Goal: Information Seeking & Learning: Learn about a topic

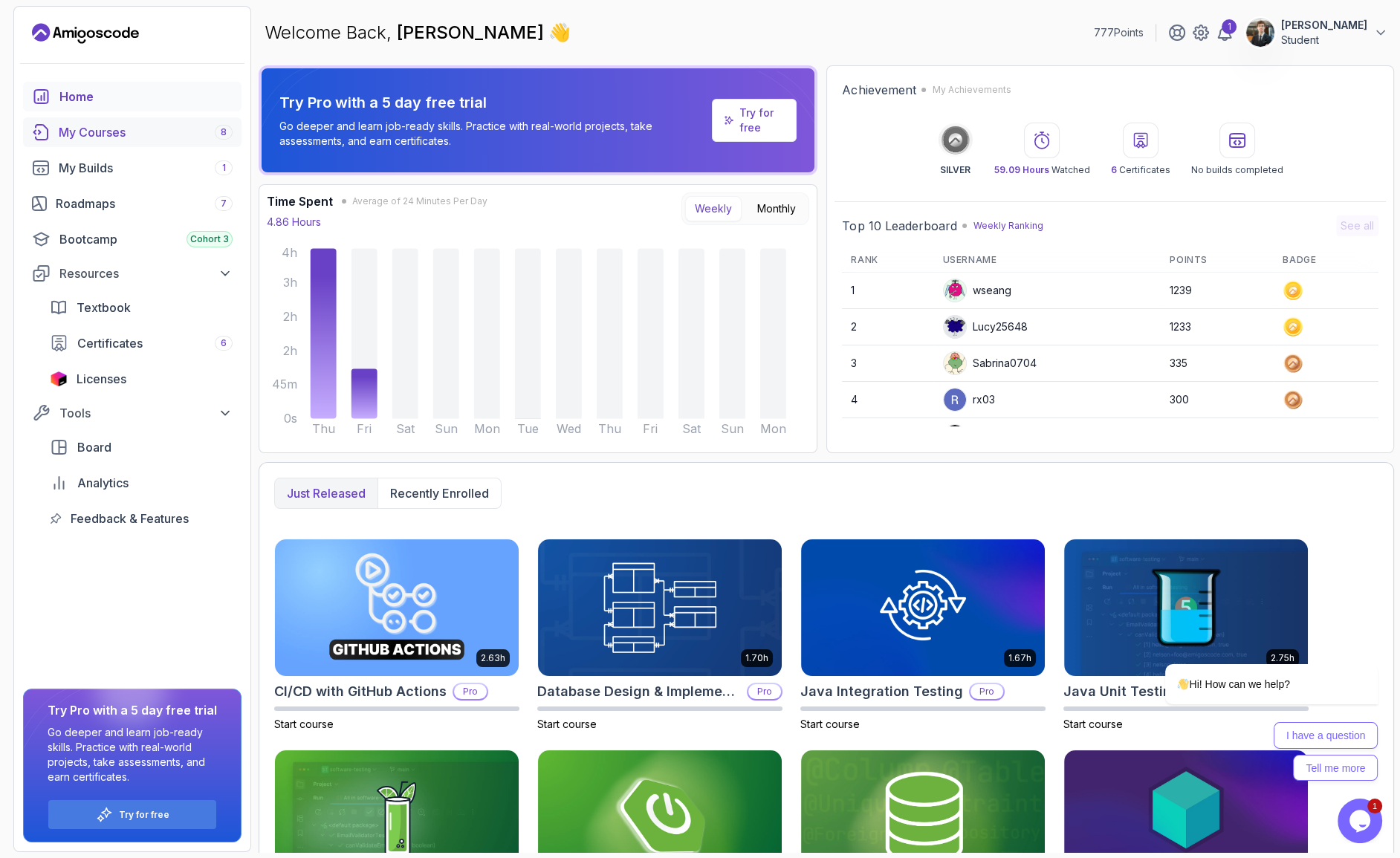
click at [105, 125] on div "My Courses 8" at bounding box center [145, 132] width 174 height 18
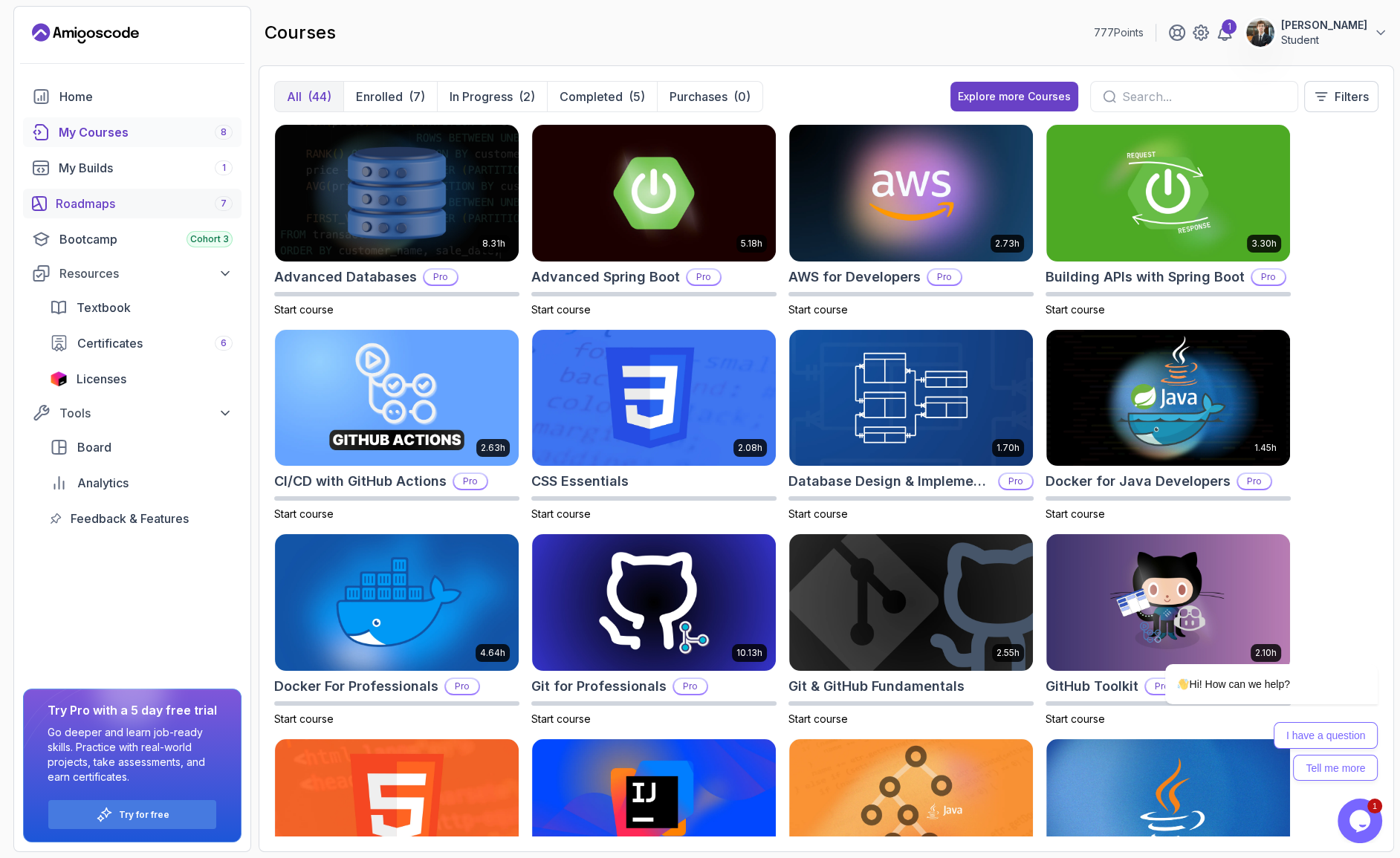
click at [98, 195] on div "Roadmaps 7" at bounding box center [144, 203] width 177 height 18
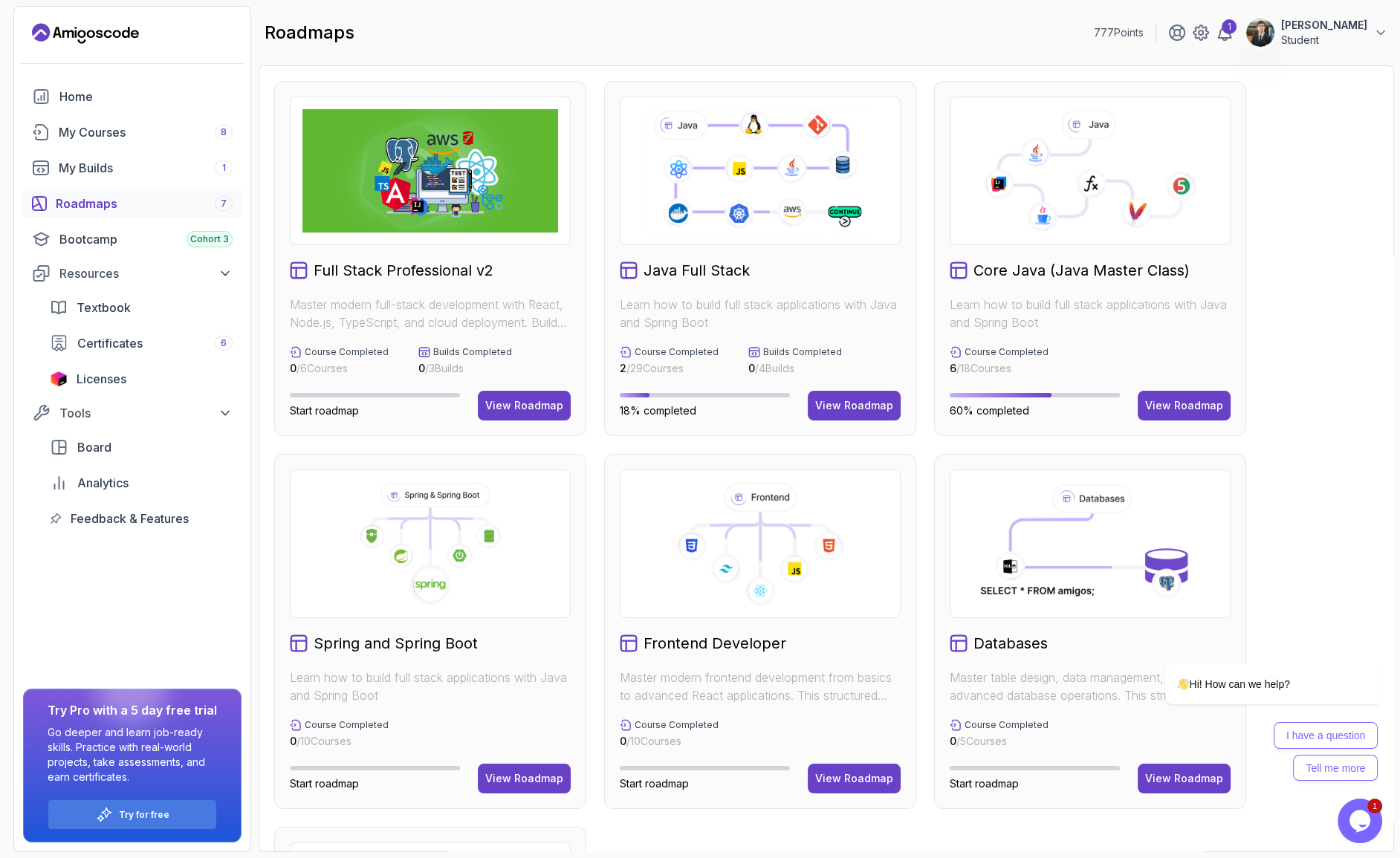
click at [1352, 30] on p "[PERSON_NAME]" at bounding box center [1324, 25] width 86 height 15
click at [1278, 137] on p "Billing" at bounding box center [1265, 144] width 33 height 18
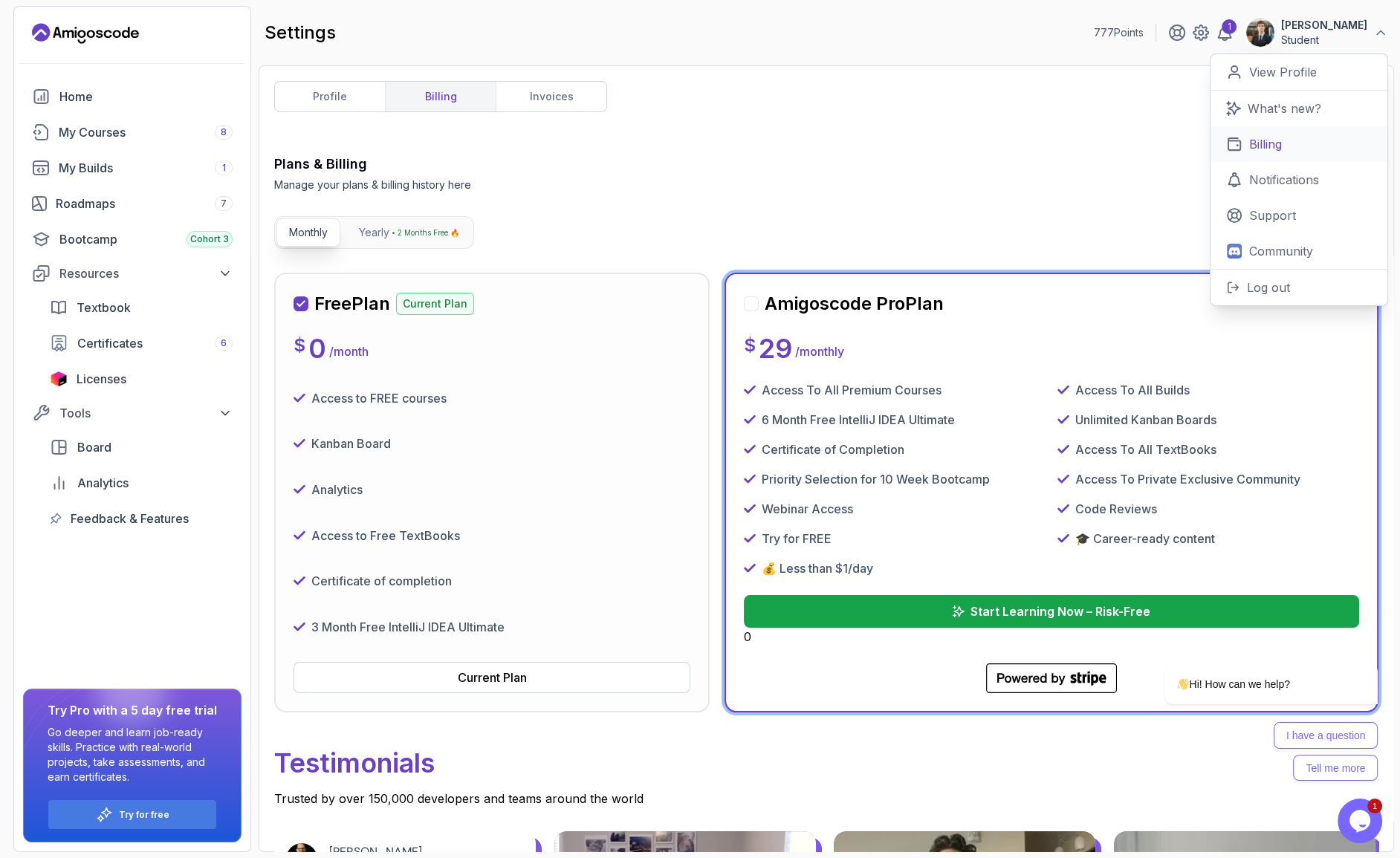
click at [1356, 139] on link "Billing" at bounding box center [1298, 144] width 177 height 36
click at [538, 90] on link "invoices" at bounding box center [551, 97] width 111 height 30
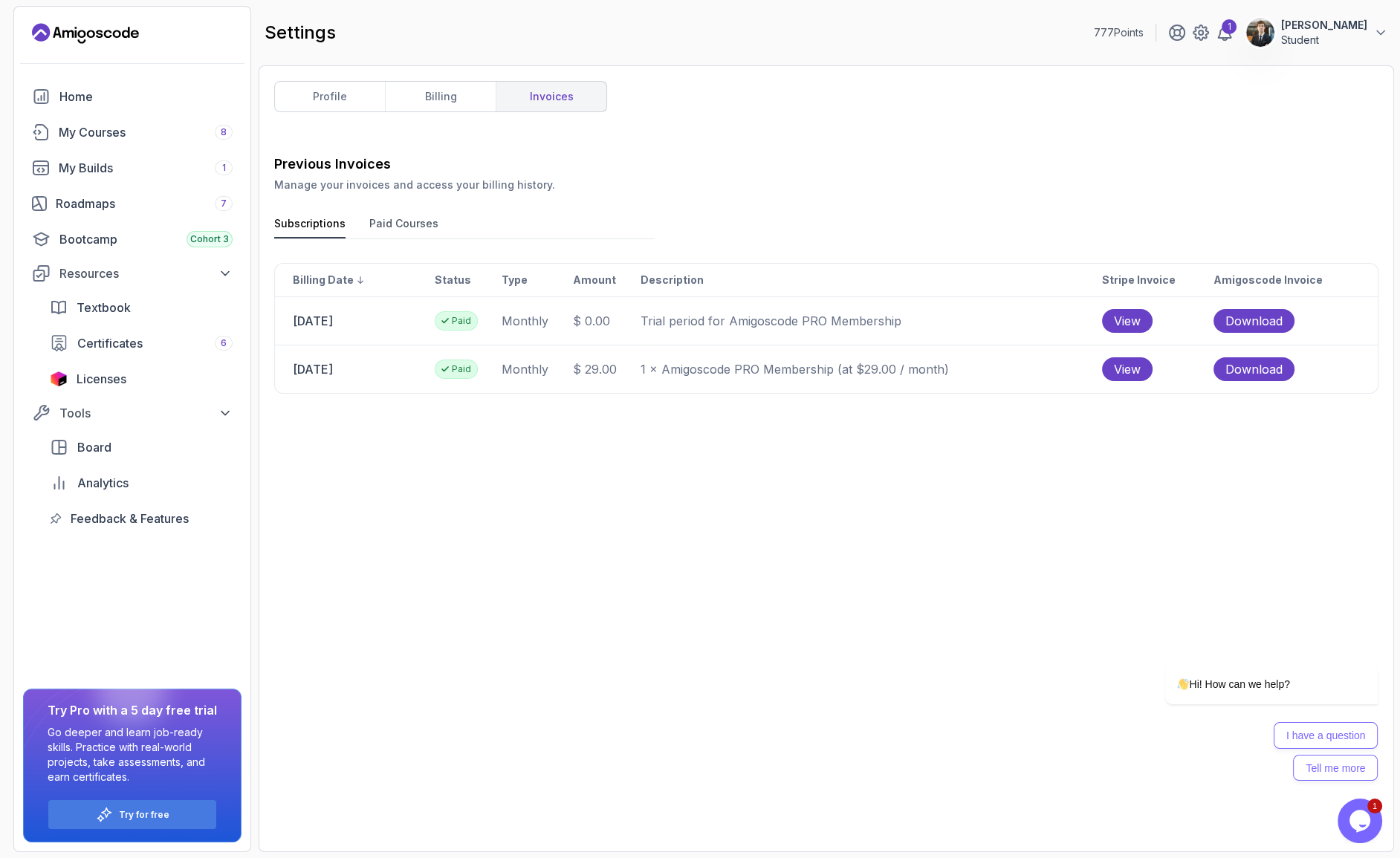
click at [453, 81] on div "profile billing invoices" at bounding box center [440, 97] width 333 height 31
click at [431, 86] on link "billing" at bounding box center [440, 97] width 111 height 30
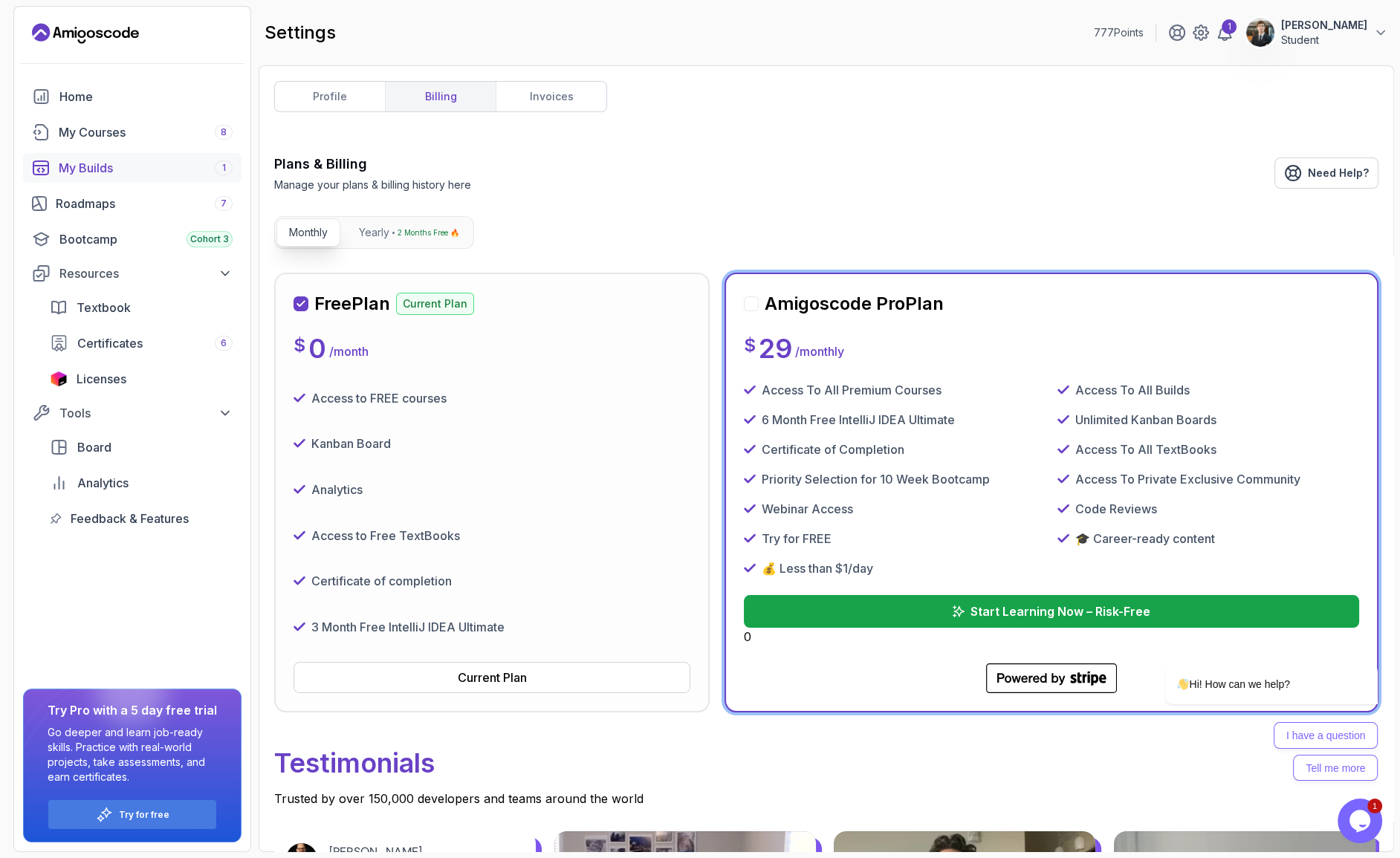
click at [101, 159] on div "My Builds 1" at bounding box center [145, 168] width 174 height 18
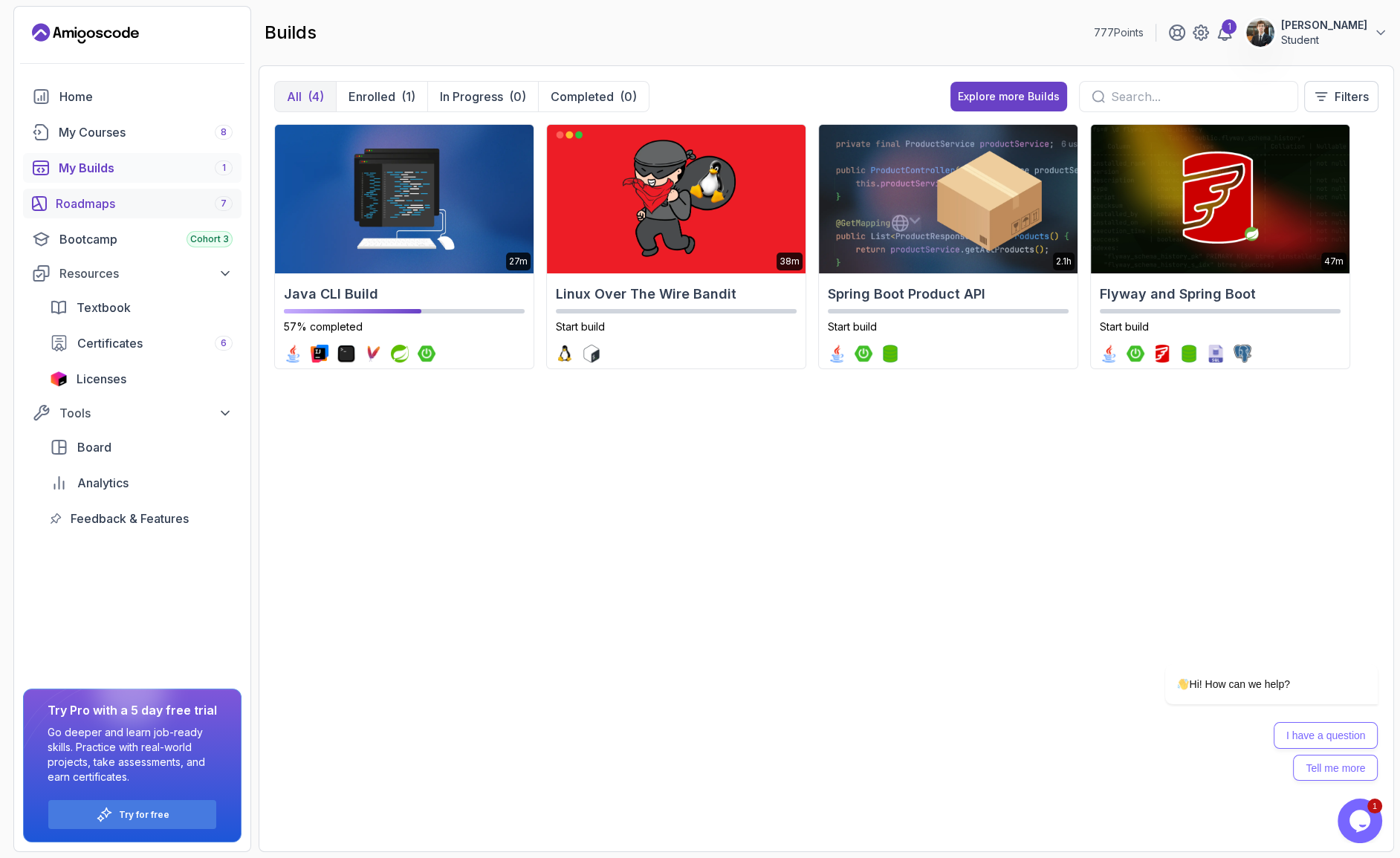
click at [97, 205] on link "Roadmaps 7" at bounding box center [132, 203] width 218 height 30
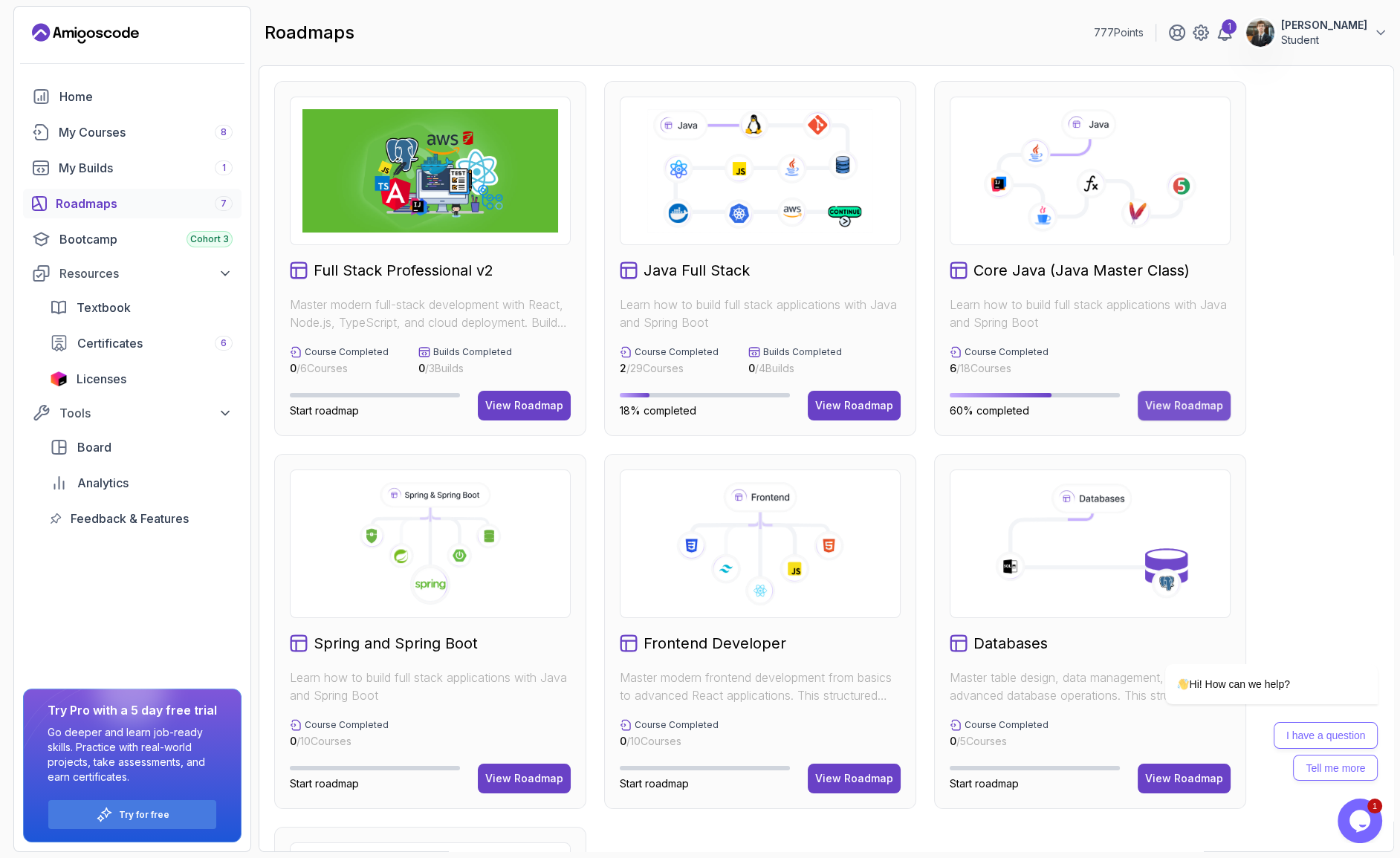
click at [1181, 391] on button "View Roadmap" at bounding box center [1183, 406] width 93 height 30
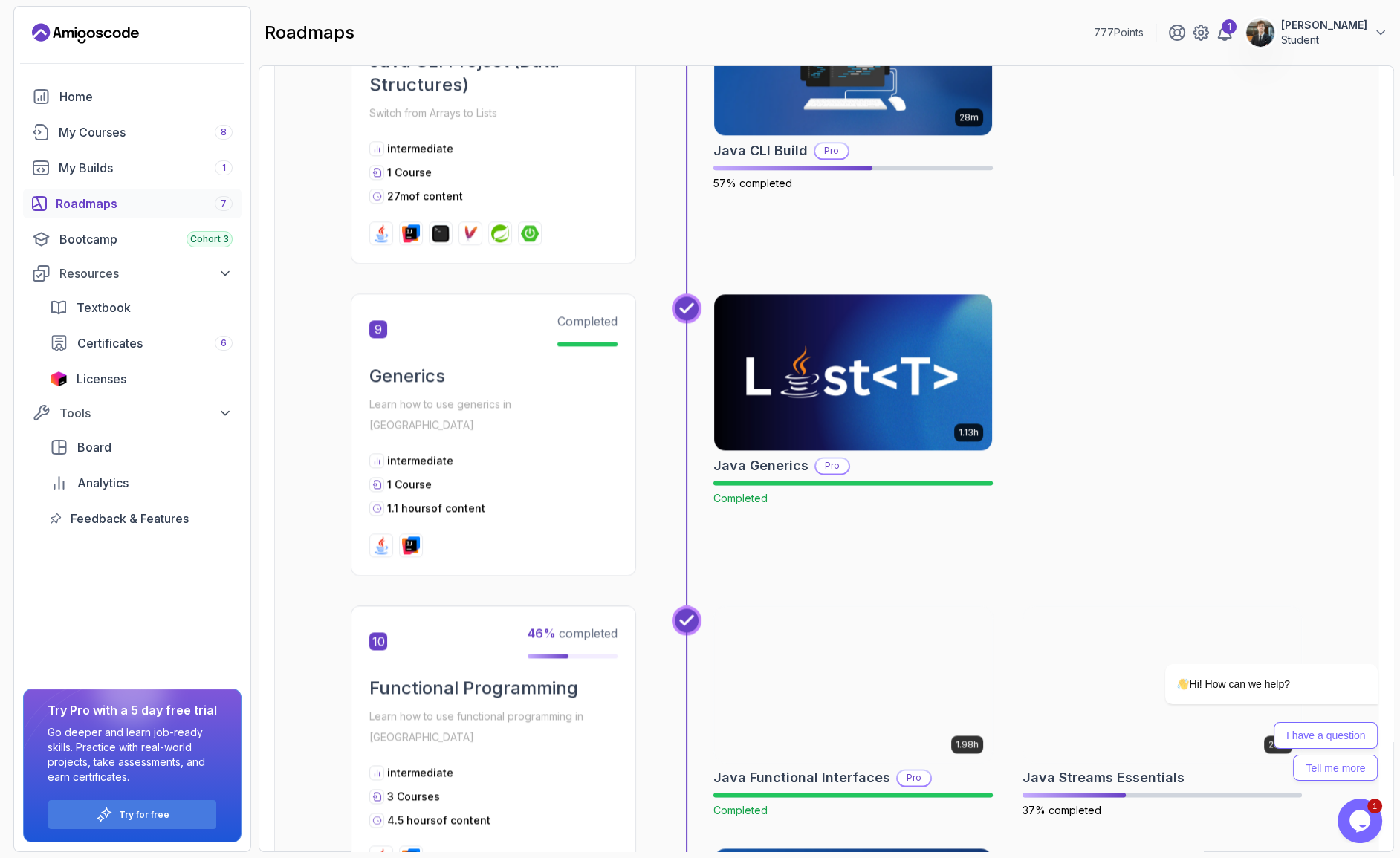
scroll to position [2658, 0]
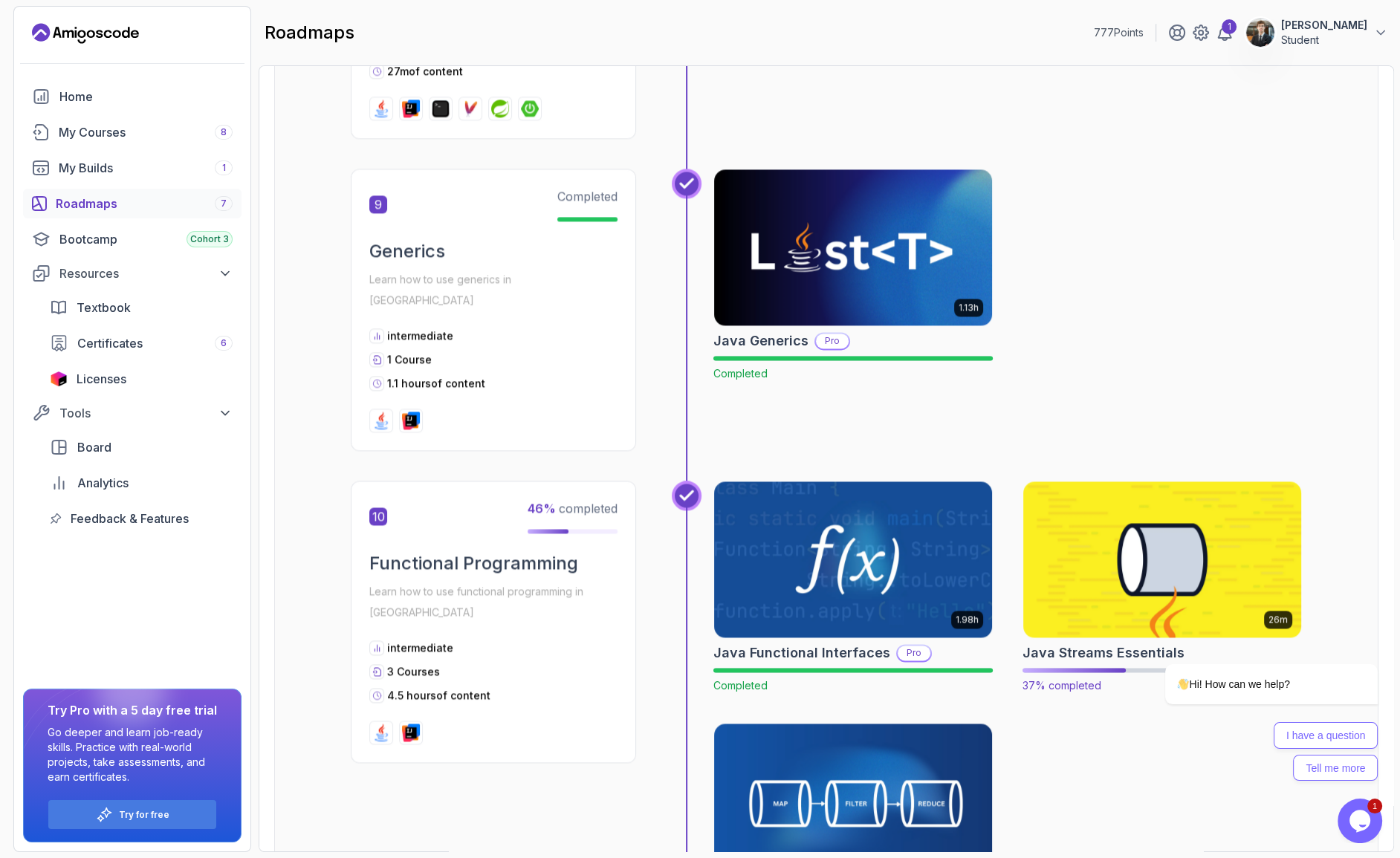
click at [1076, 478] on img at bounding box center [1162, 560] width 292 height 164
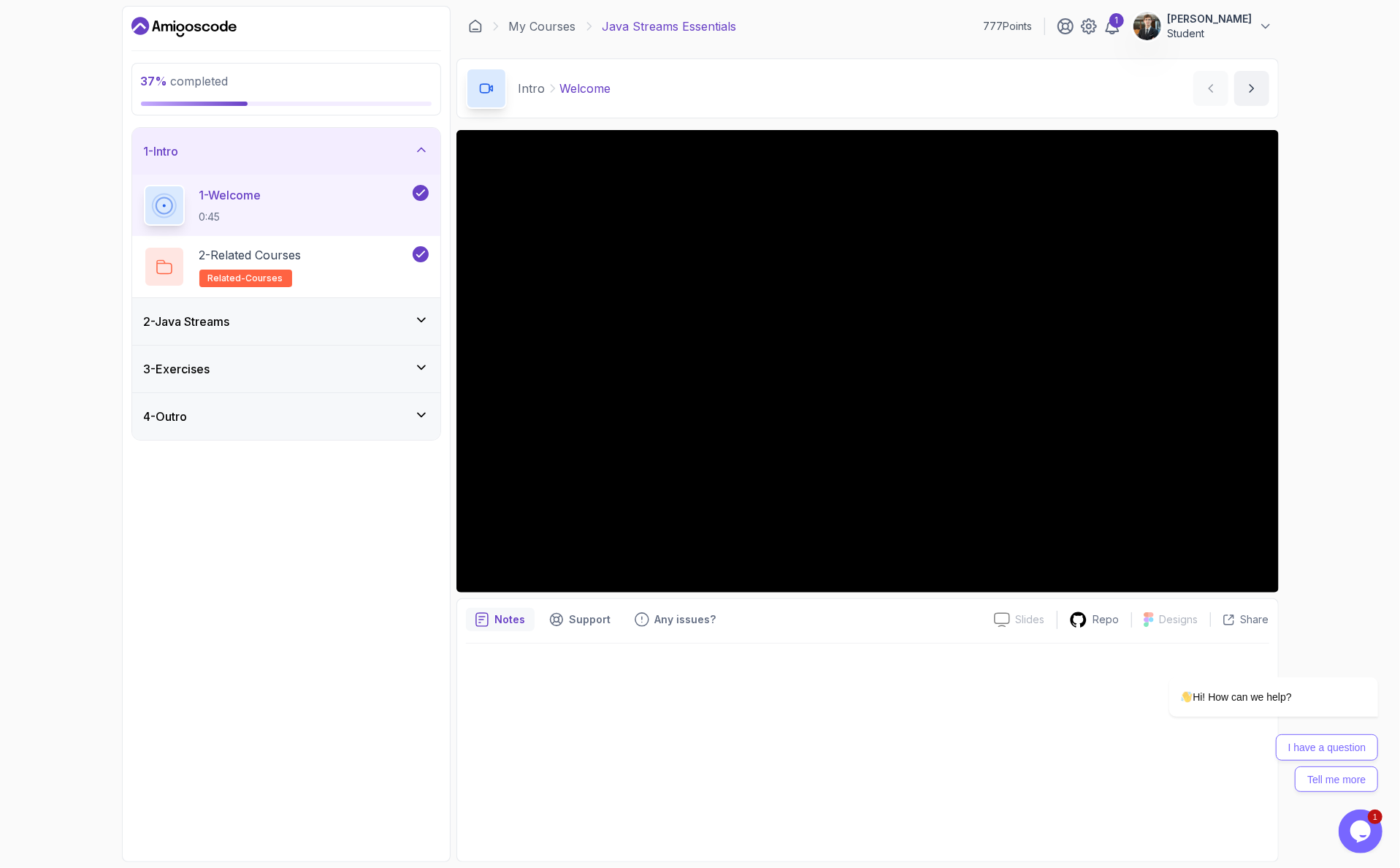
click at [417, 313] on icon at bounding box center [421, 319] width 15 height 15
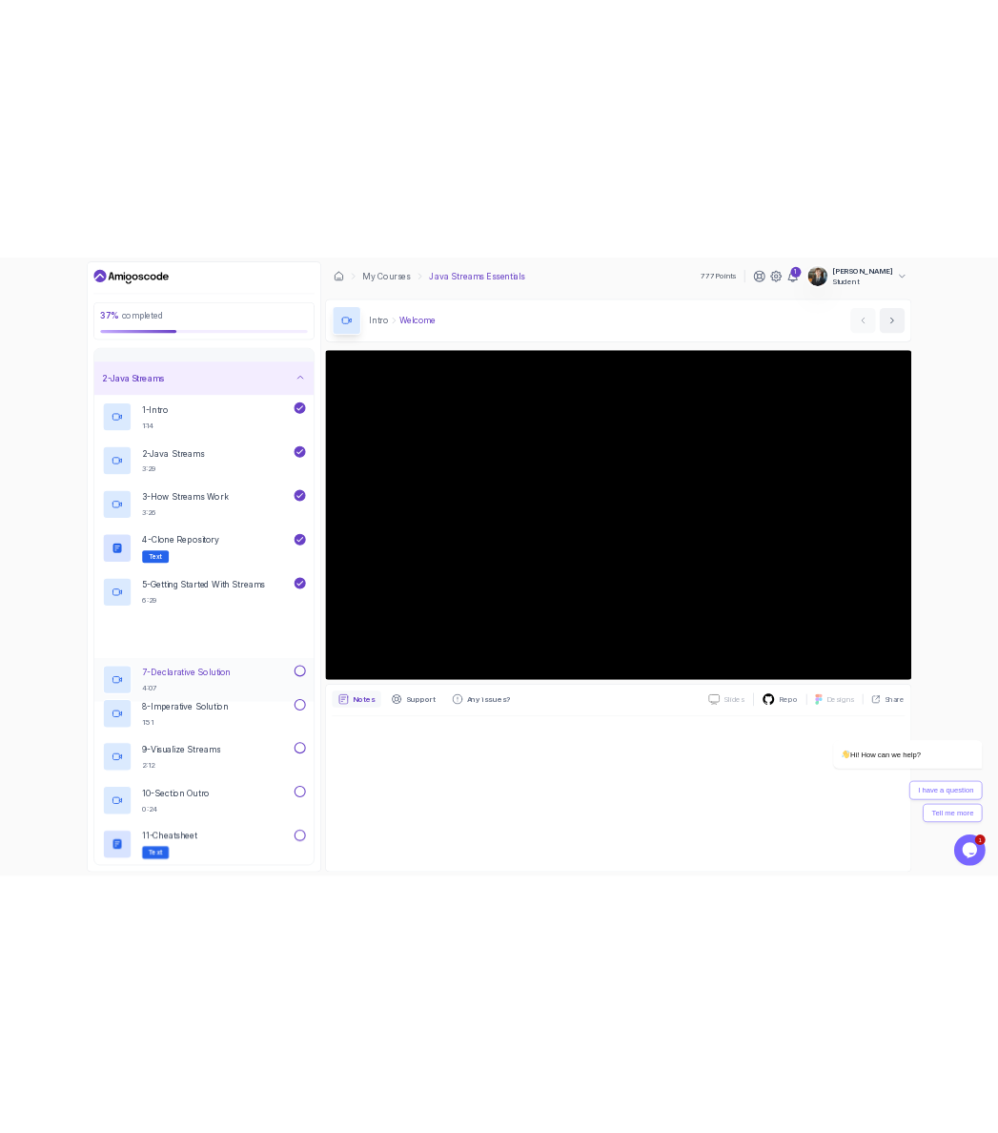
scroll to position [179, 0]
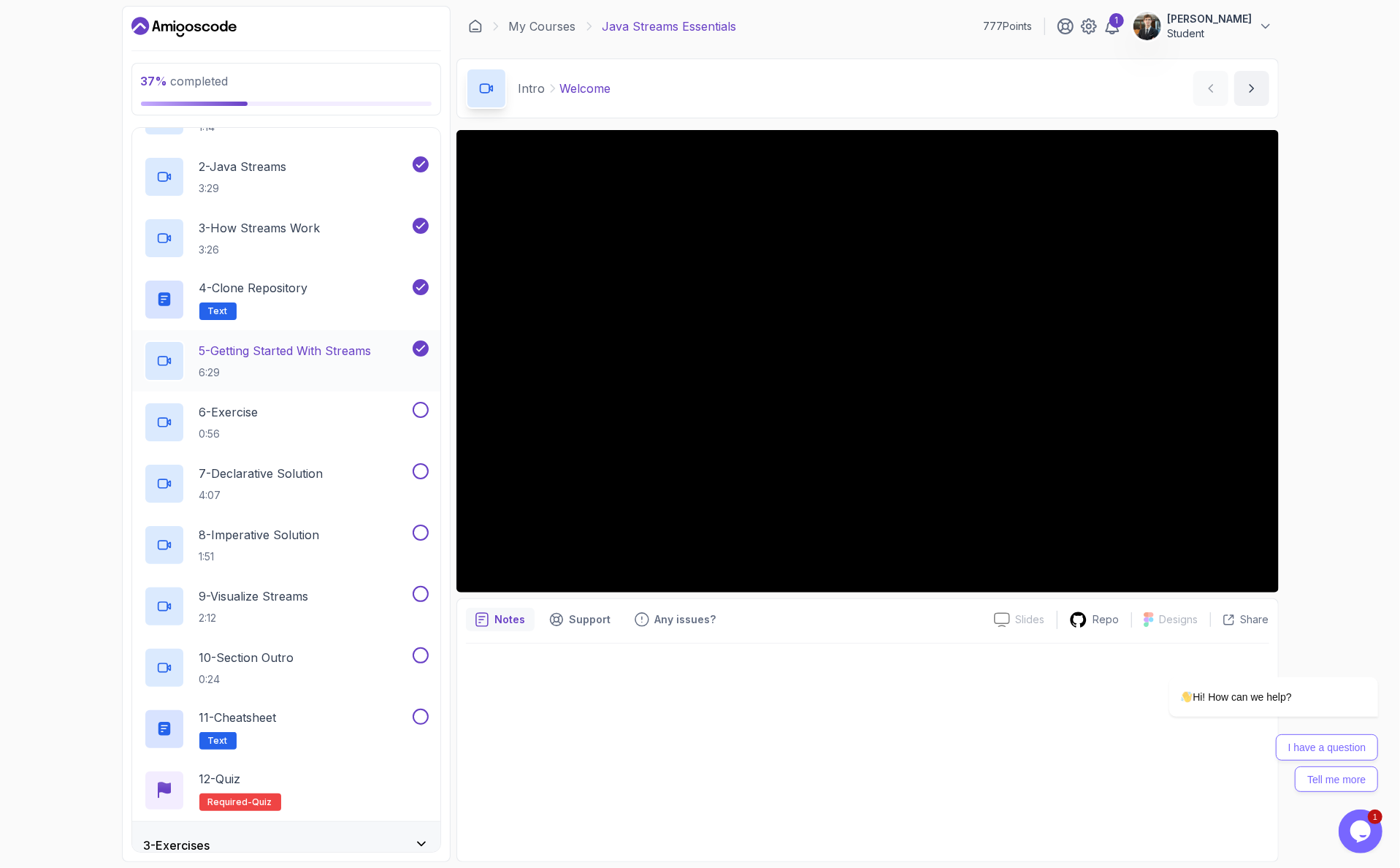
click at [325, 342] on h2 "5 - Getting Started With Streams 6:29" at bounding box center [285, 361] width 172 height 38
click at [1183, 565] on div "Hi! How can we help? I have a question Tell me more" at bounding box center [1253, 647] width 263 height 305
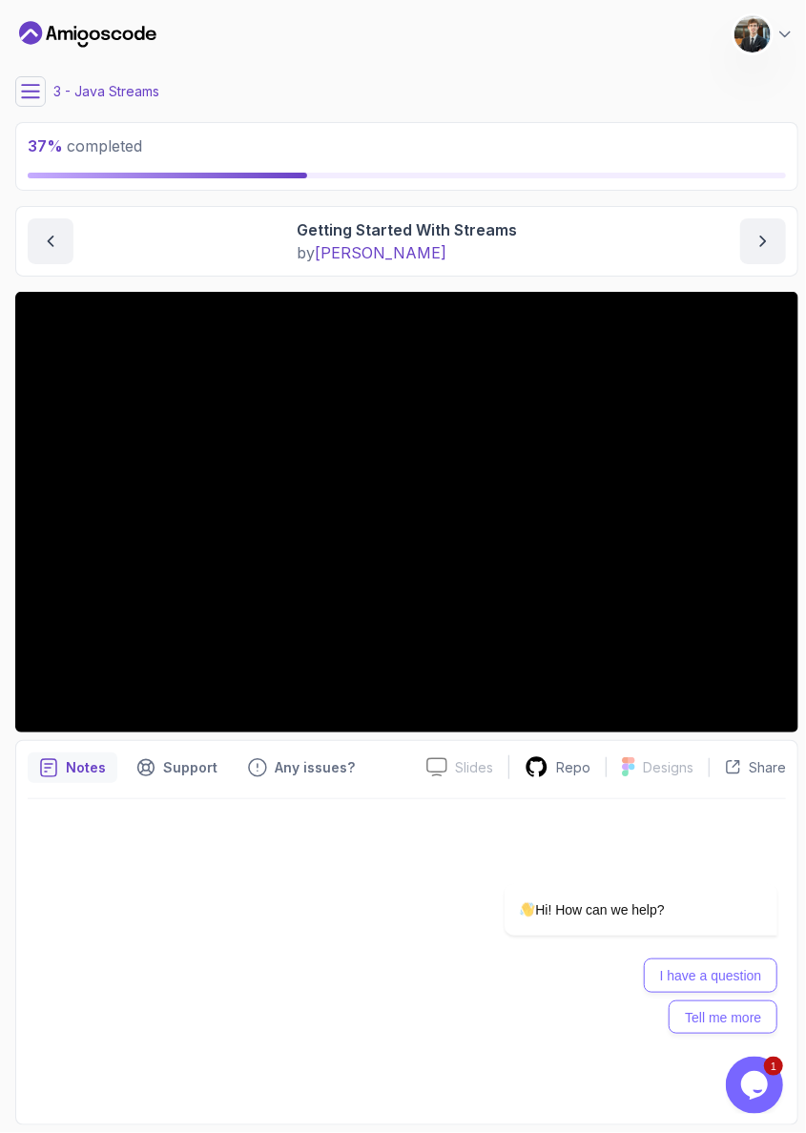
drag, startPoint x: 350, startPoint y: 894, endPoint x: 348, endPoint y: 885, distance: 9.7
click at [352, 894] on div at bounding box center [407, 956] width 758 height 314
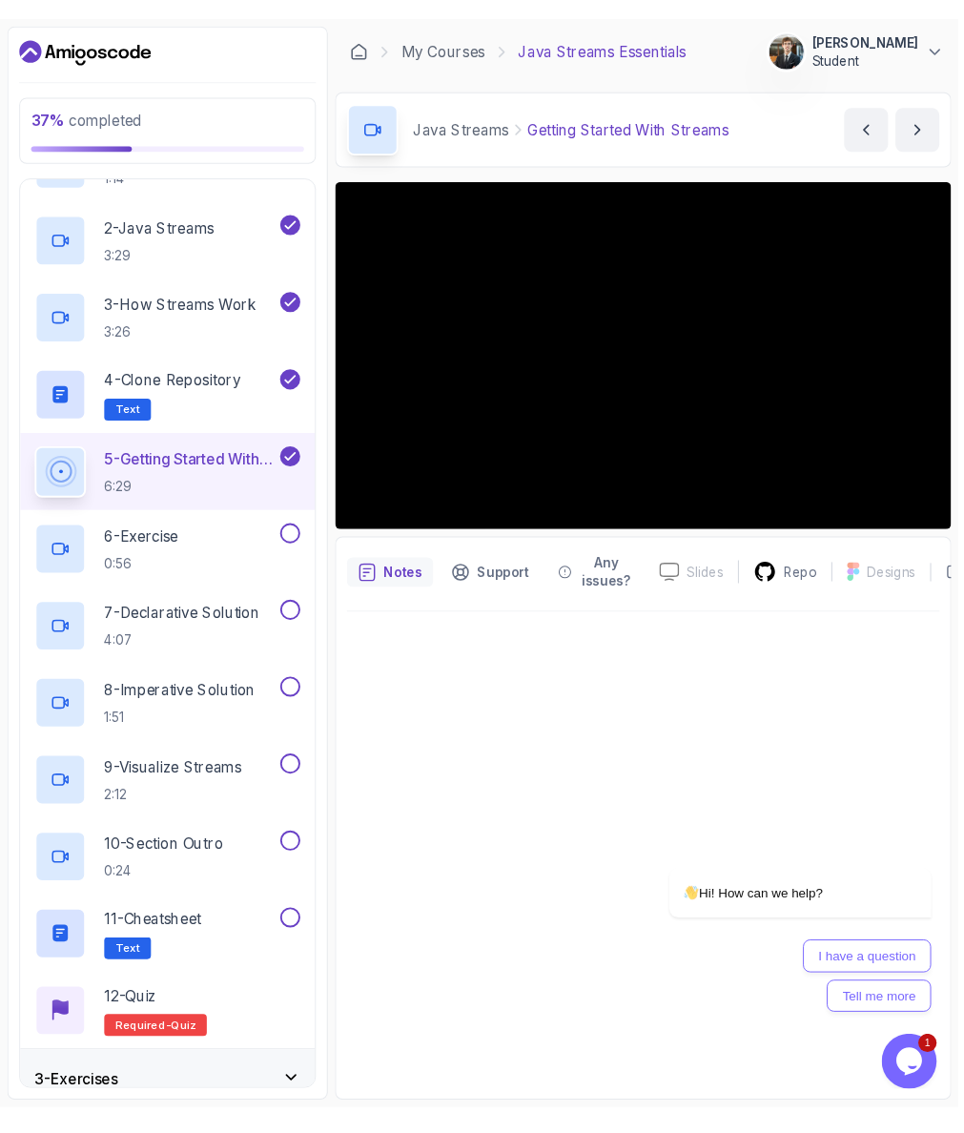
scroll to position [179, 0]
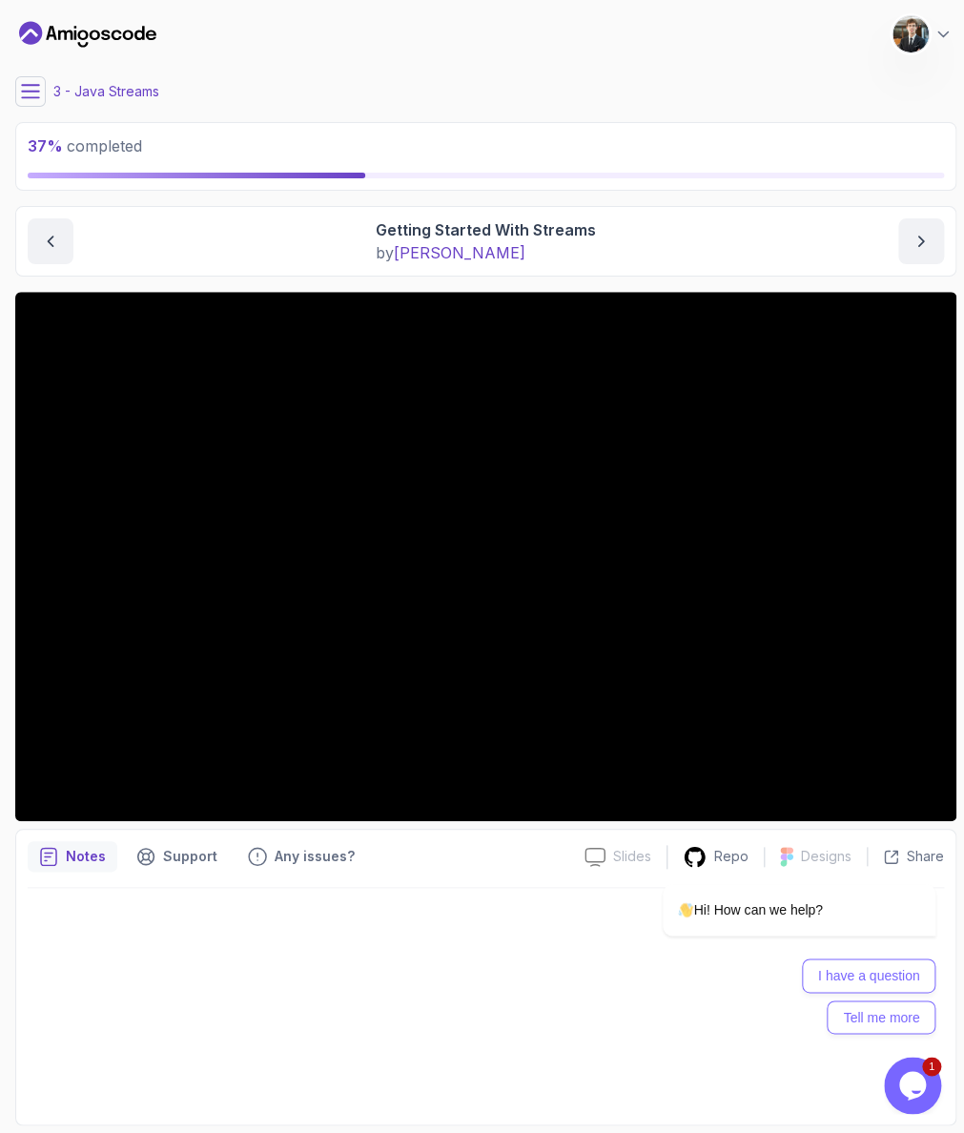
click at [349, 935] on div at bounding box center [486, 1000] width 916 height 225
click at [785, 92] on div "3 - Java Streams" at bounding box center [485, 91] width 941 height 31
click at [343, 139] on p "37 % completed" at bounding box center [486, 145] width 916 height 23
click at [36, 92] on icon at bounding box center [30, 91] width 19 height 19
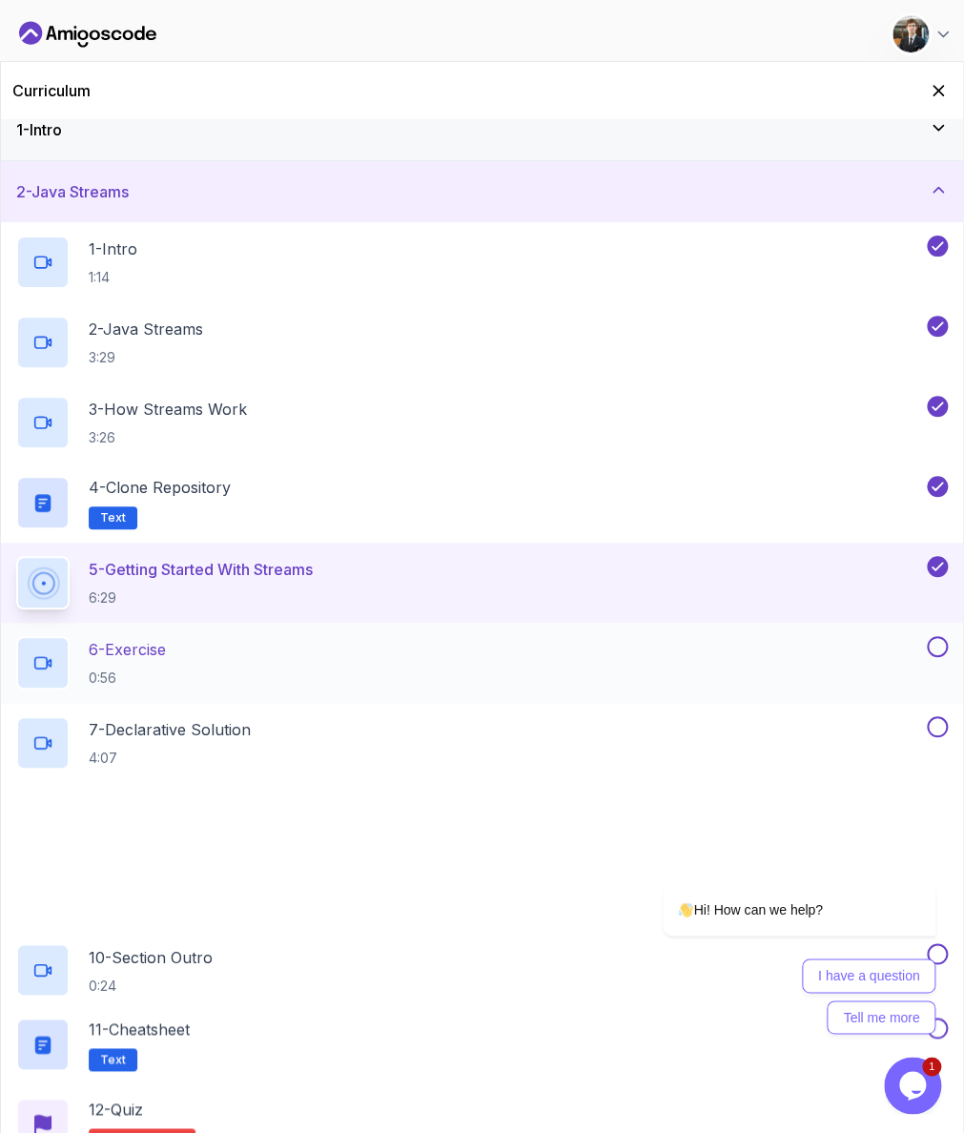
scroll to position [38, 0]
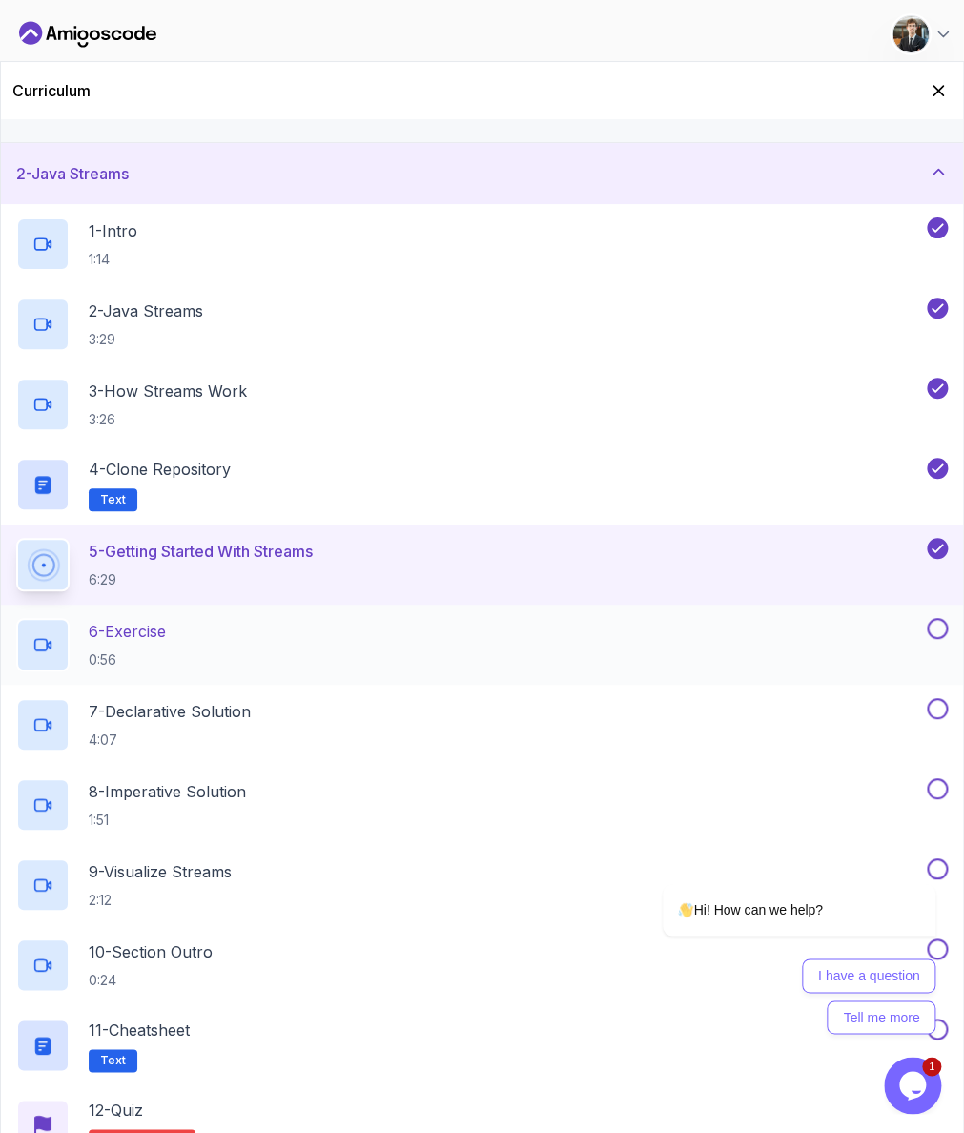
click at [903, 618] on div "6 - Exercise 0:56" at bounding box center [469, 644] width 907 height 53
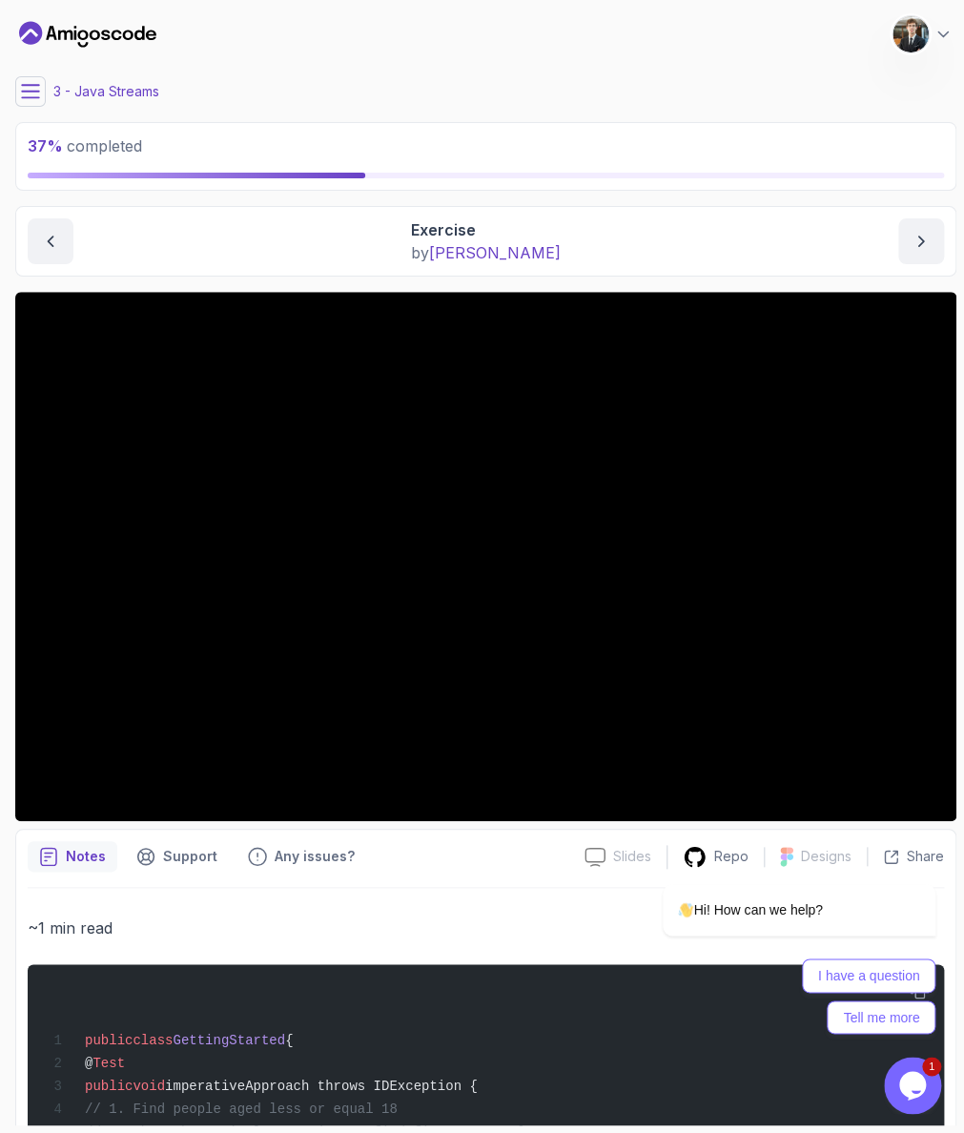
click at [47, 98] on div "3 - Java Streams" at bounding box center [485, 91] width 941 height 31
click at [39, 92] on button at bounding box center [30, 91] width 31 height 31
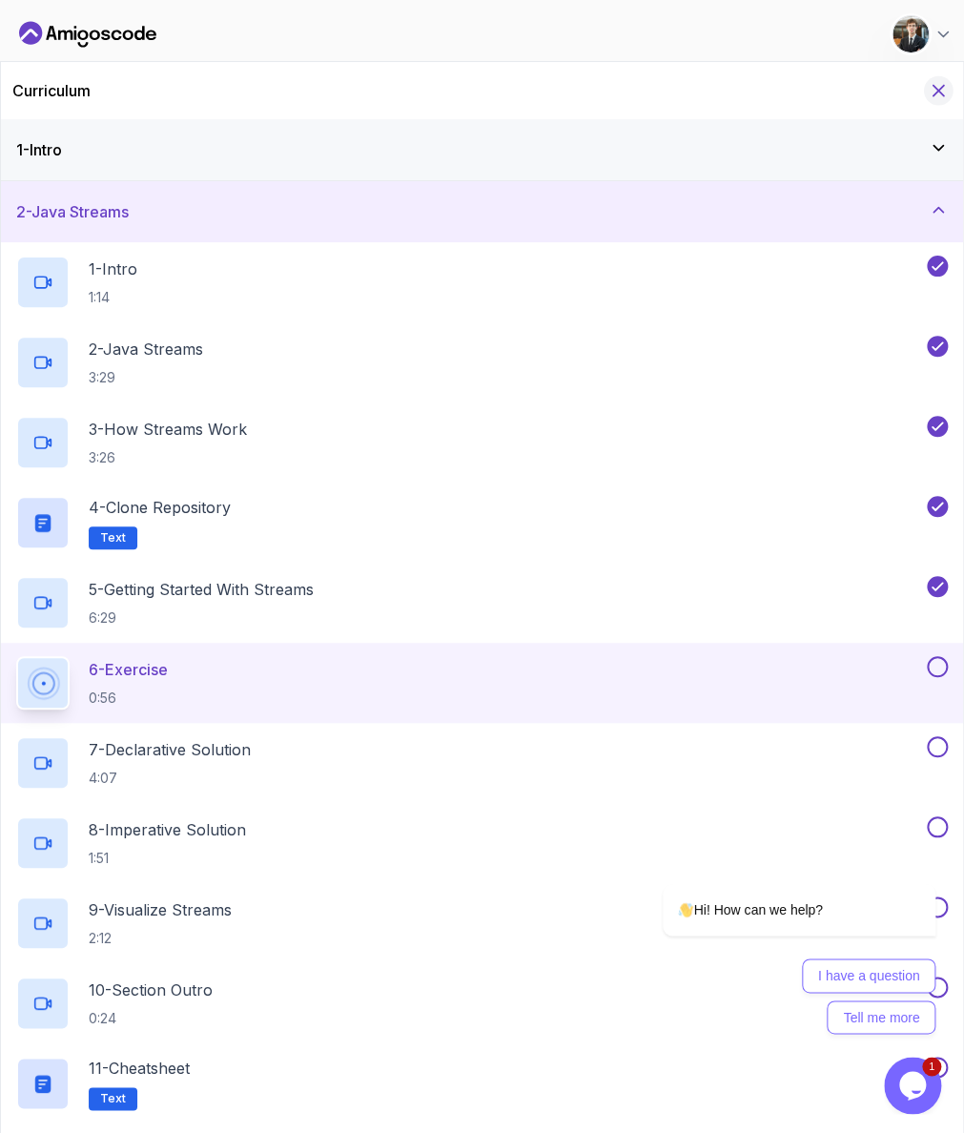
click at [943, 83] on icon "Hide Curriculum for mobile" at bounding box center [938, 90] width 21 height 21
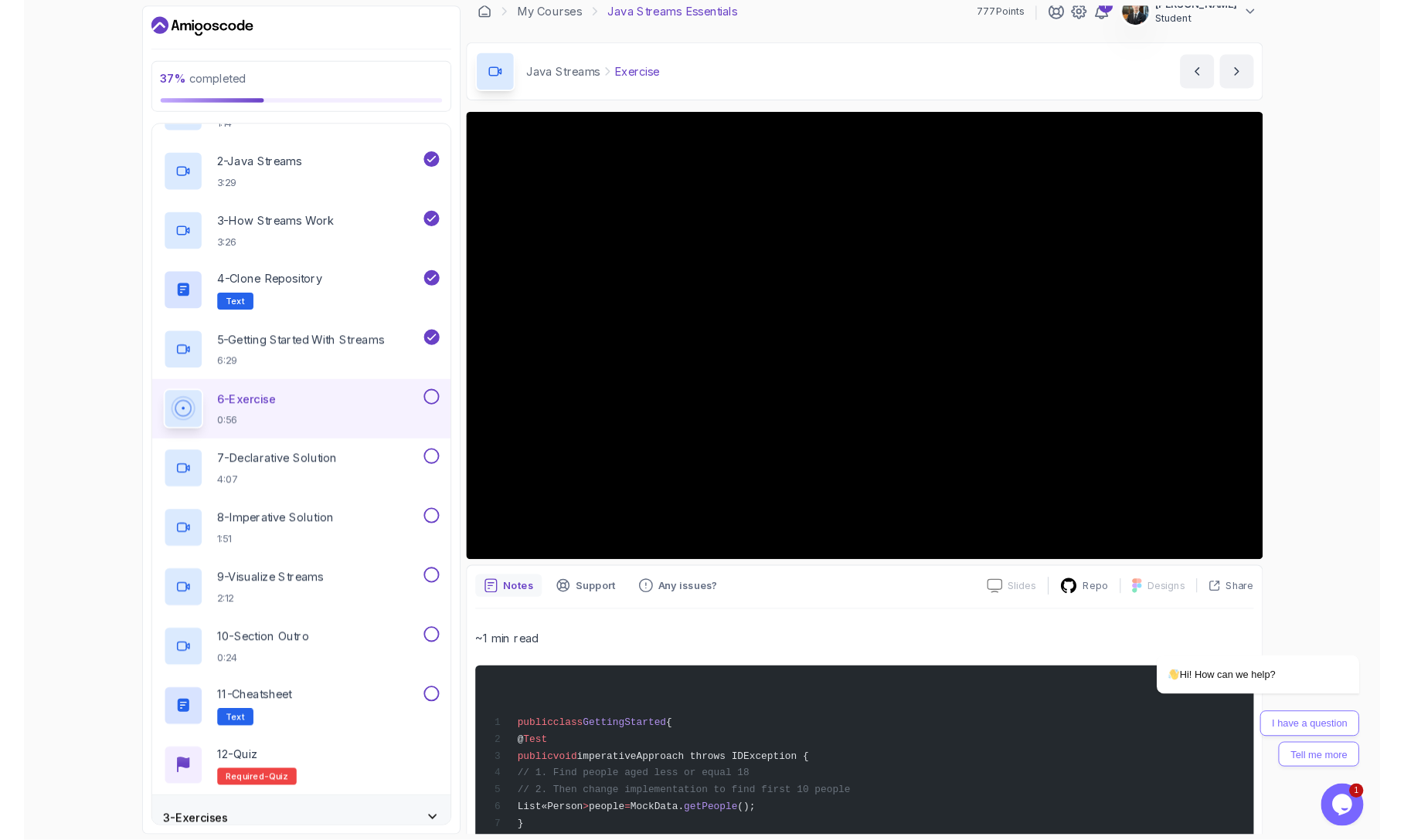
scroll to position [121, 0]
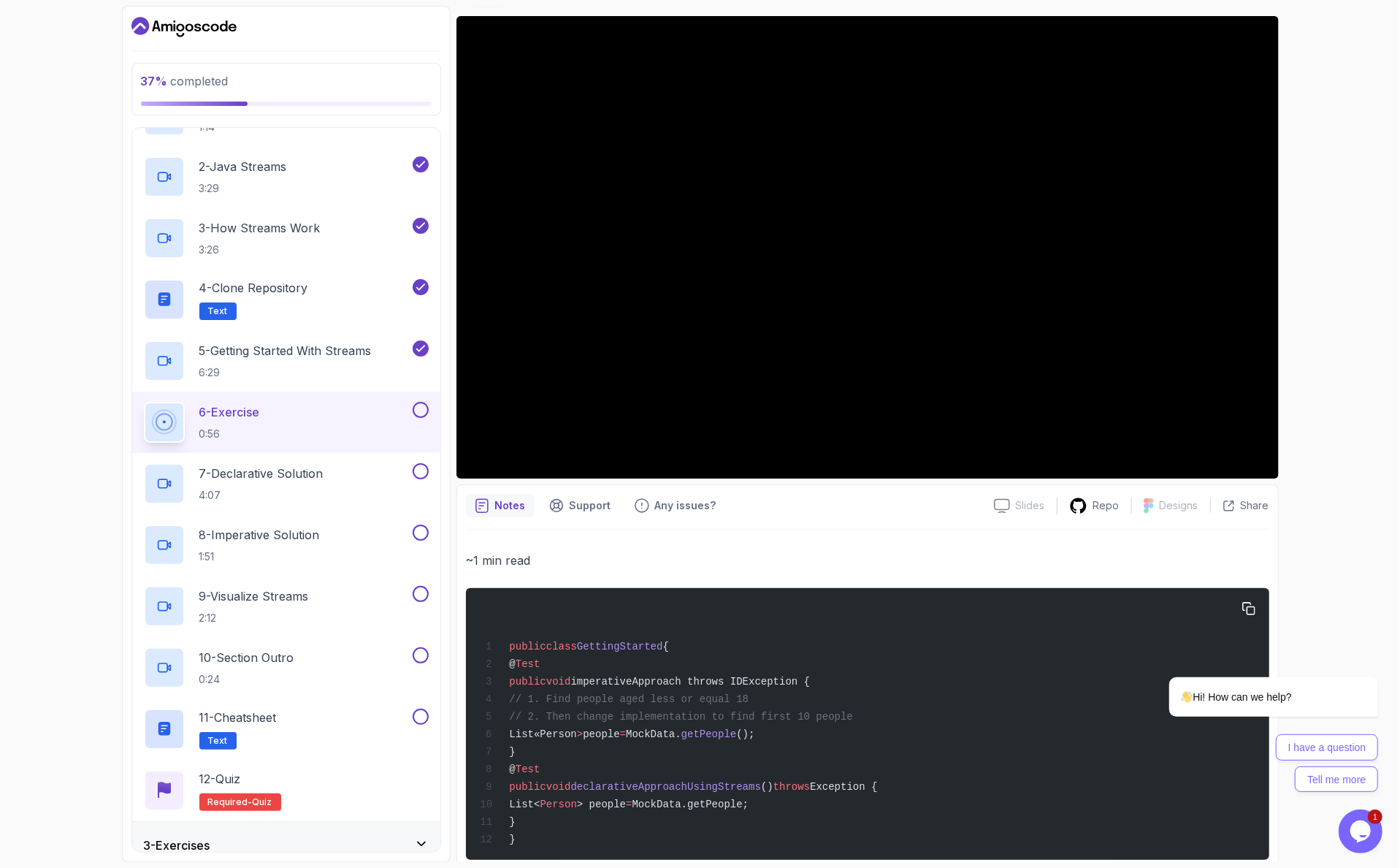
click at [631, 602] on div "public class GettingStarted { @ Test public void imperativeApproach throws IDEx…" at bounding box center [867, 724] width 780 height 254
drag, startPoint x: 538, startPoint y: 764, endPoint x: 639, endPoint y: 729, distance: 106.9
click at [534, 754] on div "public class GettingStarted { @ Test public void imperativeApproach throws IDEx…" at bounding box center [867, 724] width 780 height 254
drag, startPoint x: 561, startPoint y: 712, endPoint x: 793, endPoint y: 713, distance: 232.0
click at [754, 729] on span "List«Person > people = MockData. getPeople ();" at bounding box center [617, 734] width 275 height 11
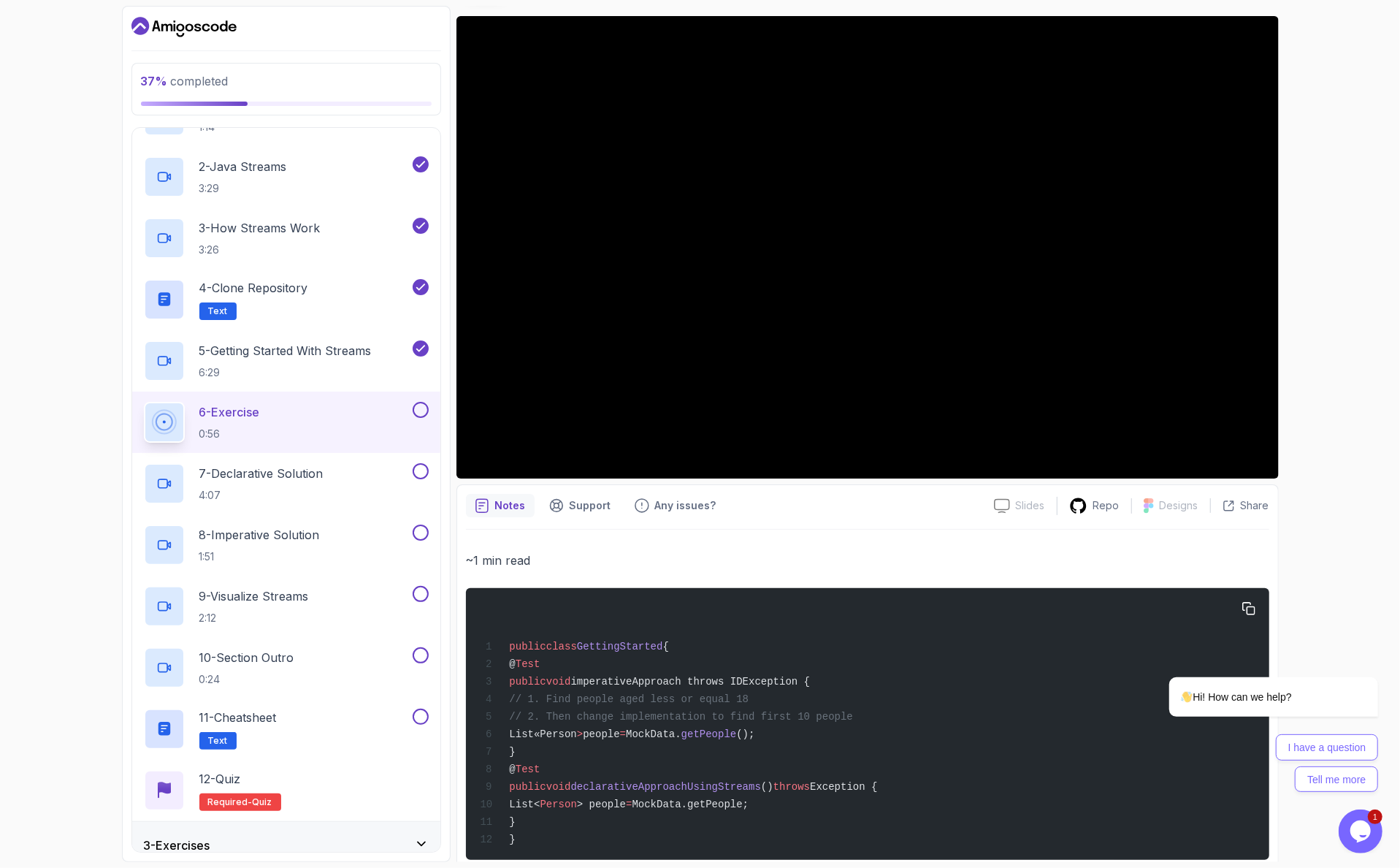
click at [801, 716] on div "public class GettingStarted { @ Test public void imperativeApproach throws IDEx…" at bounding box center [867, 724] width 780 height 254
drag, startPoint x: 796, startPoint y: 713, endPoint x: 559, endPoint y: 712, distance: 237.0
click at [555, 718] on div "public class GettingStarted { @ Test public void imperativeApproach throws IDEx…" at bounding box center [867, 724] width 780 height 254
copy span "ist«Person > people = MockData. getPeople ();"
click at [559, 729] on span "List«Person" at bounding box center [543, 734] width 67 height 11
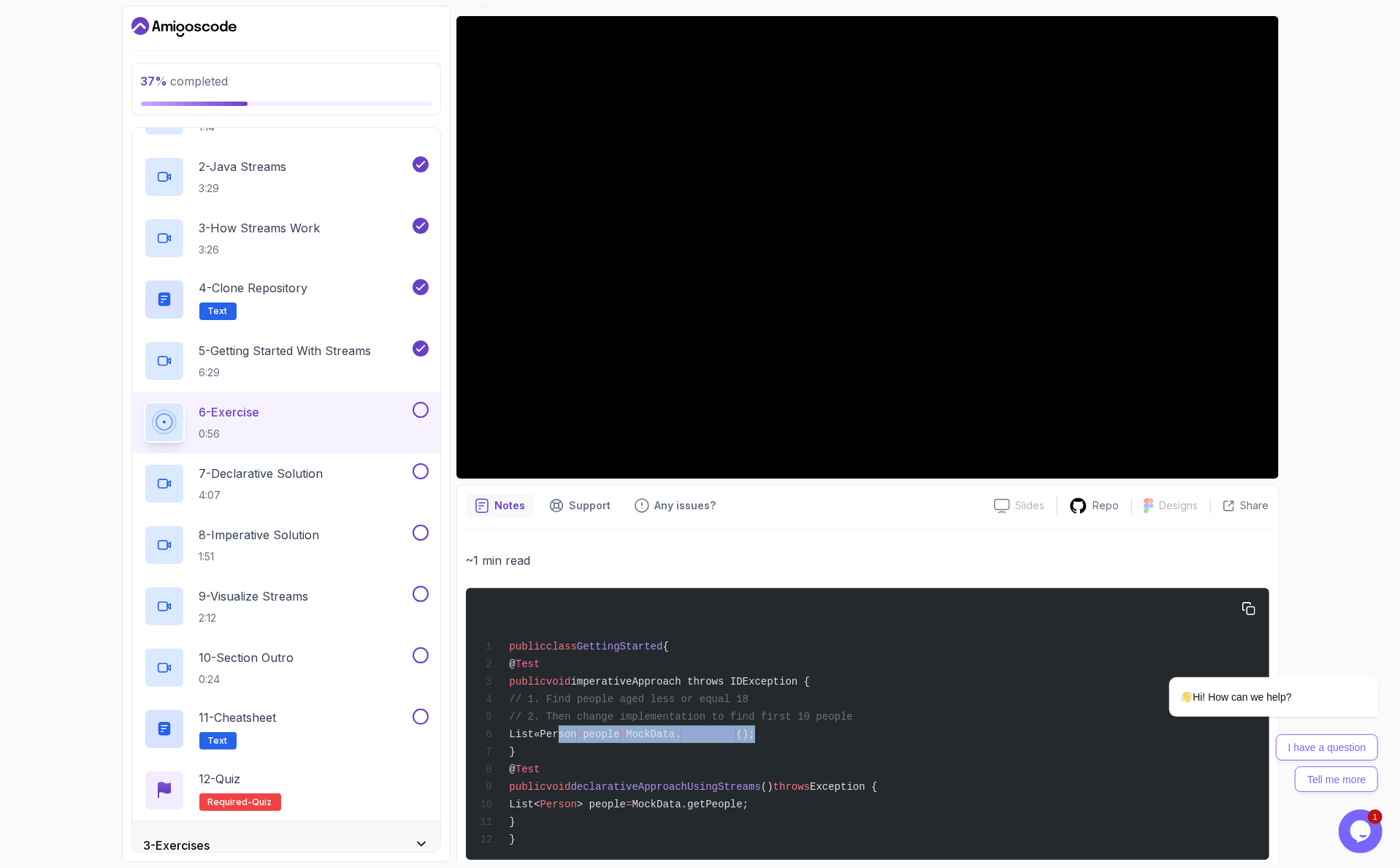
drag, startPoint x: 553, startPoint y: 715, endPoint x: 803, endPoint y: 707, distance: 250.1
click at [806, 715] on div "public class GettingStarted { @ Test public void imperativeApproach throws IDEx…" at bounding box center [867, 724] width 780 height 254
copy span "List«Person > people = MockData. getPeople ();"
click at [790, 674] on div "public class GettingStarted { @ Test public void imperativeApproach throws IDEx…" at bounding box center [867, 724] width 780 height 254
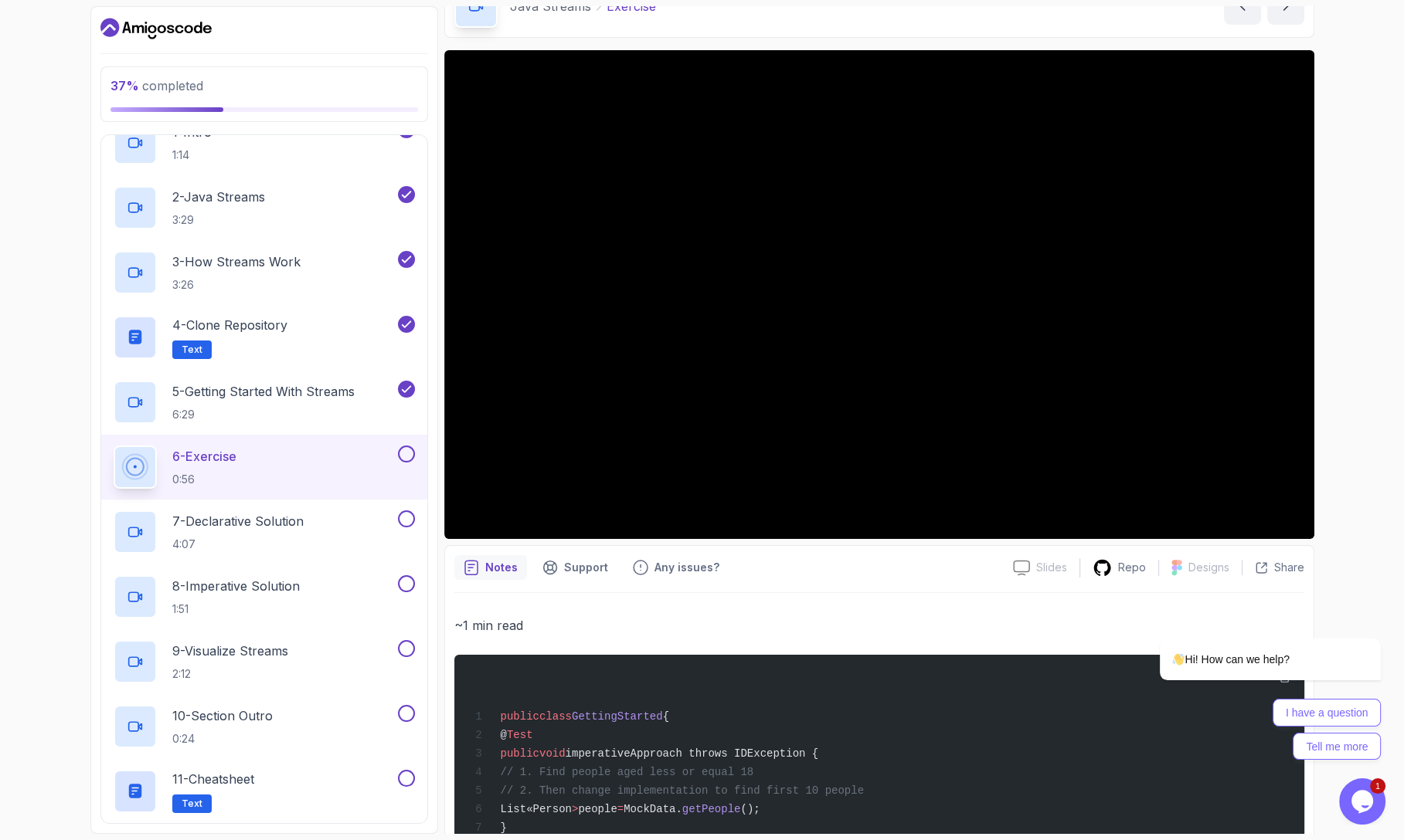
scroll to position [161, 0]
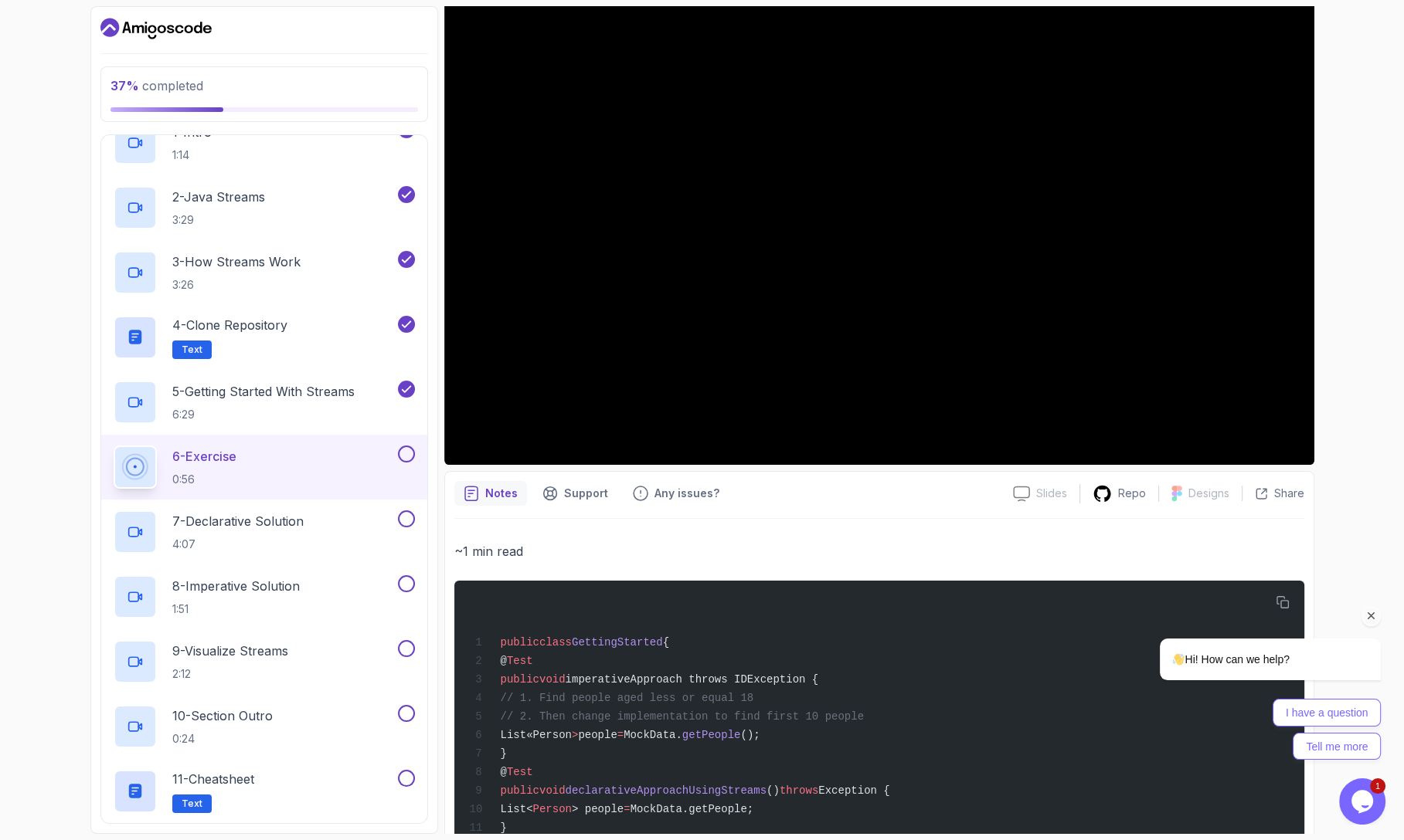
click at [1376, 620] on icon "Chat attention grabber" at bounding box center [1371, 616] width 14 height 14
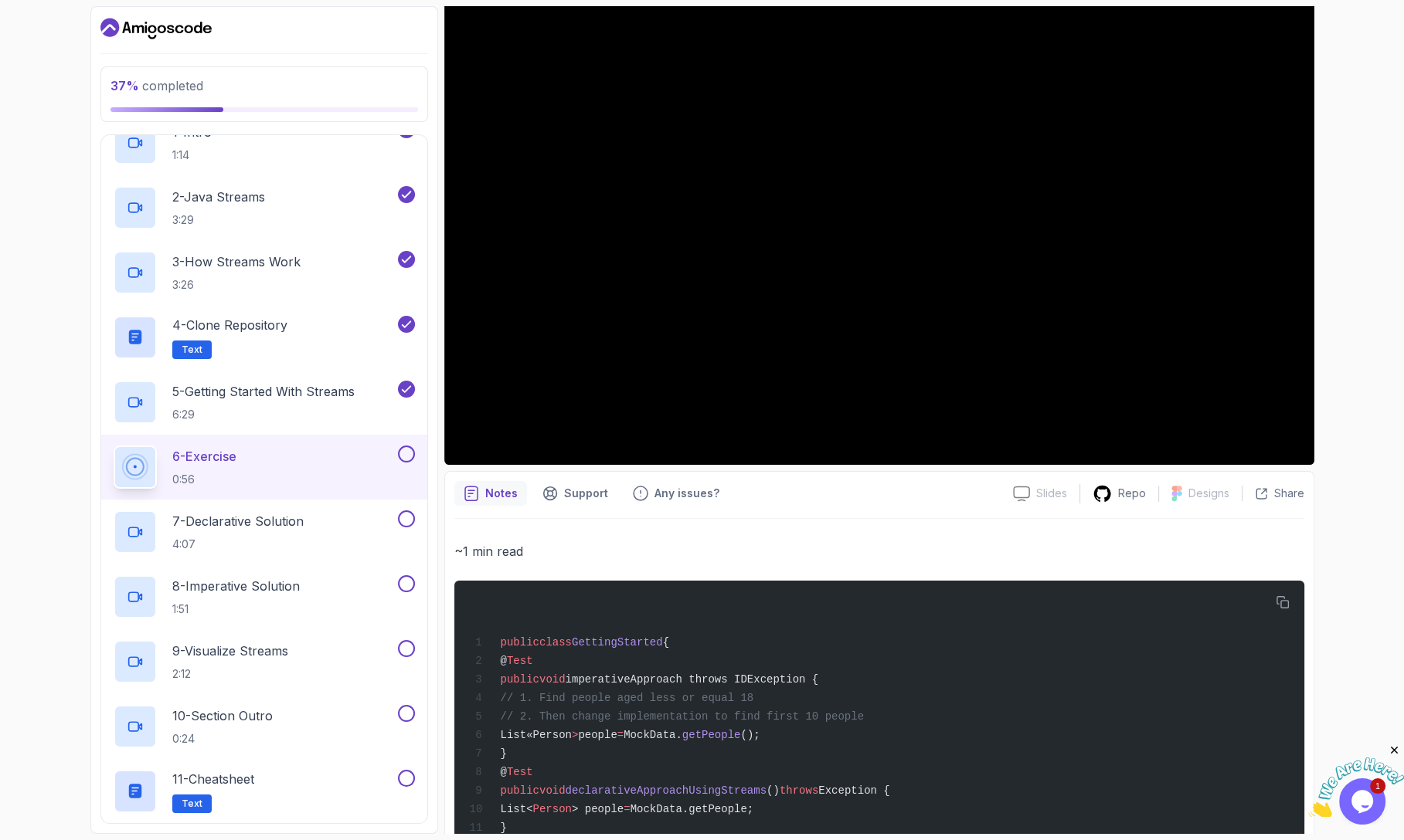
click at [408, 446] on button at bounding box center [406, 454] width 17 height 17
click at [327, 510] on div "7 - Declarative Solution 4:07" at bounding box center [254, 531] width 281 height 43
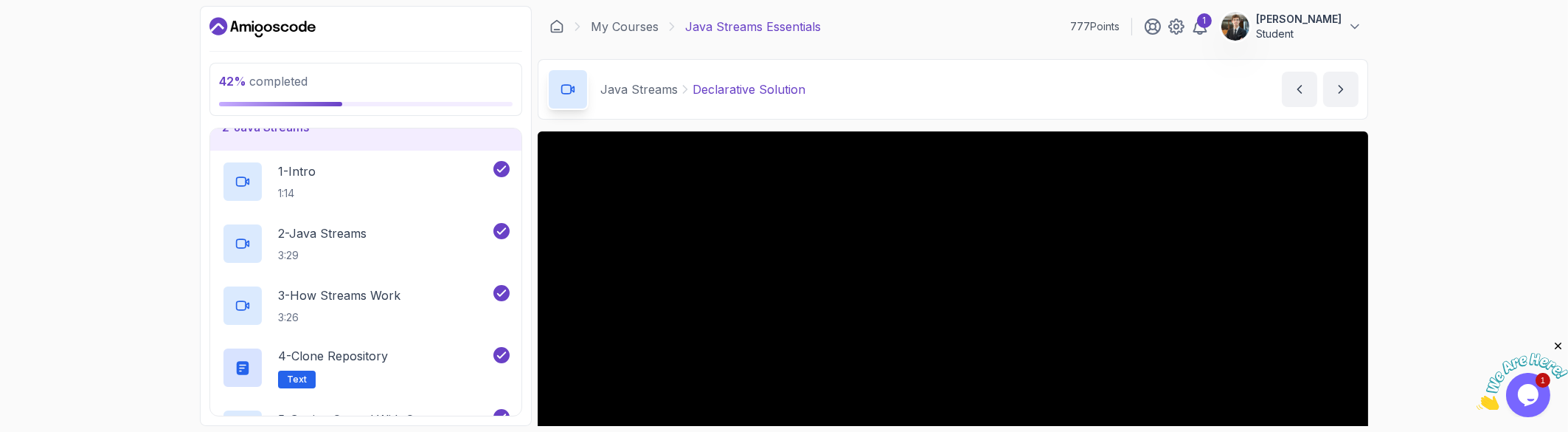
scroll to position [73, 0]
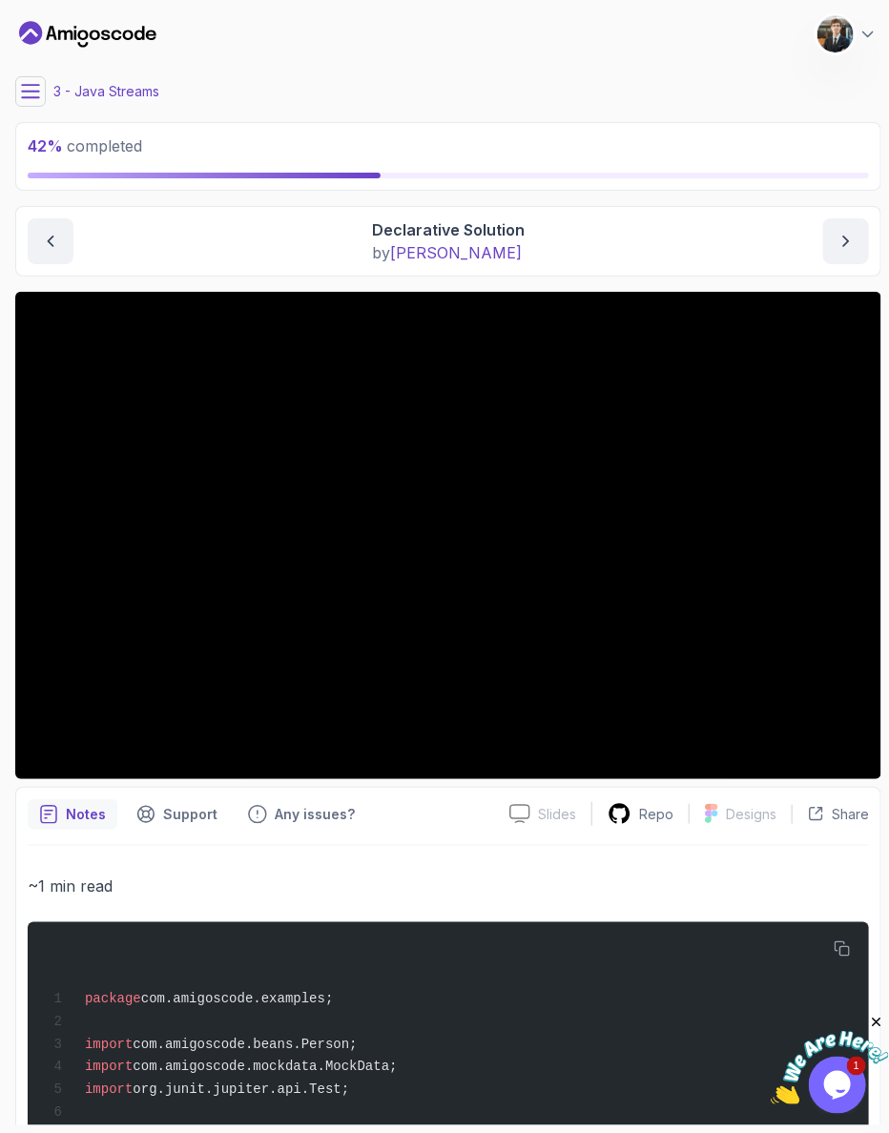
click at [880, 1024] on icon "Close" at bounding box center [875, 1021] width 17 height 17
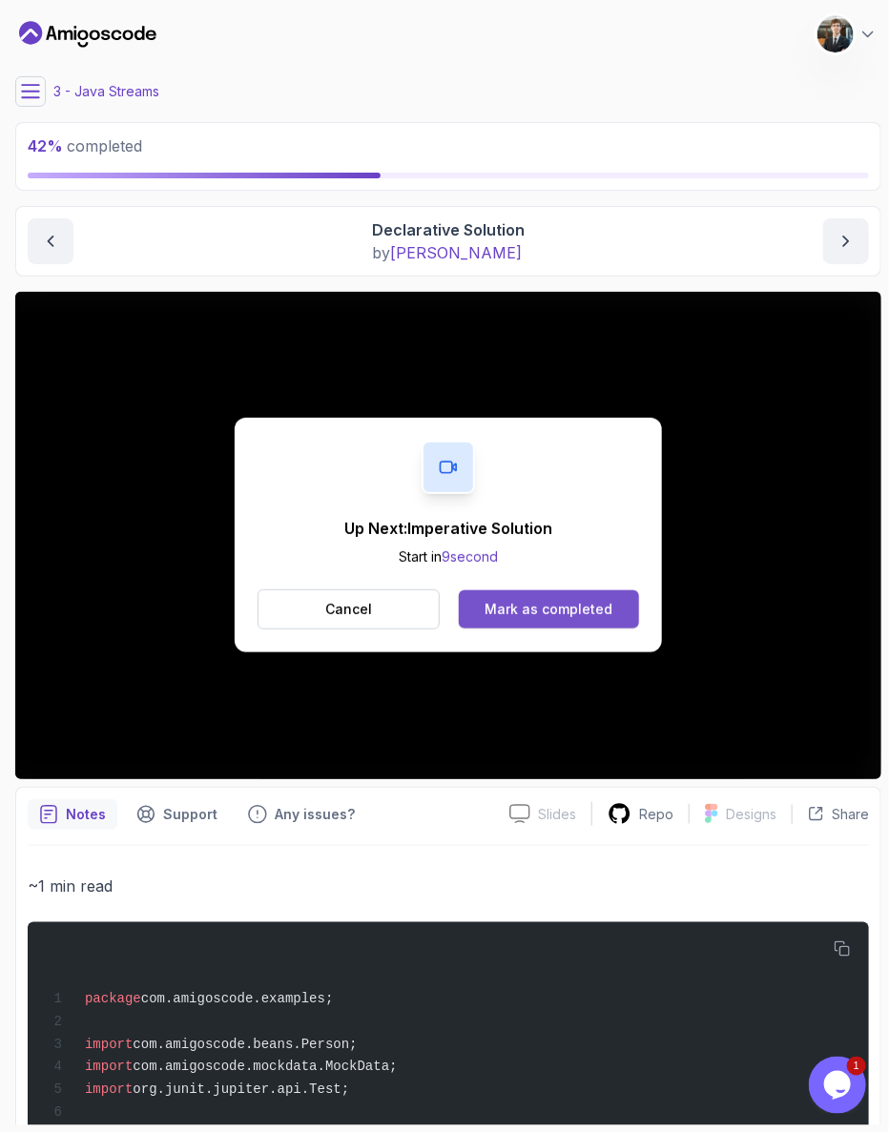
click at [587, 590] on button "Mark as completed" at bounding box center [549, 609] width 180 height 38
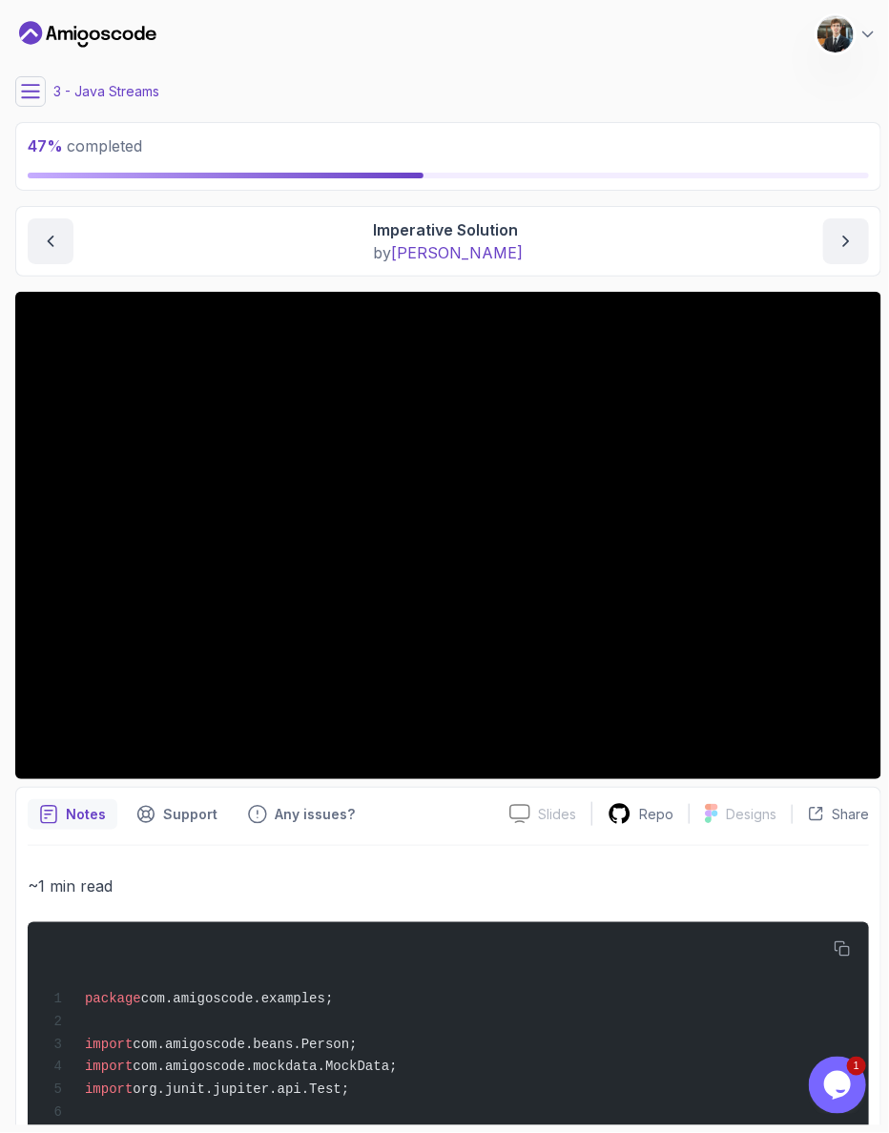
click at [755, 206] on div "Java Streams Imperative Solution Imperative Solution by [PERSON_NAME]" at bounding box center [448, 241] width 866 height 71
click at [326, 873] on p "~1 min read" at bounding box center [448, 886] width 841 height 27
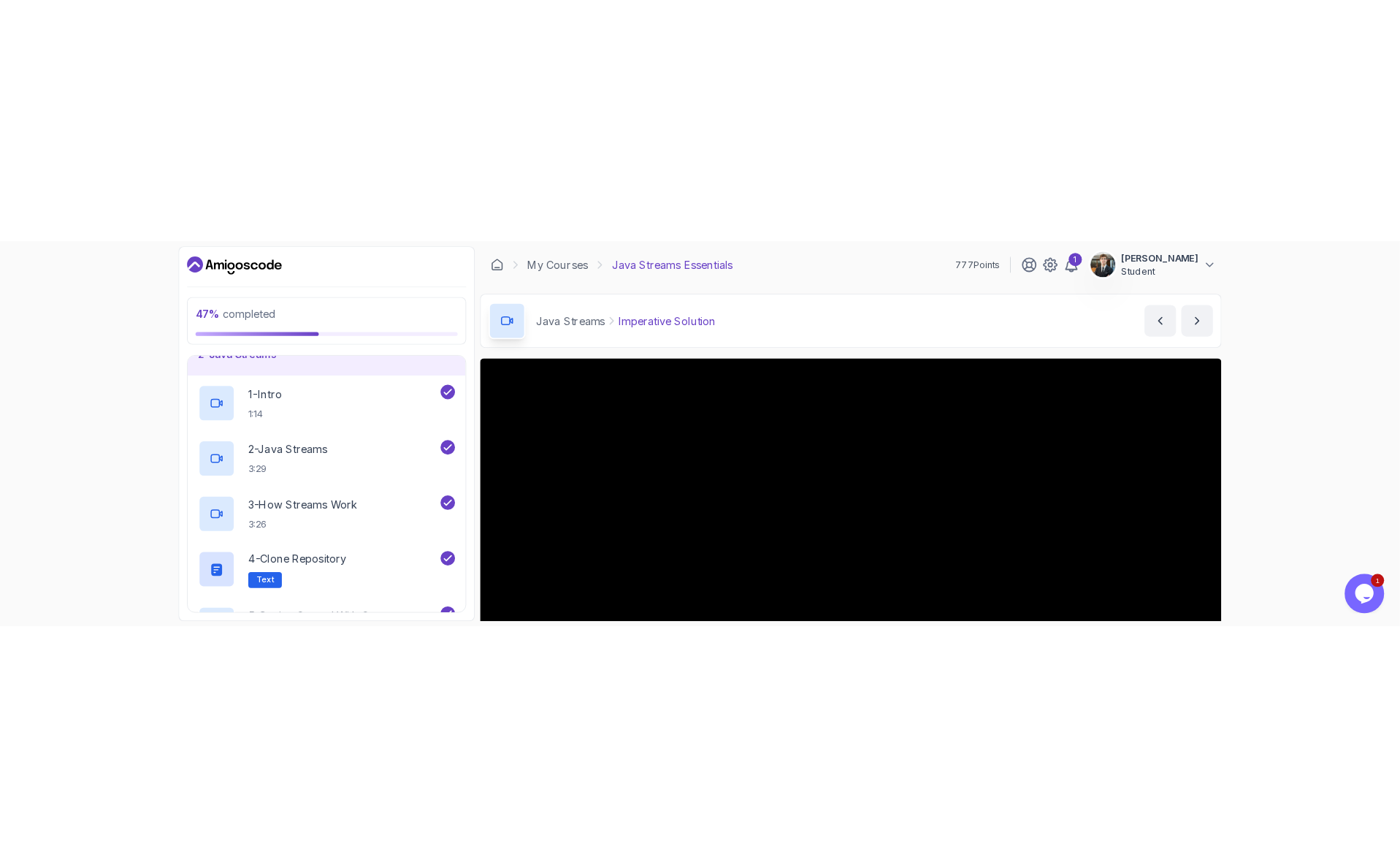
scroll to position [72, 0]
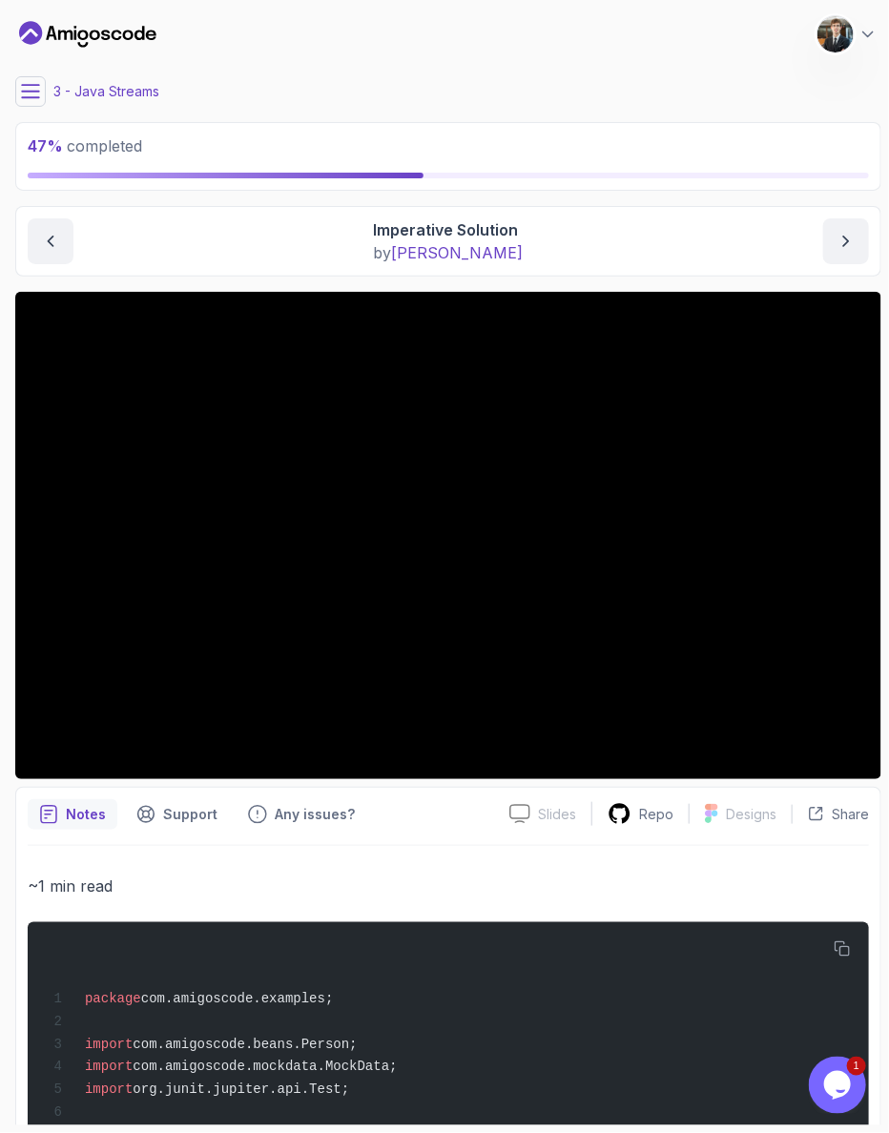
click at [456, 799] on div "Notes Support Any issues?" at bounding box center [261, 814] width 466 height 31
click at [402, 873] on p "~1 min read" at bounding box center [448, 886] width 841 height 27
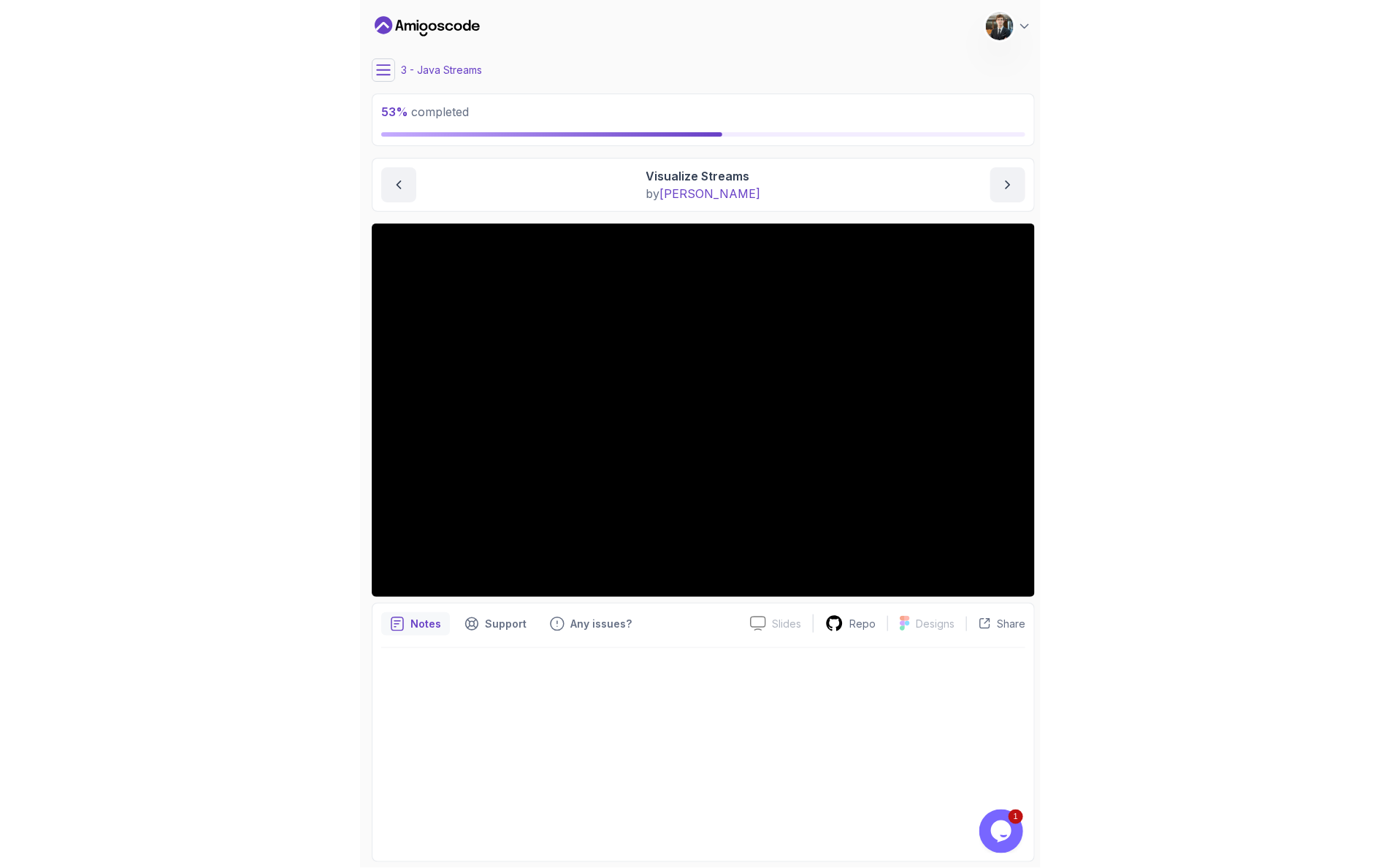
scroll to position [72, 0]
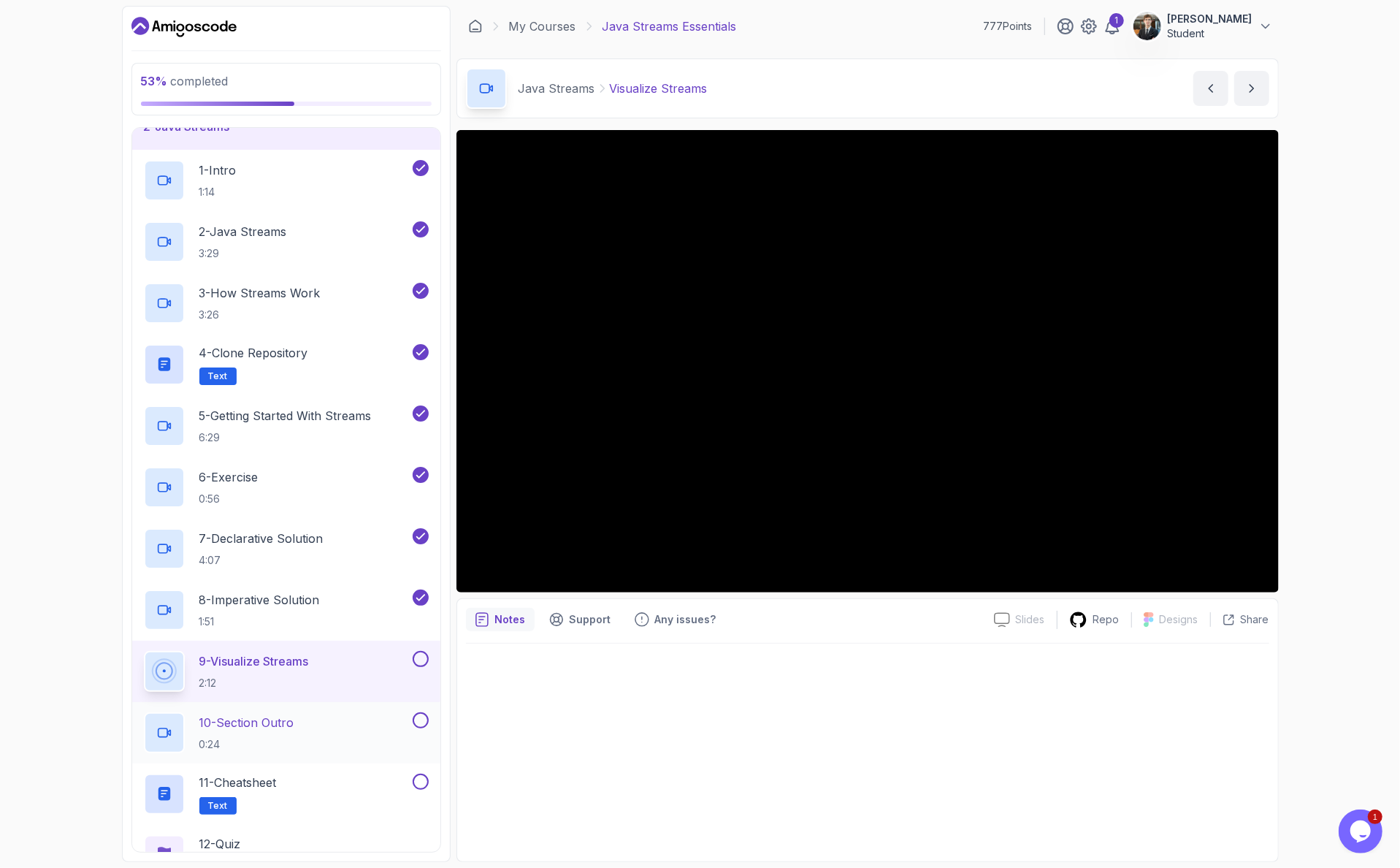
click at [279, 712] on div "10 - Section Outro 0:24" at bounding box center [276, 732] width 266 height 41
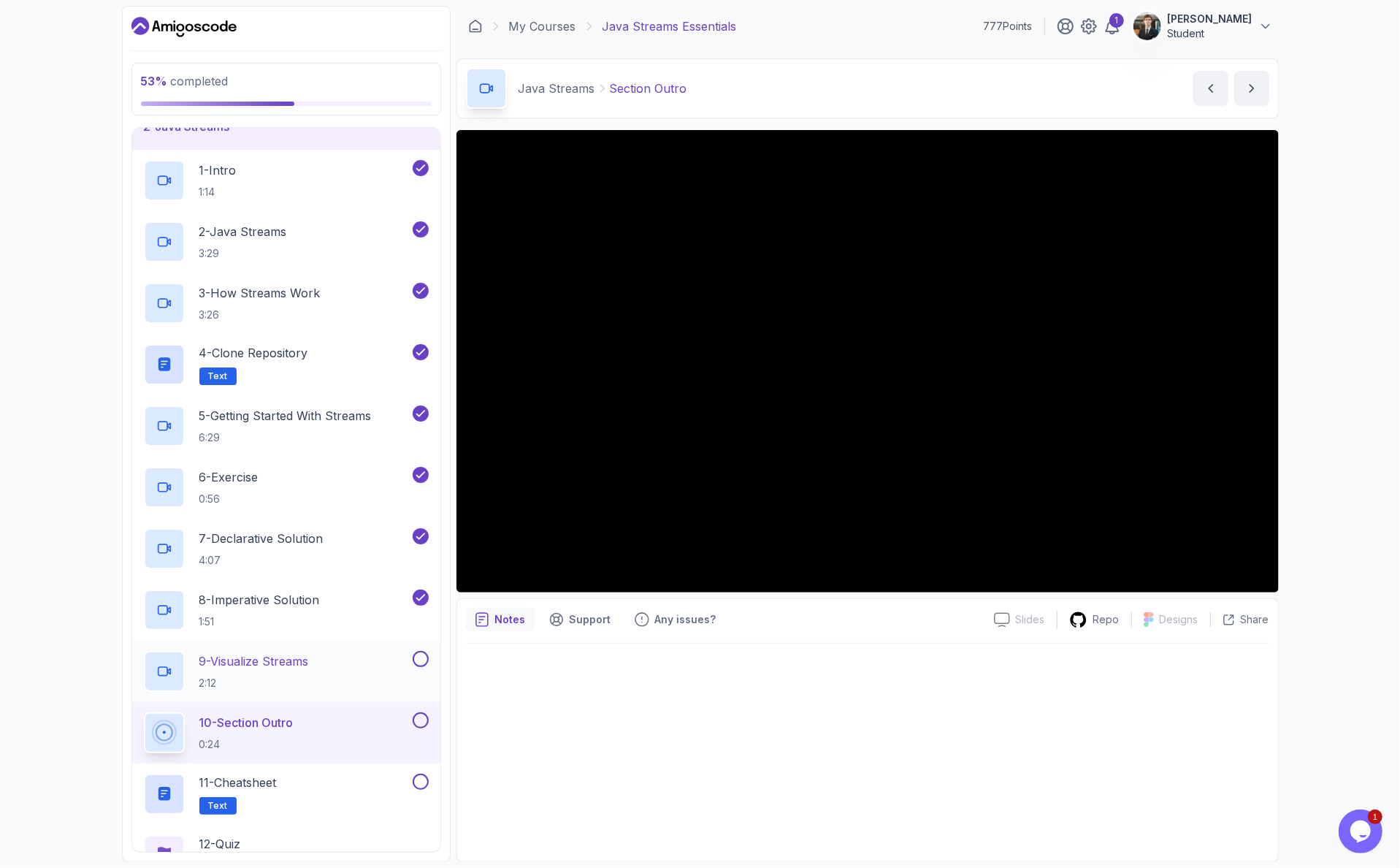
click at [288, 676] on p "2:12" at bounding box center [254, 683] width 110 height 15
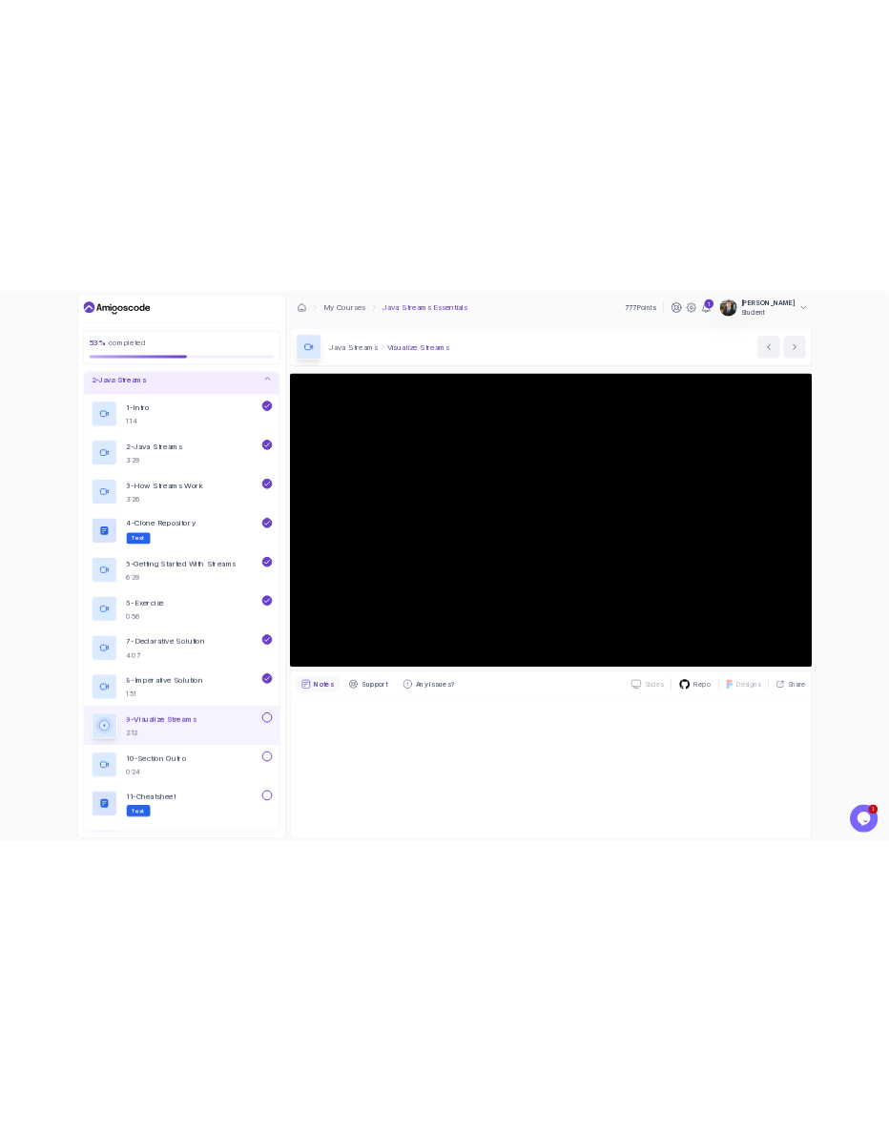
scroll to position [76, 0]
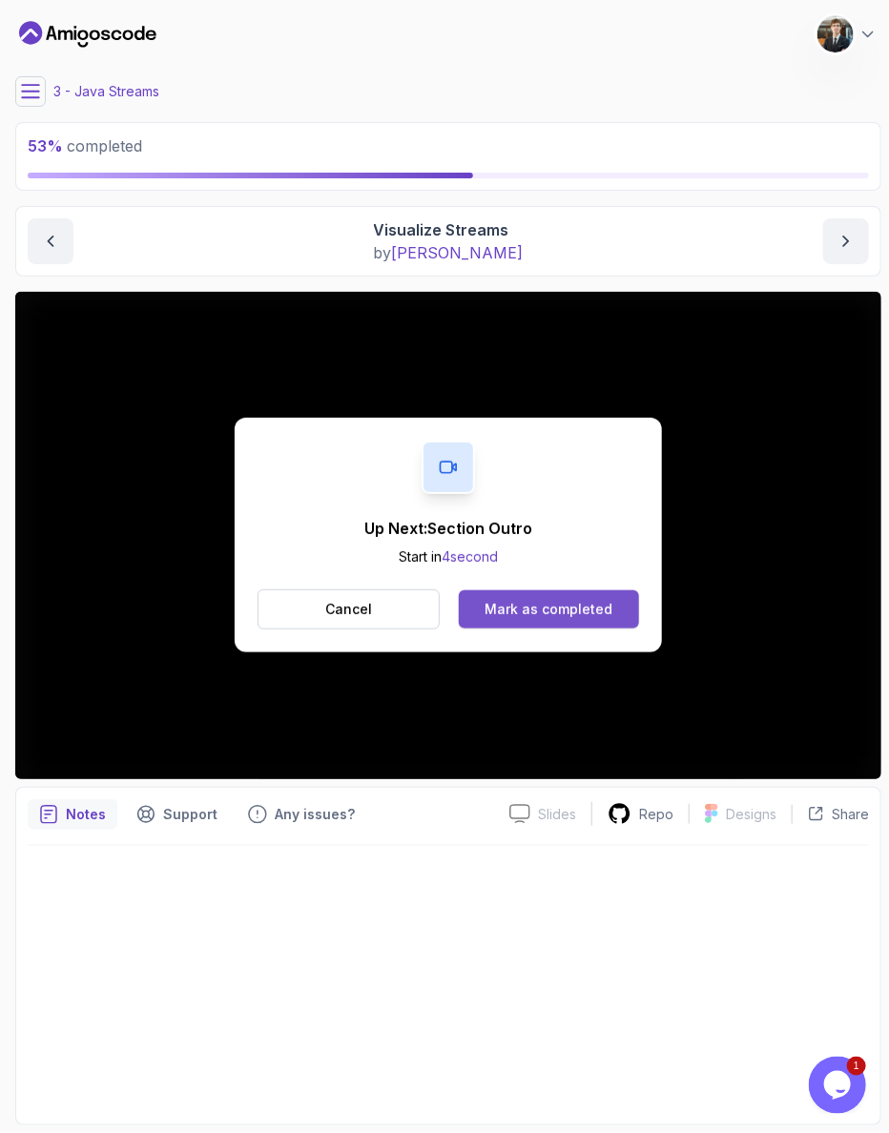
click at [514, 600] on div "Mark as completed" at bounding box center [548, 609] width 128 height 19
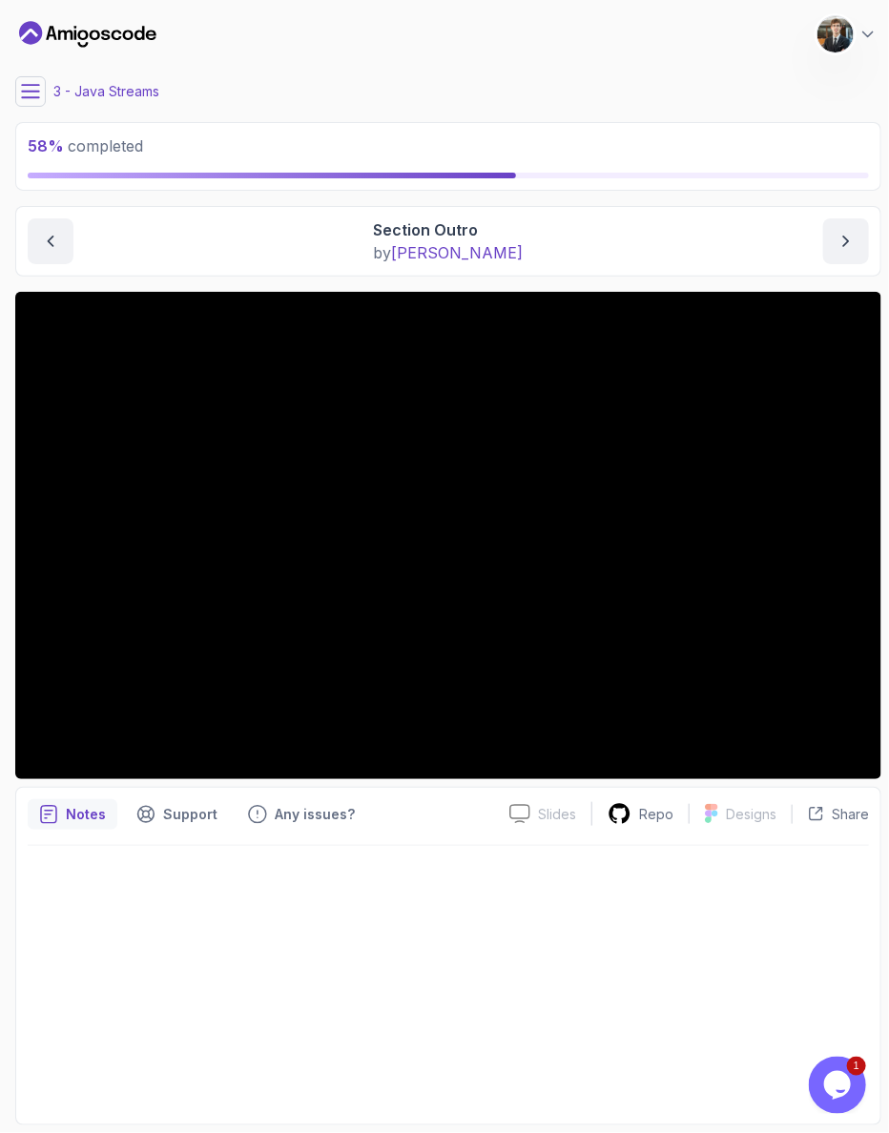
click at [25, 83] on icon at bounding box center [30, 91] width 19 height 19
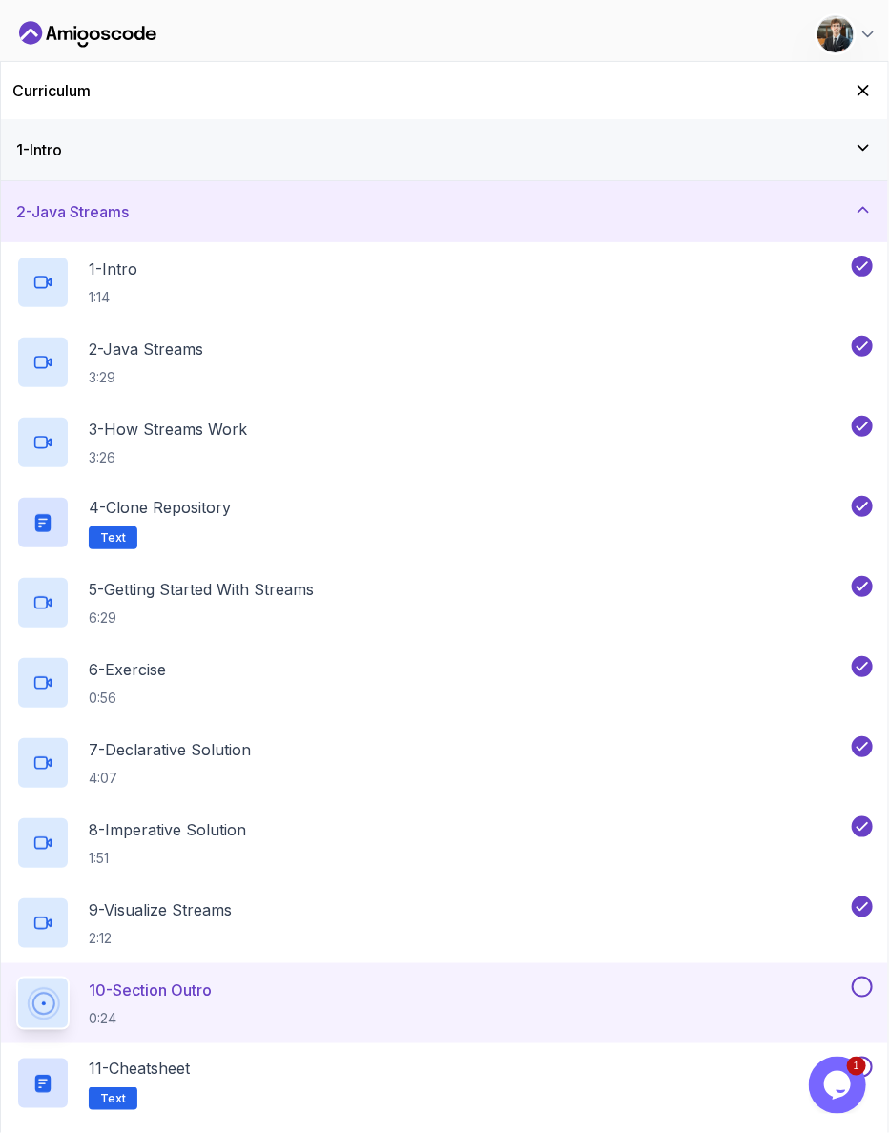
click at [866, 82] on icon "Hide Curriculum for mobile" at bounding box center [862, 90] width 19 height 19
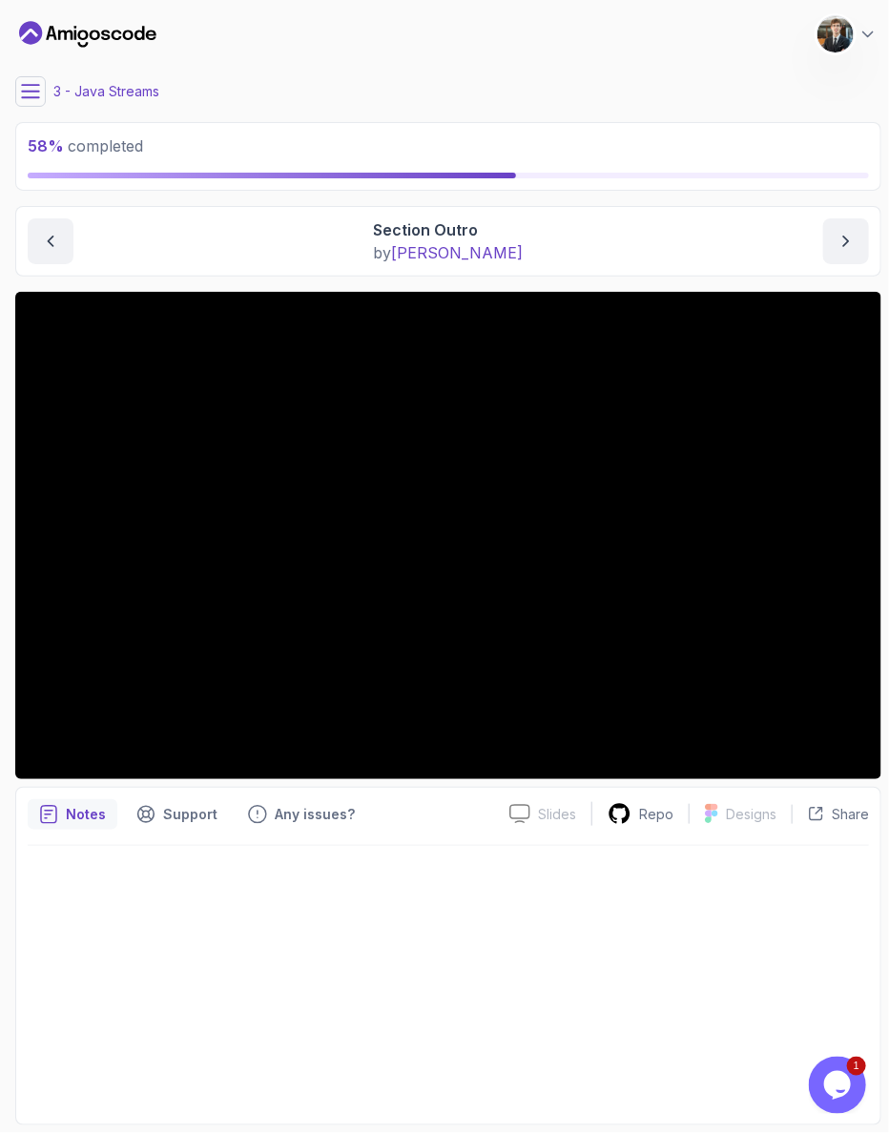
click at [29, 86] on icon at bounding box center [30, 91] width 19 height 19
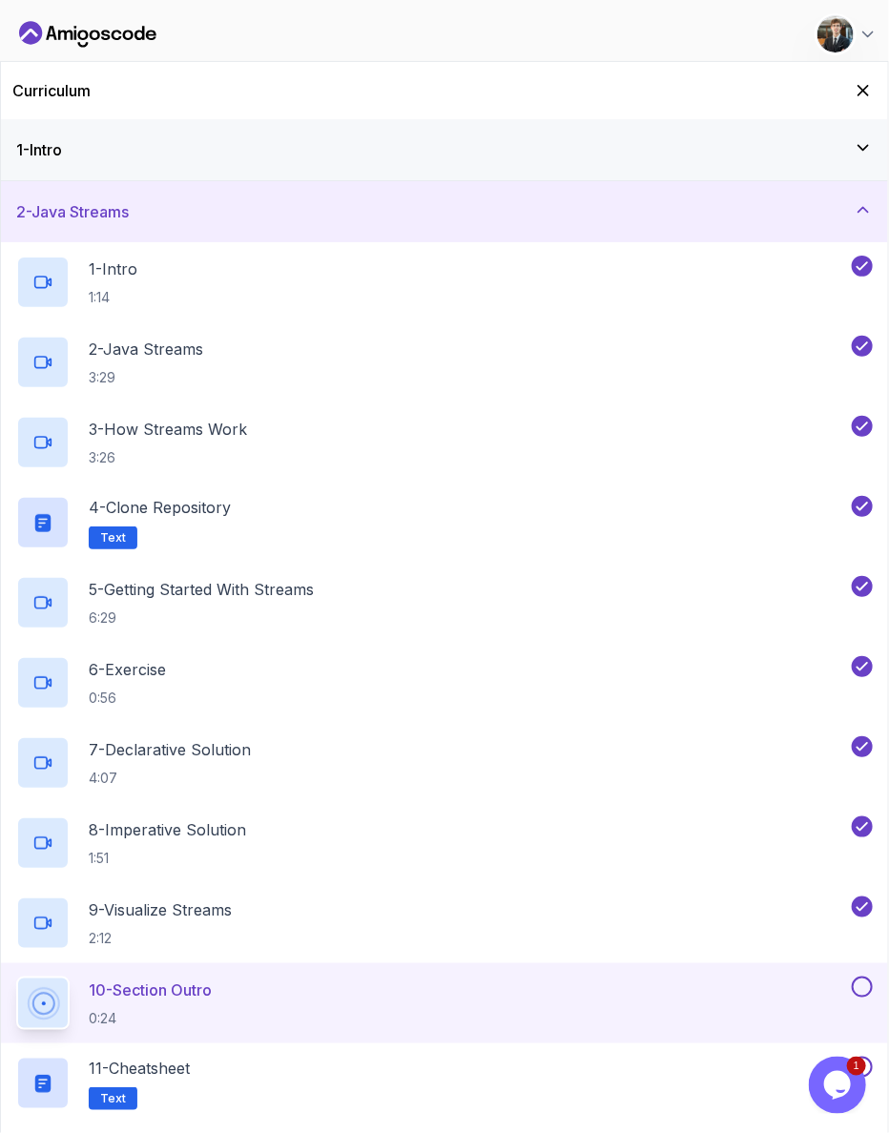
click at [859, 976] on button at bounding box center [862, 986] width 21 height 21
click at [298, 1057] on div "11 - Cheatsheet Text" at bounding box center [432, 1083] width 832 height 53
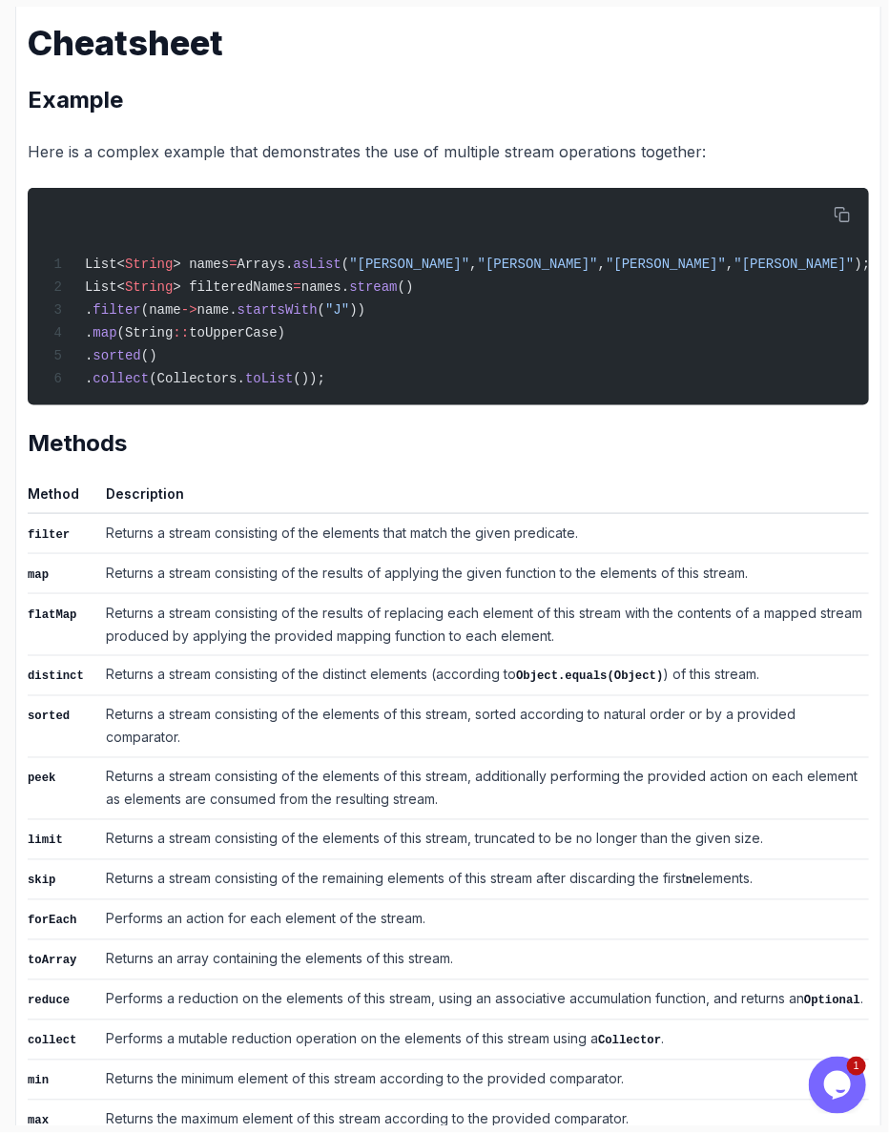
scroll to position [442, 0]
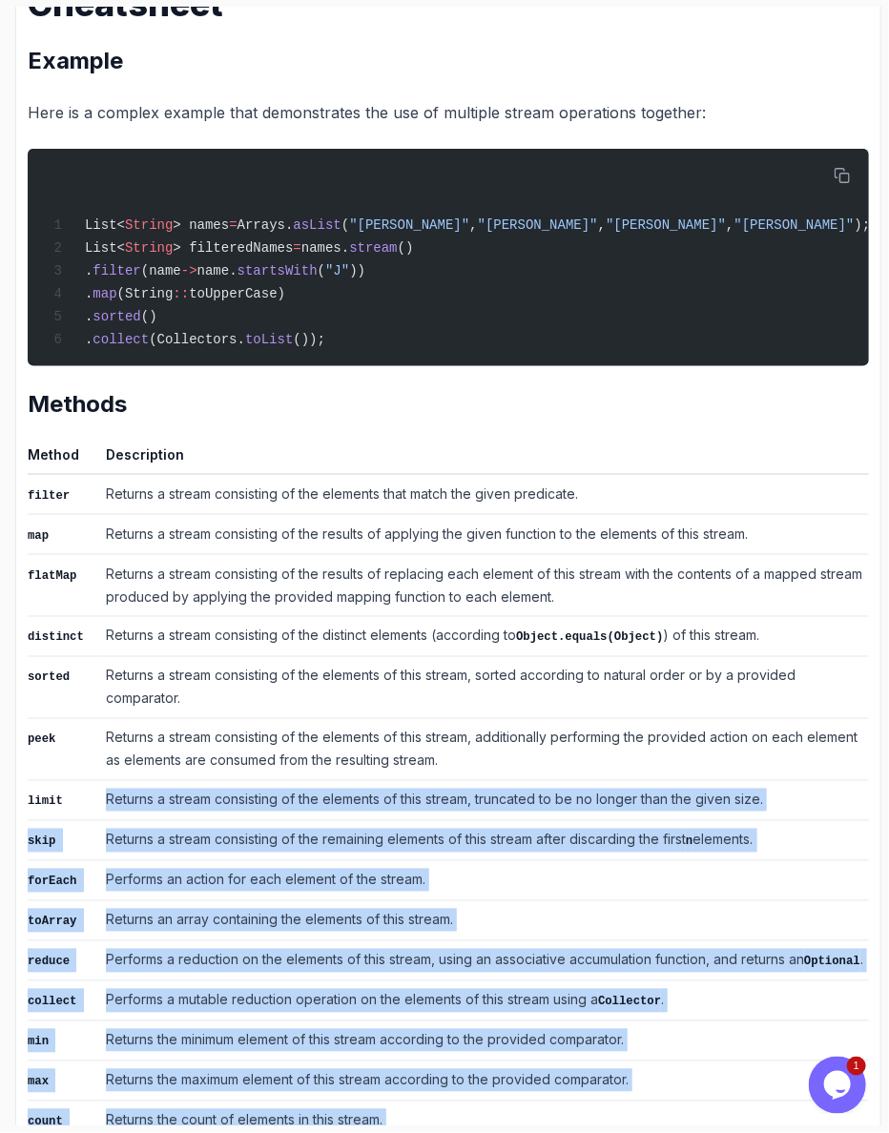
drag, startPoint x: 91, startPoint y: 627, endPoint x: 261, endPoint y: 997, distance: 408.3
click at [261, 997] on tbody "filter Returns a stream consisting of the elements that match the given predica…" at bounding box center [448, 907] width 841 height 867
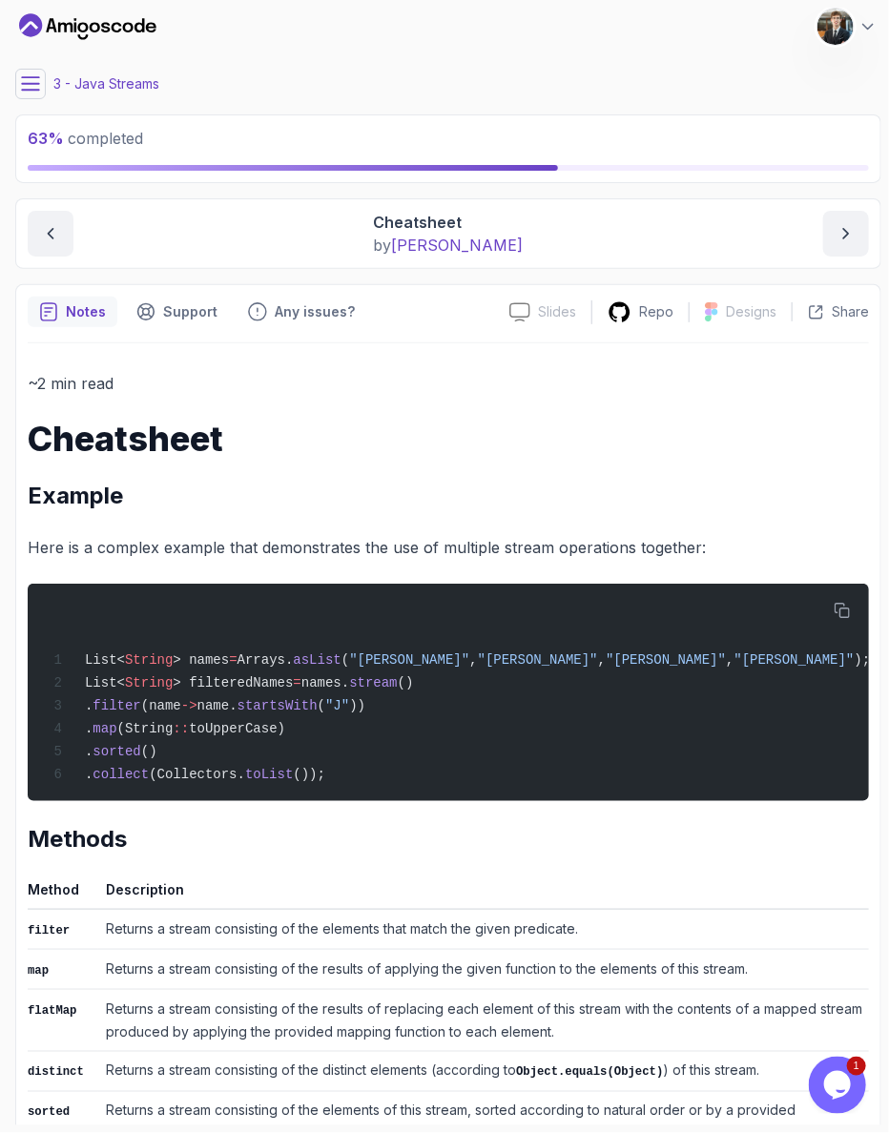
scroll to position [0, 0]
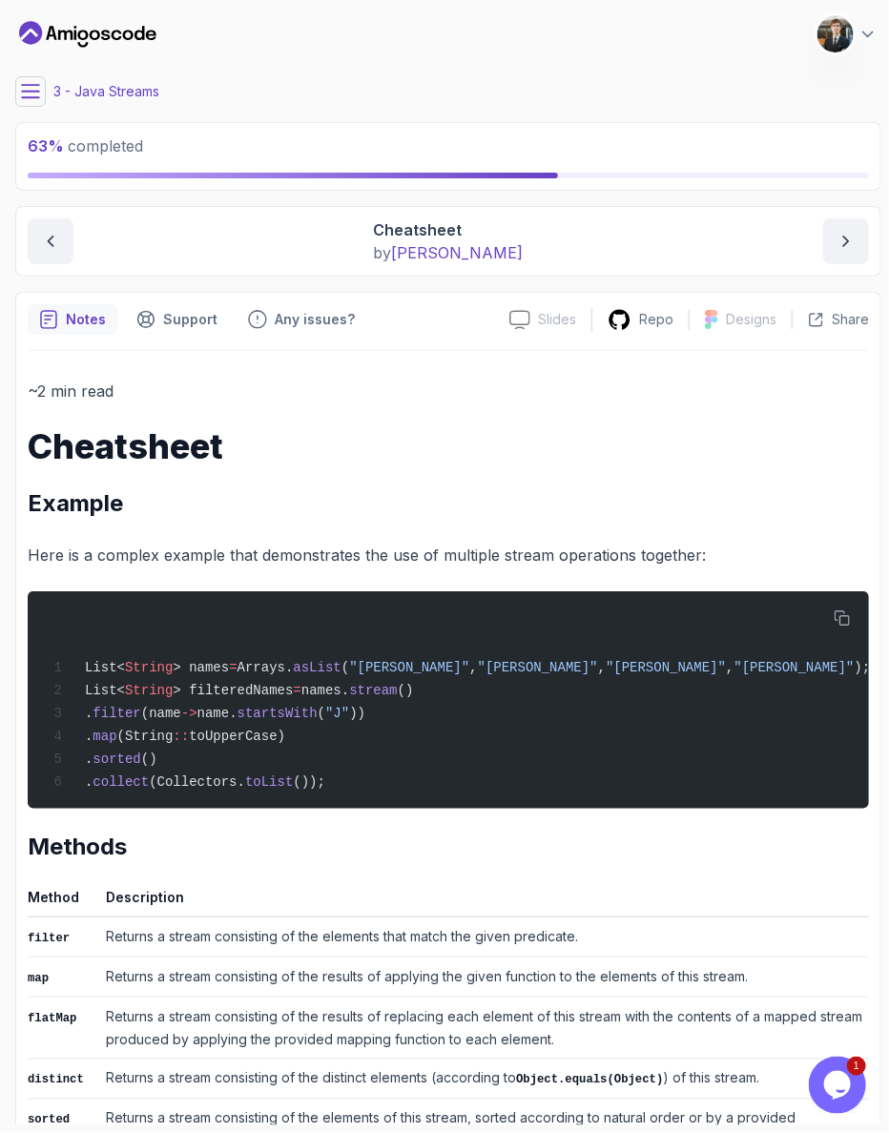
click at [32, 82] on icon at bounding box center [30, 91] width 19 height 19
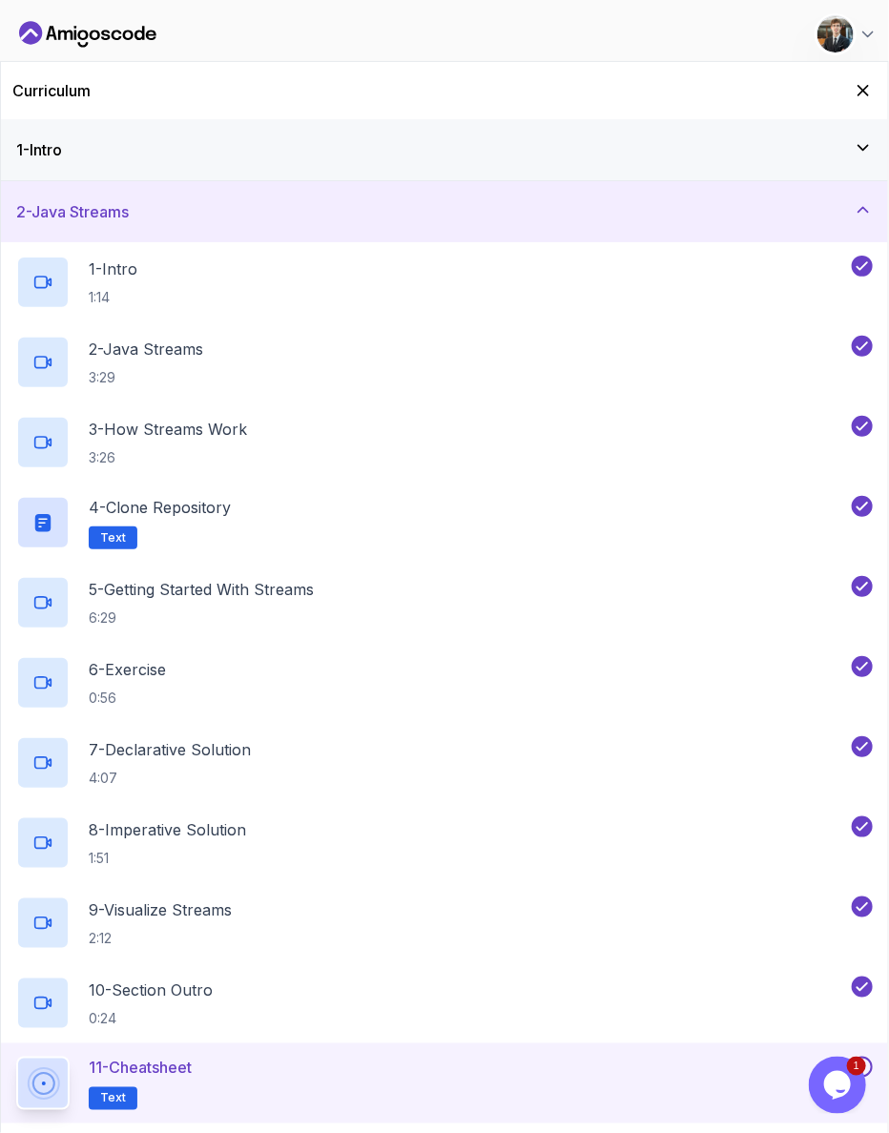
click at [731, 1057] on div "11 - Cheatsheet Text" at bounding box center [432, 1083] width 832 height 53
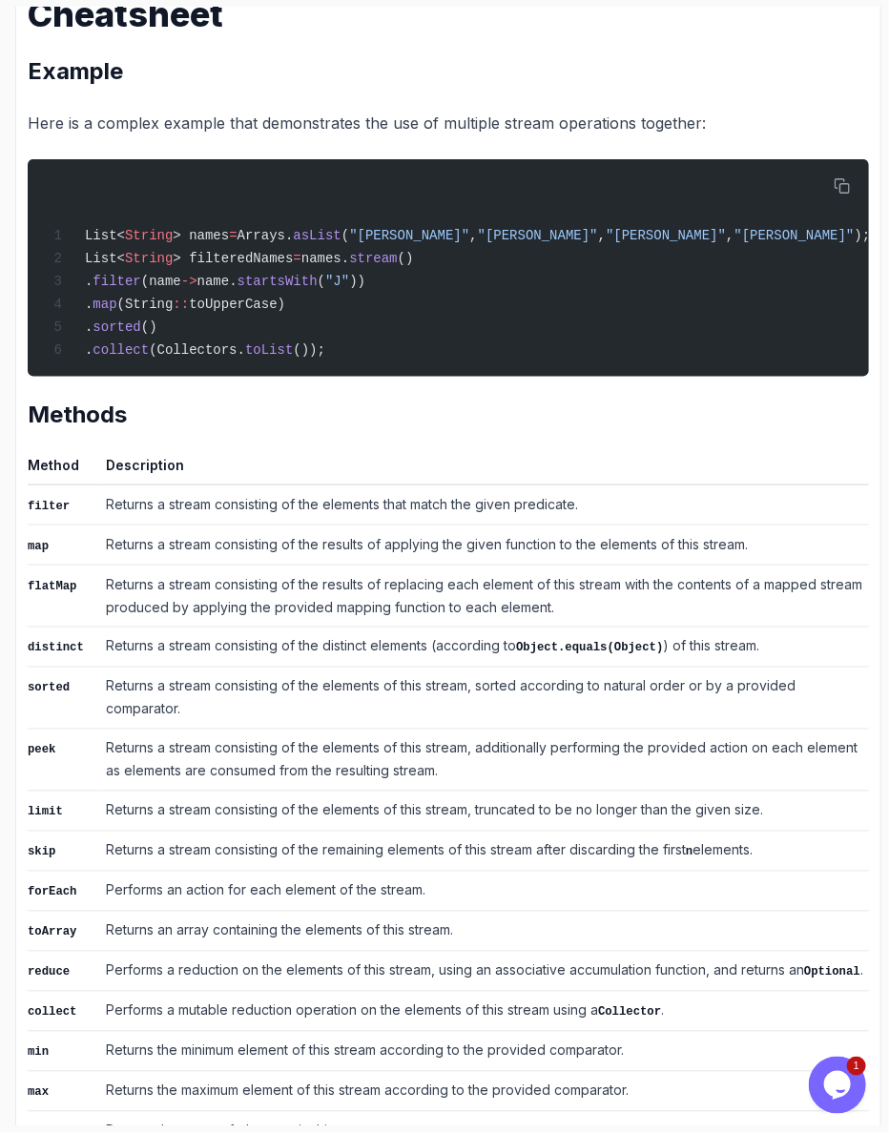
scroll to position [442, 0]
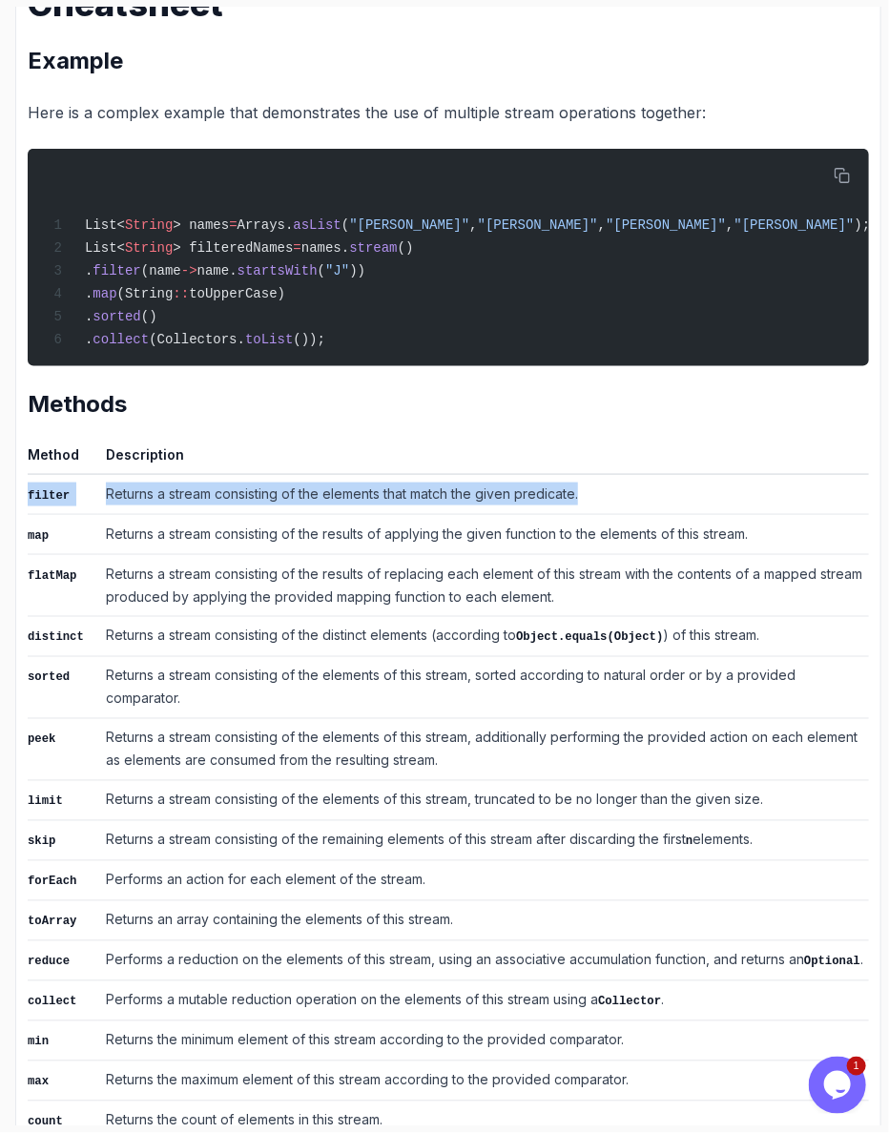
drag, startPoint x: 83, startPoint y: 366, endPoint x: 610, endPoint y: 377, distance: 527.4
click at [607, 474] on tr "filter Returns a stream consisting of the elements that match the given predica…" at bounding box center [448, 494] width 841 height 40
click at [615, 474] on td "Returns a stream consisting of the elements that match the given predicate." at bounding box center [483, 494] width 770 height 40
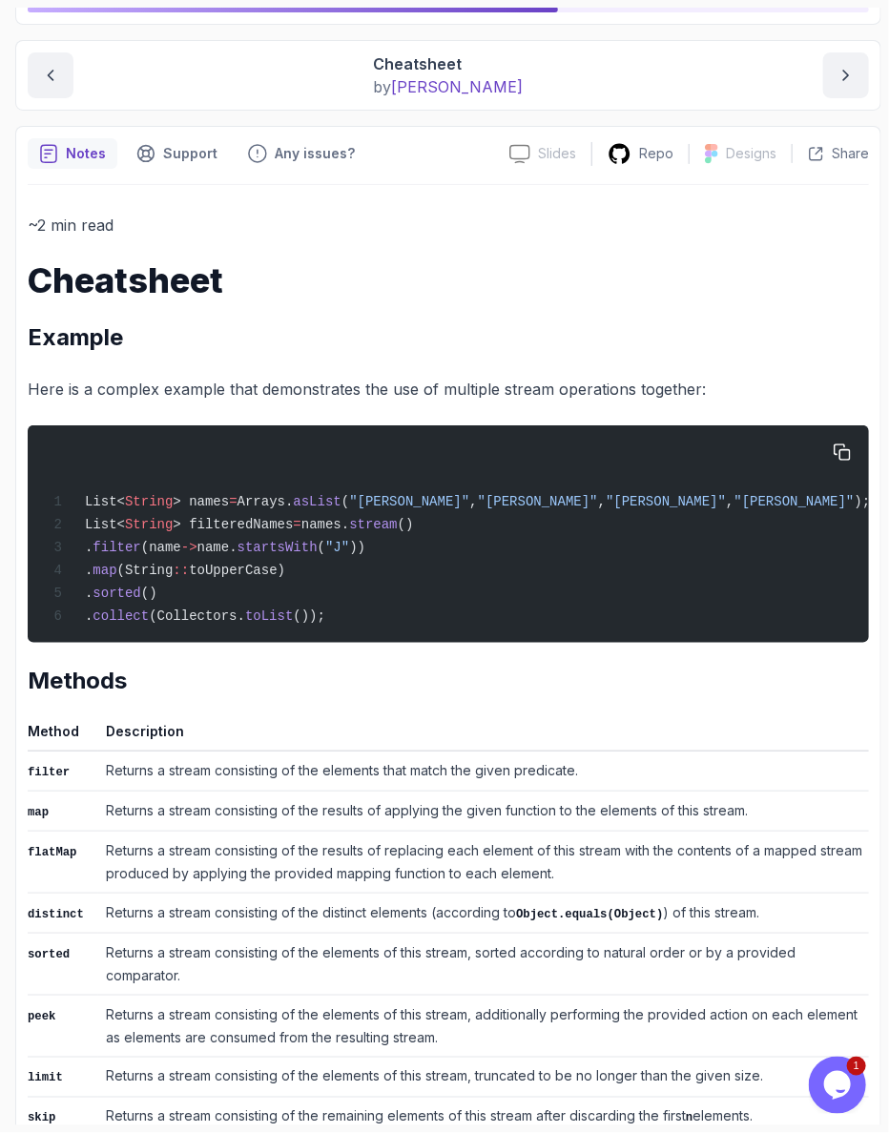
scroll to position [153, 0]
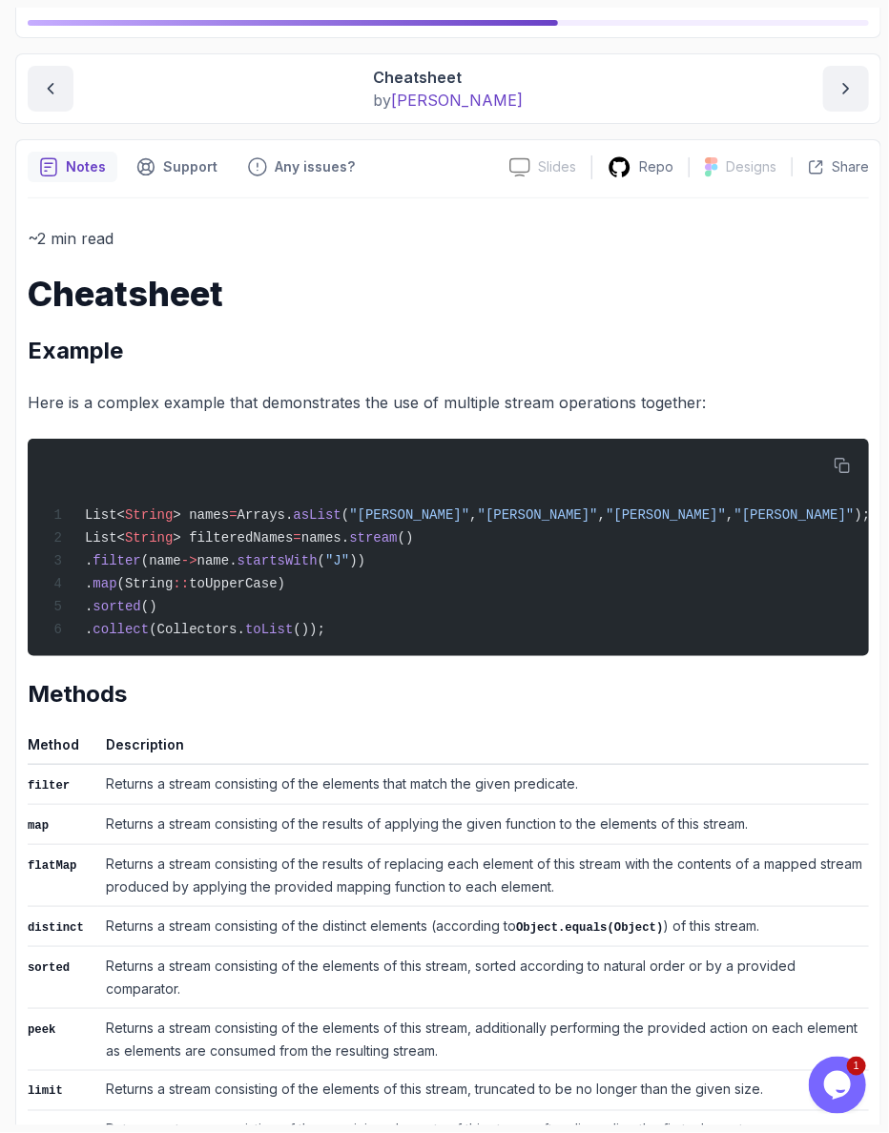
click at [60, 66] on button "previous content" at bounding box center [51, 89] width 46 height 46
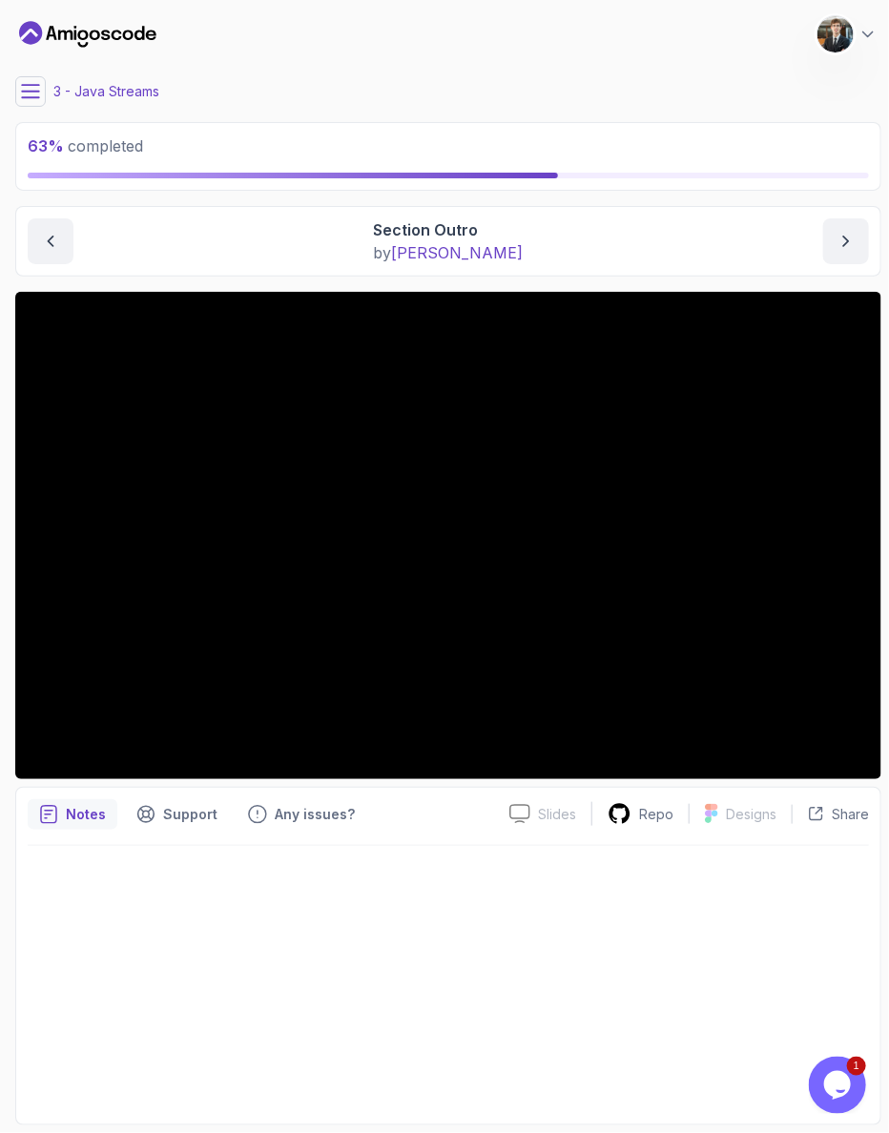
click at [29, 82] on icon at bounding box center [30, 91] width 19 height 19
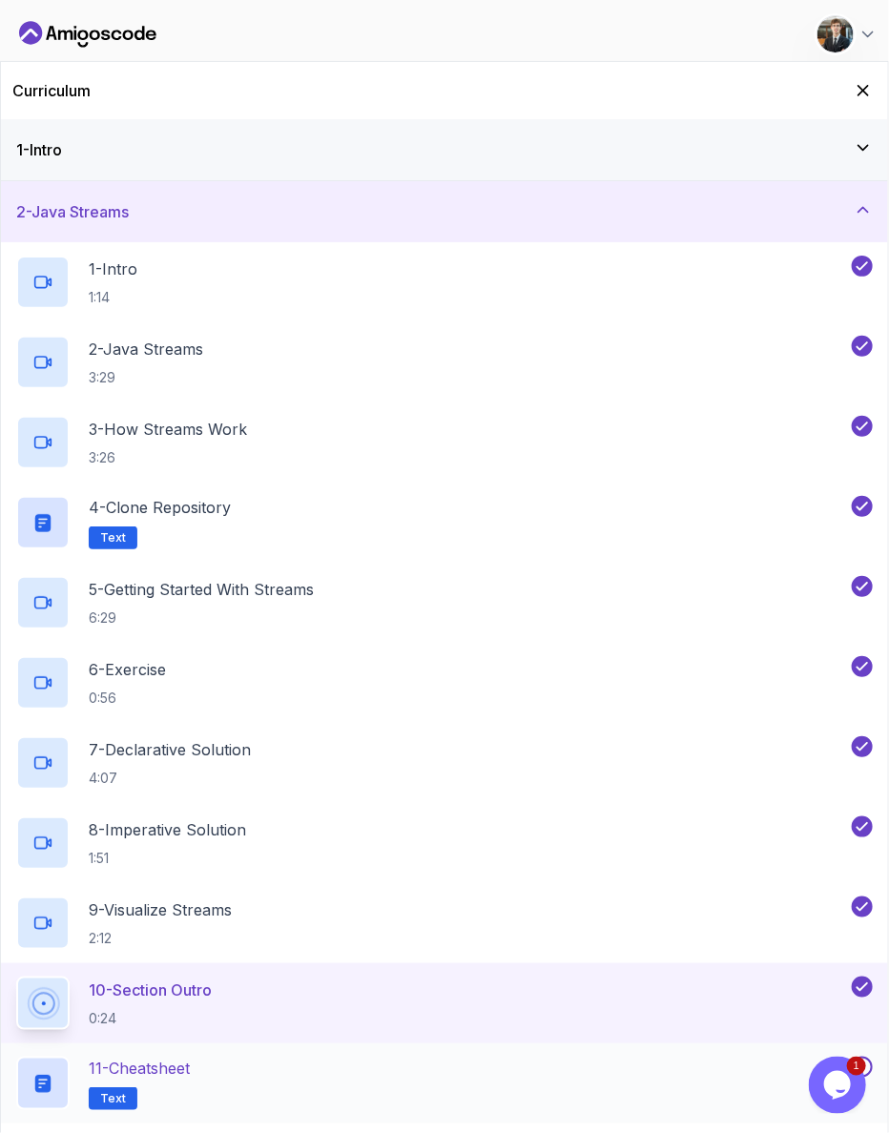
click at [864, 1057] on button at bounding box center [862, 1067] width 21 height 21
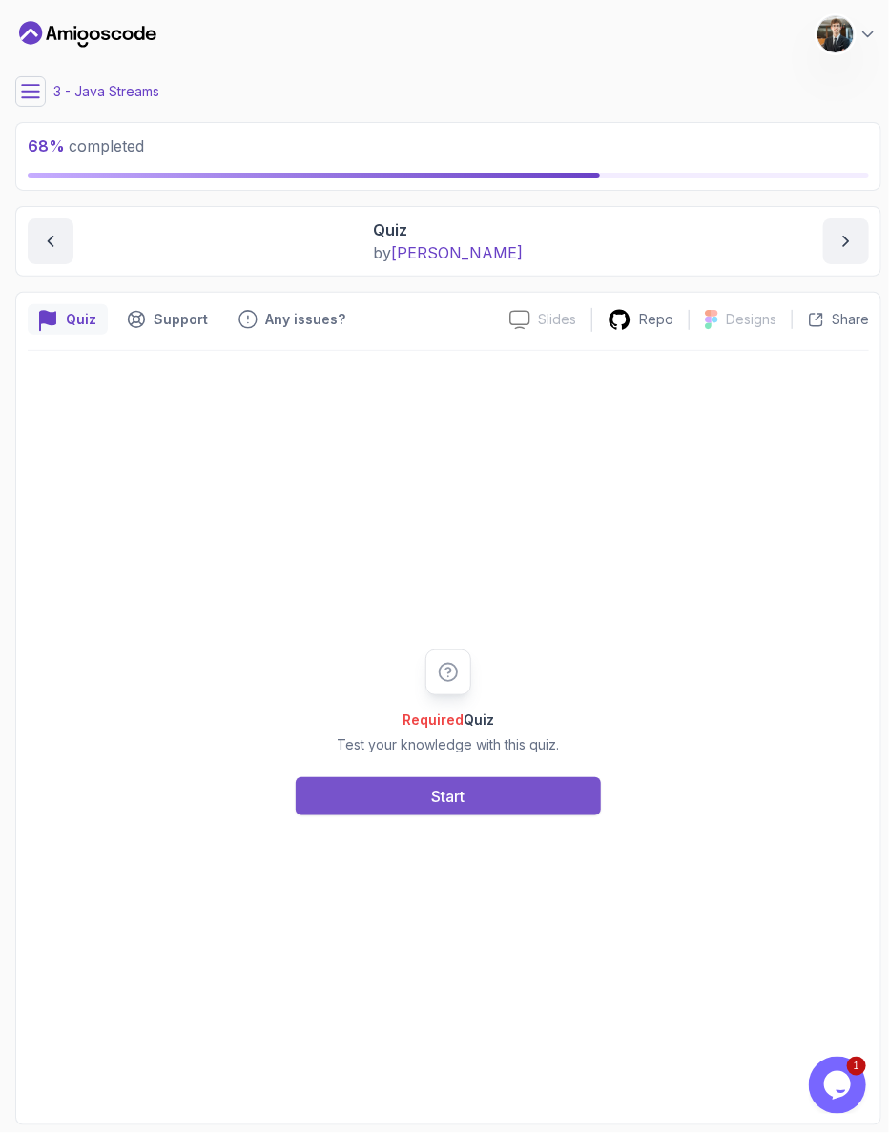
click at [401, 777] on button "Start" at bounding box center [448, 796] width 305 height 38
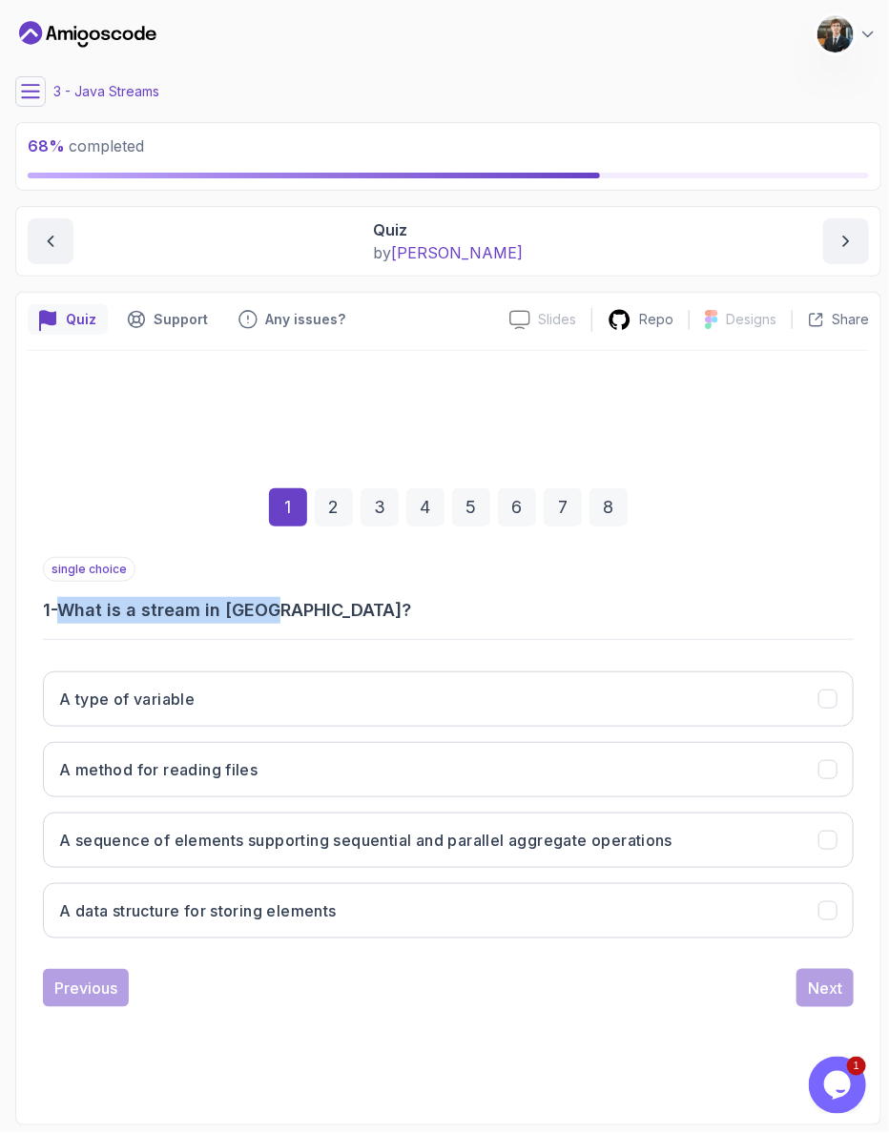
drag, startPoint x: 67, startPoint y: 601, endPoint x: 241, endPoint y: 601, distance: 174.5
click at [241, 601] on h3 "1 - What is a stream in [GEOGRAPHIC_DATA]?" at bounding box center [448, 610] width 811 height 27
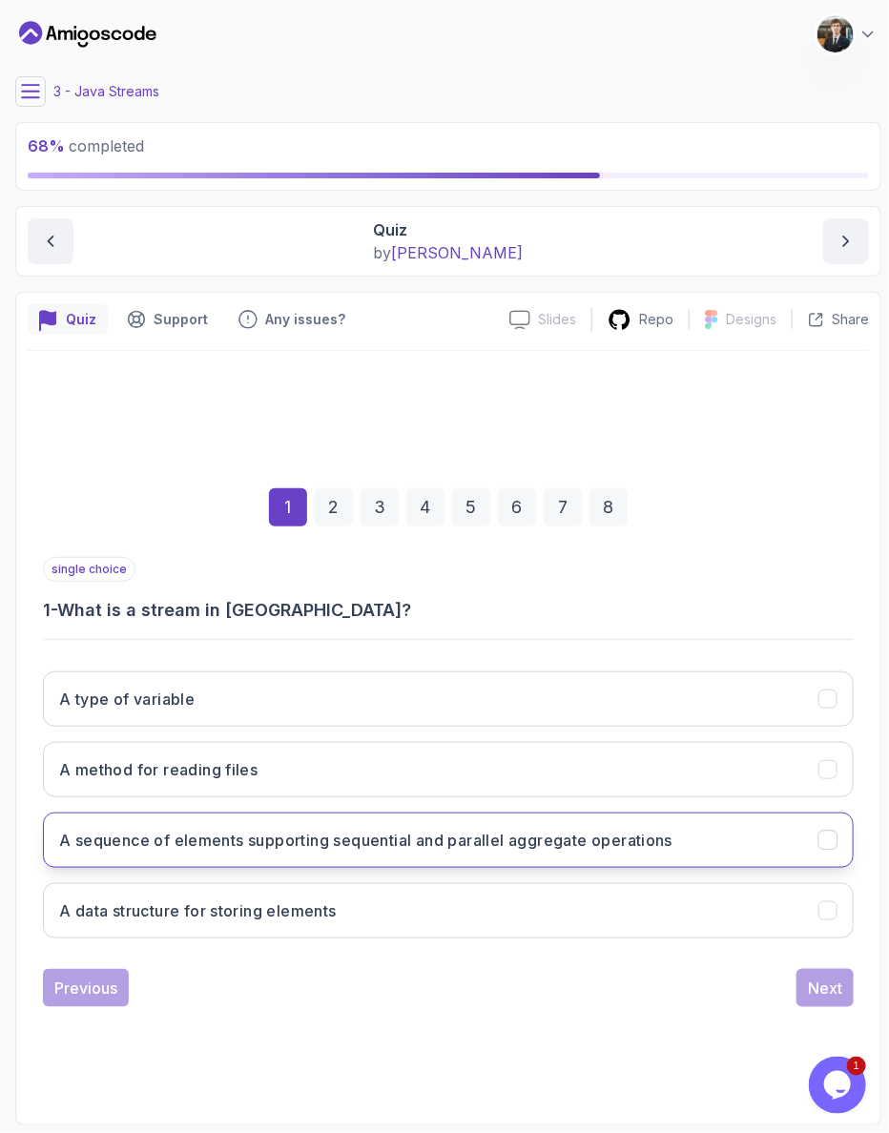
click at [152, 829] on h3 "A sequence of elements supporting sequential and parallel aggregate operations" at bounding box center [365, 840] width 613 height 23
click at [840, 976] on div "Next" at bounding box center [825, 987] width 34 height 23
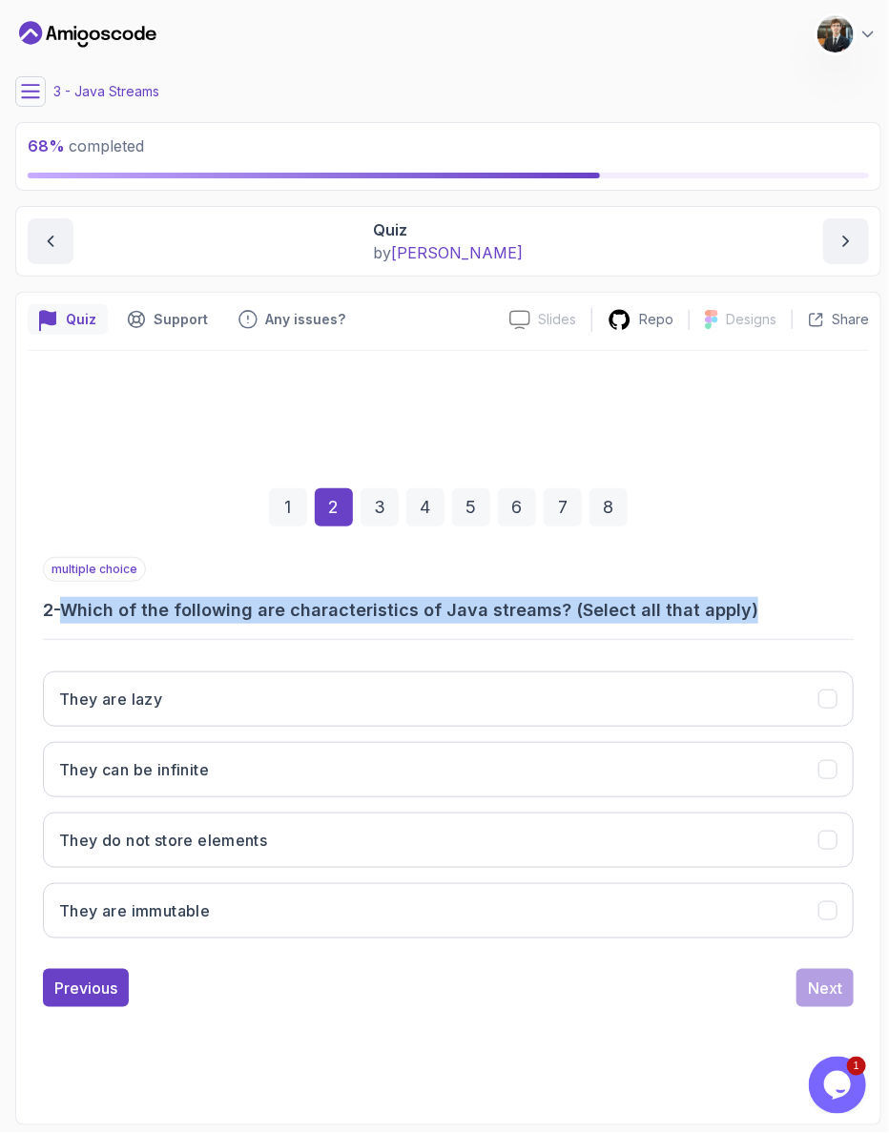
drag, startPoint x: 70, startPoint y: 605, endPoint x: 673, endPoint y: 614, distance: 603.7
click at [677, 610] on h3 "2 - Which of the following are characteristics of Java streams? (Select all tha…" at bounding box center [448, 610] width 811 height 27
click at [348, 883] on button "They are immutable" at bounding box center [448, 910] width 811 height 55
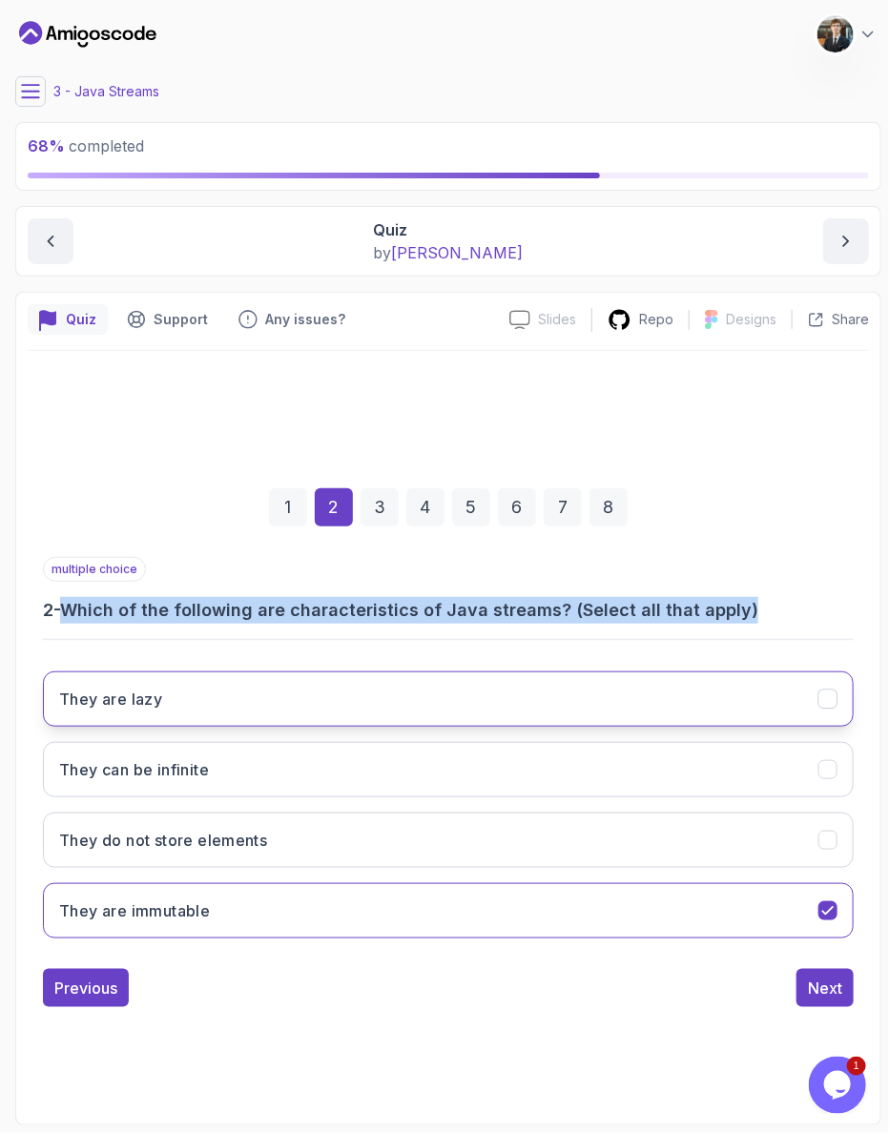
click at [328, 695] on button "They are lazy" at bounding box center [448, 698] width 811 height 55
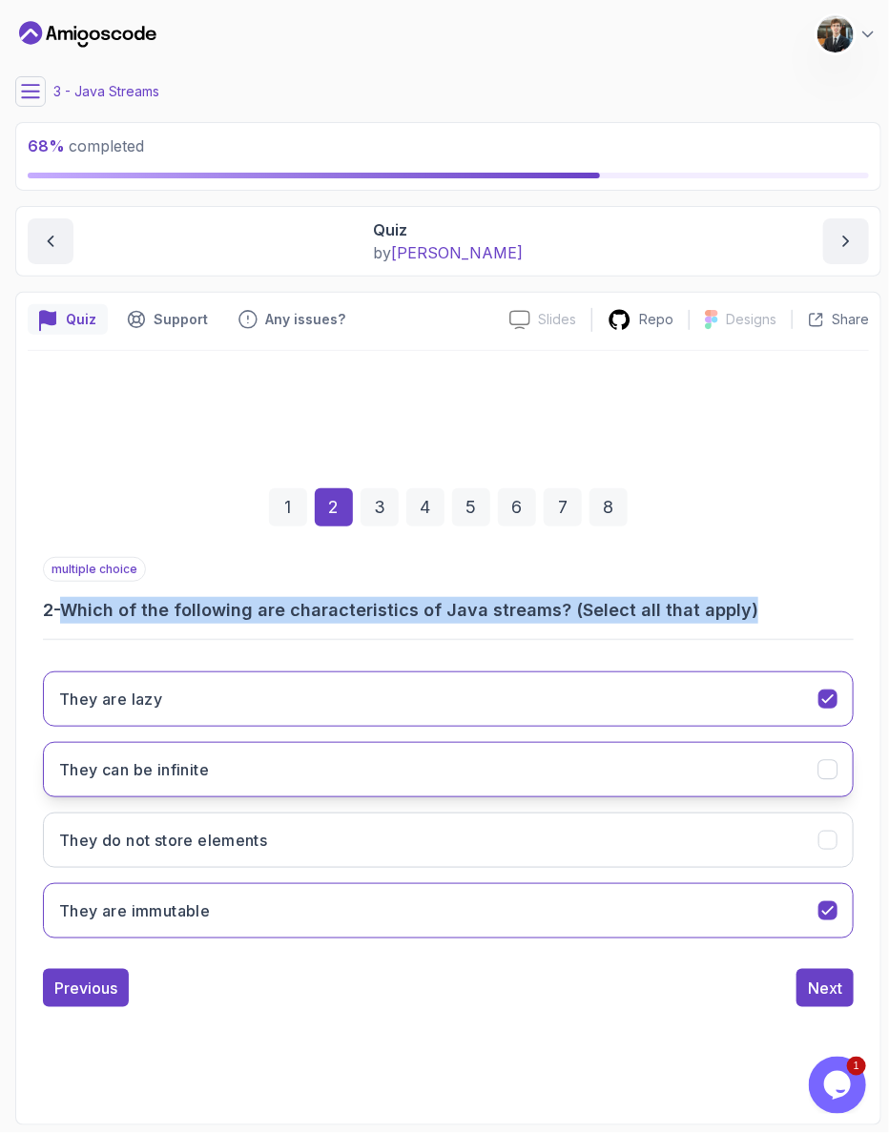
click at [328, 742] on button "They can be infinite" at bounding box center [448, 769] width 811 height 55
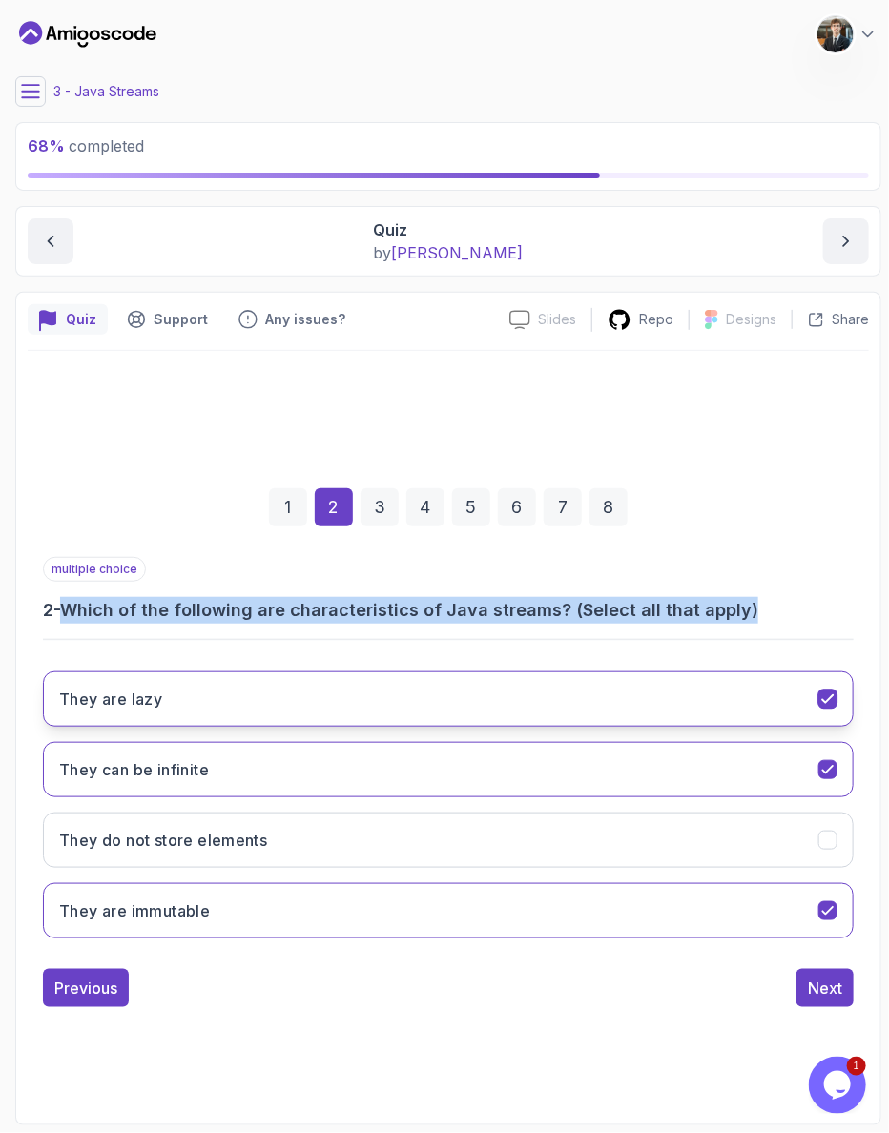
drag, startPoint x: 416, startPoint y: 877, endPoint x: 465, endPoint y: 688, distance: 196.1
click at [422, 841] on div "They are lazy They can be infinite They do not store elements They are immutable" at bounding box center [448, 805] width 811 height 298
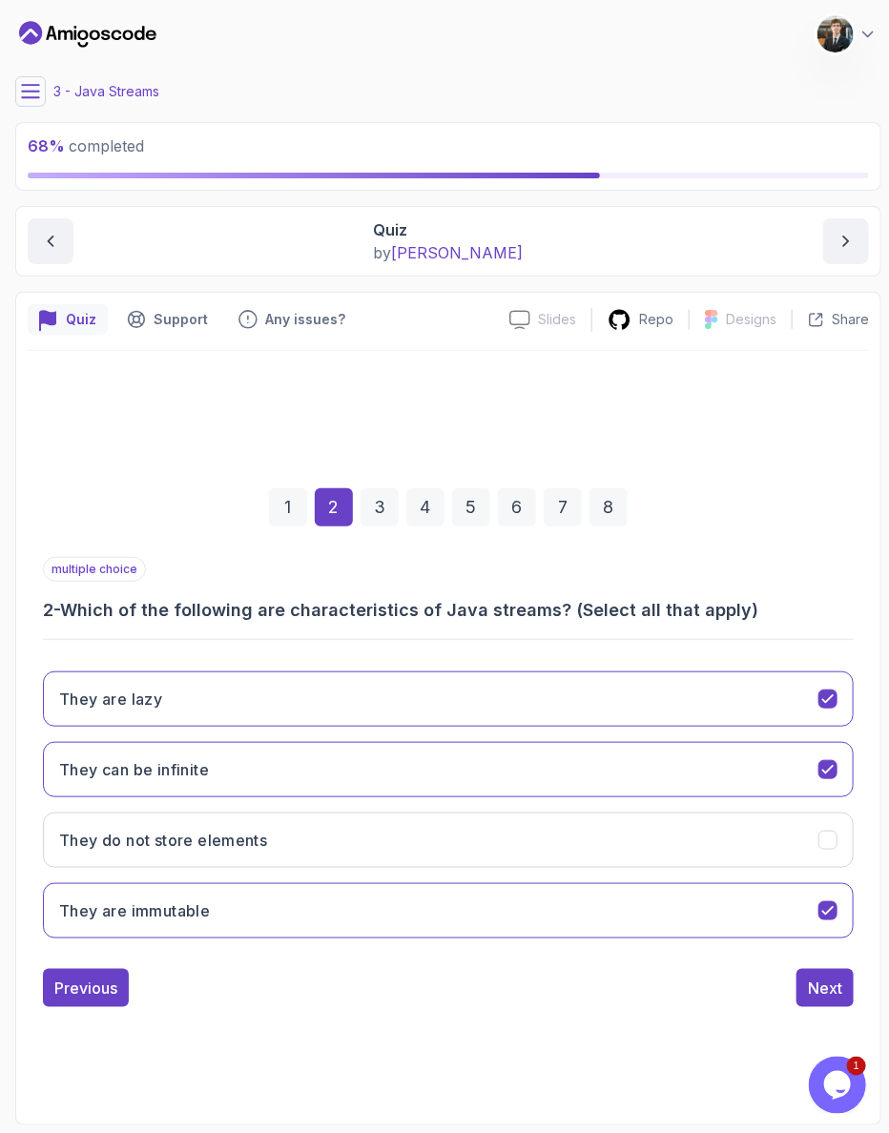
drag, startPoint x: 474, startPoint y: 643, endPoint x: 523, endPoint y: 781, distance: 146.6
click at [476, 651] on div "multiple choice 2 - Which of the following are characteristics of Java streams?…" at bounding box center [448, 755] width 811 height 397
drag, startPoint x: 547, startPoint y: 651, endPoint x: 510, endPoint y: 743, distance: 98.8
click at [546, 656] on div "They are lazy They can be infinite They do not store elements They are immutable" at bounding box center [448, 805] width 811 height 298
click at [477, 691] on button "They are lazy" at bounding box center [448, 698] width 811 height 55
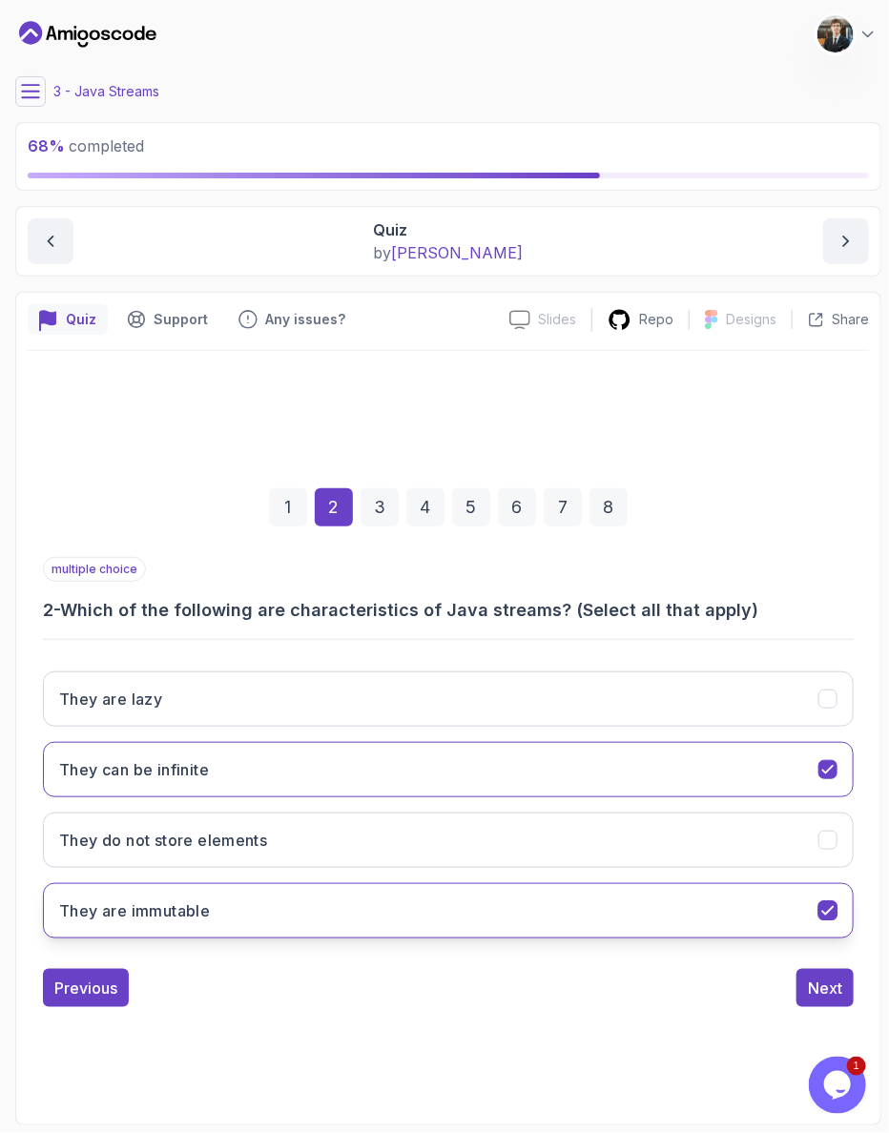
click at [289, 883] on button "They are immutable" at bounding box center [448, 910] width 811 height 55
click at [222, 969] on div "Previous Next" at bounding box center [448, 988] width 811 height 38
drag, startPoint x: 316, startPoint y: 880, endPoint x: 709, endPoint y: 878, distance: 392.9
click at [316, 883] on button "They are immutable" at bounding box center [448, 910] width 811 height 55
click at [827, 976] on div "Next" at bounding box center [825, 987] width 34 height 23
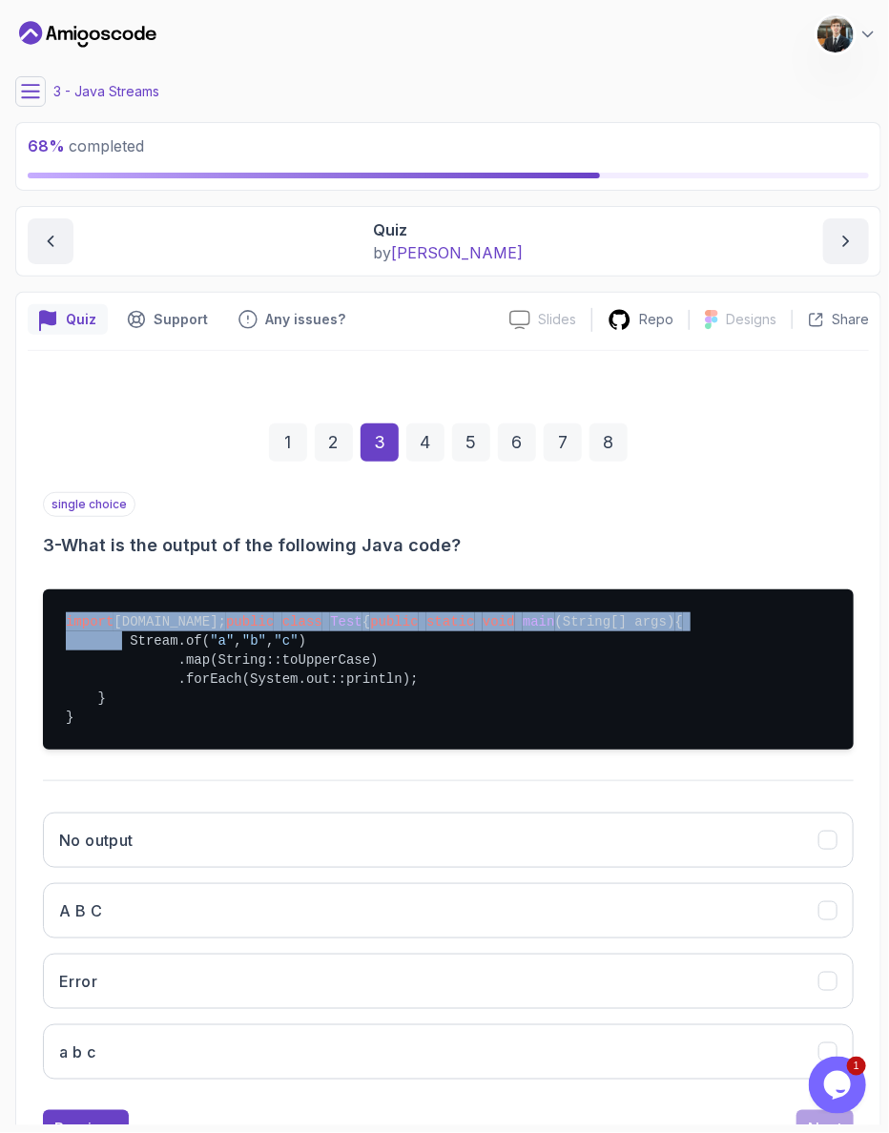
drag, startPoint x: 62, startPoint y: 560, endPoint x: 99, endPoint y: 625, distance: 74.8
click at [98, 623] on div "import [DOMAIN_NAME]; public class Test { public static void main (String[] arg…" at bounding box center [448, 669] width 811 height 191
click at [101, 629] on pre "import [DOMAIN_NAME]; public class Test { public static void main (String[] arg…" at bounding box center [448, 669] width 811 height 160
drag, startPoint x: 104, startPoint y: 691, endPoint x: 55, endPoint y: 595, distance: 107.9
click at [57, 595] on pre "import [DOMAIN_NAME]; public class Test { public static void main (String[] arg…" at bounding box center [448, 669] width 811 height 160
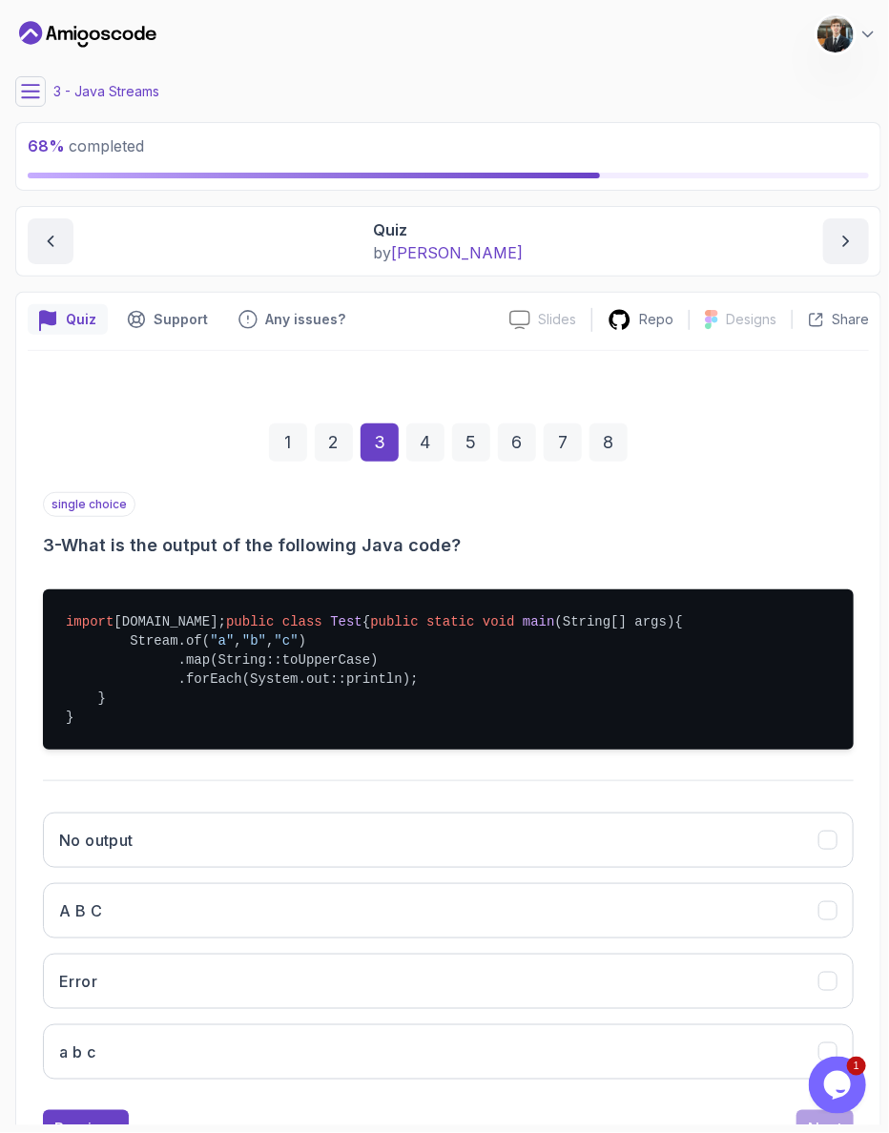
drag, startPoint x: 55, startPoint y: 595, endPoint x: 84, endPoint y: 630, distance: 45.4
click at [55, 596] on pre "import [DOMAIN_NAME]; public class Test { public static void main (String[] arg…" at bounding box center [448, 669] width 811 height 160
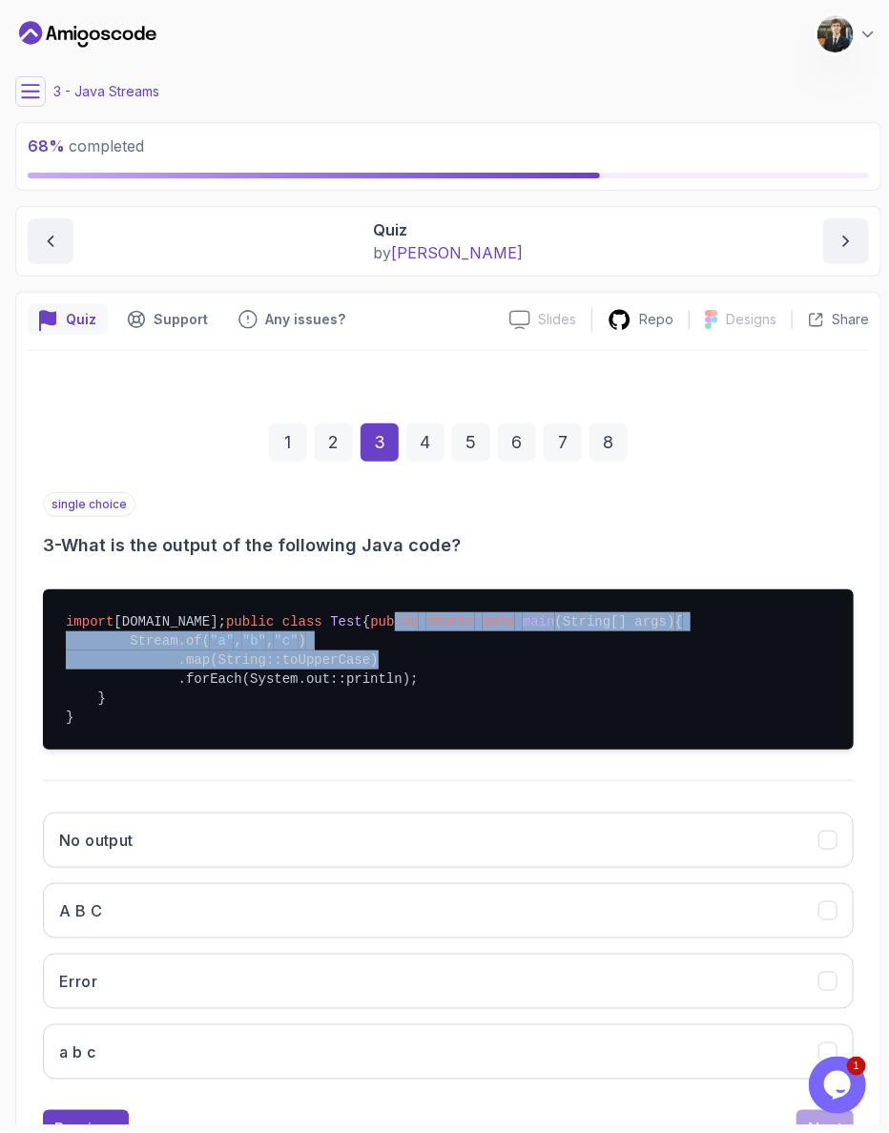
drag, startPoint x: 188, startPoint y: 611, endPoint x: 334, endPoint y: 631, distance: 147.3
click at [334, 631] on pre "import [DOMAIN_NAME]; public class Test { public static void main (String[] arg…" at bounding box center [448, 669] width 811 height 160
drag, startPoint x: 334, startPoint y: 631, endPoint x: 387, endPoint y: 650, distance: 56.7
click at [336, 632] on pre "import [DOMAIN_NAME]; public class Test { public static void main (String[] arg…" at bounding box center [448, 669] width 811 height 160
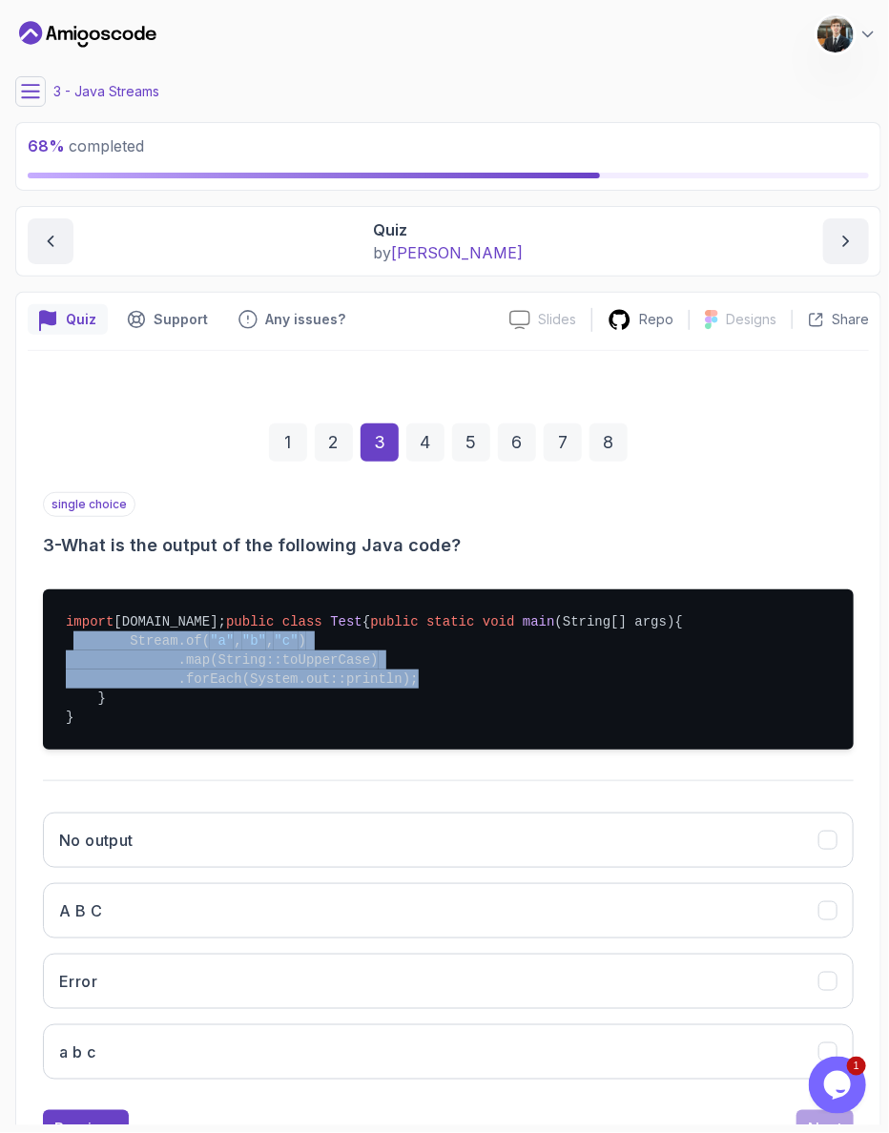
drag, startPoint x: 168, startPoint y: 640, endPoint x: 47, endPoint y: 618, distance: 123.1
click at [47, 618] on pre "import [DOMAIN_NAME]; public class Test { public static void main (String[] arg…" at bounding box center [448, 669] width 811 height 160
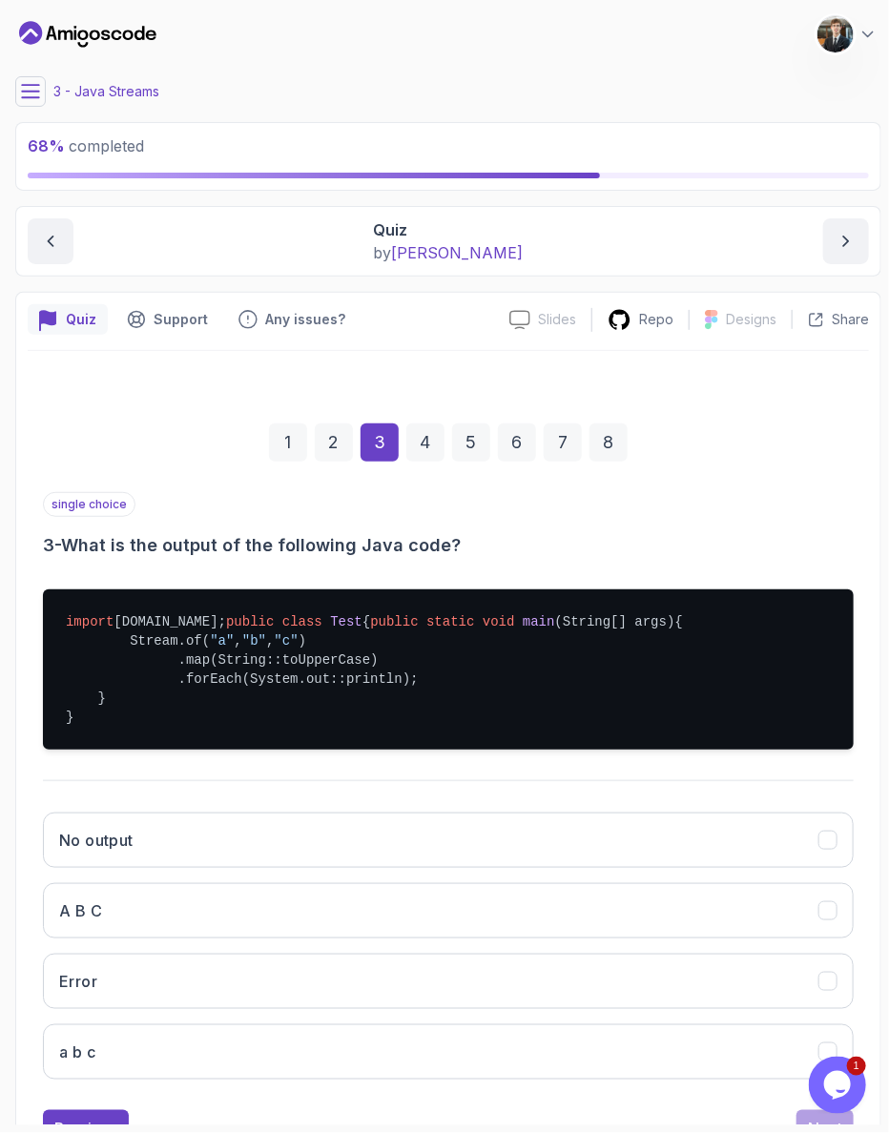
click at [47, 618] on pre "import [DOMAIN_NAME]; public class Test { public static void main (String[] arg…" at bounding box center [448, 669] width 811 height 160
drag, startPoint x: 140, startPoint y: 627, endPoint x: 325, endPoint y: 621, distance: 185.1
click at [325, 621] on pre "import [DOMAIN_NAME]; public class Test { public static void main (String[] arg…" at bounding box center [448, 669] width 811 height 160
click at [325, 620] on pre "import [DOMAIN_NAME]; public class Test { public static void main (String[] arg…" at bounding box center [448, 669] width 811 height 160
drag, startPoint x: 165, startPoint y: 648, endPoint x: 339, endPoint y: 653, distance: 173.6
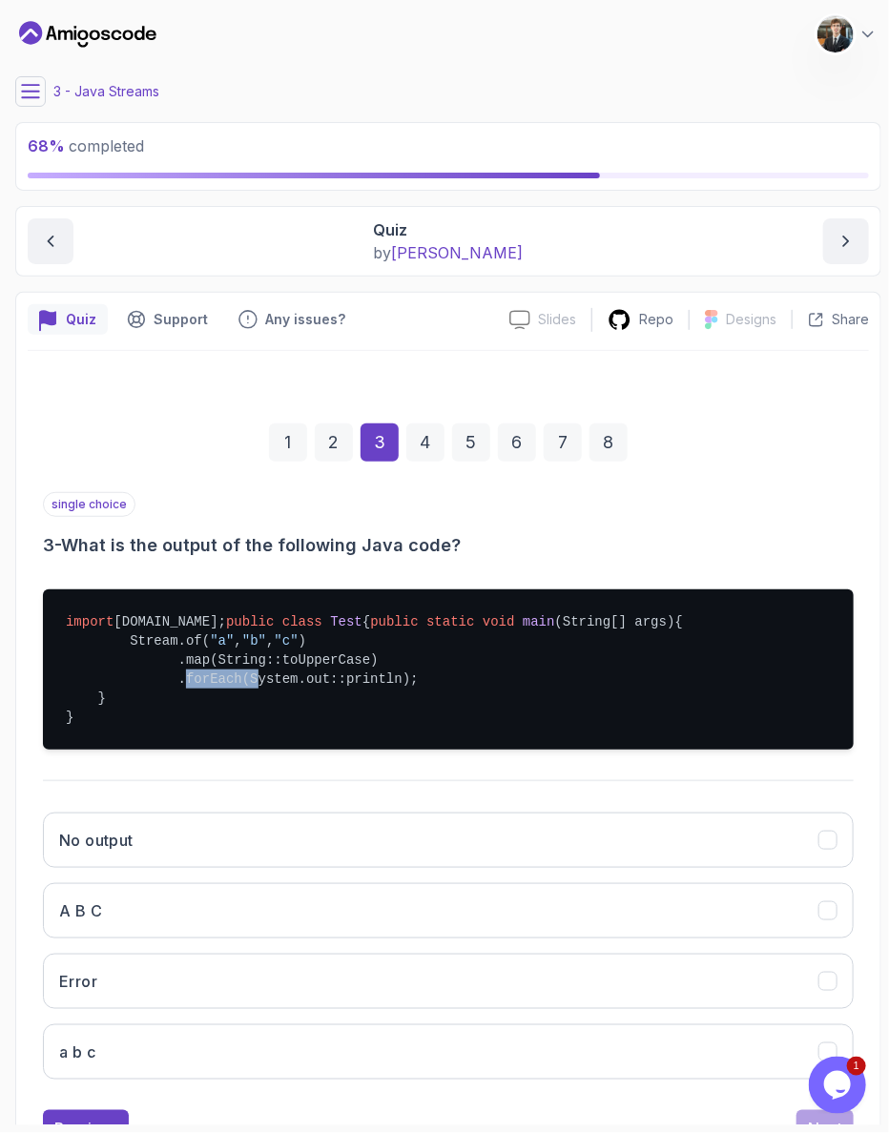
click at [298, 655] on pre "import [DOMAIN_NAME]; public class Test { public static void main (String[] arg…" at bounding box center [448, 669] width 811 height 160
drag, startPoint x: 339, startPoint y: 653, endPoint x: 216, endPoint y: 792, distance: 185.8
click at [339, 653] on pre "import [DOMAIN_NAME]; public class Test { public static void main (String[] arg…" at bounding box center [448, 669] width 811 height 160
click at [147, 883] on button "A B C" at bounding box center [448, 910] width 811 height 55
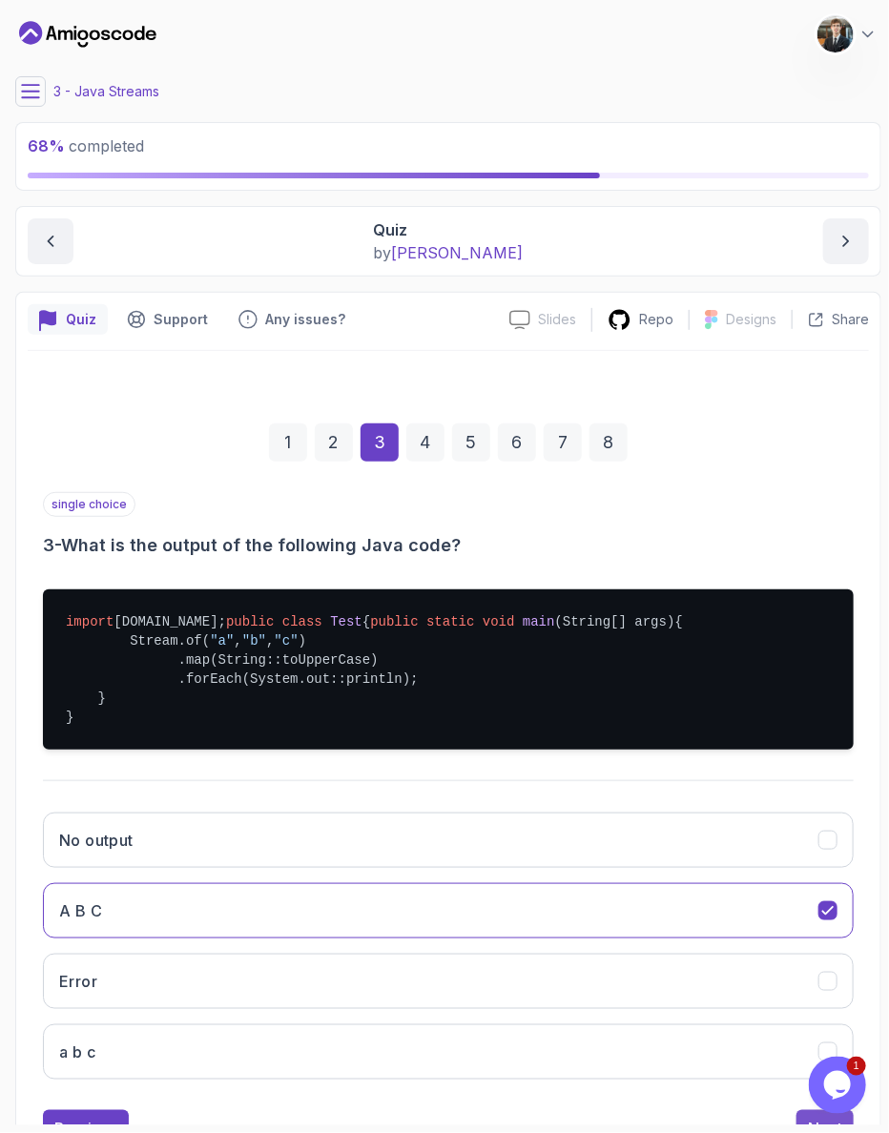
click at [836, 1100] on div "Next" at bounding box center [825, 1129] width 34 height 23
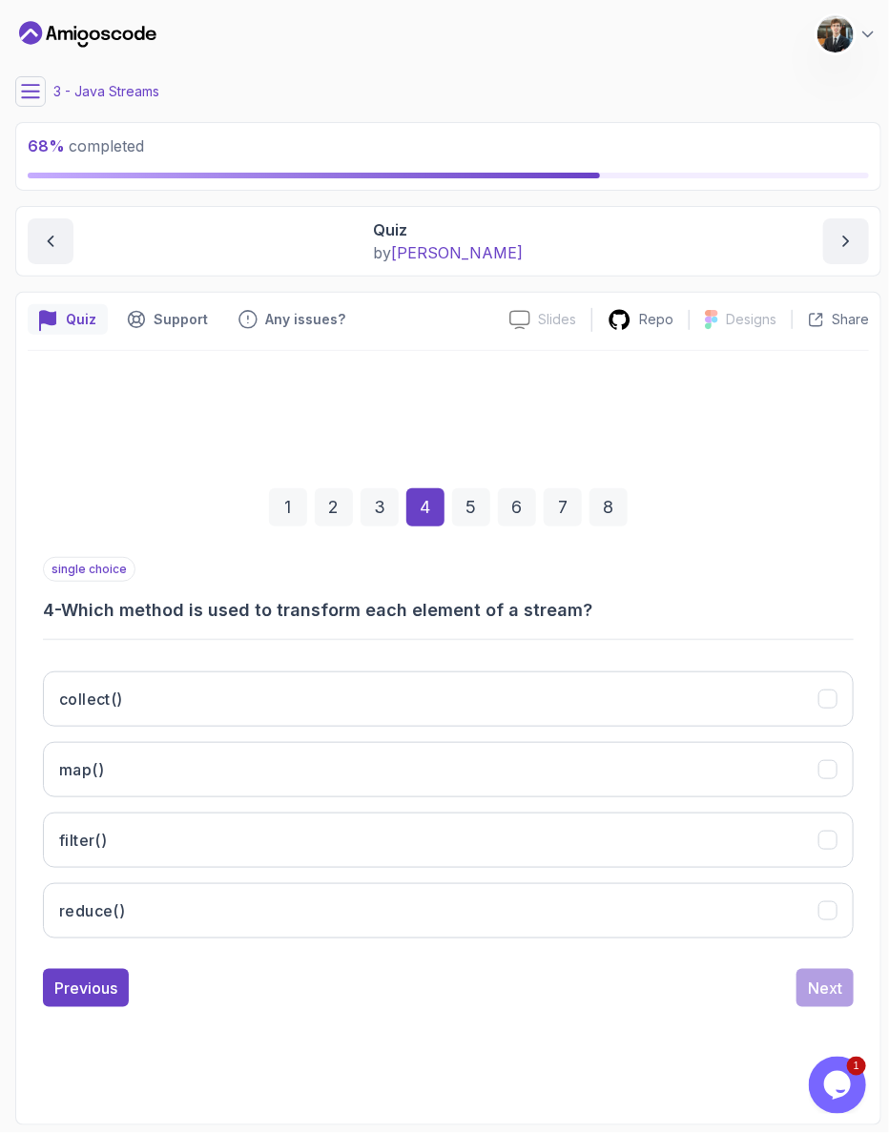
click at [390, 521] on div "3" at bounding box center [379, 507] width 38 height 38
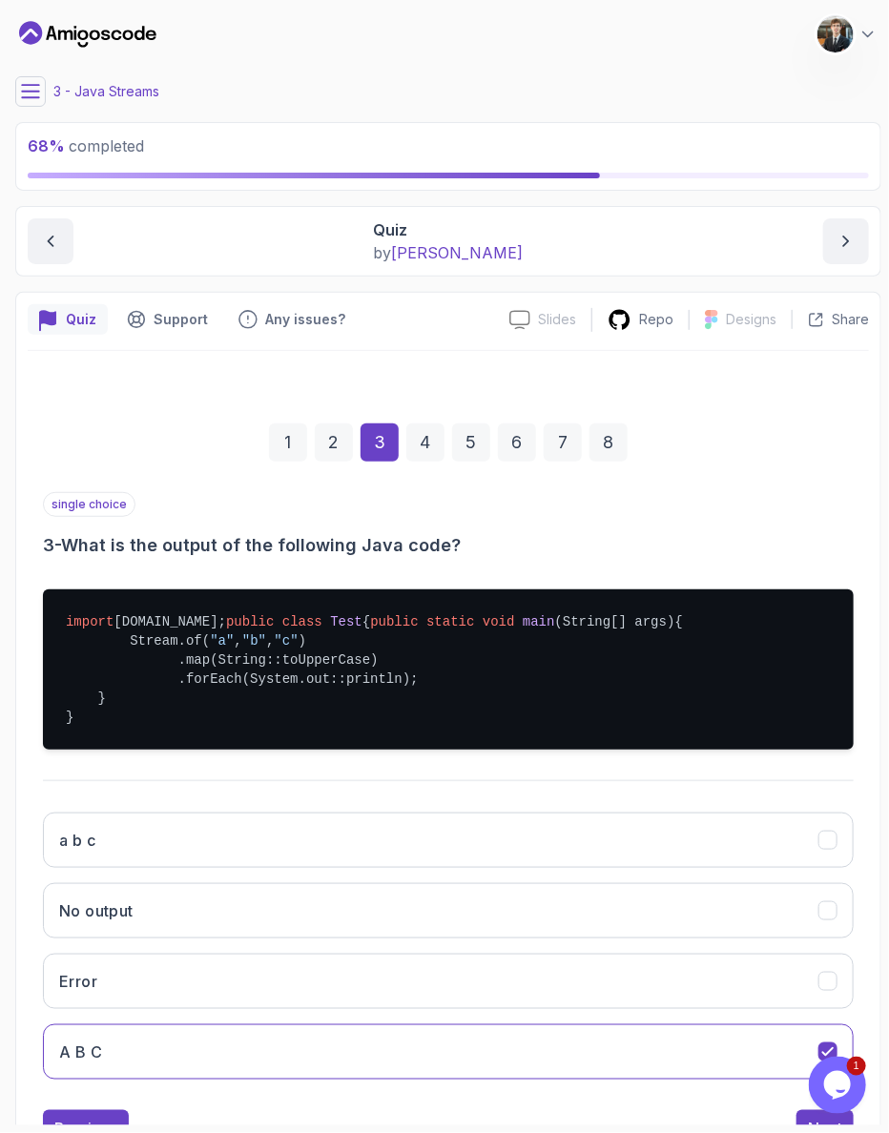
click at [435, 423] on div "4" at bounding box center [425, 442] width 38 height 38
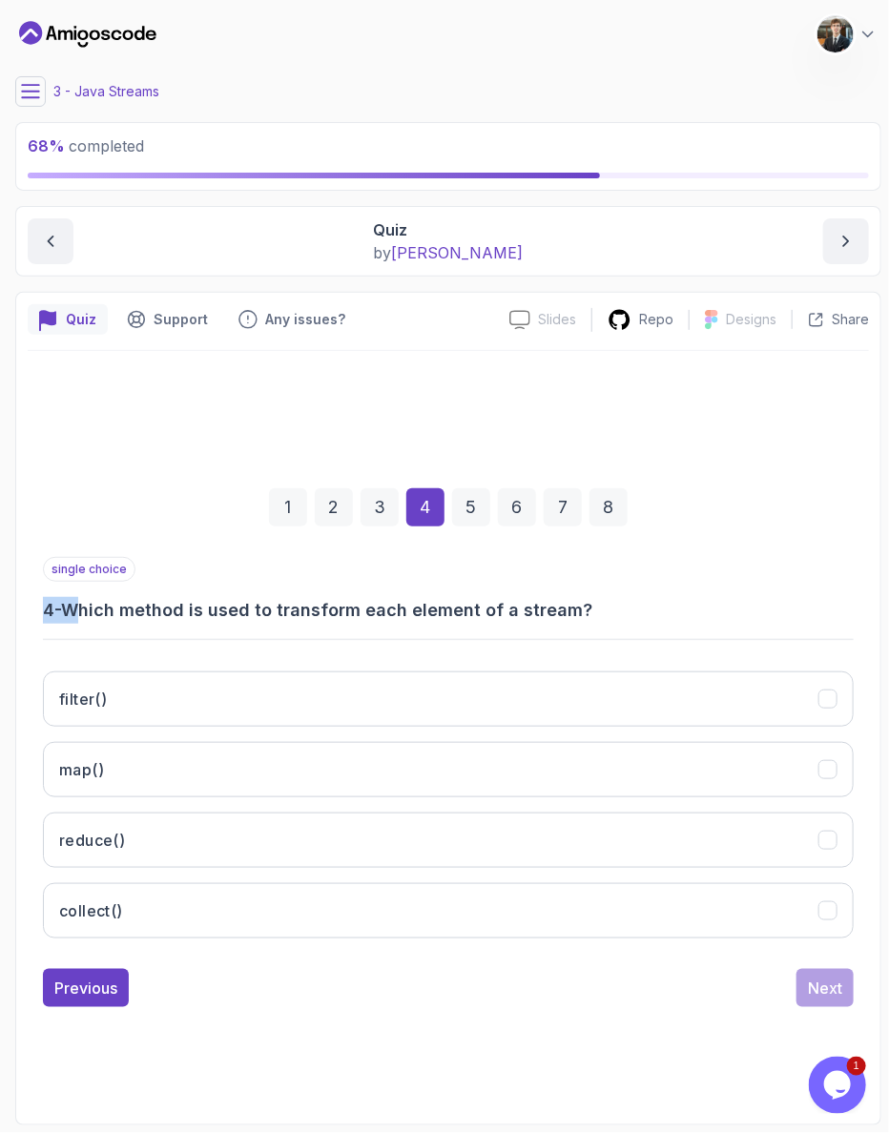
drag, startPoint x: 71, startPoint y: 596, endPoint x: 526, endPoint y: 575, distance: 456.3
click at [526, 575] on div "single choice 4 - Which method is used to transform each element of a stream?" at bounding box center [448, 590] width 811 height 67
click at [527, 575] on div "single choice 4 - Which method is used to transform each element of a stream?" at bounding box center [448, 590] width 811 height 67
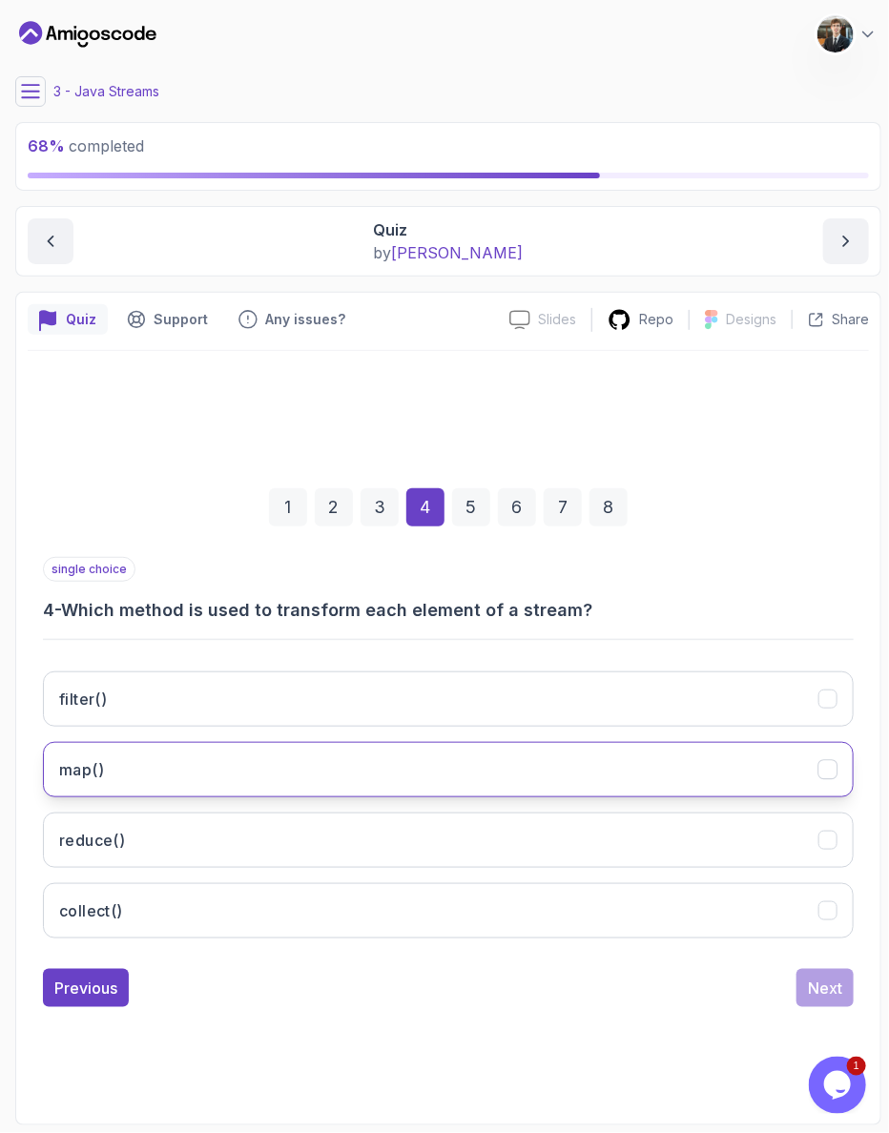
click at [135, 742] on button "map()" at bounding box center [448, 769] width 811 height 55
click at [815, 969] on button "Next" at bounding box center [824, 988] width 57 height 38
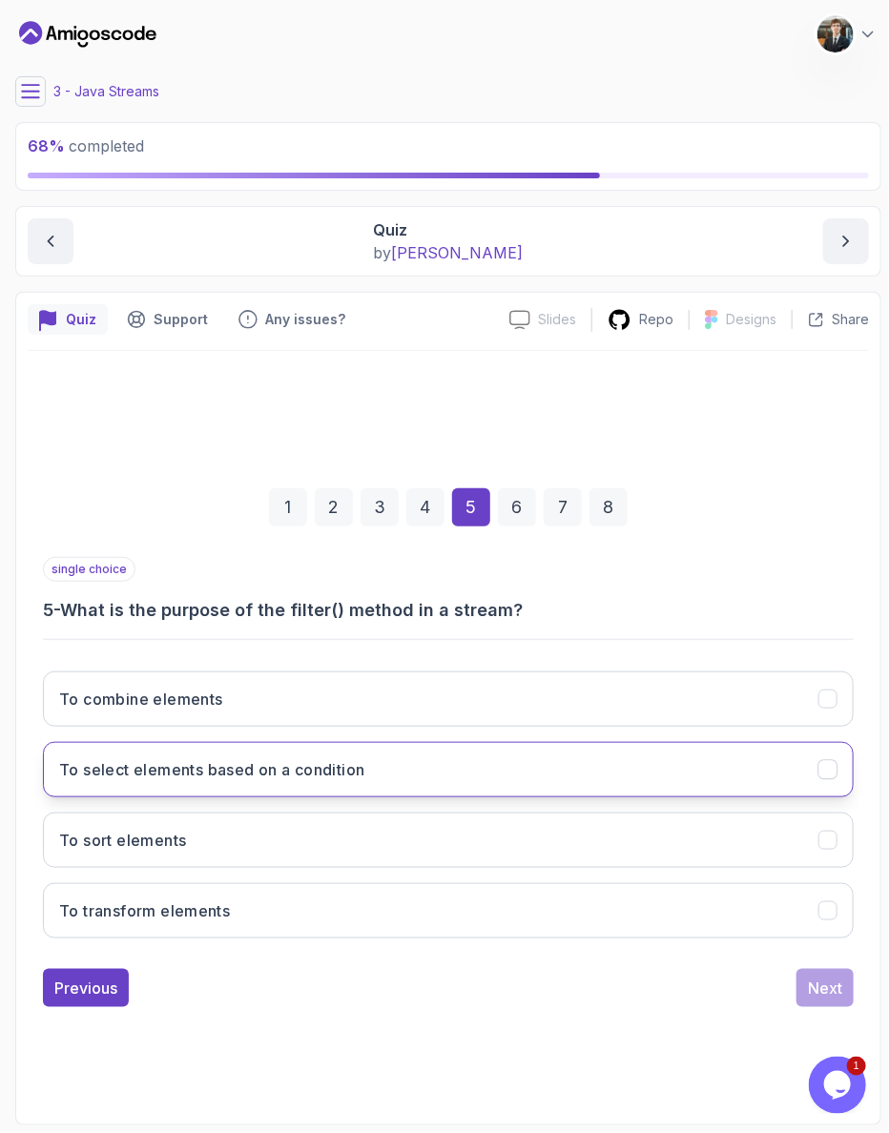
click at [355, 747] on button "To select elements based on a condition" at bounding box center [448, 769] width 811 height 55
click at [822, 969] on button "Next" at bounding box center [824, 988] width 57 height 38
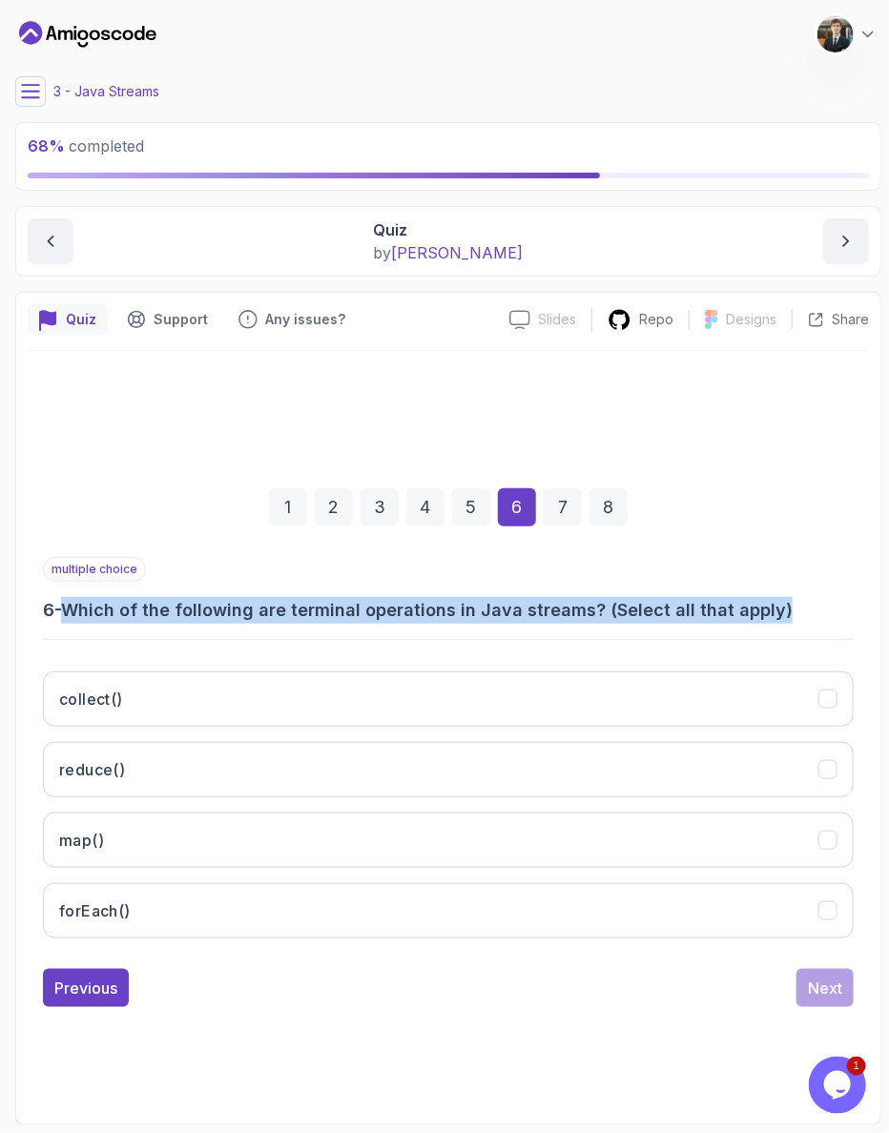
drag, startPoint x: 54, startPoint y: 610, endPoint x: 681, endPoint y: 618, distance: 626.5
click at [681, 618] on div "multiple choice 6 - Which of the following are terminal operations in Java stre…" at bounding box center [448, 755] width 811 height 397
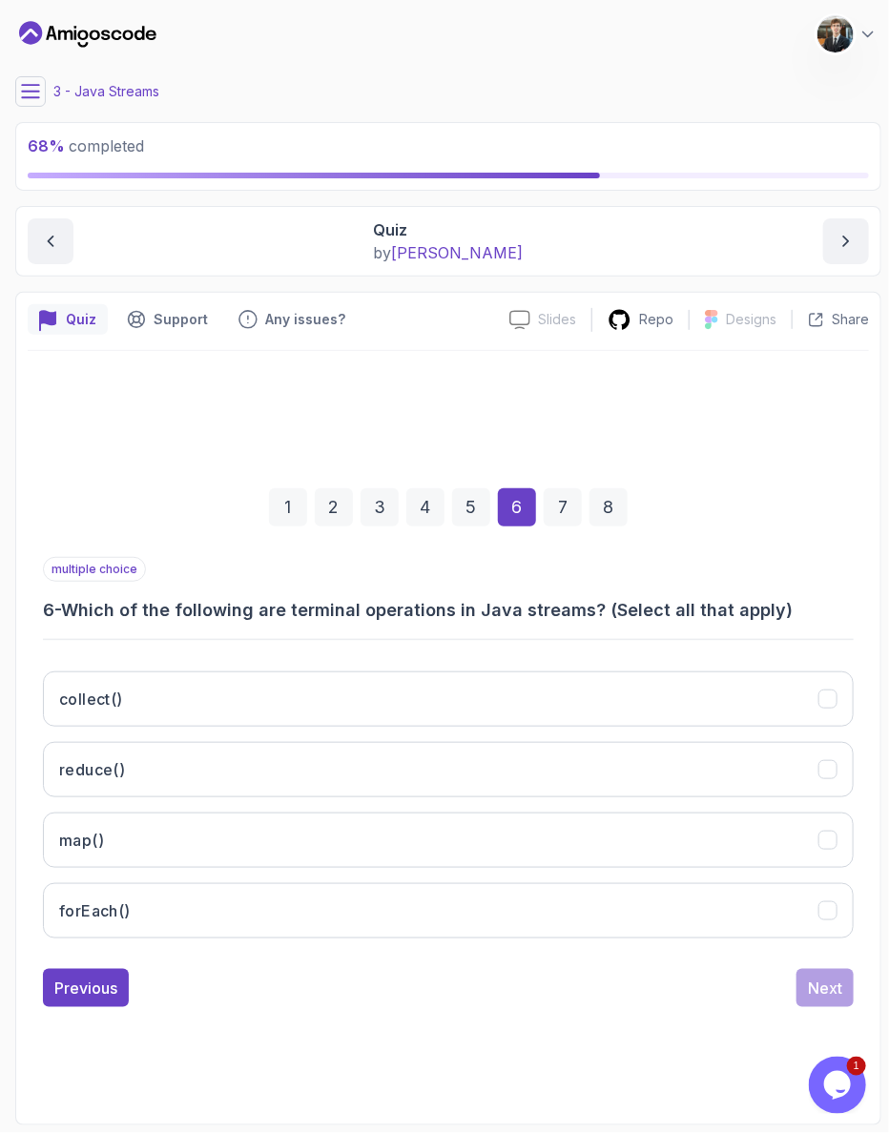
click at [681, 618] on div "multiple choice 6 - Which of the following are terminal operations in Java stre…" at bounding box center [448, 755] width 811 height 397
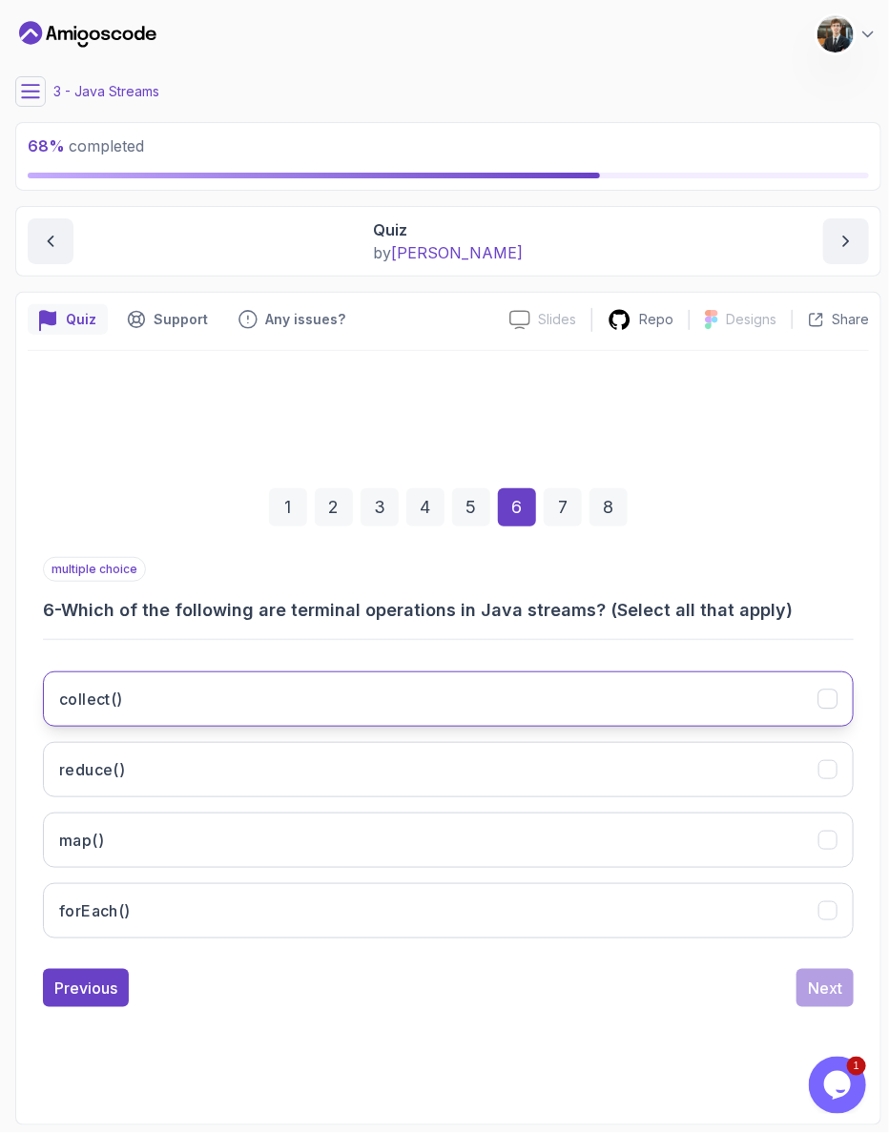
click at [243, 691] on button "collect()" at bounding box center [448, 698] width 811 height 55
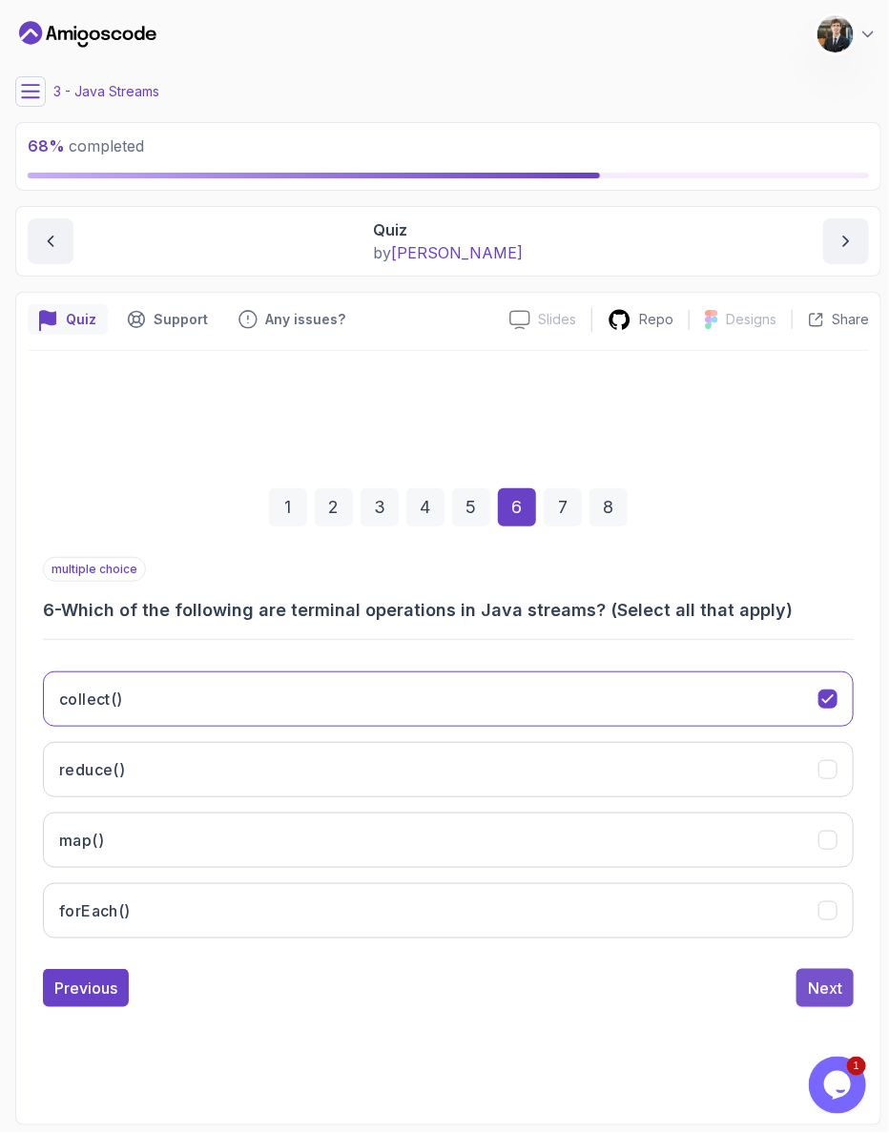
click at [848, 969] on button "Next" at bounding box center [824, 988] width 57 height 38
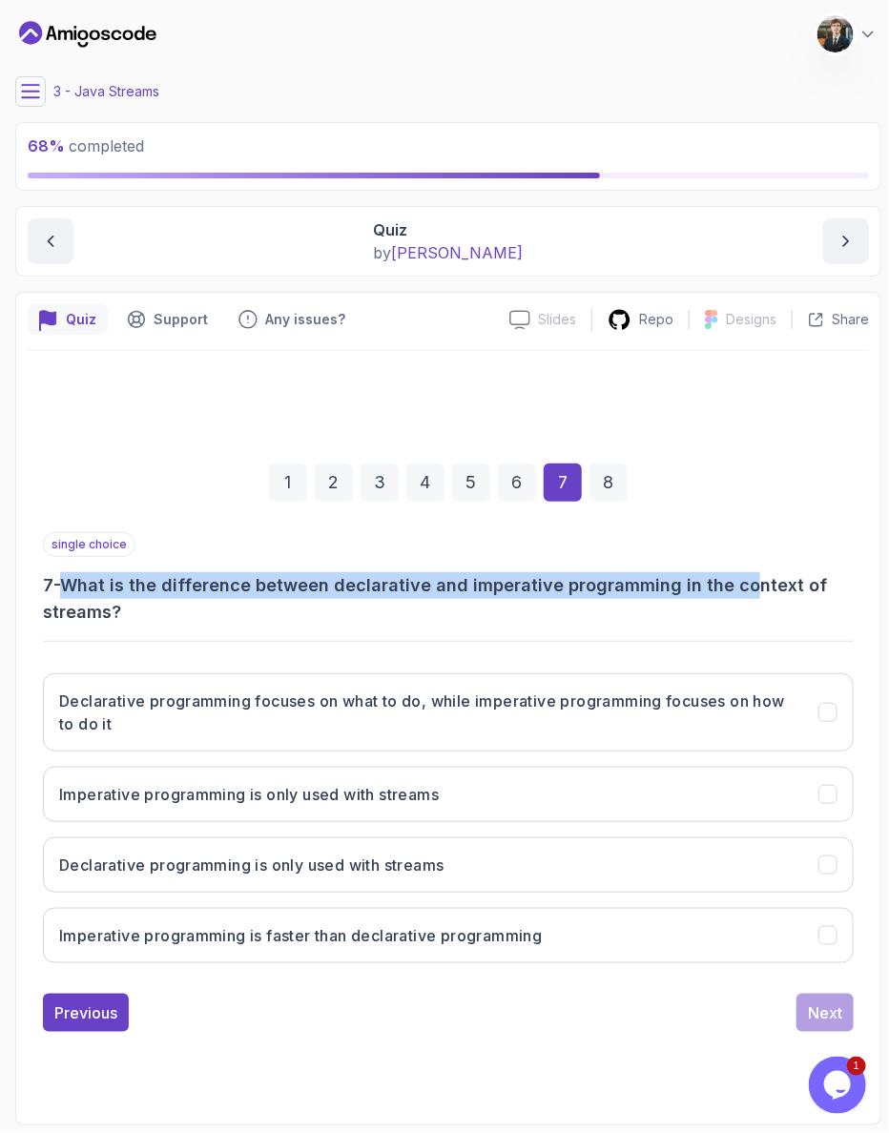
drag, startPoint x: 72, startPoint y: 602, endPoint x: 651, endPoint y: 614, distance: 579.0
click at [651, 614] on h3 "7 - What is the difference between declarative and imperative programming in th…" at bounding box center [448, 598] width 811 height 53
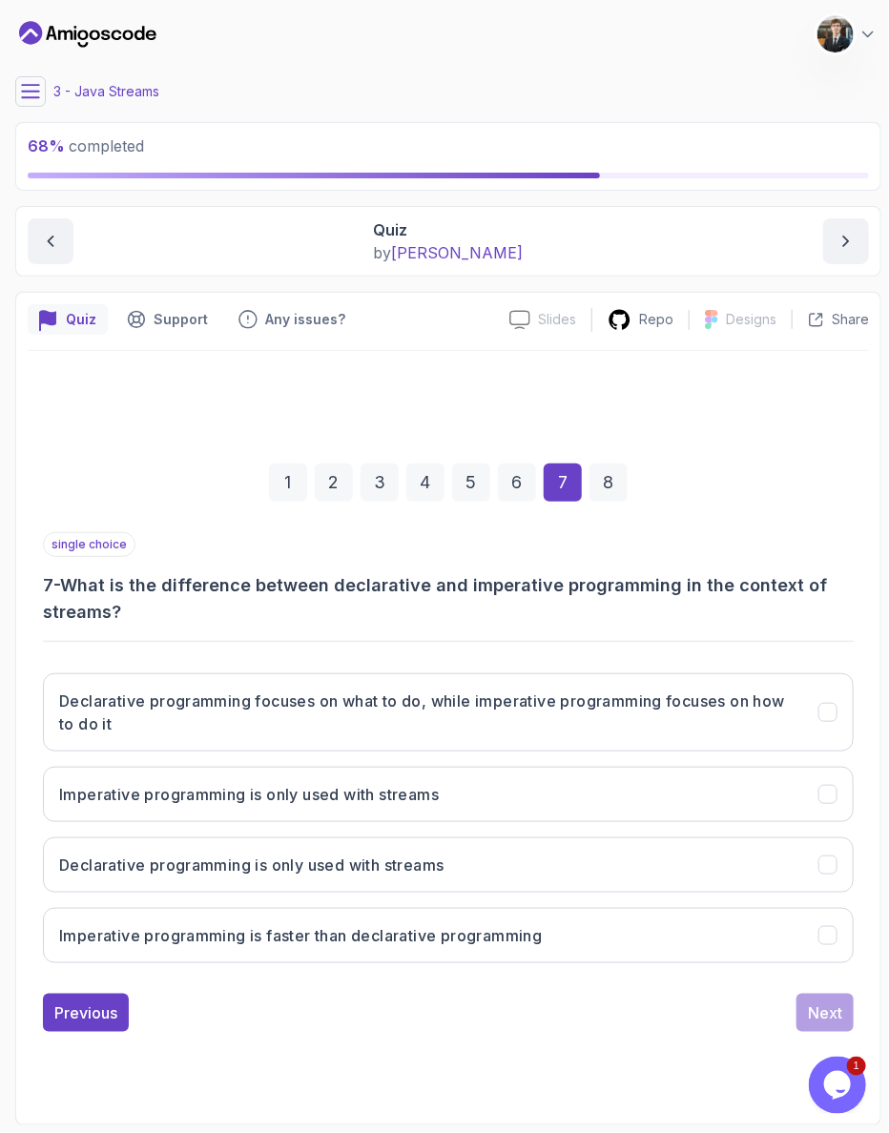
click at [650, 614] on h3 "7 - What is the difference between declarative and imperative programming in th…" at bounding box center [448, 598] width 811 height 53
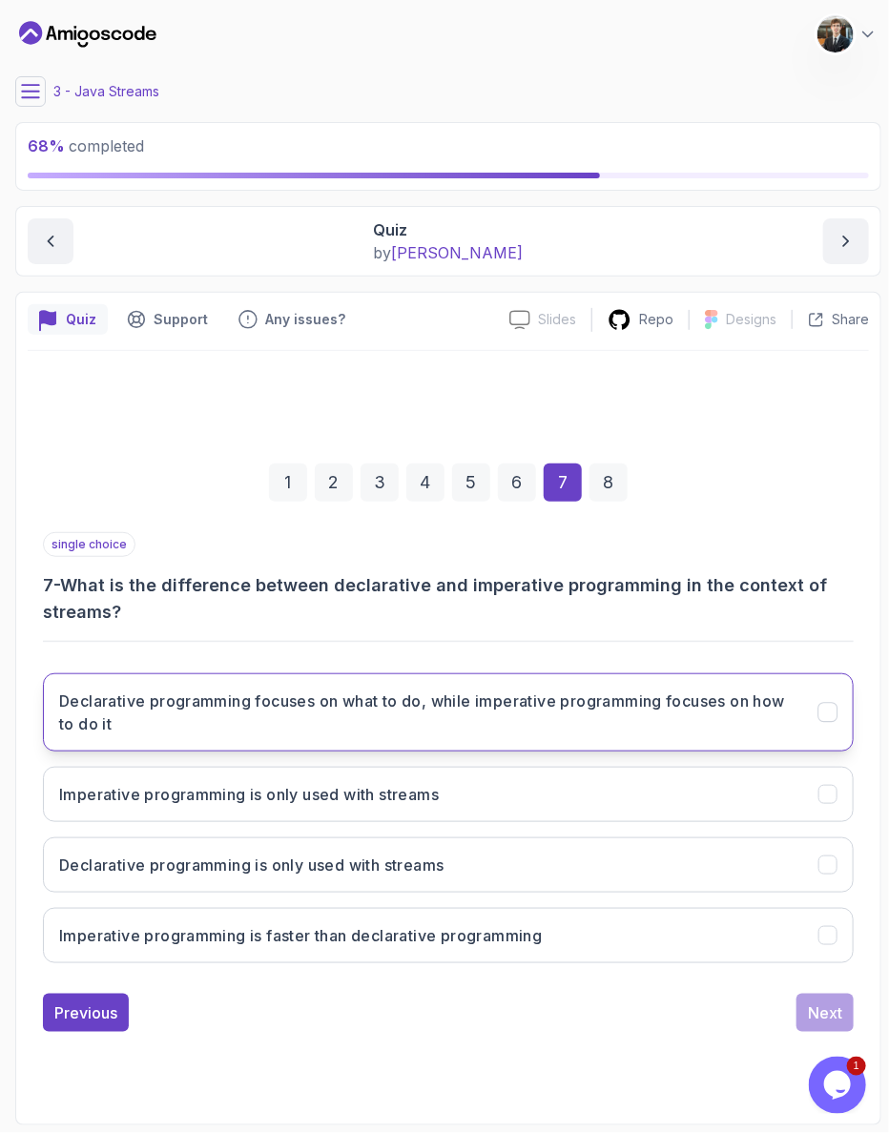
click at [394, 689] on h3 "Declarative programming focuses on what to do, while imperative programming foc…" at bounding box center [427, 712] width 736 height 46
click at [829, 1001] on div "Next" at bounding box center [825, 1012] width 34 height 23
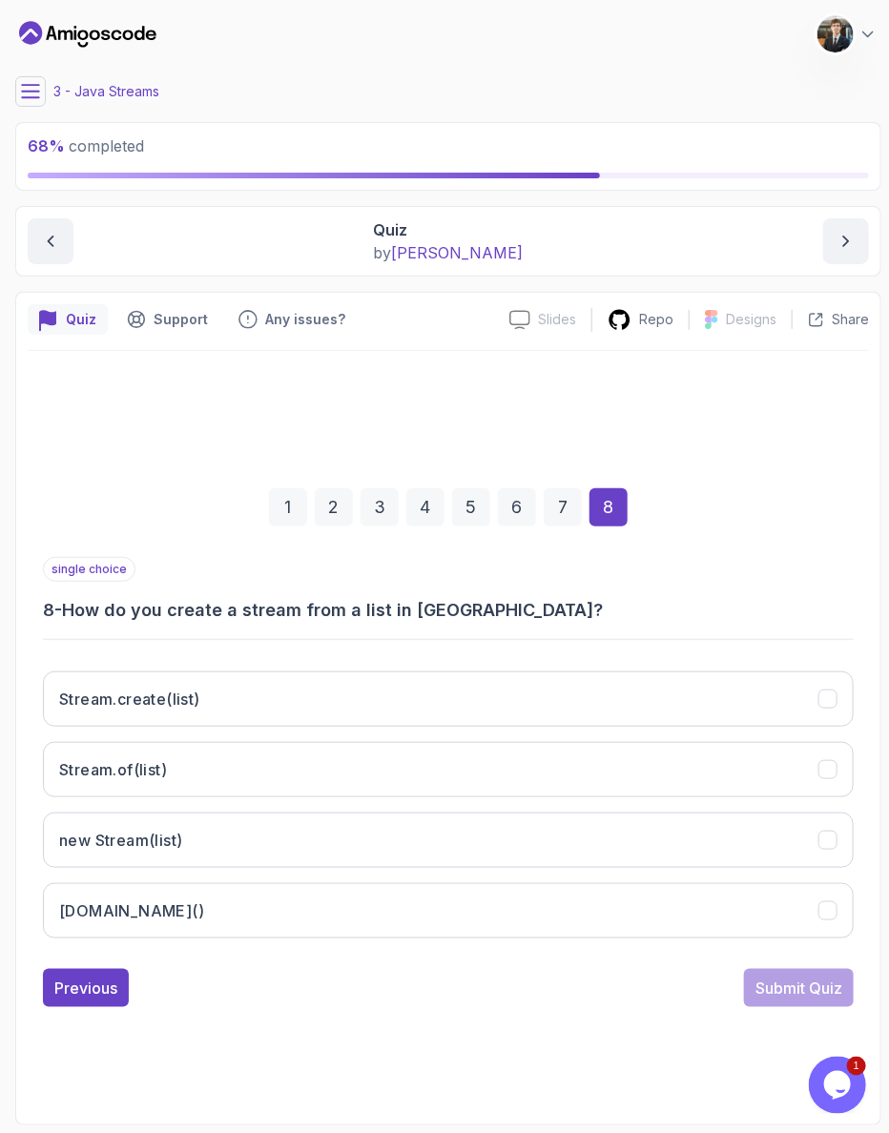
click at [571, 495] on div "1 2 3 4 5 6 7 8" at bounding box center [448, 507] width 811 height 99
click at [549, 513] on div "7" at bounding box center [563, 507] width 38 height 38
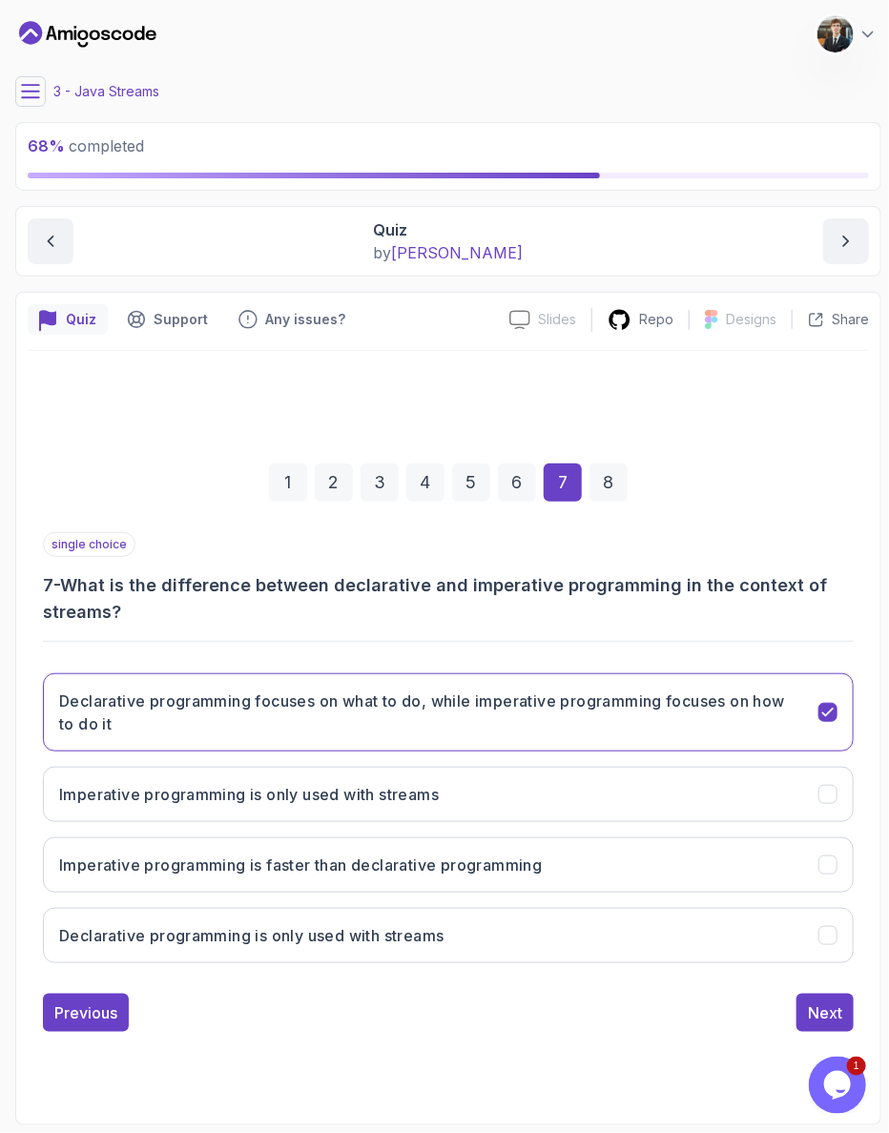
click at [589, 502] on div "8" at bounding box center [608, 482] width 38 height 38
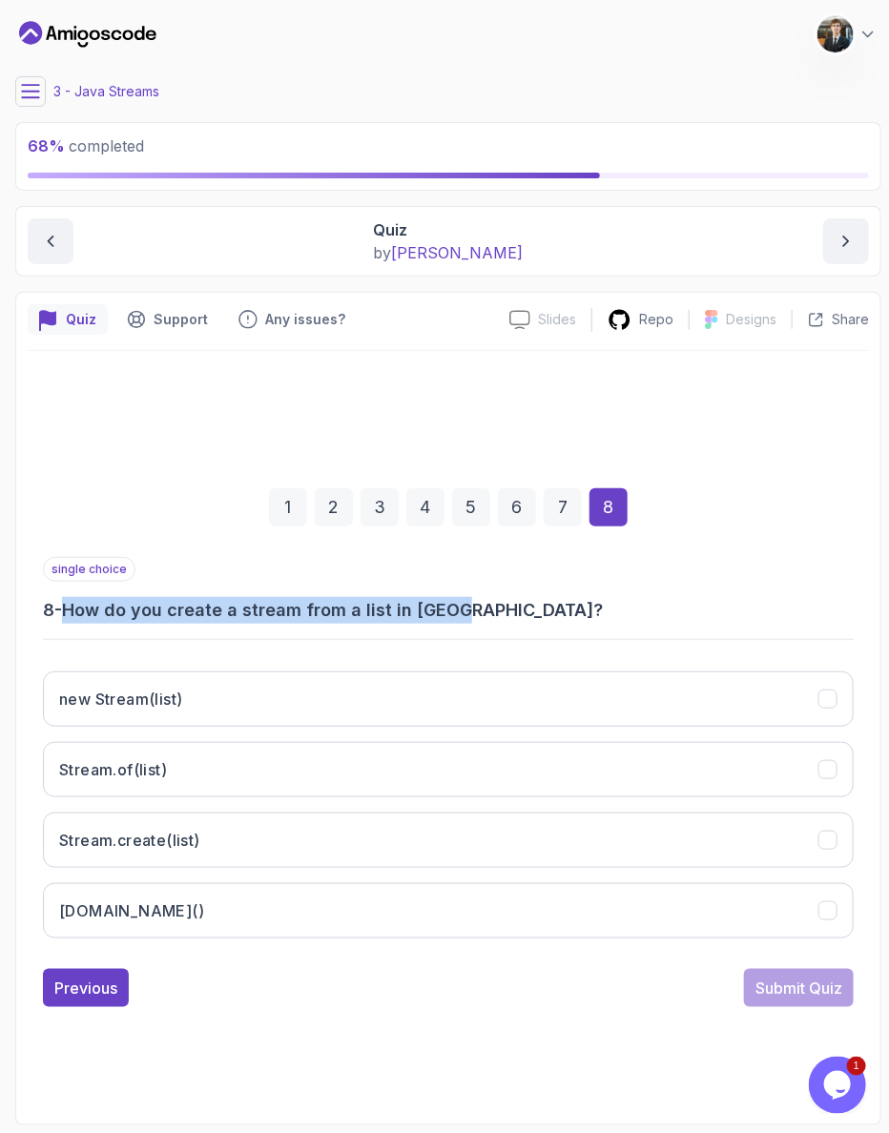
drag, startPoint x: 80, startPoint y: 602, endPoint x: 473, endPoint y: 612, distance: 393.0
click at [473, 612] on h3 "8 - How do you create a stream from a list in [GEOGRAPHIC_DATA]?" at bounding box center [448, 610] width 811 height 27
drag, startPoint x: 354, startPoint y: 606, endPoint x: 6, endPoint y: 605, distance: 348.1
click at [28, 605] on div "1 2 3 4 5 6 7 8 single choice 8 - How do you create a stream from a list in [GE…" at bounding box center [448, 732] width 841 height 580
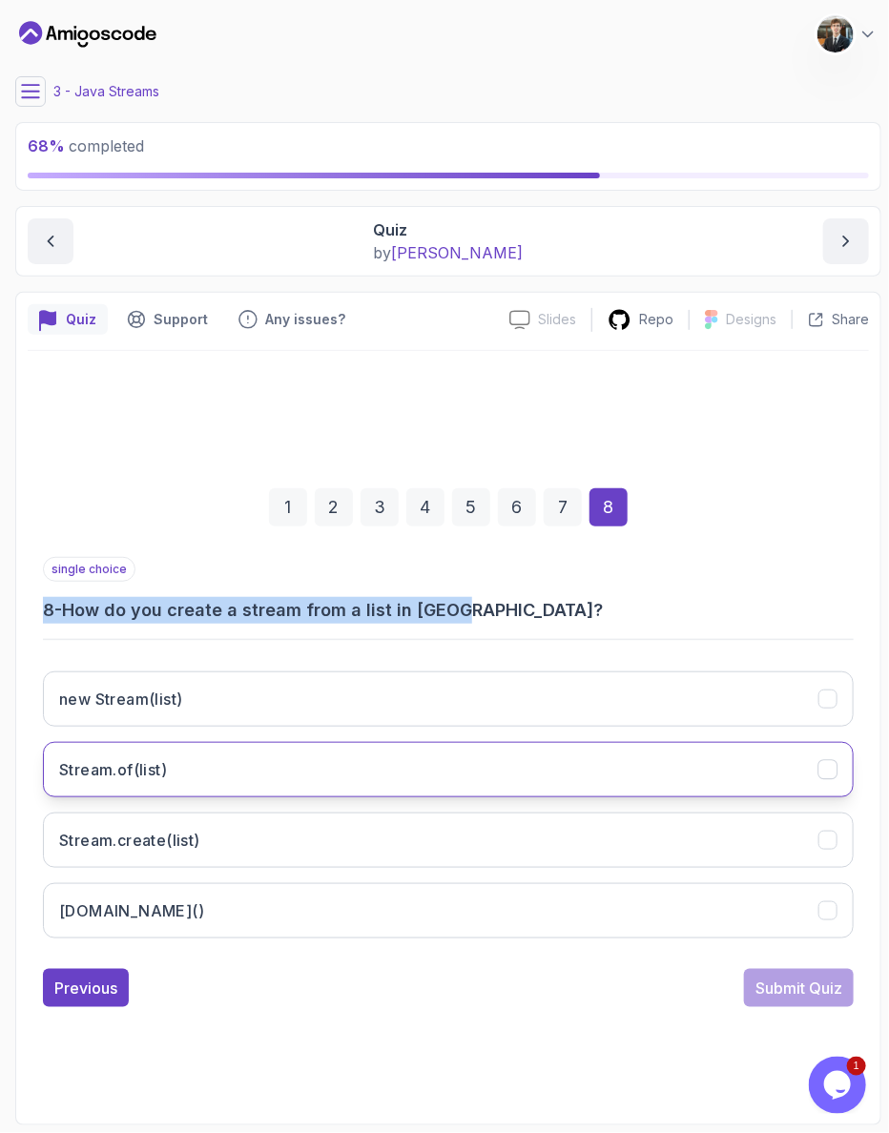
click at [217, 749] on button "Stream.of(list)" at bounding box center [448, 769] width 811 height 55
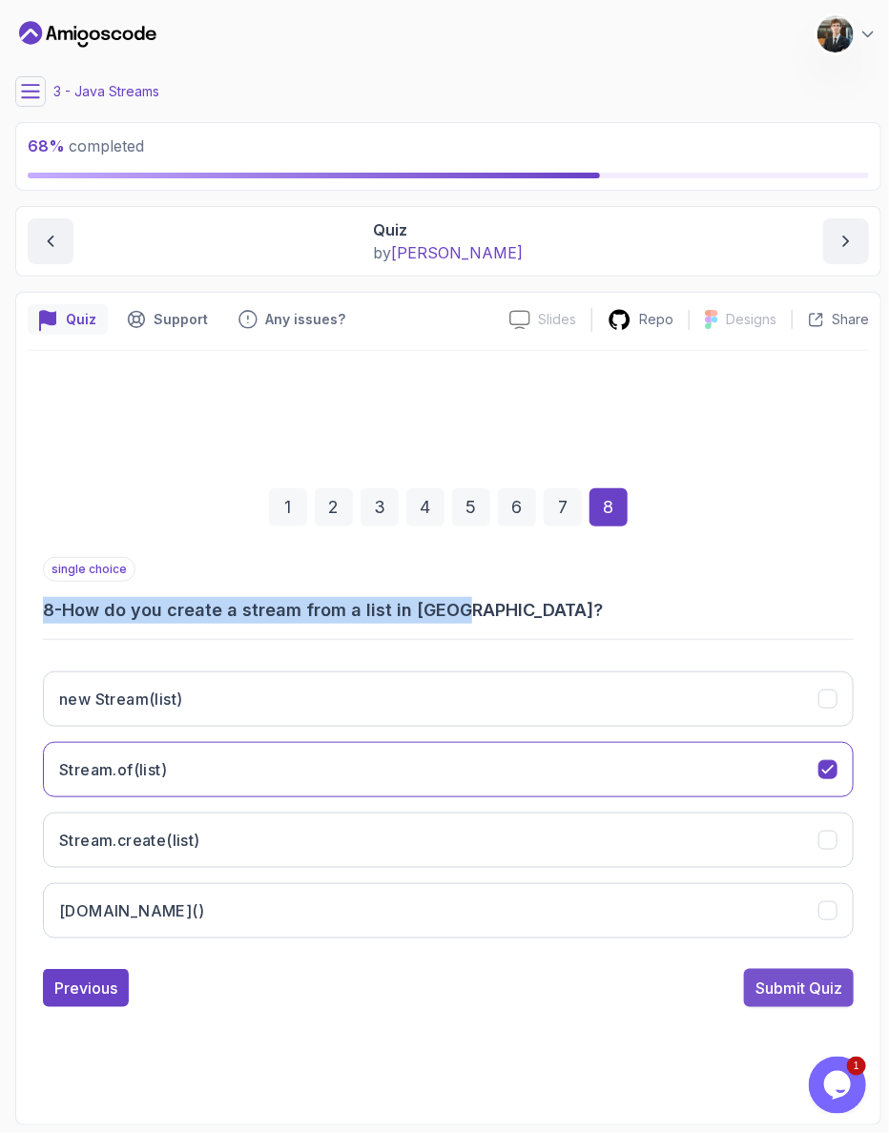
click at [837, 976] on div "Submit Quiz" at bounding box center [798, 987] width 87 height 23
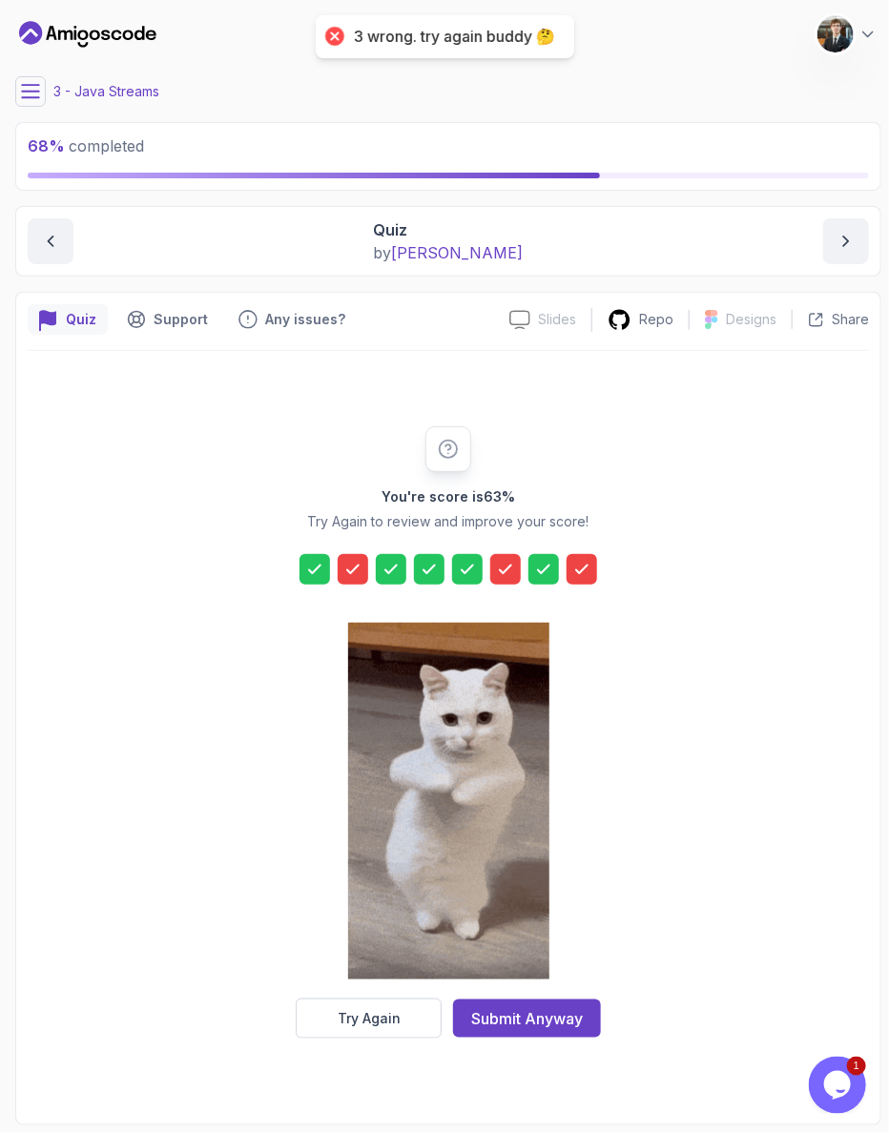
click at [402, 998] on button "Try Again" at bounding box center [369, 1018] width 146 height 40
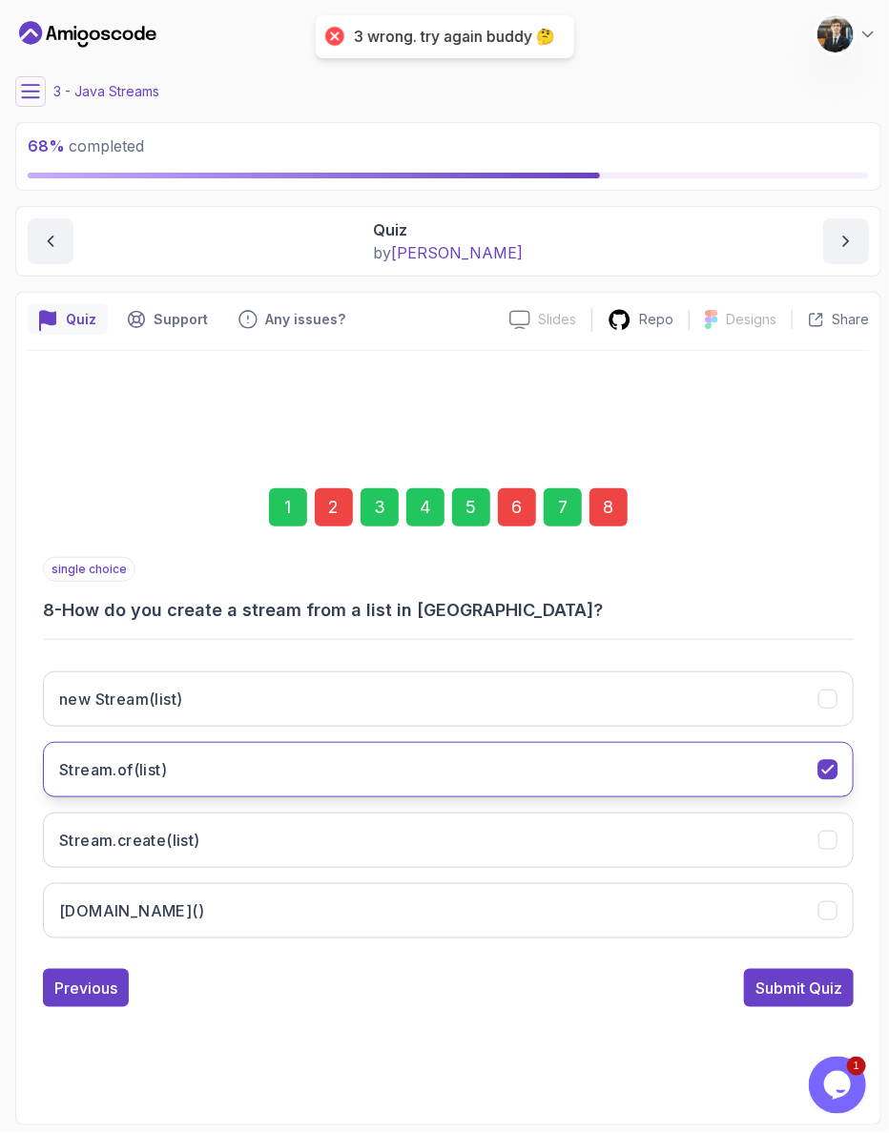
click at [240, 752] on button "Stream.of(list)" at bounding box center [448, 769] width 811 height 55
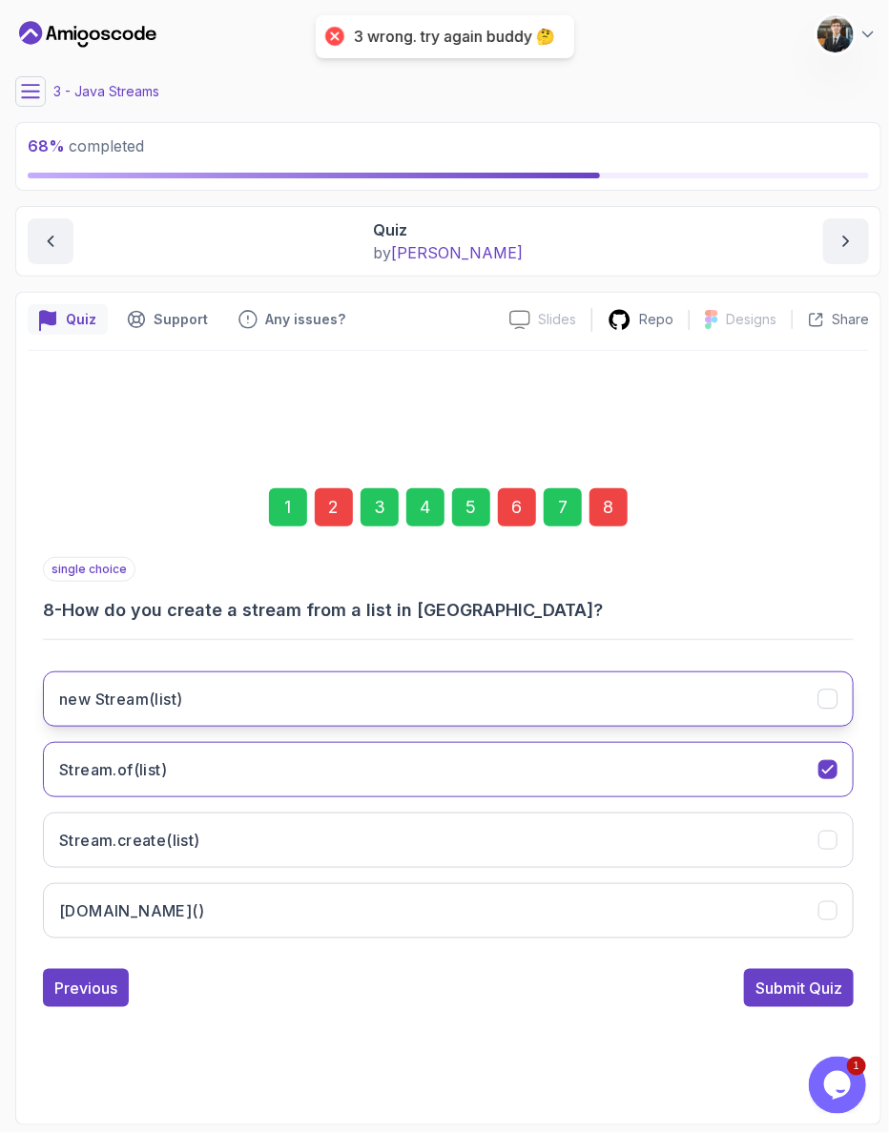
click at [243, 705] on button "new Stream(list)" at bounding box center [448, 698] width 811 height 55
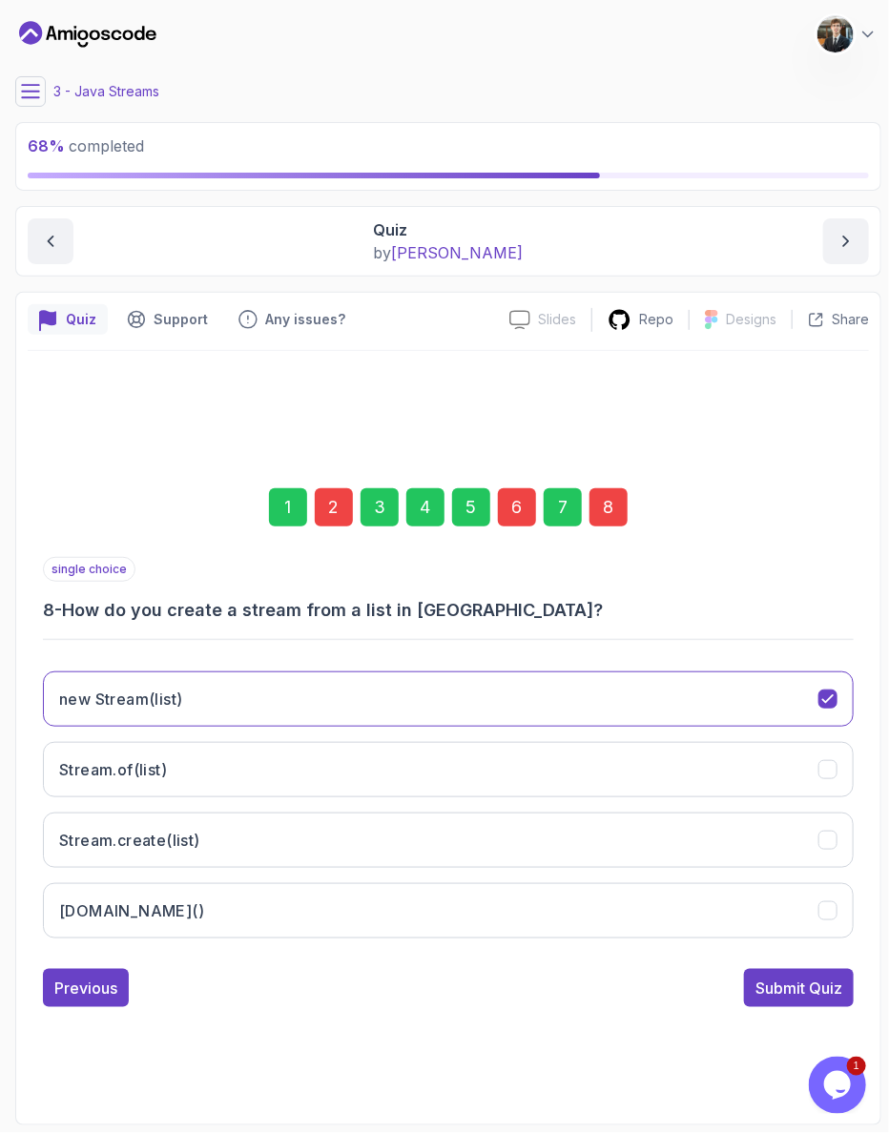
click at [788, 976] on div "Submit Quiz" at bounding box center [798, 987] width 87 height 23
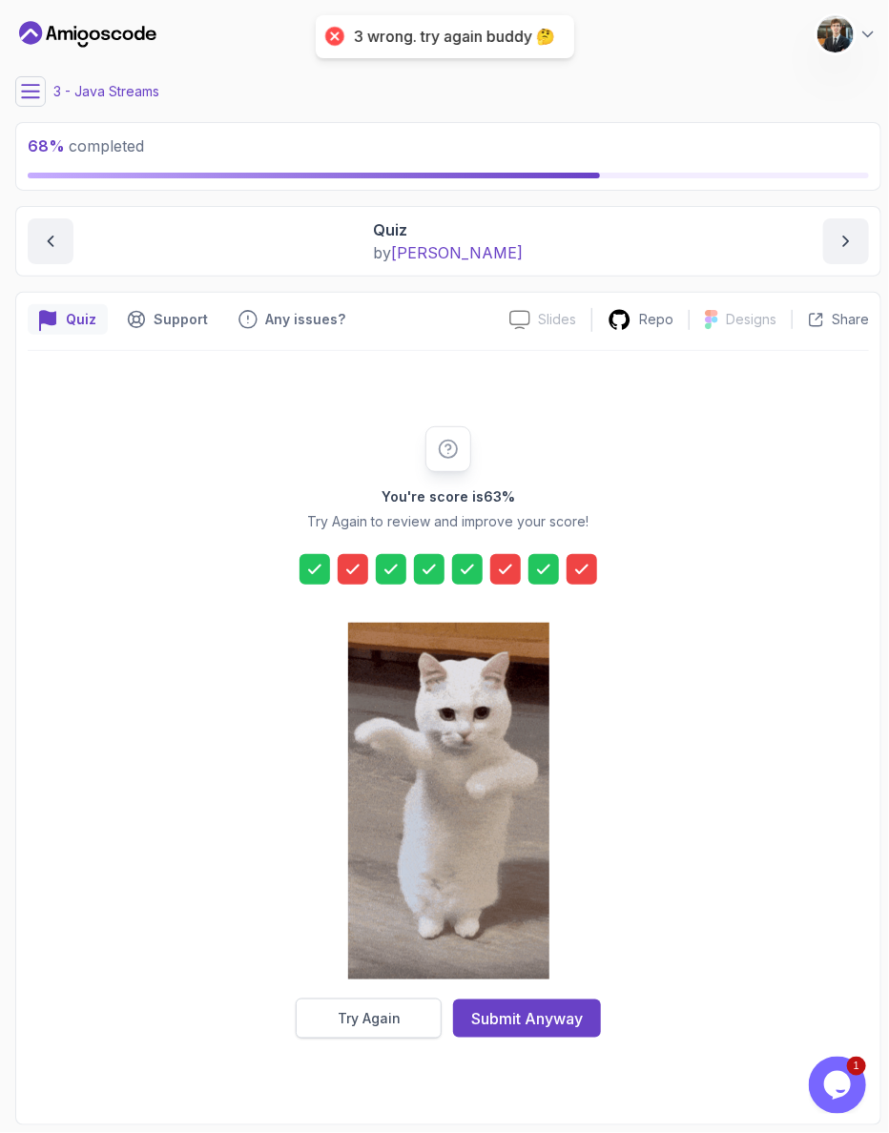
click at [395, 1009] on div "Try Again" at bounding box center [369, 1018] width 63 height 19
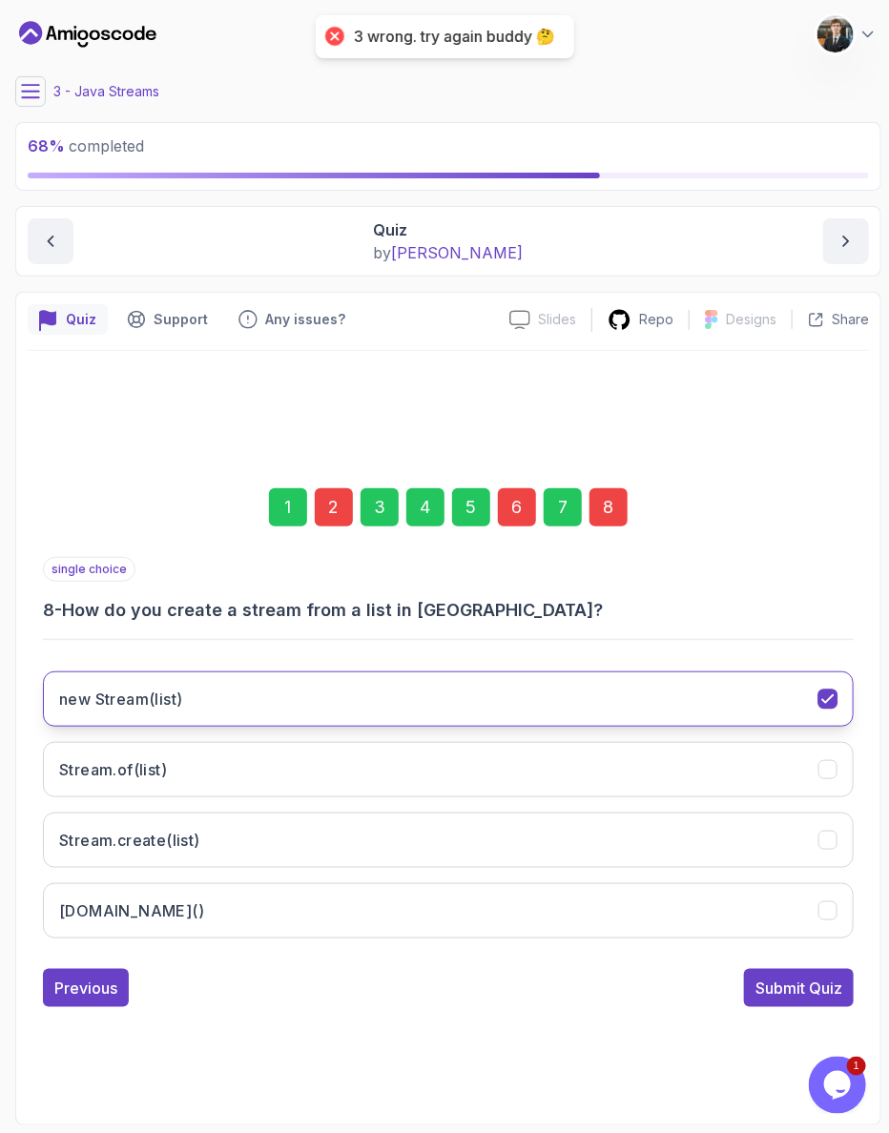
click at [202, 686] on button "new Stream(list)" at bounding box center [448, 698] width 811 height 55
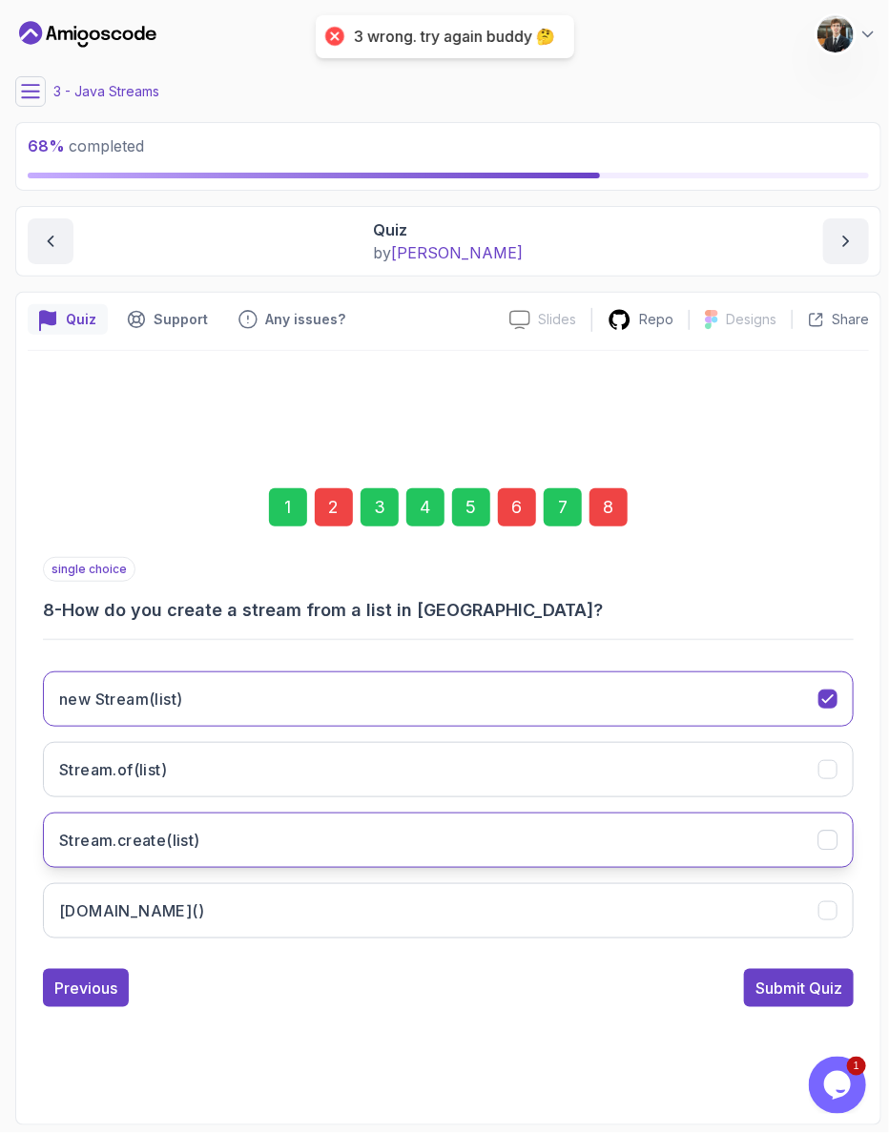
click at [180, 812] on button "Stream.create(list)" at bounding box center [448, 839] width 811 height 55
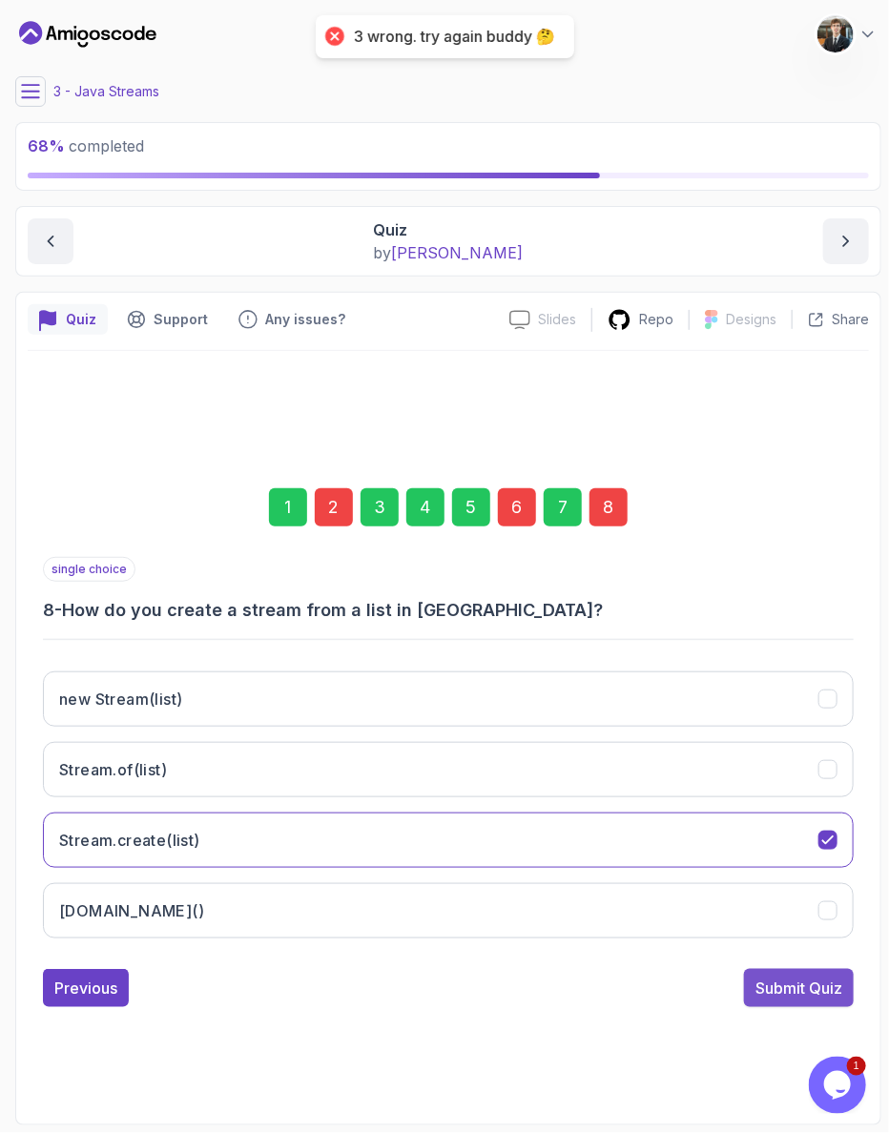
click at [812, 976] on div "Submit Quiz" at bounding box center [798, 987] width 87 height 23
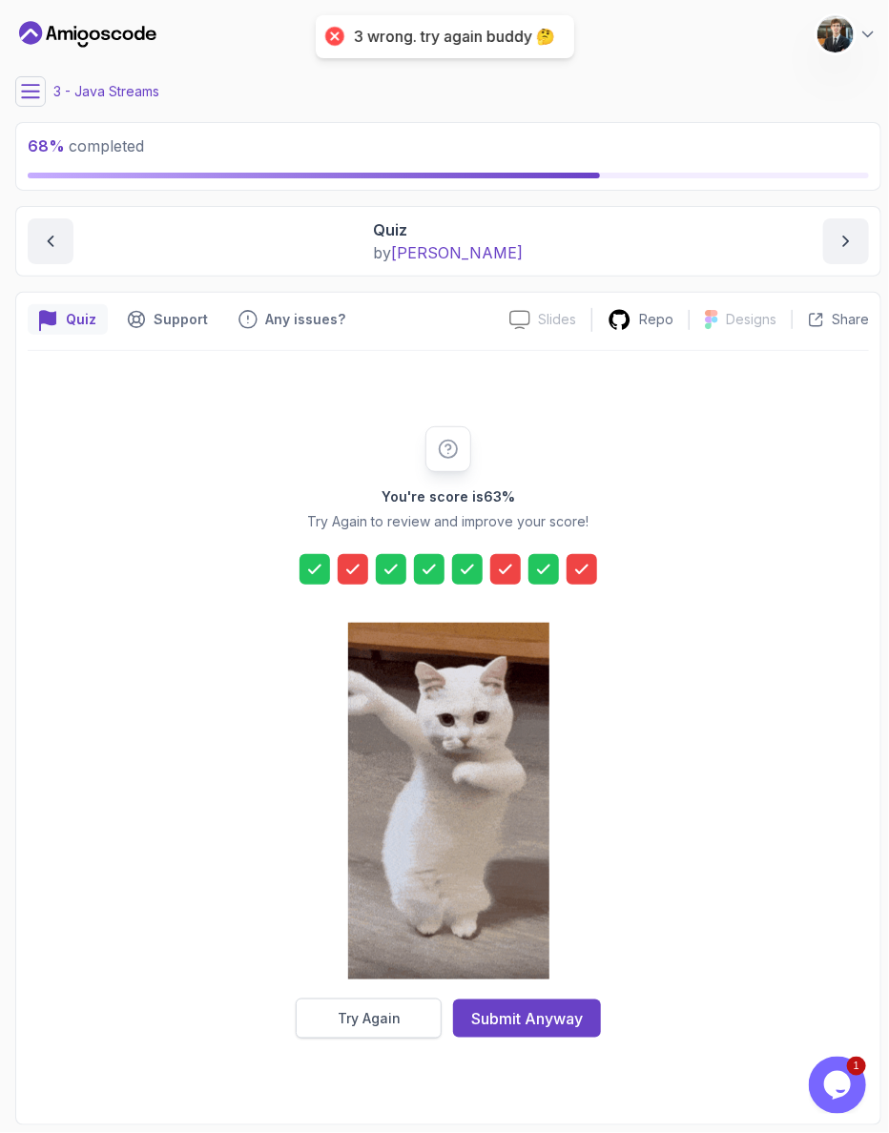
click at [387, 1009] on div "Try Again" at bounding box center [369, 1018] width 63 height 19
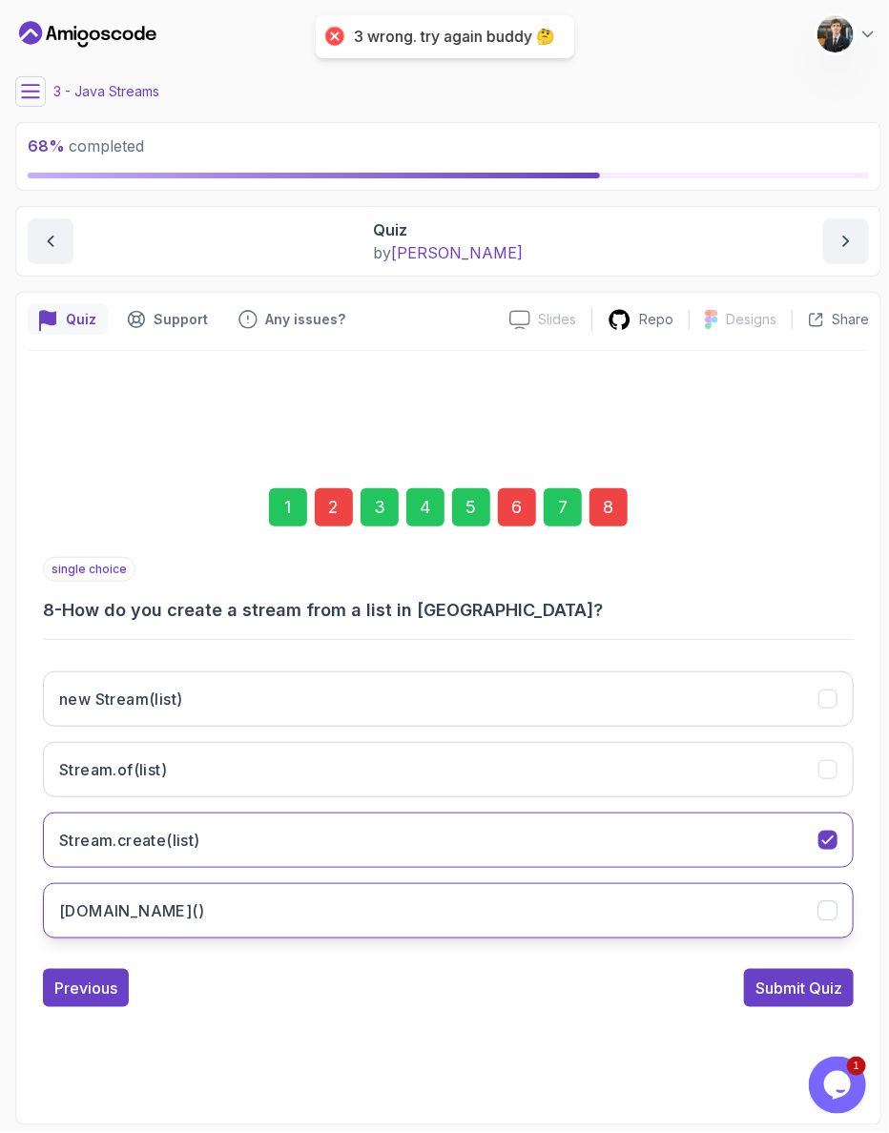
click at [225, 891] on button "[DOMAIN_NAME]()" at bounding box center [448, 910] width 811 height 55
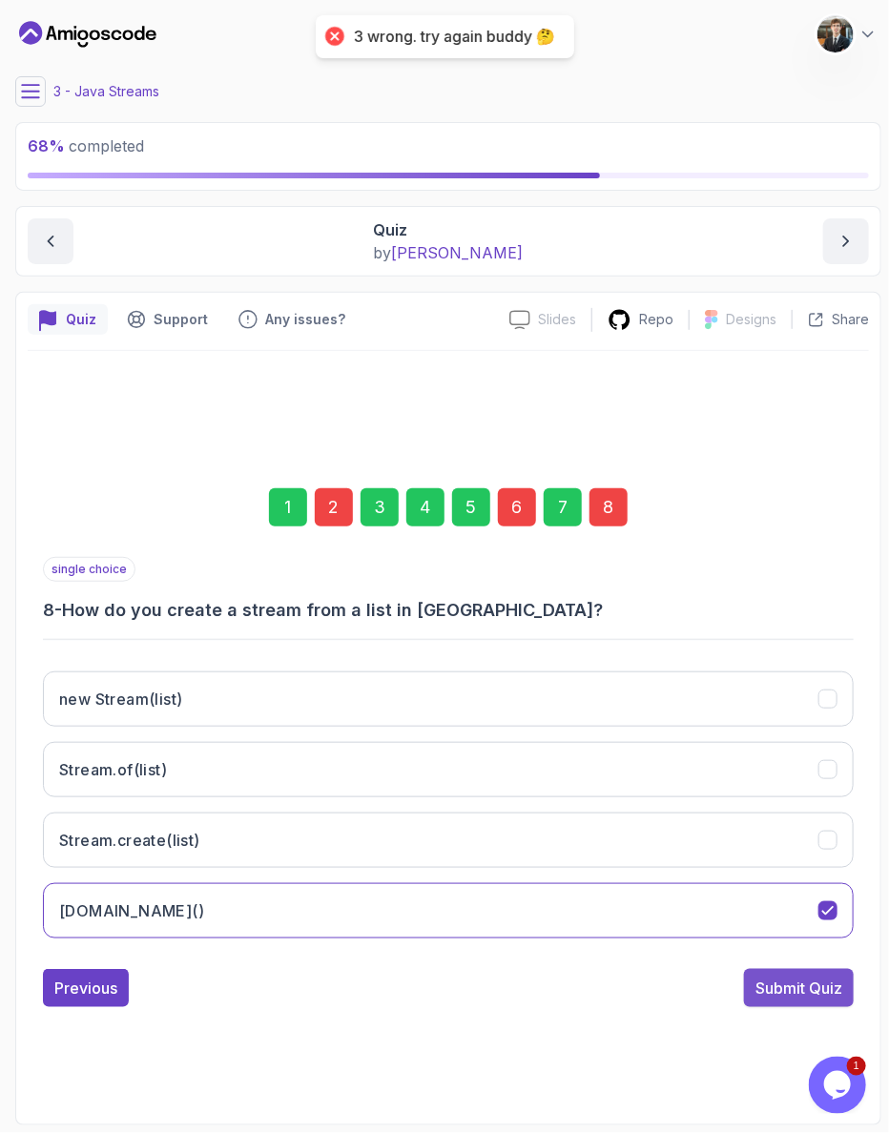
click at [786, 969] on button "Submit Quiz" at bounding box center [799, 988] width 110 height 38
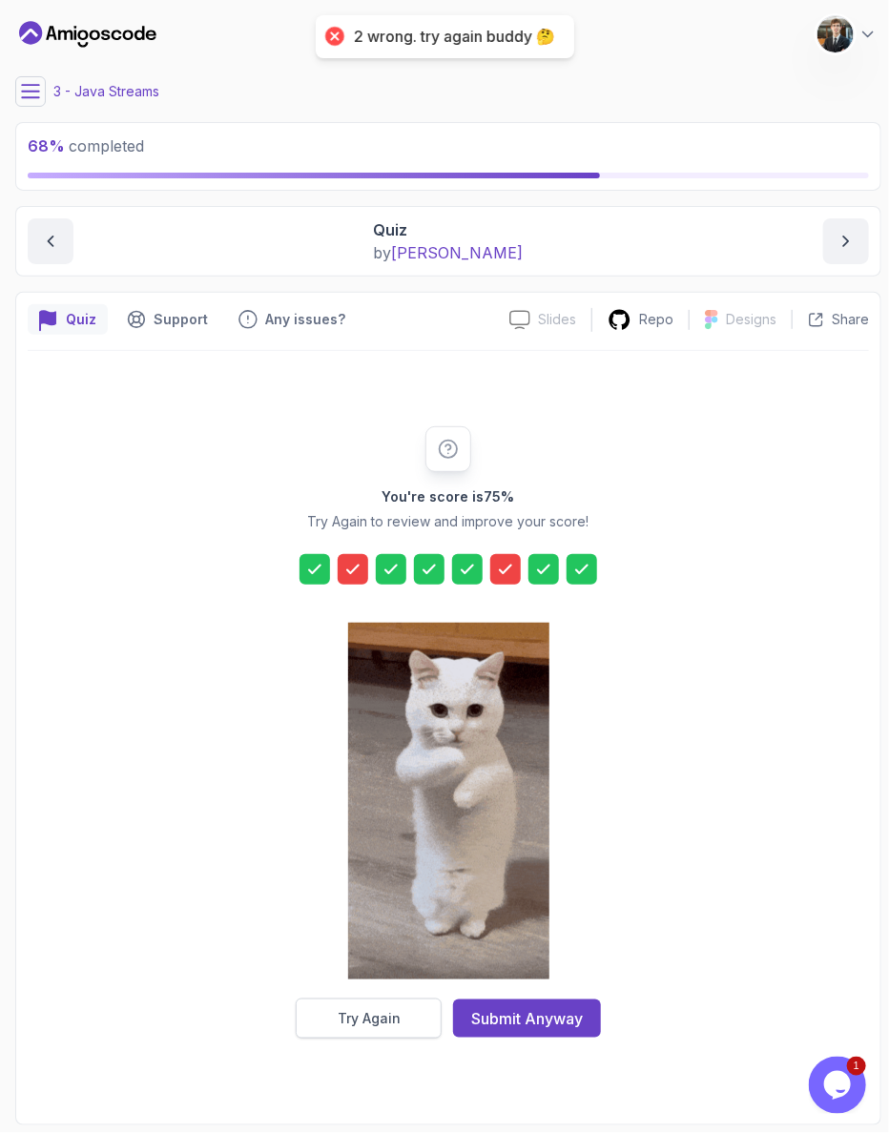
click at [376, 1009] on div "Try Again" at bounding box center [369, 1018] width 63 height 19
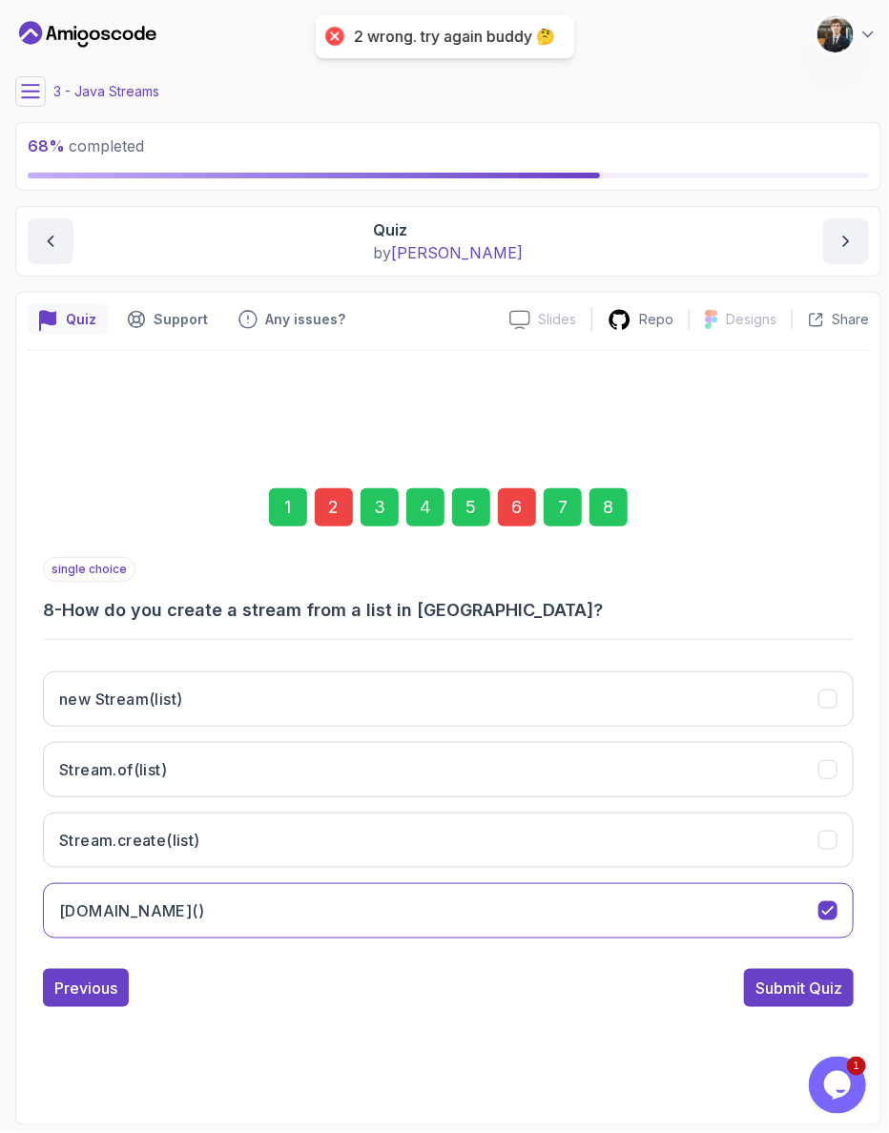
click at [508, 522] on div "6" at bounding box center [517, 507] width 38 height 38
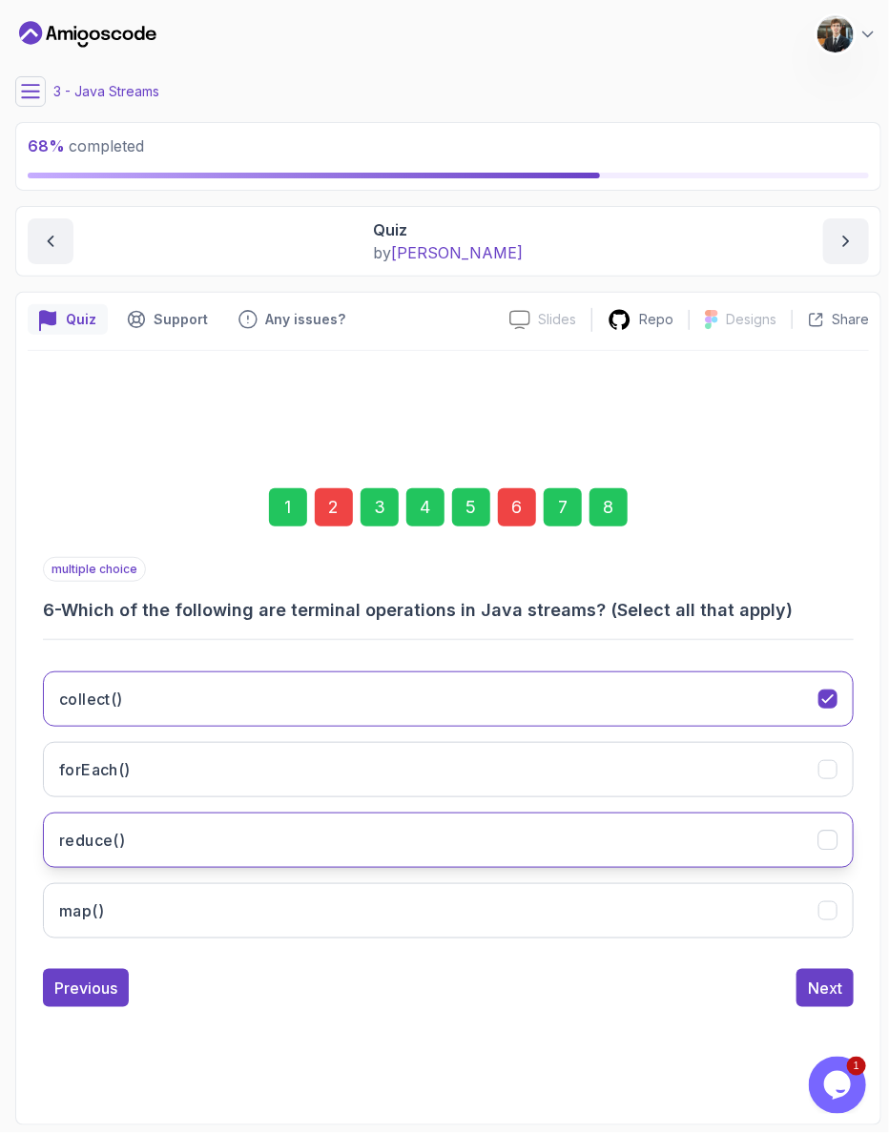
click at [165, 824] on button "reduce()" at bounding box center [448, 839] width 811 height 55
click at [594, 510] on div "8" at bounding box center [608, 507] width 38 height 38
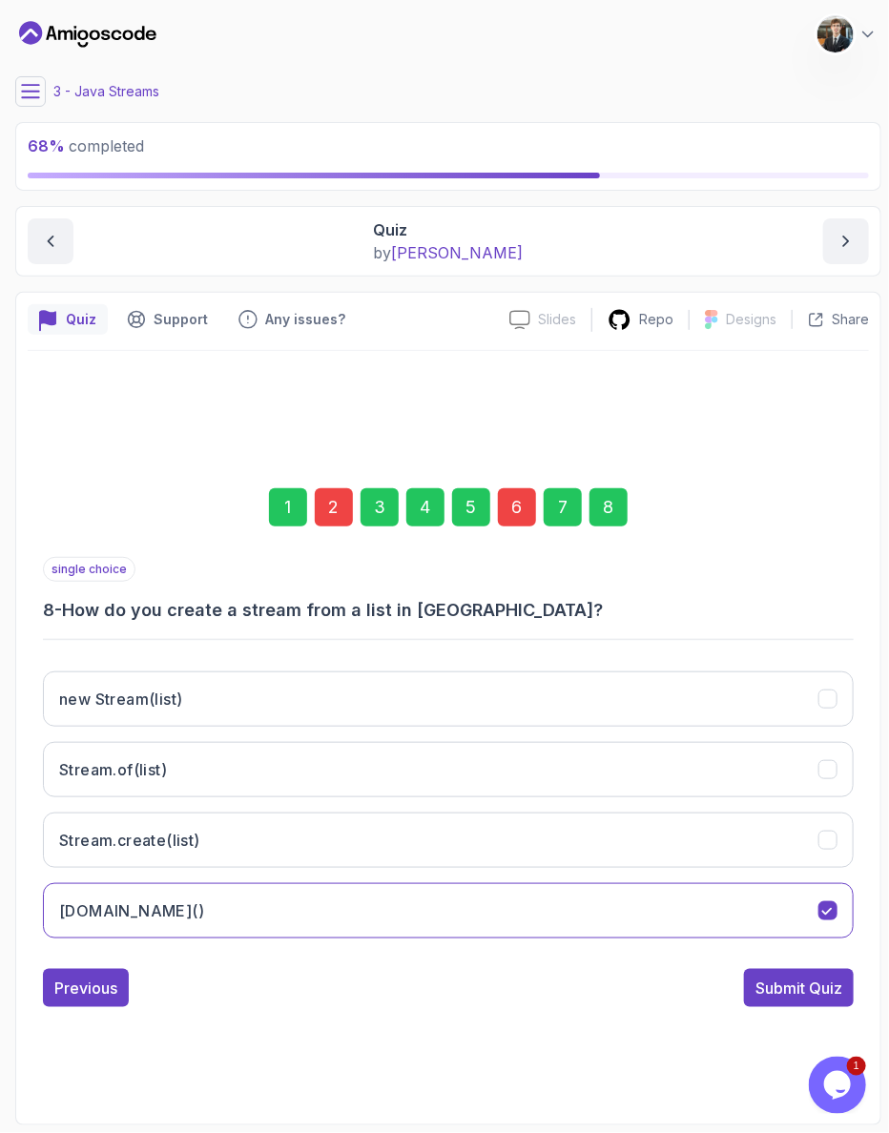
click at [819, 976] on div "Submit Quiz" at bounding box center [798, 987] width 87 height 23
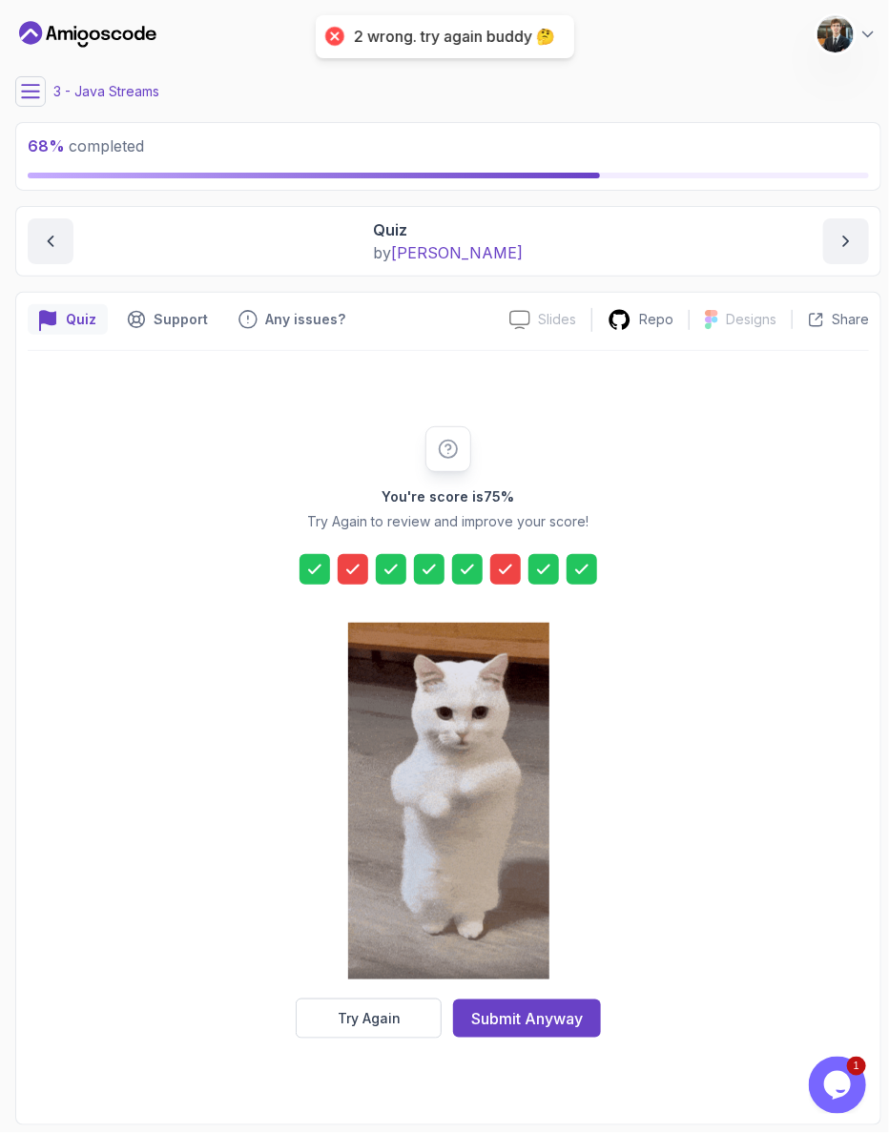
click at [380, 1009] on div "Try Again" at bounding box center [369, 1018] width 63 height 19
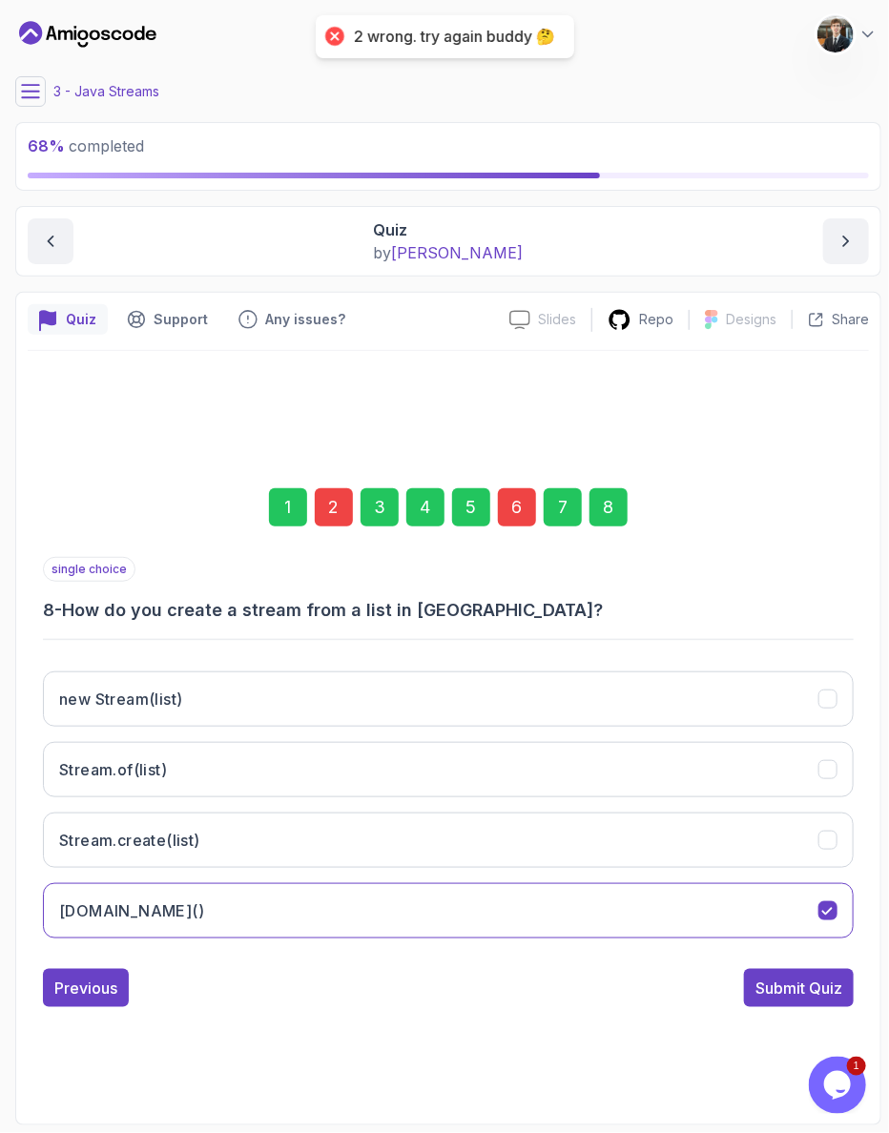
click at [507, 519] on div "6" at bounding box center [517, 507] width 38 height 38
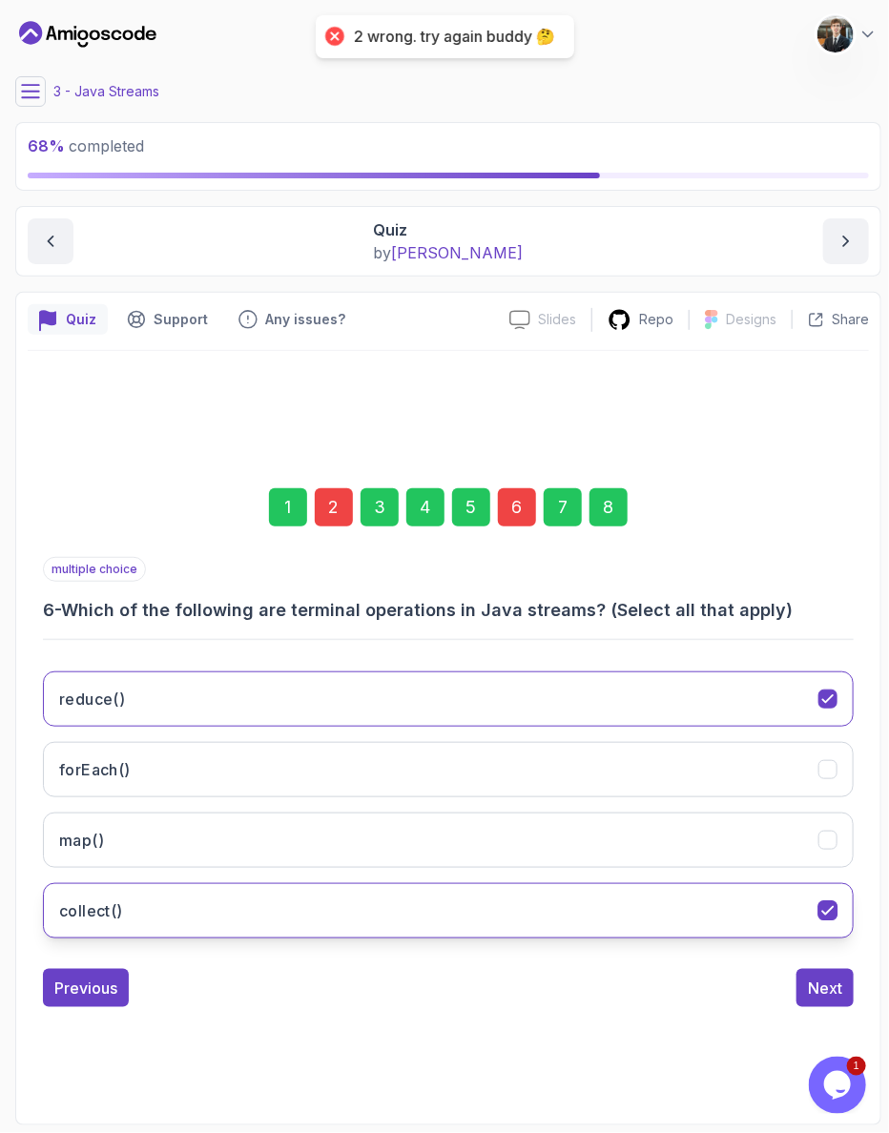
click at [253, 886] on button "collect()" at bounding box center [448, 910] width 811 height 55
click at [250, 883] on button "collect()" at bounding box center [448, 910] width 811 height 55
click at [206, 883] on button "collect()" at bounding box center [448, 910] width 811 height 55
click at [129, 883] on button "collect()" at bounding box center [448, 910] width 811 height 55
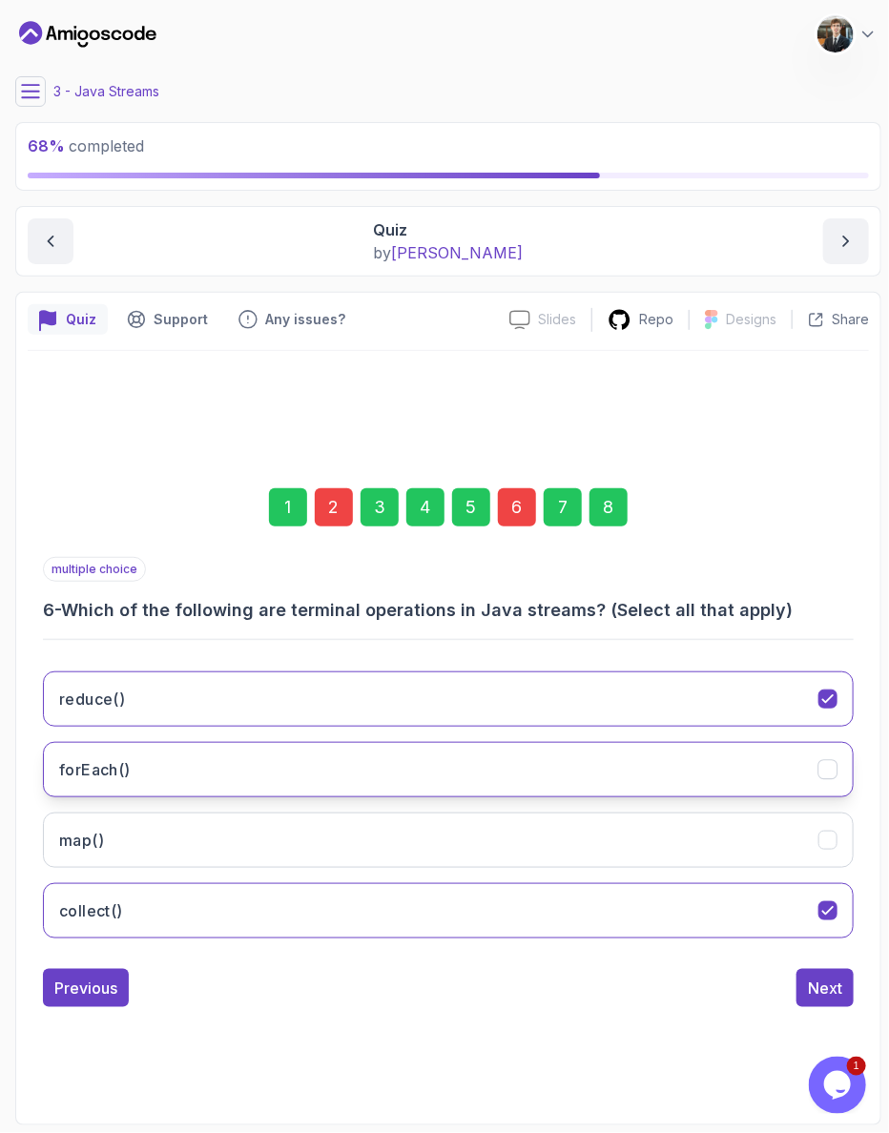
drag, startPoint x: 126, startPoint y: 752, endPoint x: 149, endPoint y: 772, distance: 30.4
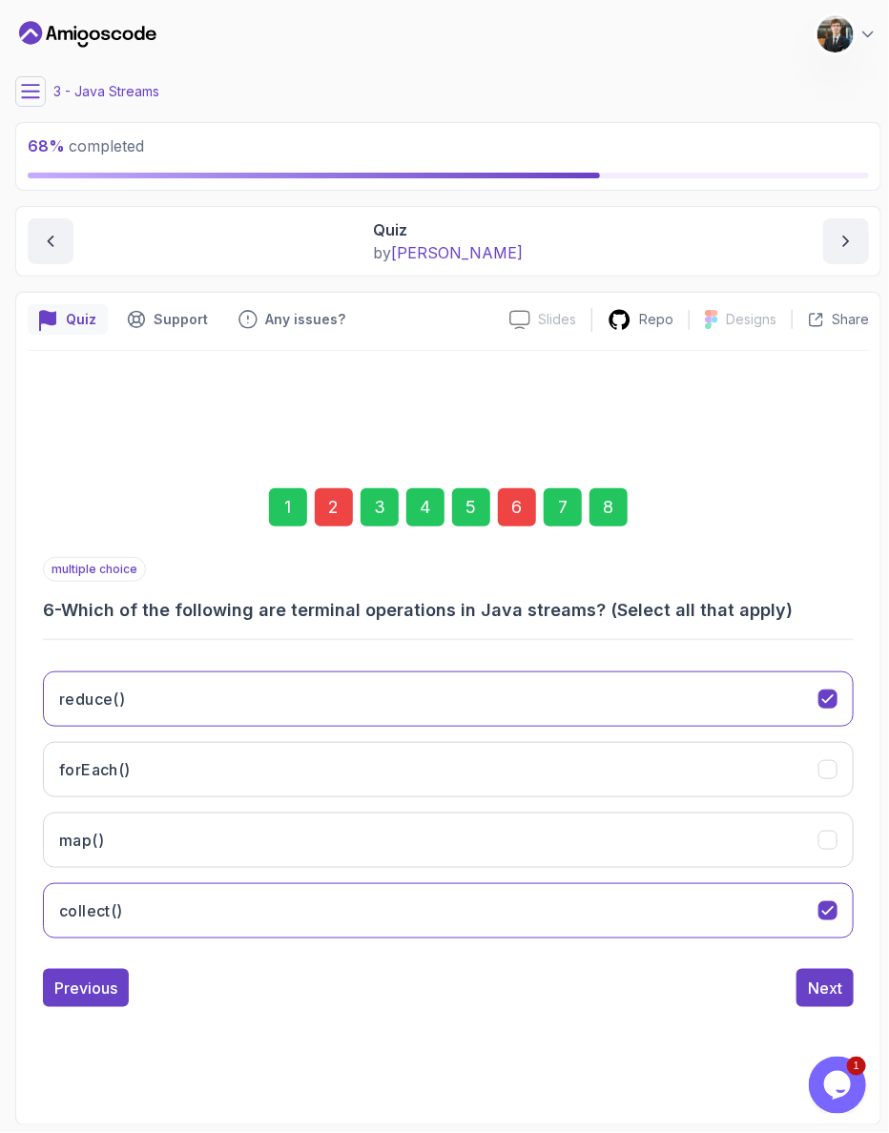
click at [126, 752] on button "forEach()" at bounding box center [448, 769] width 811 height 55
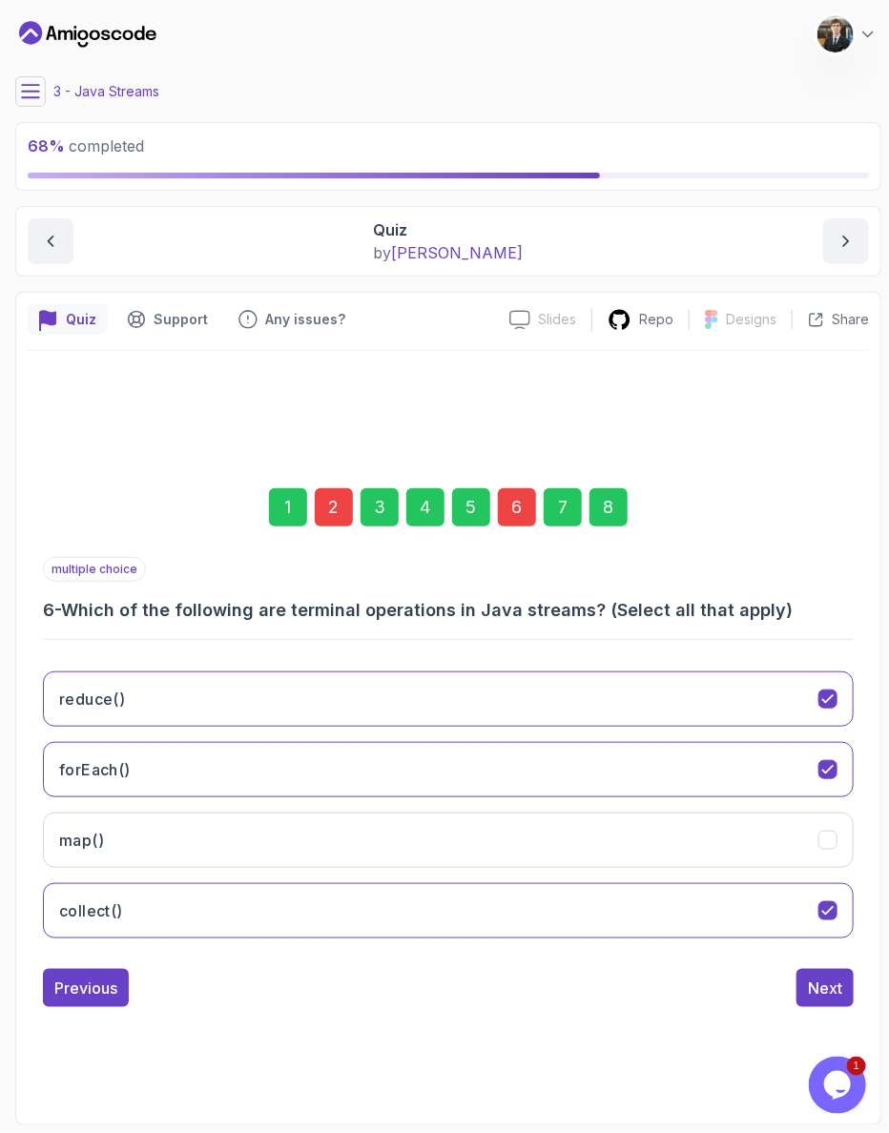
click at [604, 526] on div "8" at bounding box center [608, 507] width 38 height 38
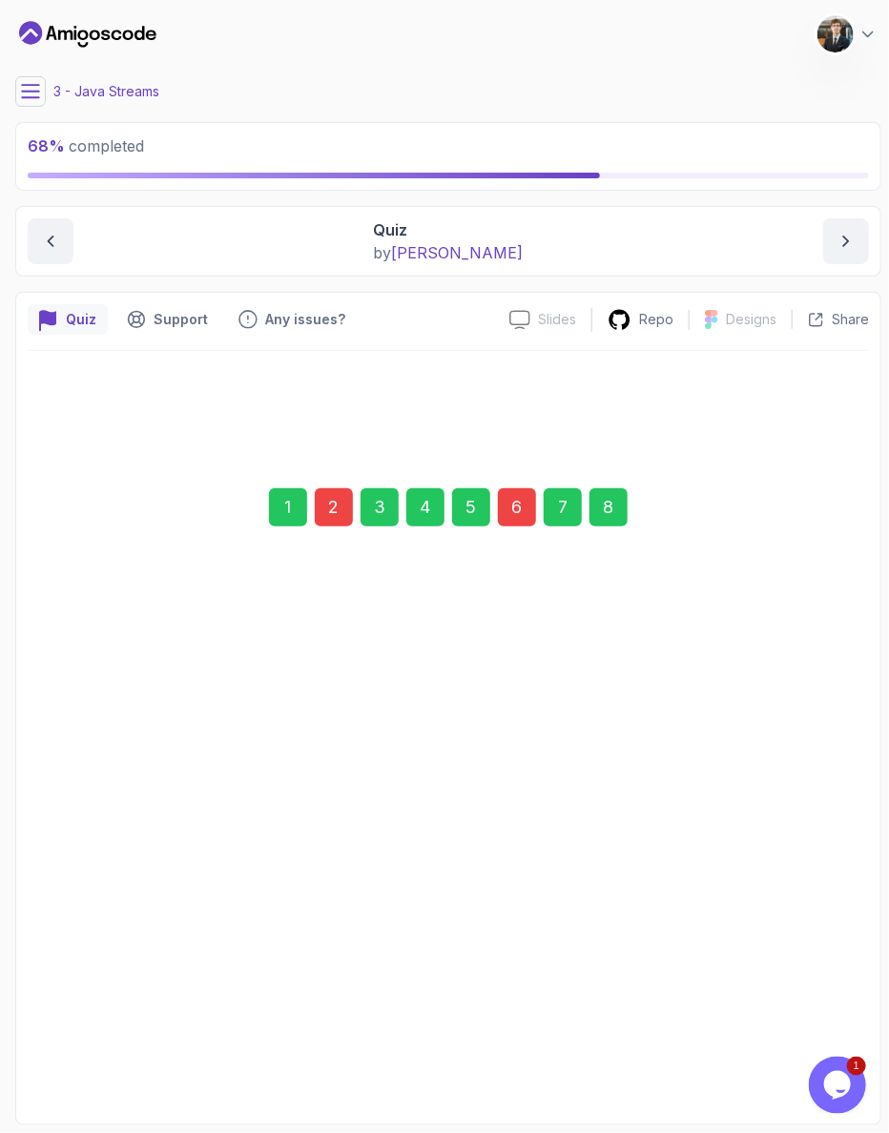
click at [839, 976] on div "Submit Quiz" at bounding box center [798, 987] width 87 height 23
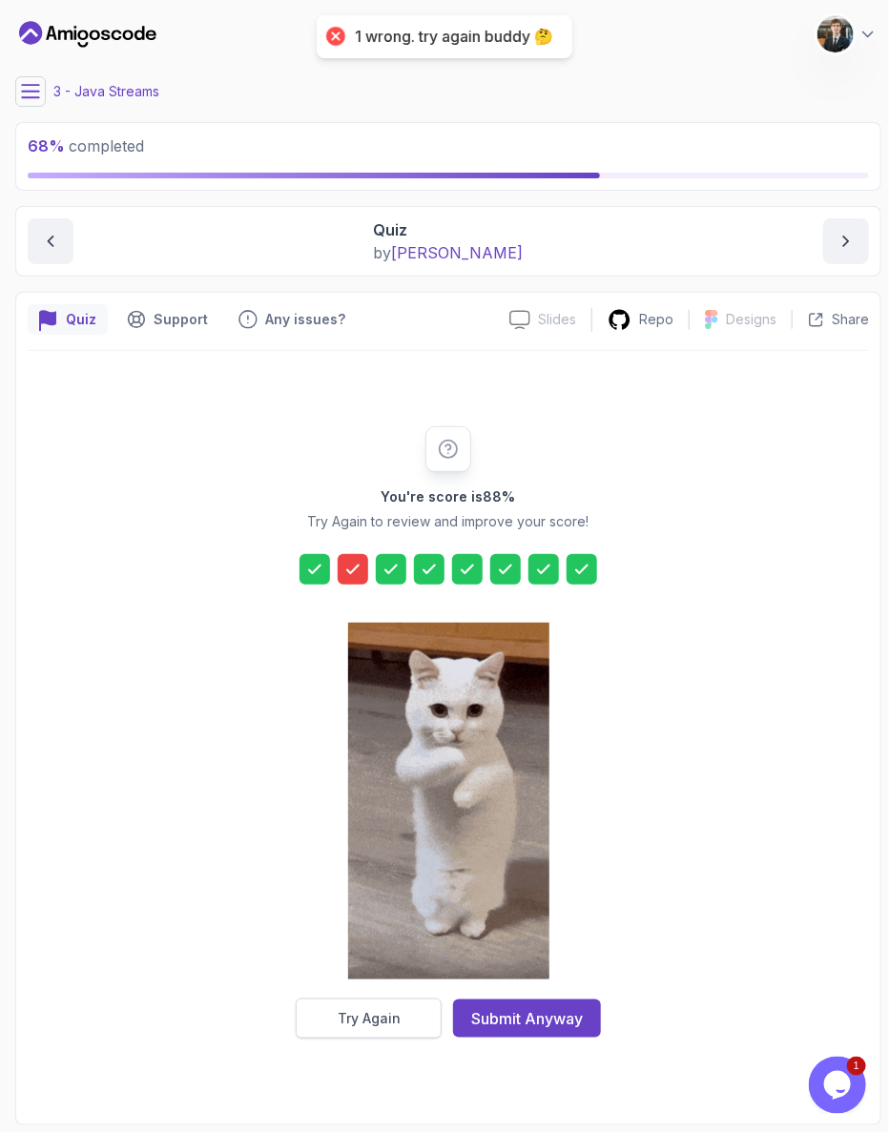
click at [408, 998] on button "Try Again" at bounding box center [369, 1018] width 146 height 40
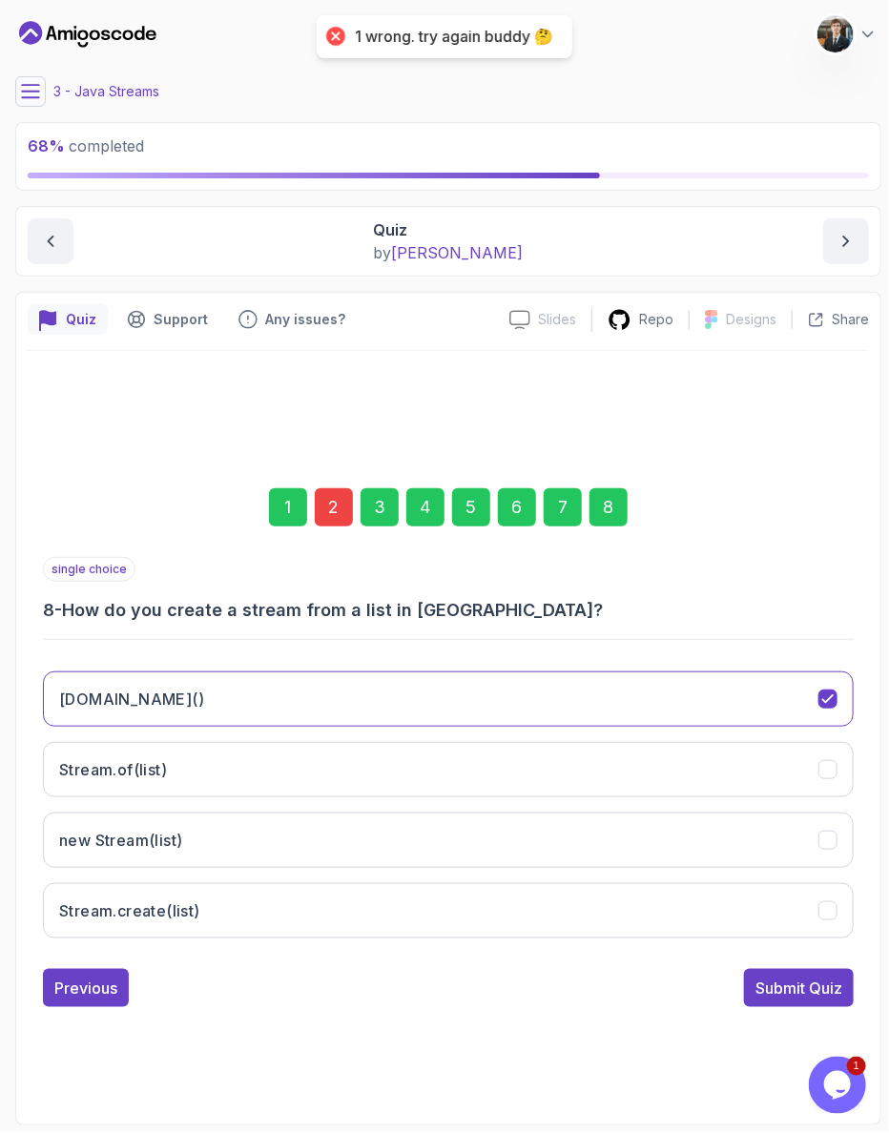
click at [478, 521] on div "5" at bounding box center [471, 507] width 38 height 38
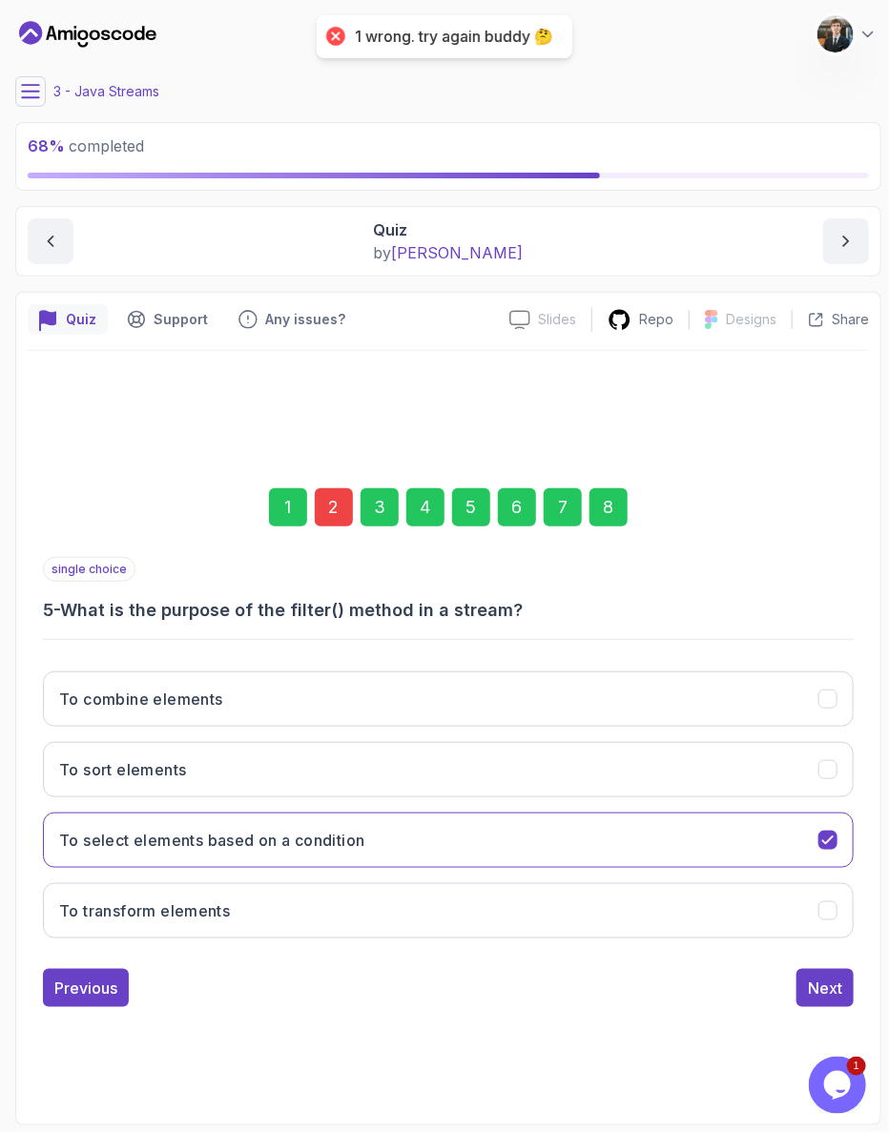
click at [502, 518] on div "6" at bounding box center [517, 507] width 38 height 38
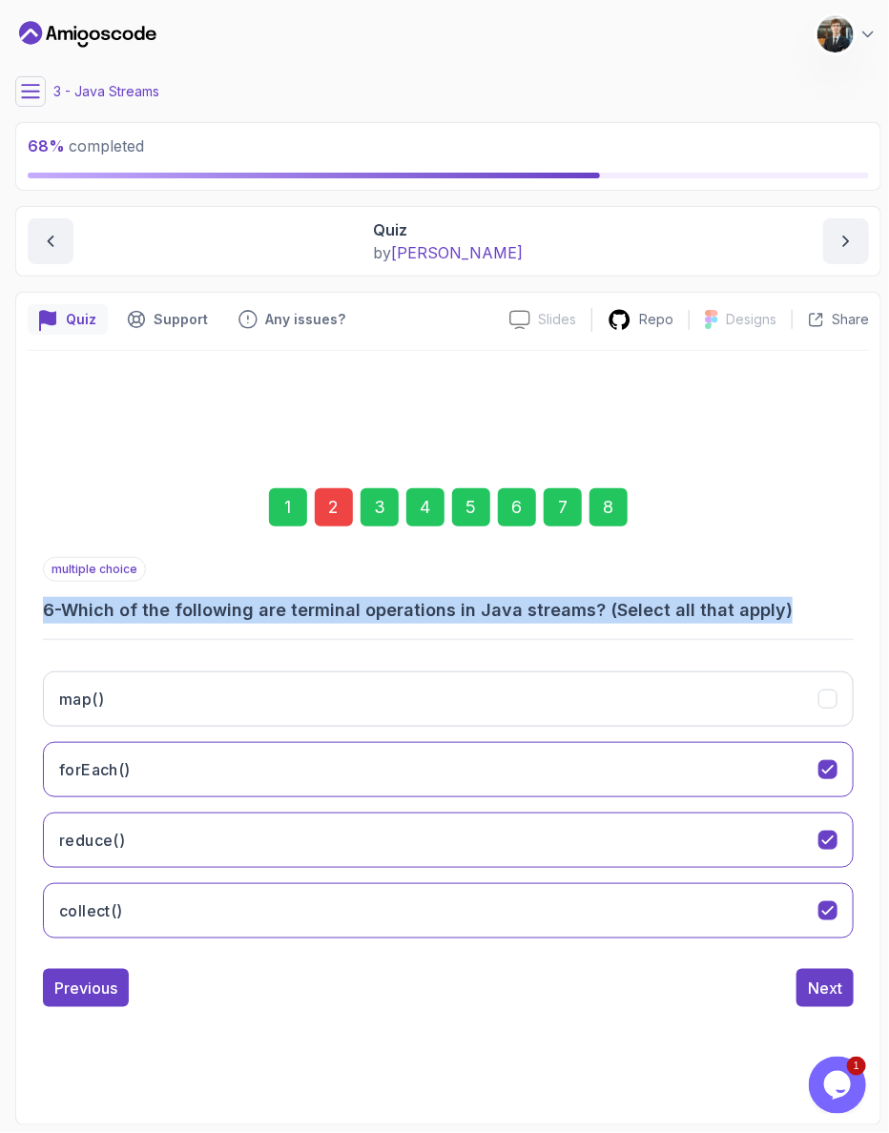
drag, startPoint x: 61, startPoint y: 590, endPoint x: 757, endPoint y: 594, distance: 696.1
click at [757, 594] on div "multiple choice 6 - Which of the following are terminal operations in Java stre…" at bounding box center [448, 590] width 811 height 67
click at [758, 597] on h3 "6 - Which of the following are terminal operations in Java streams? (Select all…" at bounding box center [448, 610] width 811 height 27
drag, startPoint x: 688, startPoint y: 603, endPoint x: 81, endPoint y: 600, distance: 606.5
click at [81, 600] on h3 "6 - Which of the following are terminal operations in Java streams? (Select all…" at bounding box center [448, 610] width 811 height 27
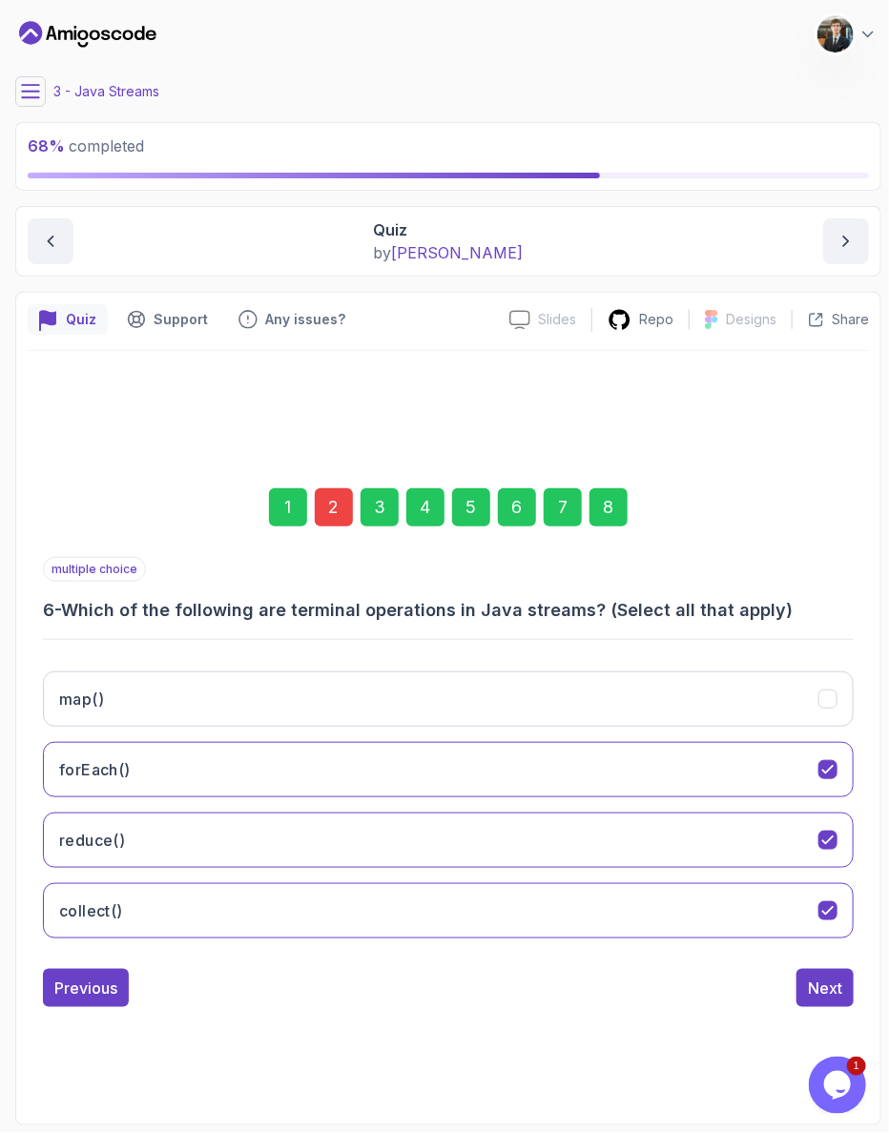
drag, startPoint x: 113, startPoint y: 537, endPoint x: 96, endPoint y: 555, distance: 24.3
click at [113, 539] on div "1 2 3 4 5 6 7 8" at bounding box center [448, 507] width 811 height 99
drag, startPoint x: 654, startPoint y: 507, endPoint x: 647, endPoint y: 495, distance: 14.1
click at [653, 507] on div "1 2 3 4 5 6 7 8" at bounding box center [448, 507] width 811 height 99
click at [326, 517] on div "1 2 3 4 5 6 7 8" at bounding box center [448, 507] width 811 height 99
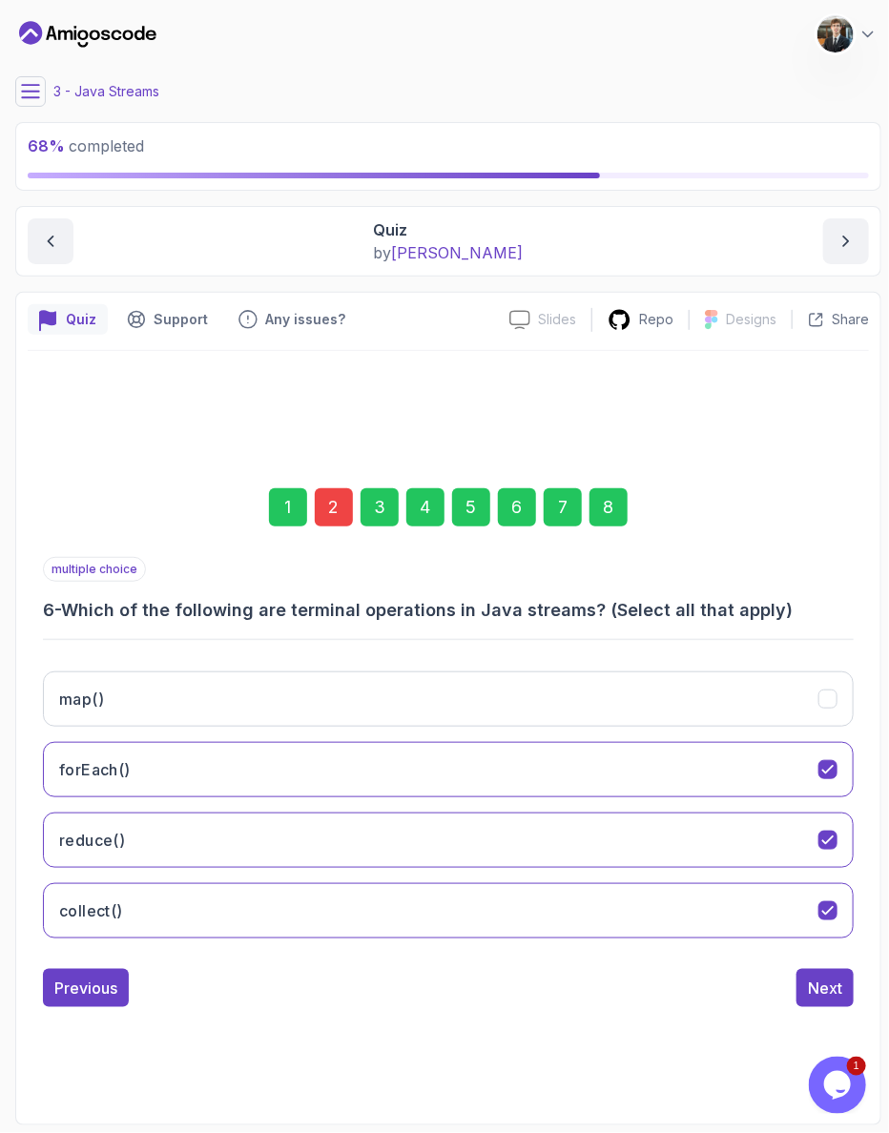
click at [338, 503] on div "2" at bounding box center [334, 507] width 38 height 38
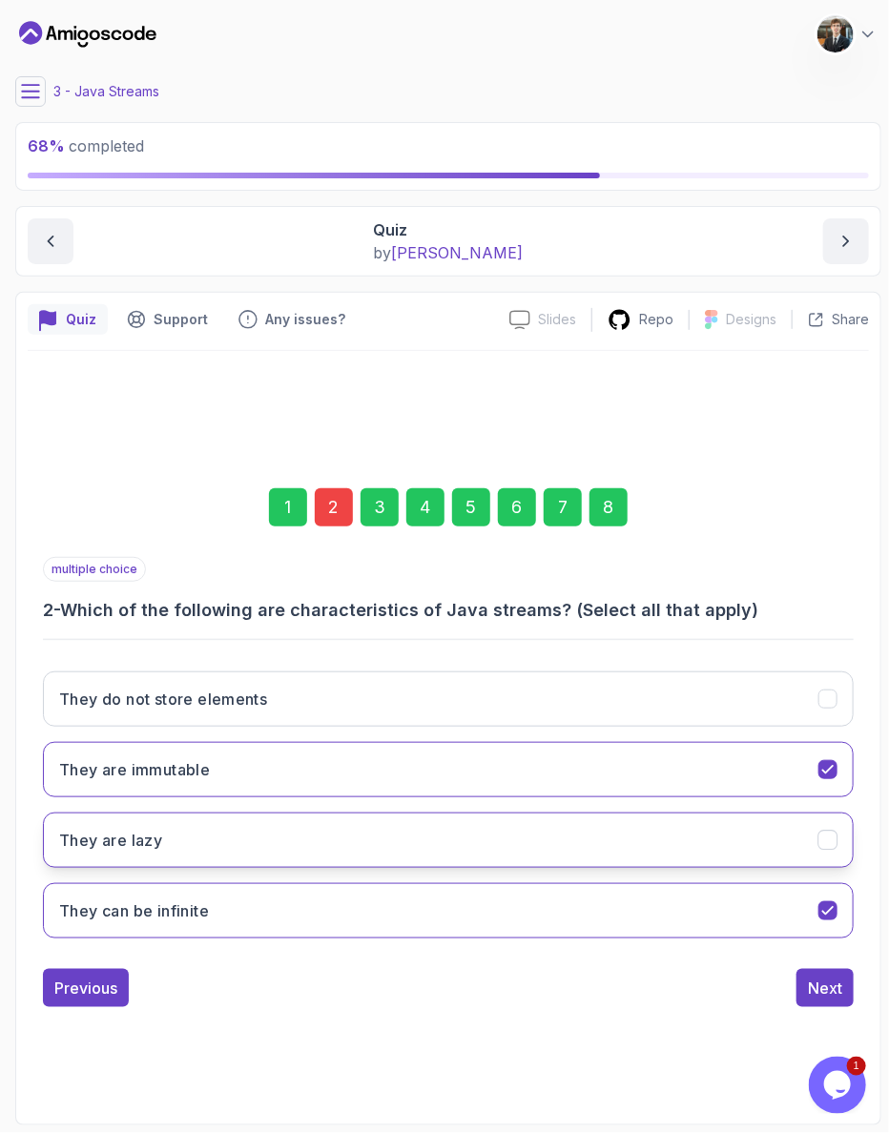
click at [224, 812] on button "They are lazy" at bounding box center [448, 839] width 811 height 55
drag, startPoint x: 584, startPoint y: 510, endPoint x: 614, endPoint y: 546, distance: 47.4
click at [589, 515] on div "8" at bounding box center [608, 507] width 38 height 38
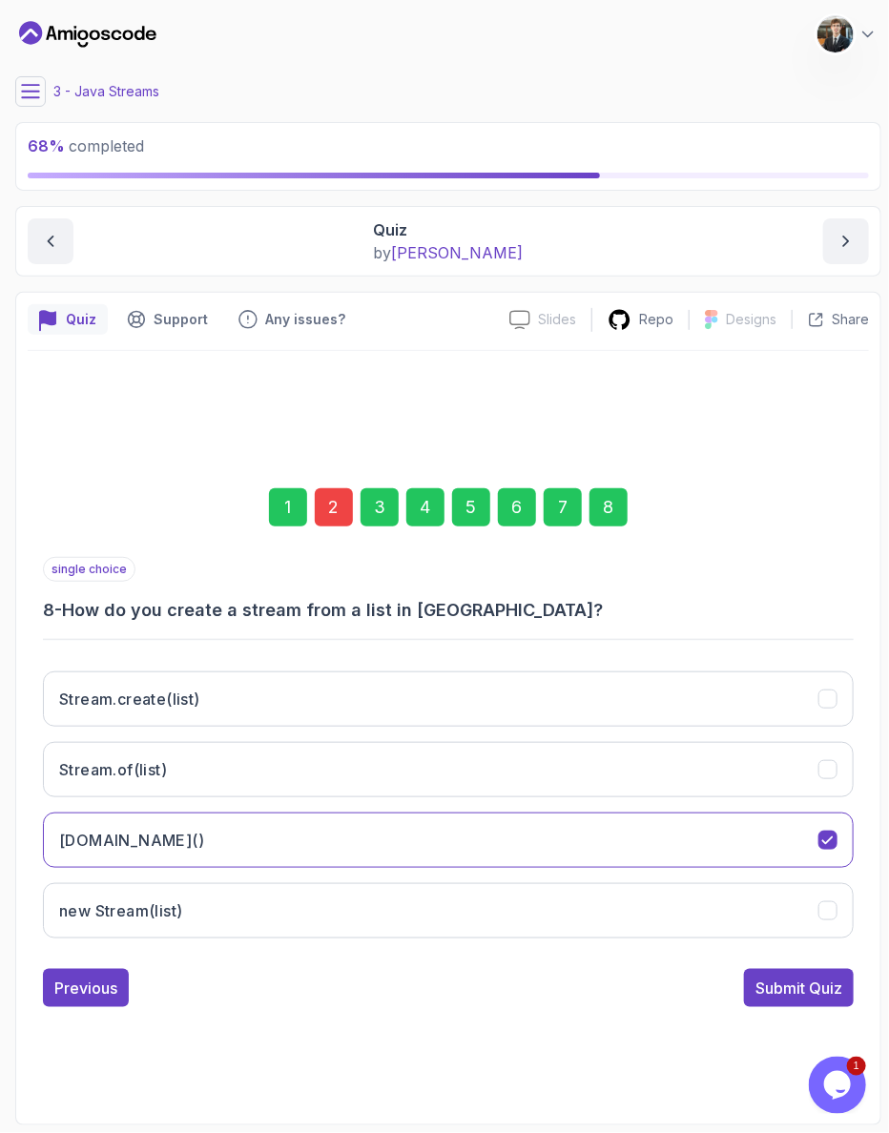
click at [789, 969] on button "Submit Quiz" at bounding box center [799, 988] width 110 height 38
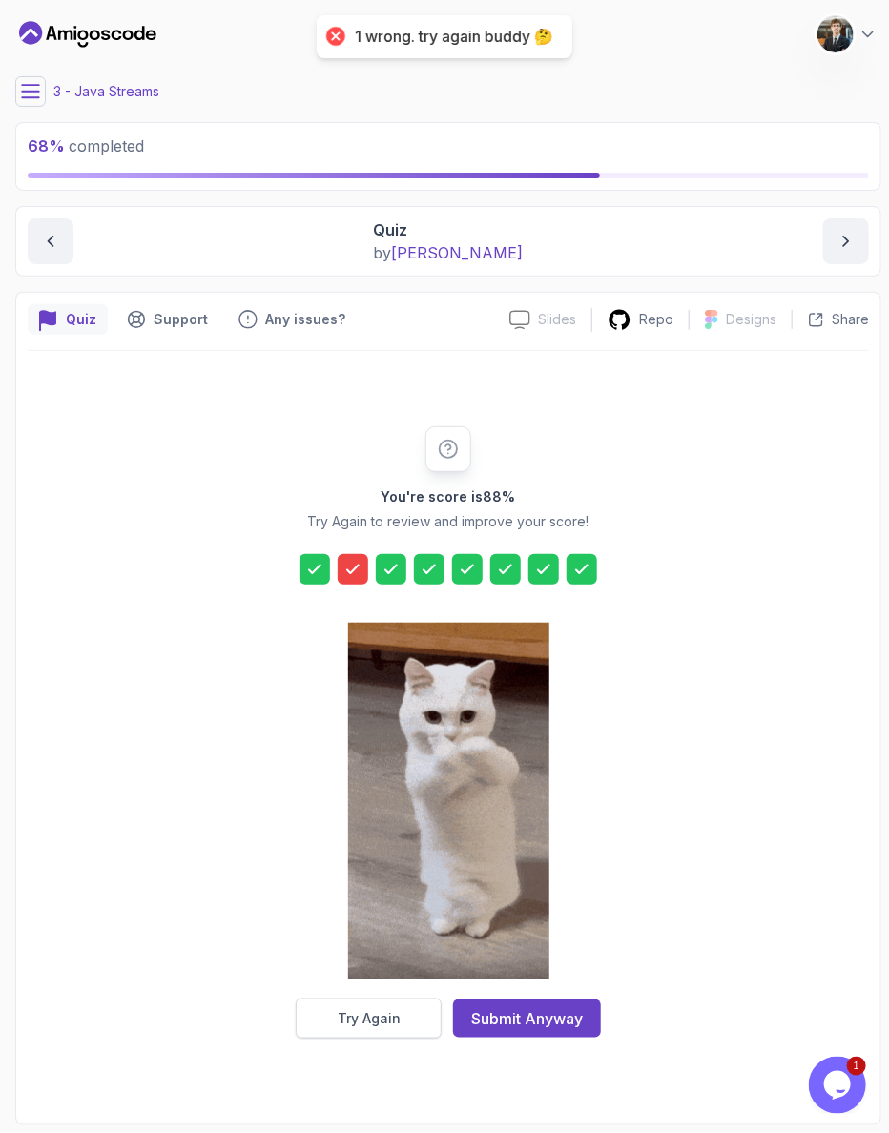
click at [393, 966] on div at bounding box center [448, 802] width 201 height 391
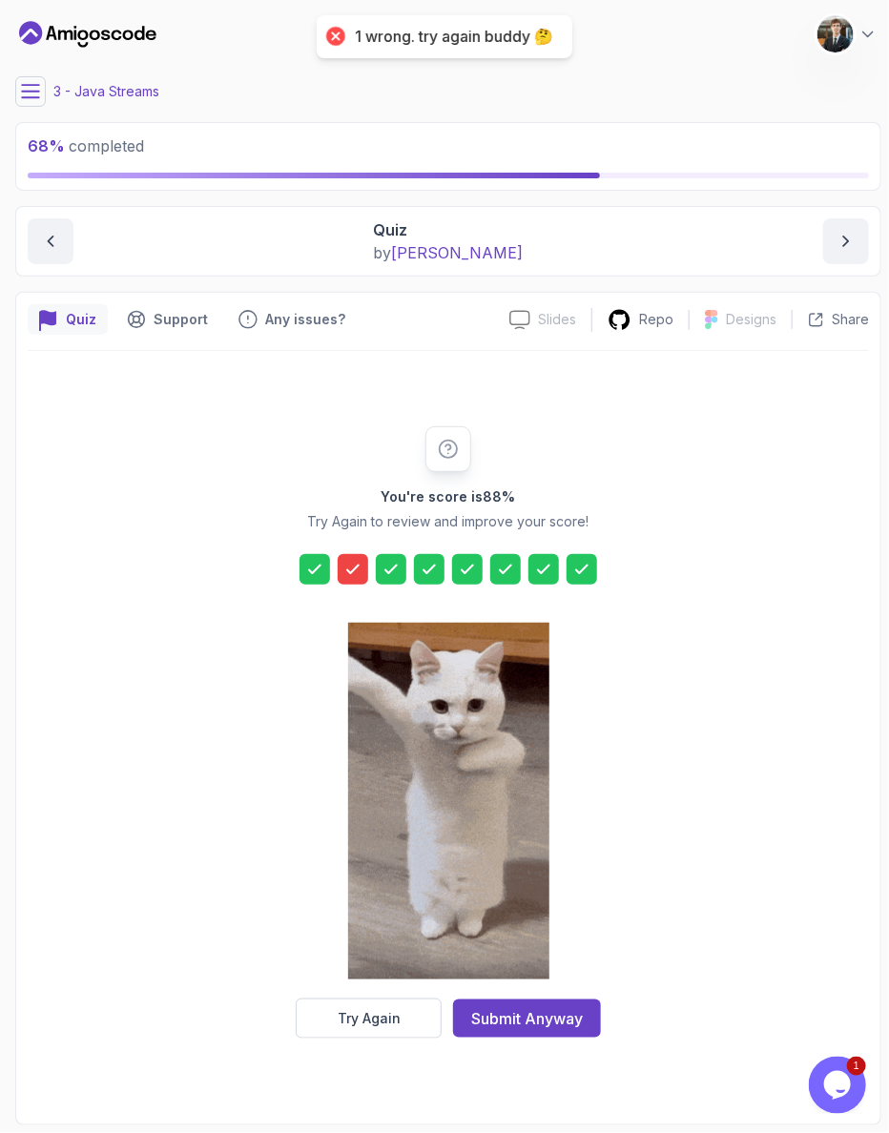
drag, startPoint x: 391, startPoint y: 977, endPoint x: 386, endPoint y: 969, distance: 9.8
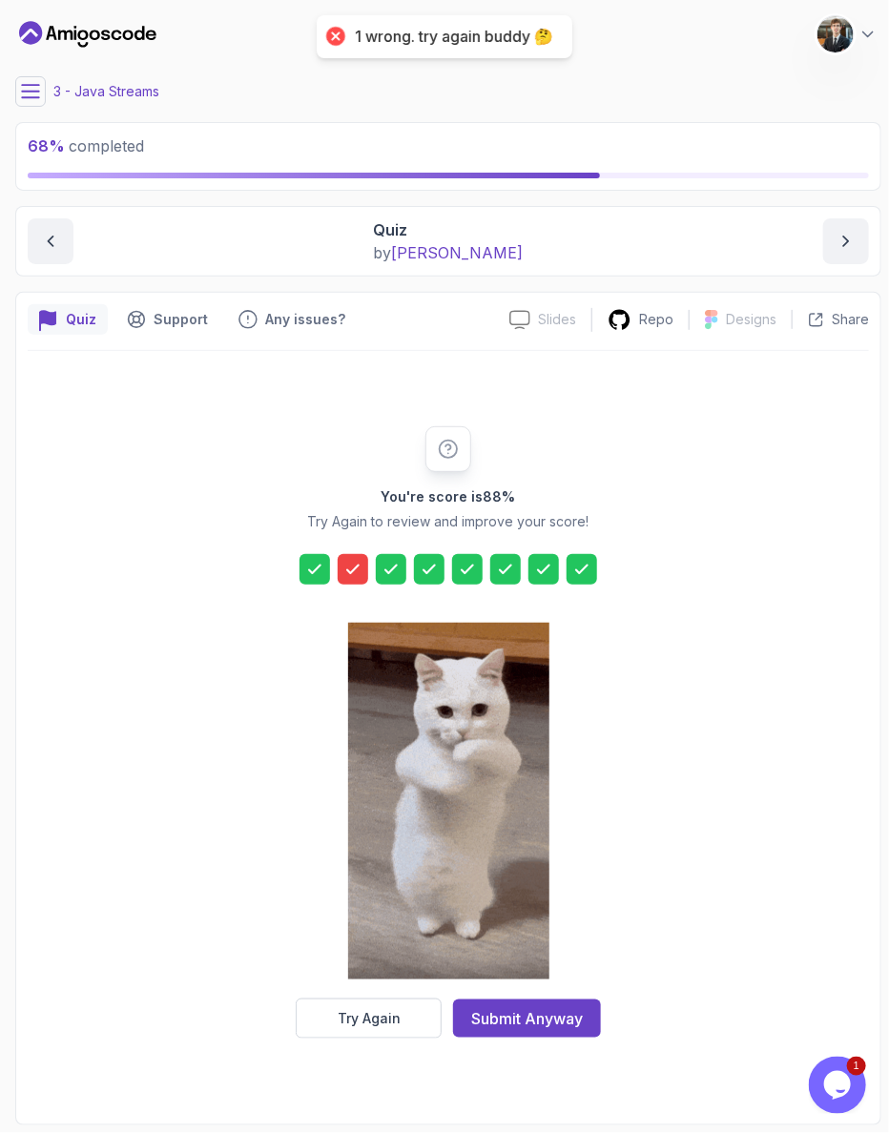
click at [387, 998] on button "Try Again" at bounding box center [369, 1018] width 146 height 40
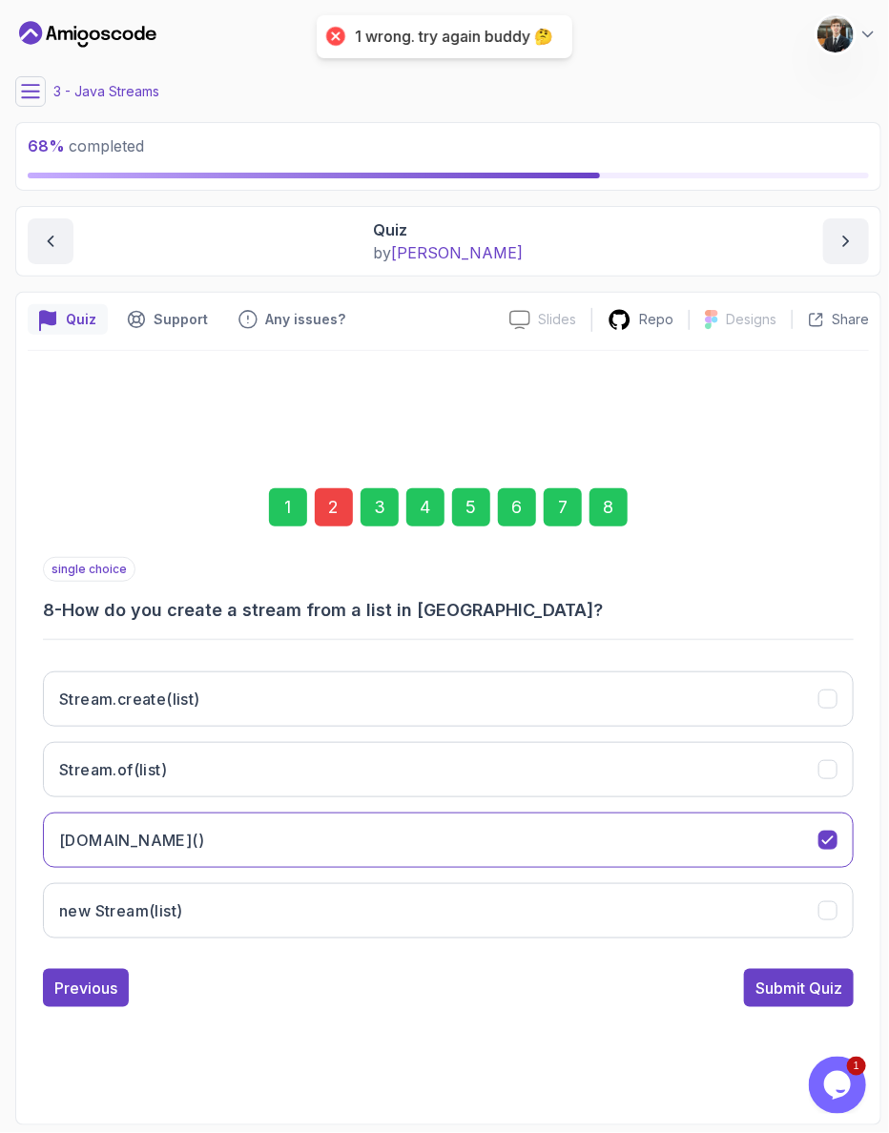
click at [352, 518] on div "2" at bounding box center [334, 507] width 38 height 38
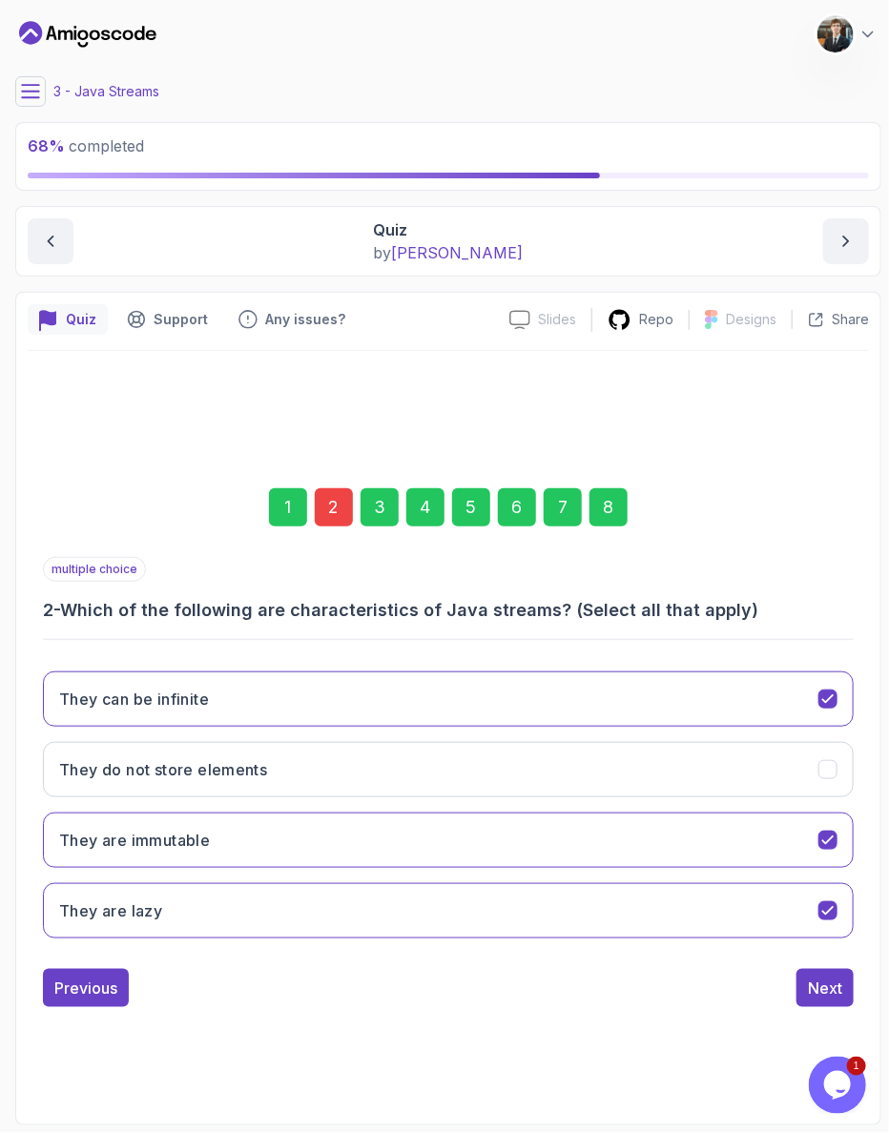
drag, startPoint x: 257, startPoint y: 737, endPoint x: 239, endPoint y: 715, distance: 28.4
click at [257, 742] on button "They do not store elements" at bounding box center [448, 769] width 811 height 55
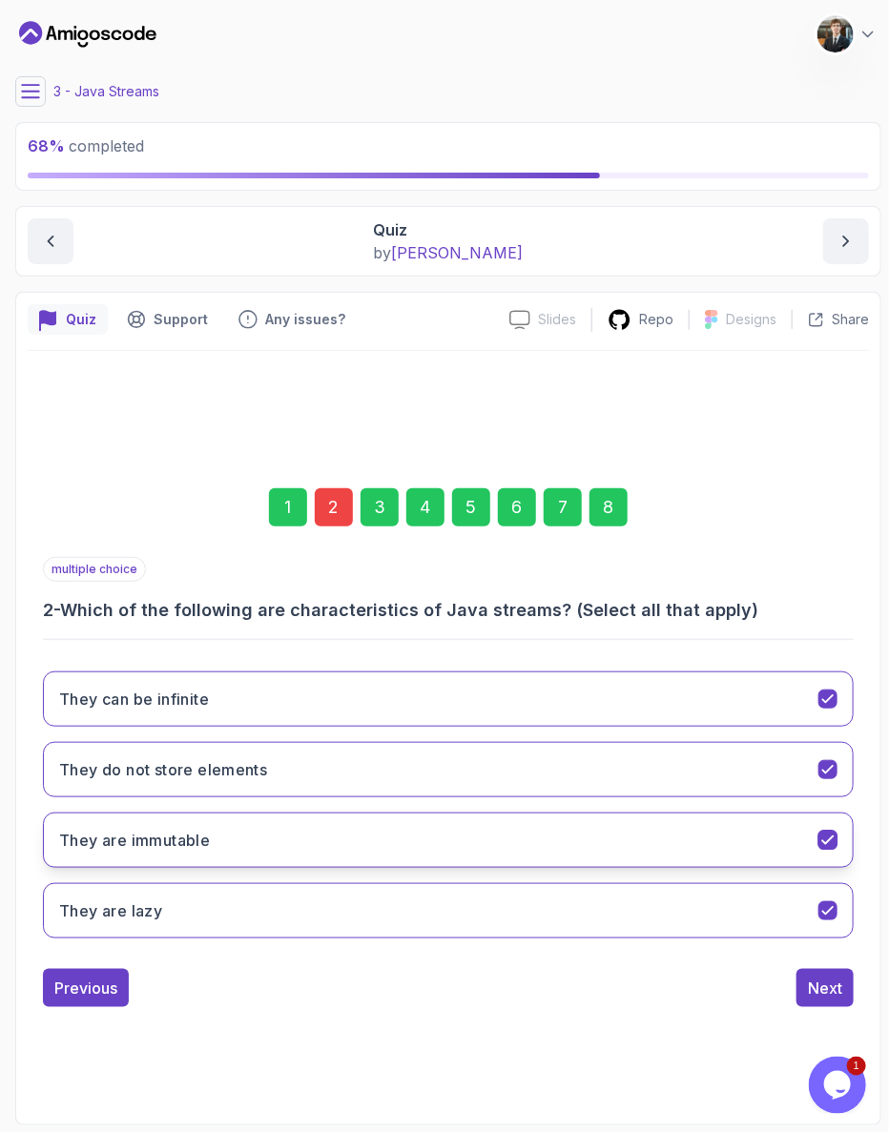
drag, startPoint x: 165, startPoint y: 866, endPoint x: 183, endPoint y: 811, distance: 57.3
click at [165, 883] on button "They are lazy" at bounding box center [448, 910] width 811 height 55
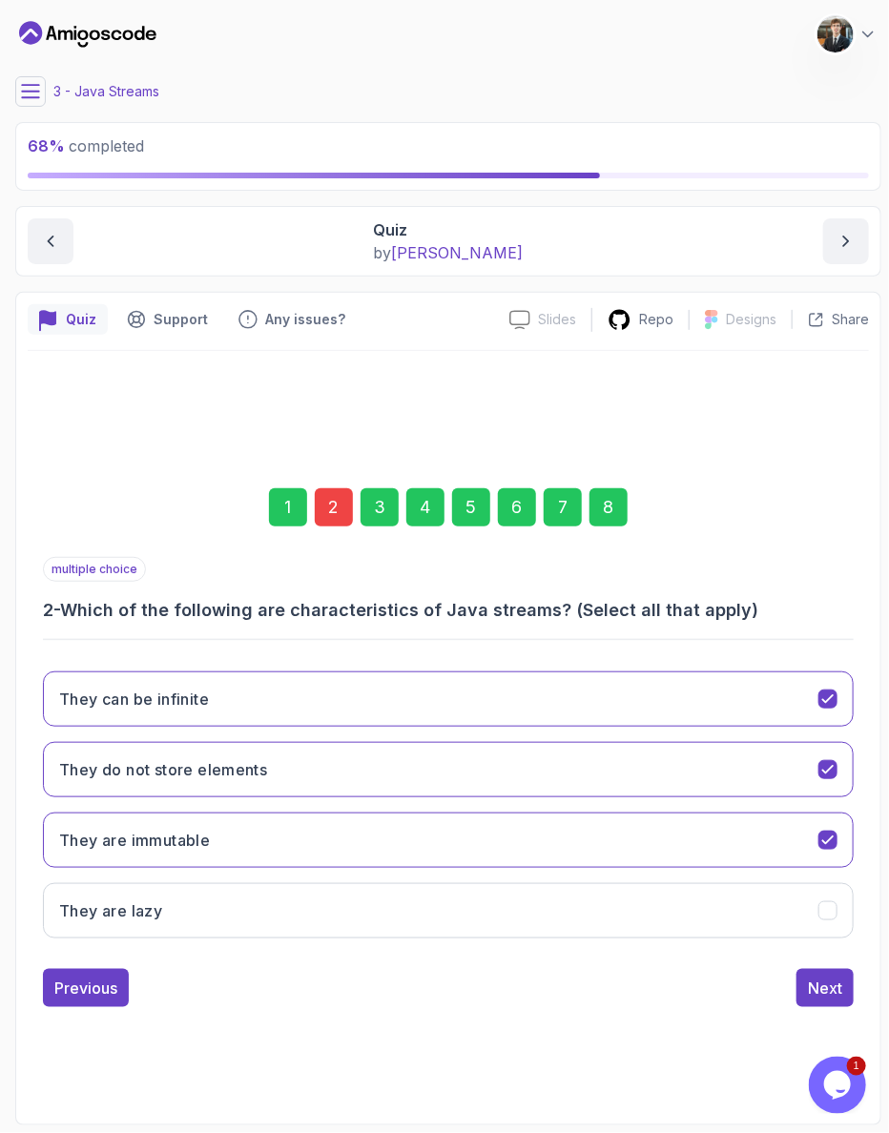
drag, startPoint x: 579, startPoint y: 514, endPoint x: 585, endPoint y: 535, distance: 21.7
click at [589, 519] on div "8" at bounding box center [608, 507] width 38 height 38
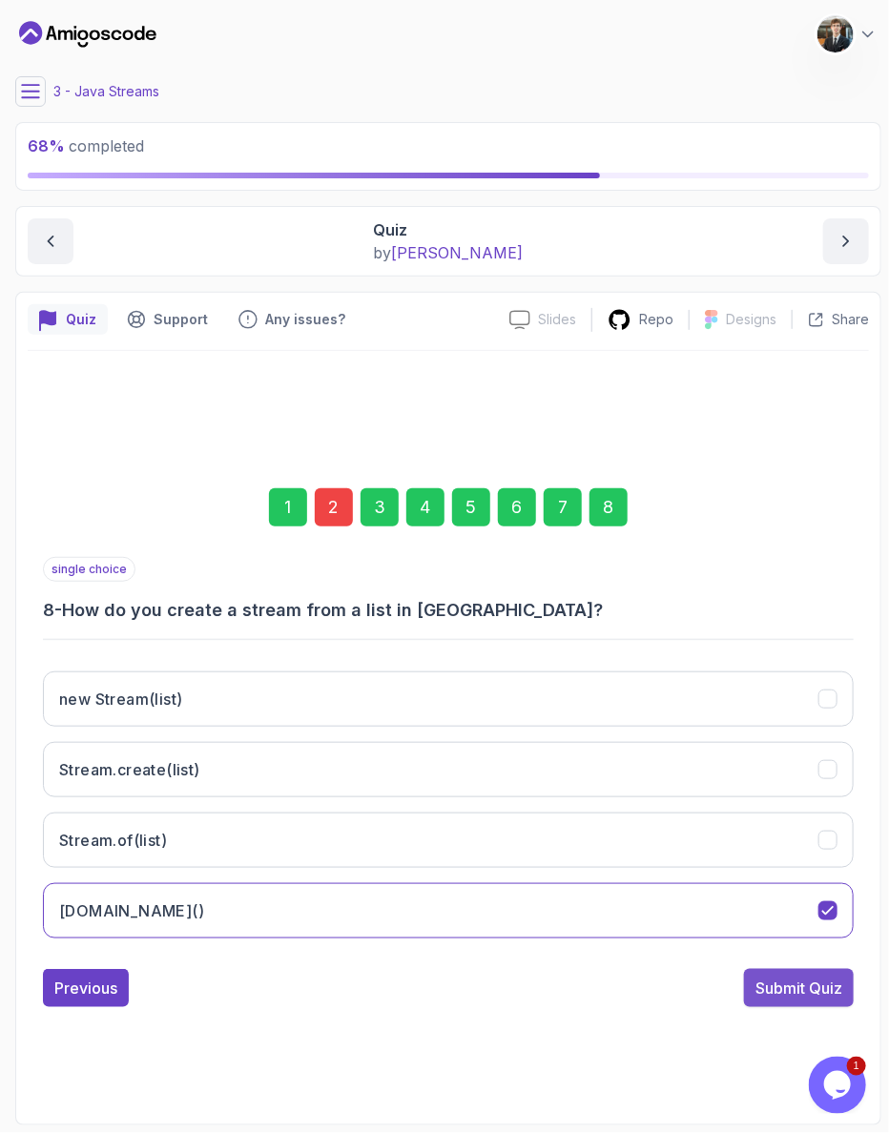
drag, startPoint x: 824, startPoint y: 969, endPoint x: 819, endPoint y: 941, distance: 28.1
click at [825, 971] on div "1 2 3 4 5 6 7 8 single choice 8 - How do you create a stream from a list in [GE…" at bounding box center [448, 732] width 841 height 762
click at [816, 976] on div "Submit Quiz" at bounding box center [798, 987] width 87 height 23
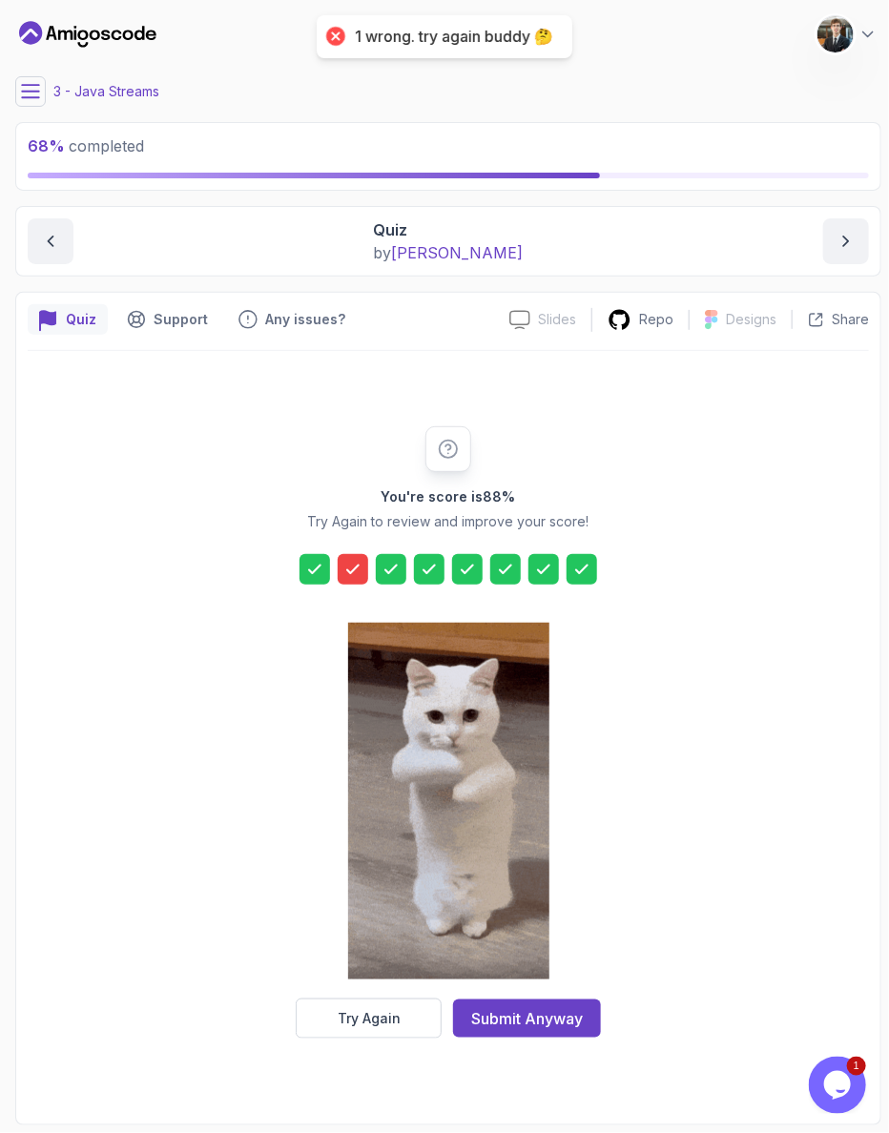
click at [363, 998] on button "Try Again" at bounding box center [369, 1018] width 146 height 40
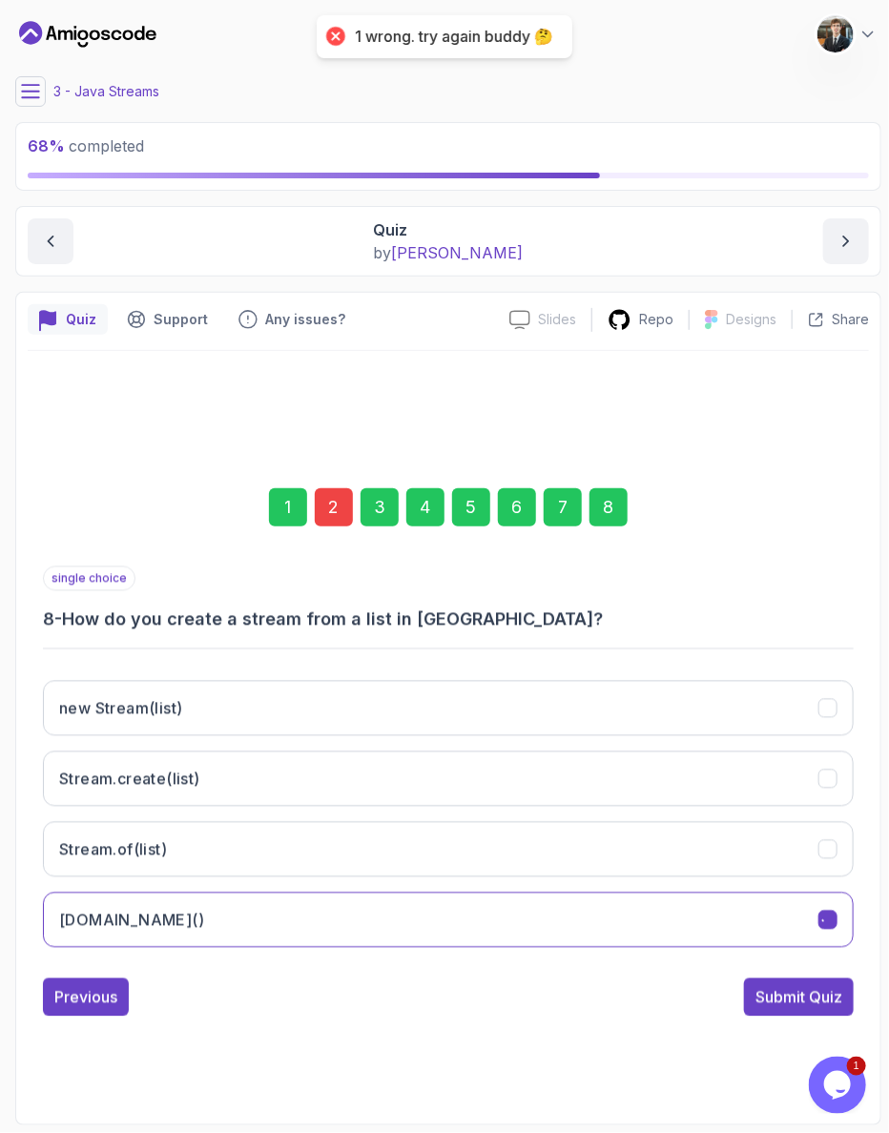
click at [364, 986] on div "1 2 3 4 5 6 7 8 single choice 8 - How do you create a stream from a list in [GE…" at bounding box center [448, 732] width 841 height 762
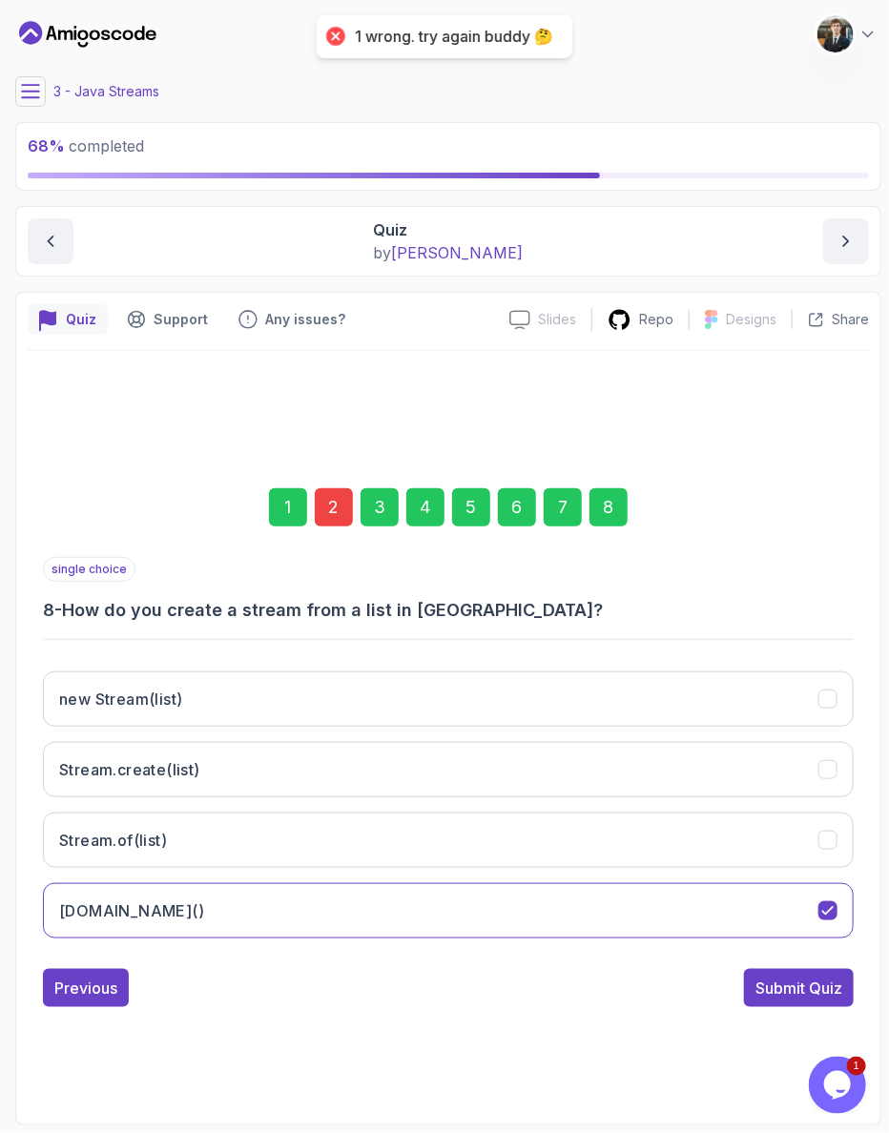
click at [353, 513] on div "2" at bounding box center [334, 507] width 38 height 38
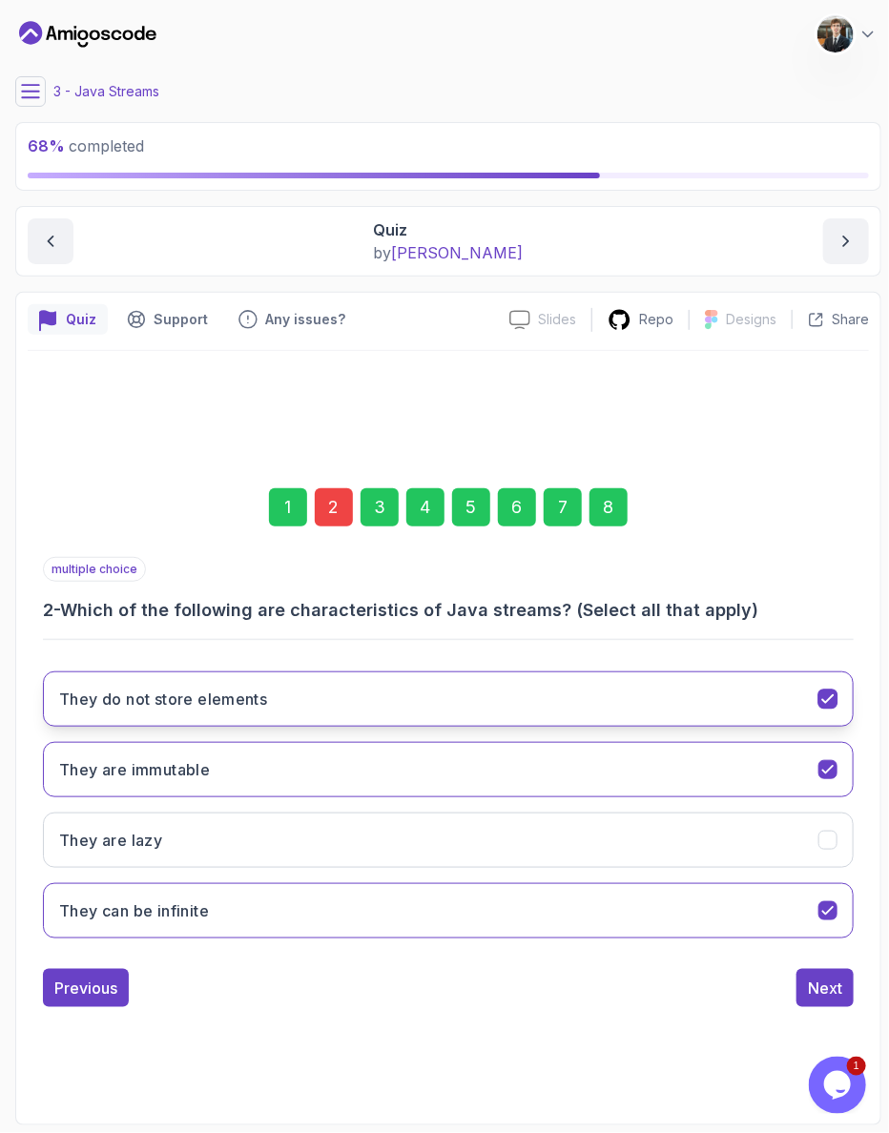
click at [231, 688] on h3 "They do not store elements" at bounding box center [163, 699] width 208 height 23
click at [373, 676] on button "They do not store elements" at bounding box center [448, 698] width 811 height 55
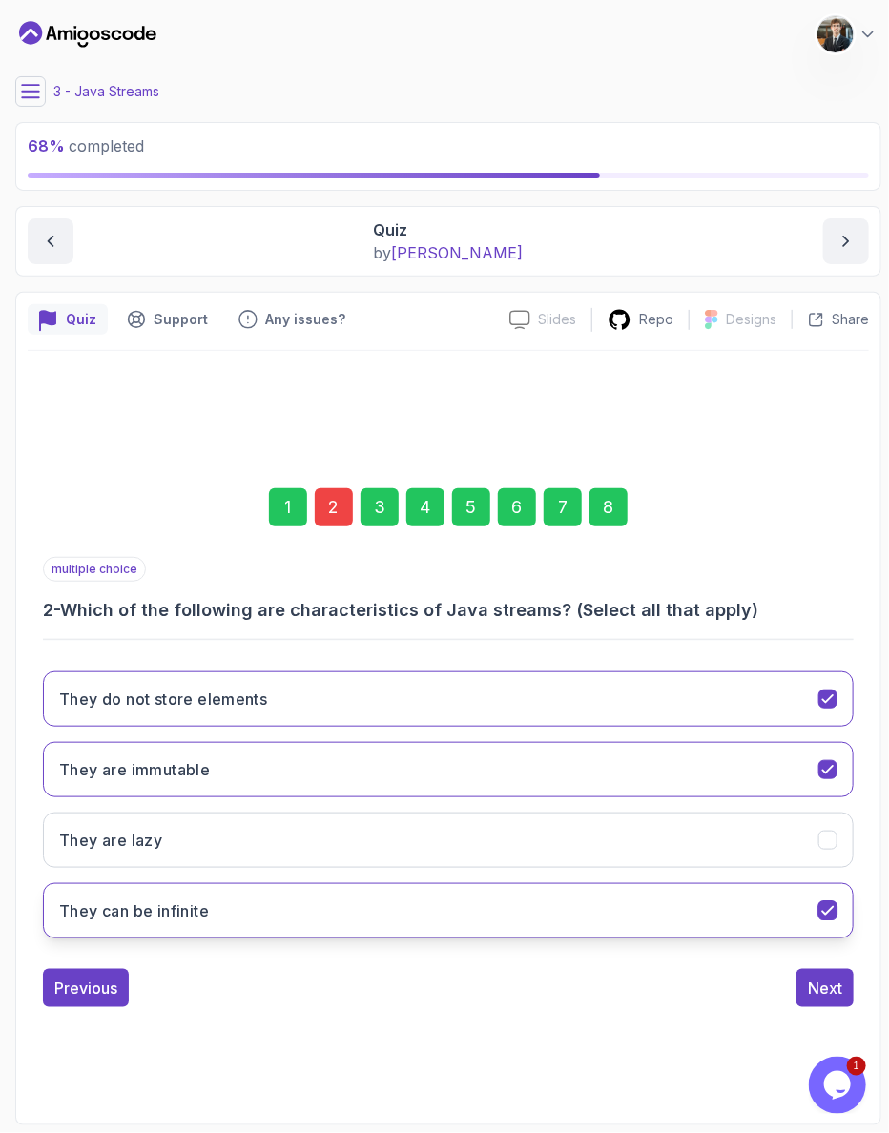
click at [264, 893] on button "They can be infinite" at bounding box center [448, 910] width 811 height 55
click at [264, 883] on button "They can be infinite" at bounding box center [448, 910] width 811 height 55
click at [349, 883] on button "They can be infinite" at bounding box center [448, 910] width 811 height 55
click at [589, 517] on div "8" at bounding box center [608, 507] width 38 height 38
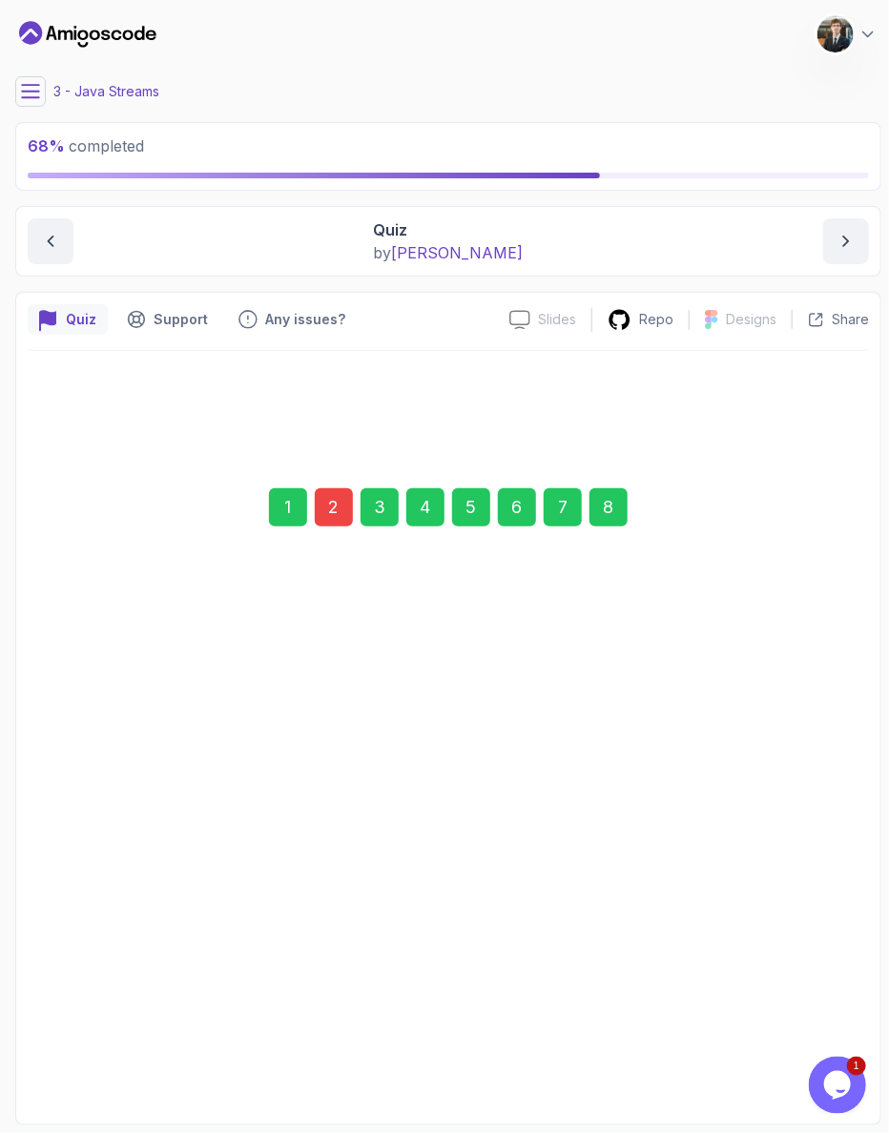
click at [819, 968] on button "Submit Quiz" at bounding box center [799, 987] width 110 height 38
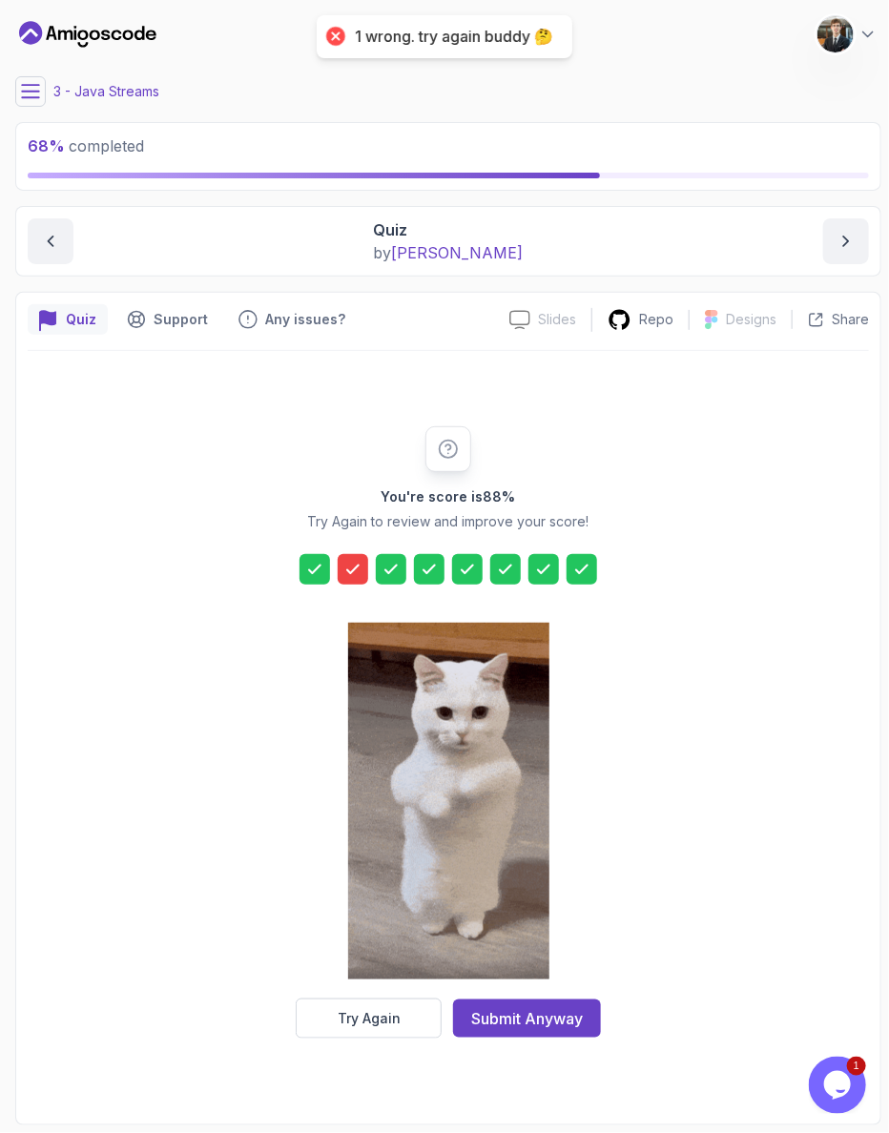
click at [390, 1009] on div "Try Again" at bounding box center [369, 1018] width 63 height 19
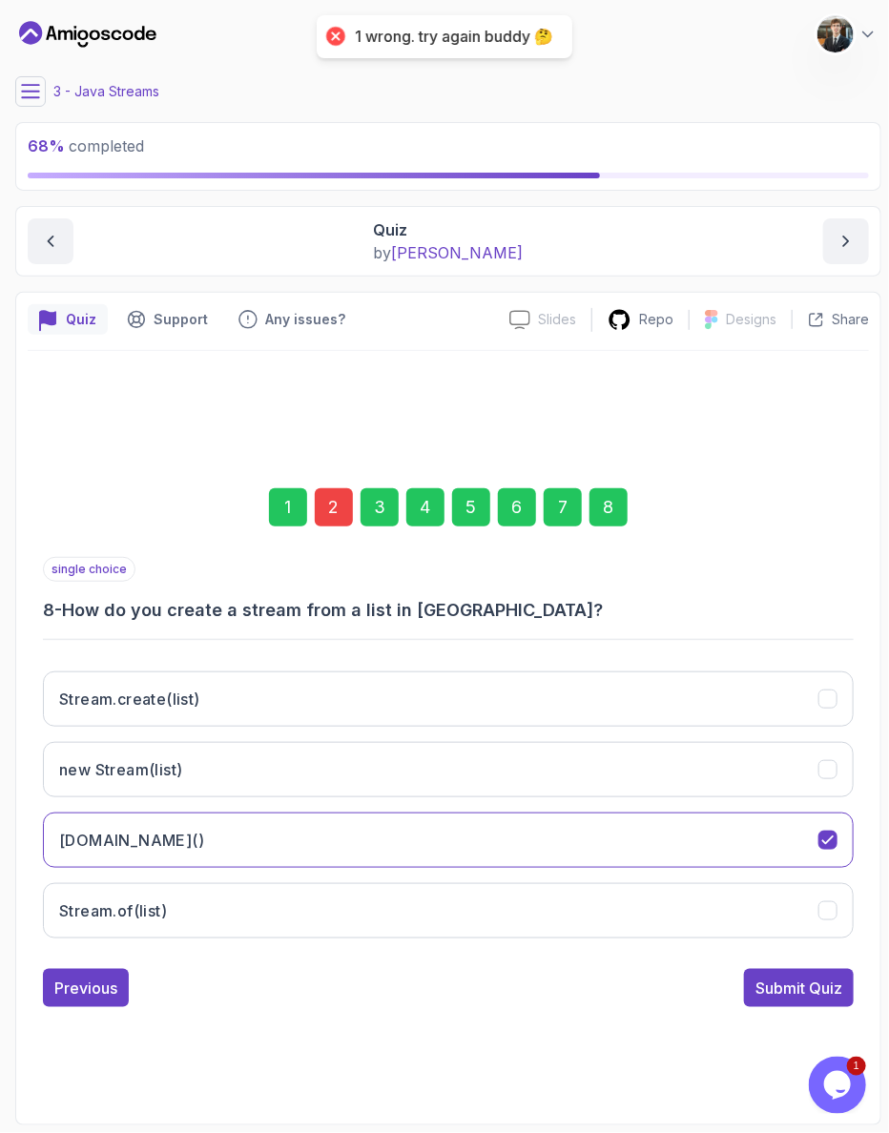
click at [368, 492] on div "1 2 3 4 5 6 7 8" at bounding box center [448, 507] width 811 height 99
click at [353, 497] on div "2" at bounding box center [334, 507] width 38 height 38
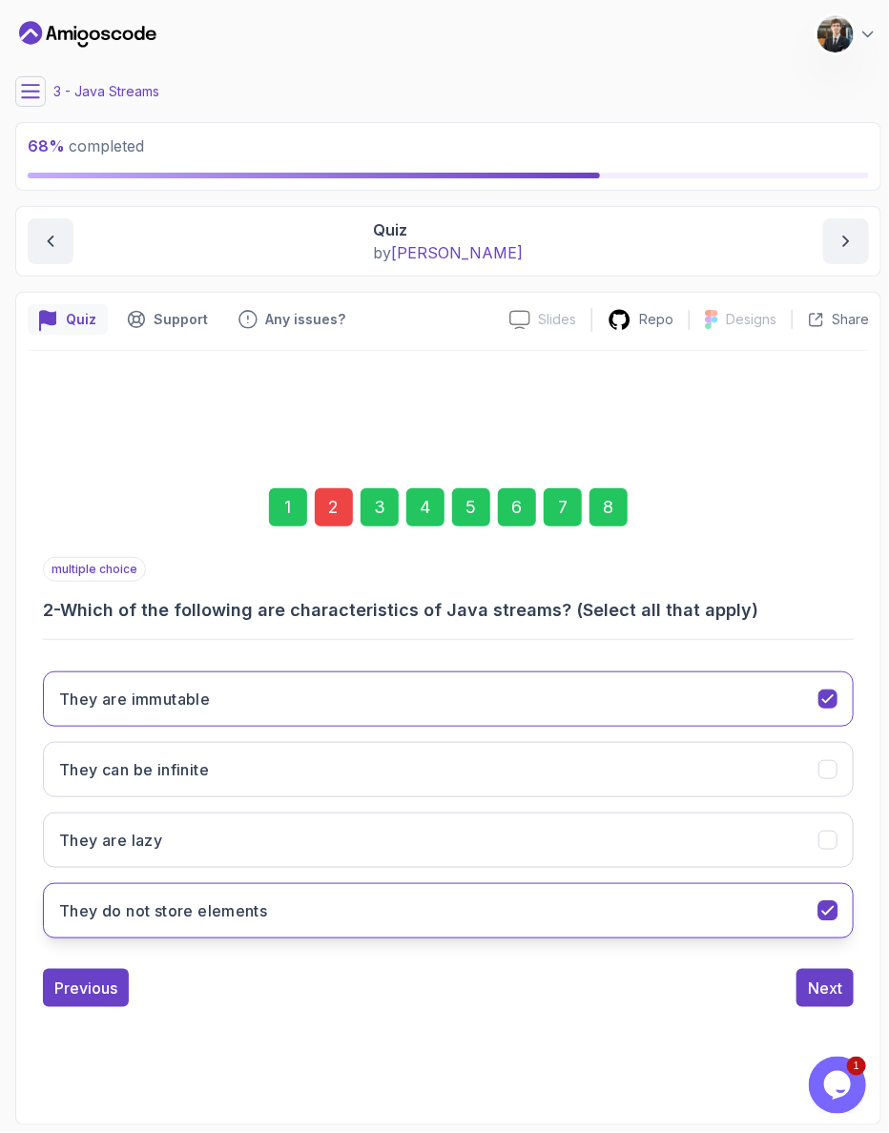
click at [265, 883] on button "They do not store elements" at bounding box center [448, 910] width 811 height 55
click at [589, 515] on div "8" at bounding box center [608, 507] width 38 height 38
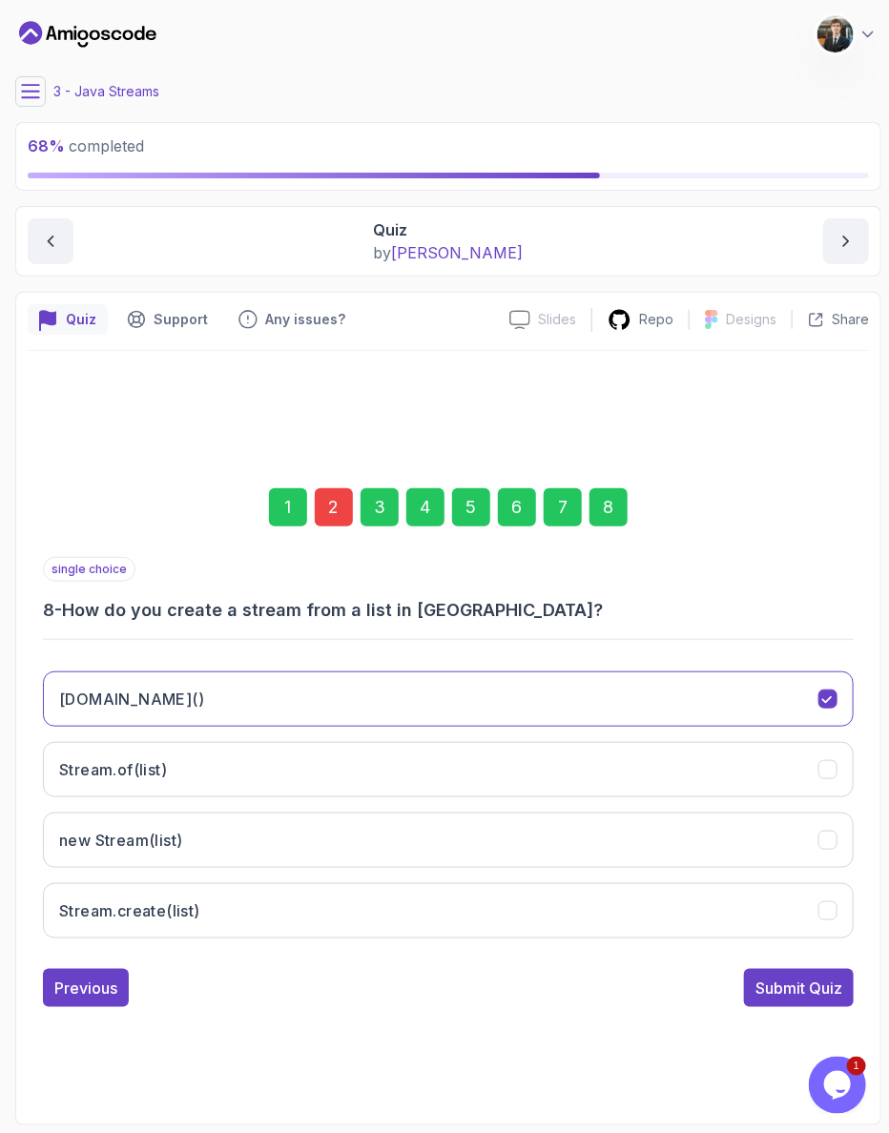
click at [796, 976] on div "Submit Quiz" at bounding box center [798, 987] width 87 height 23
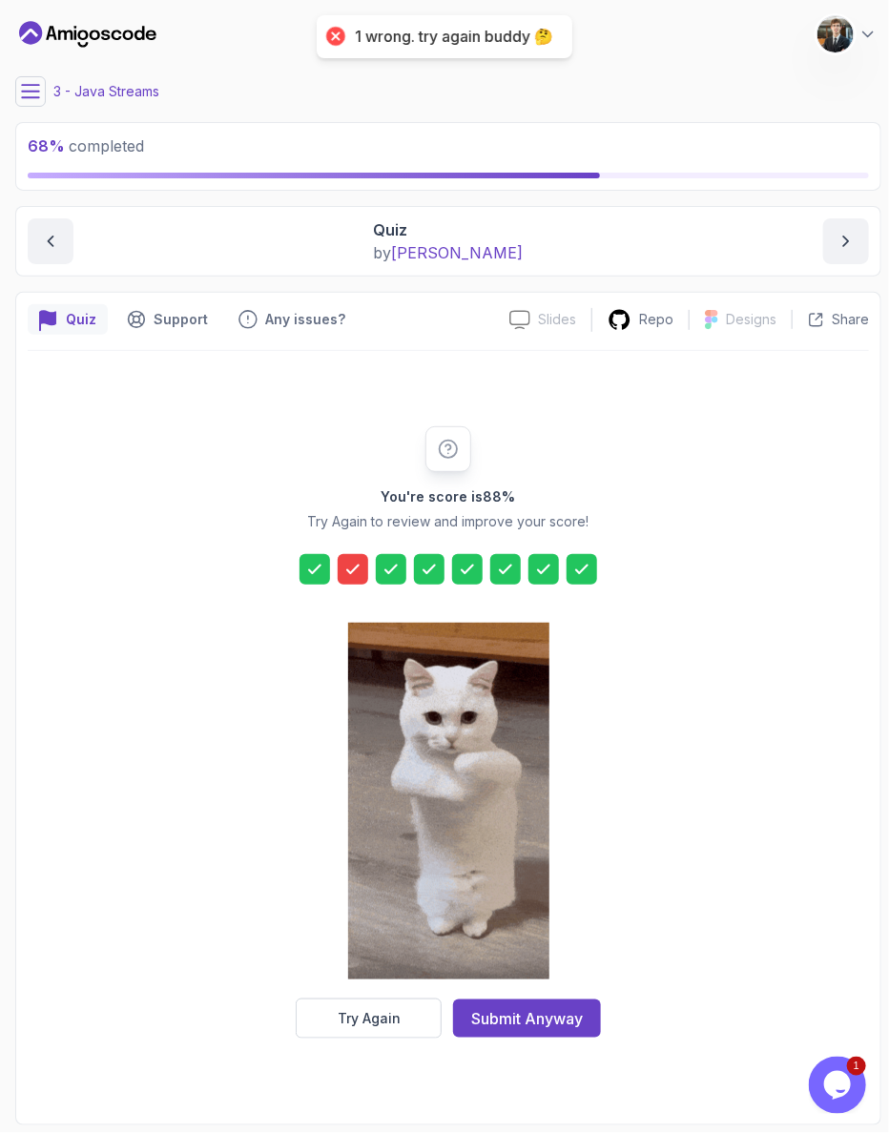
click at [432, 998] on button "Try Again" at bounding box center [369, 1018] width 146 height 40
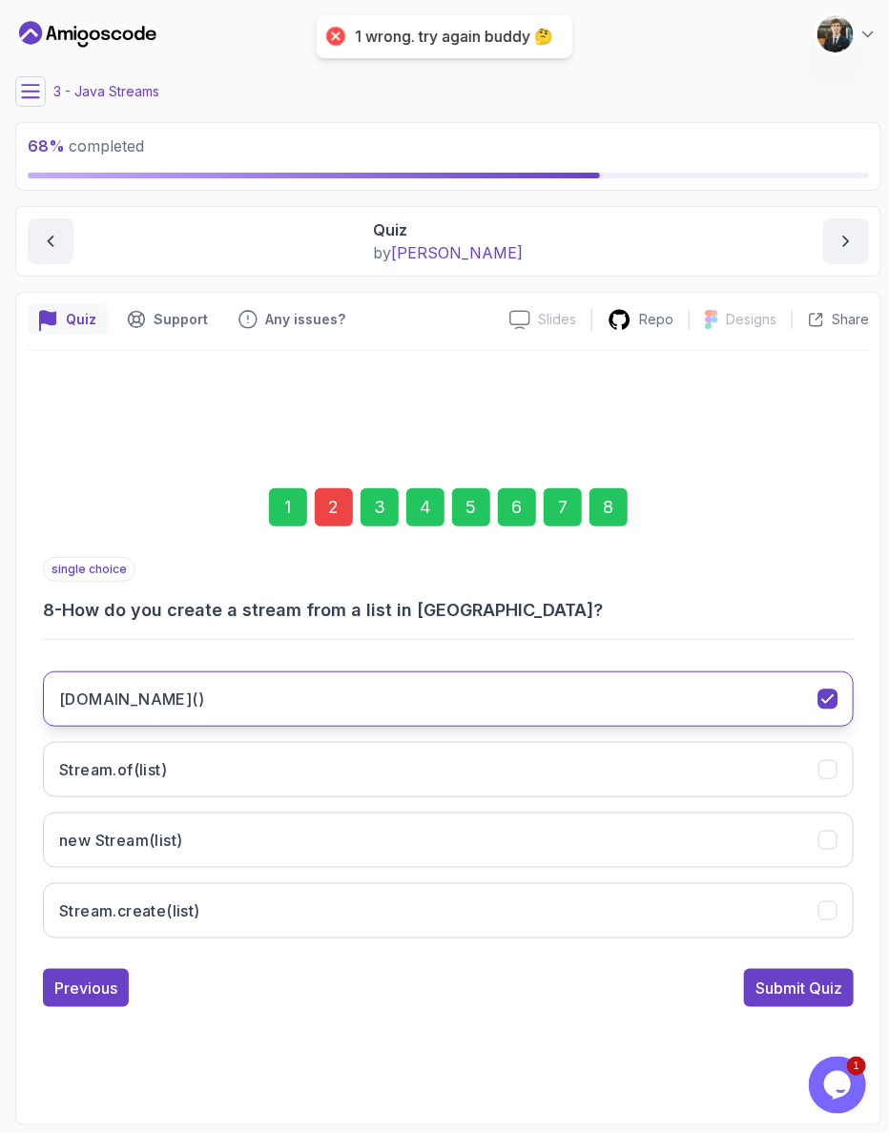
click at [195, 683] on button "[DOMAIN_NAME]()" at bounding box center [448, 698] width 811 height 55
click at [193, 682] on button "[DOMAIN_NAME]()" at bounding box center [448, 698] width 811 height 55
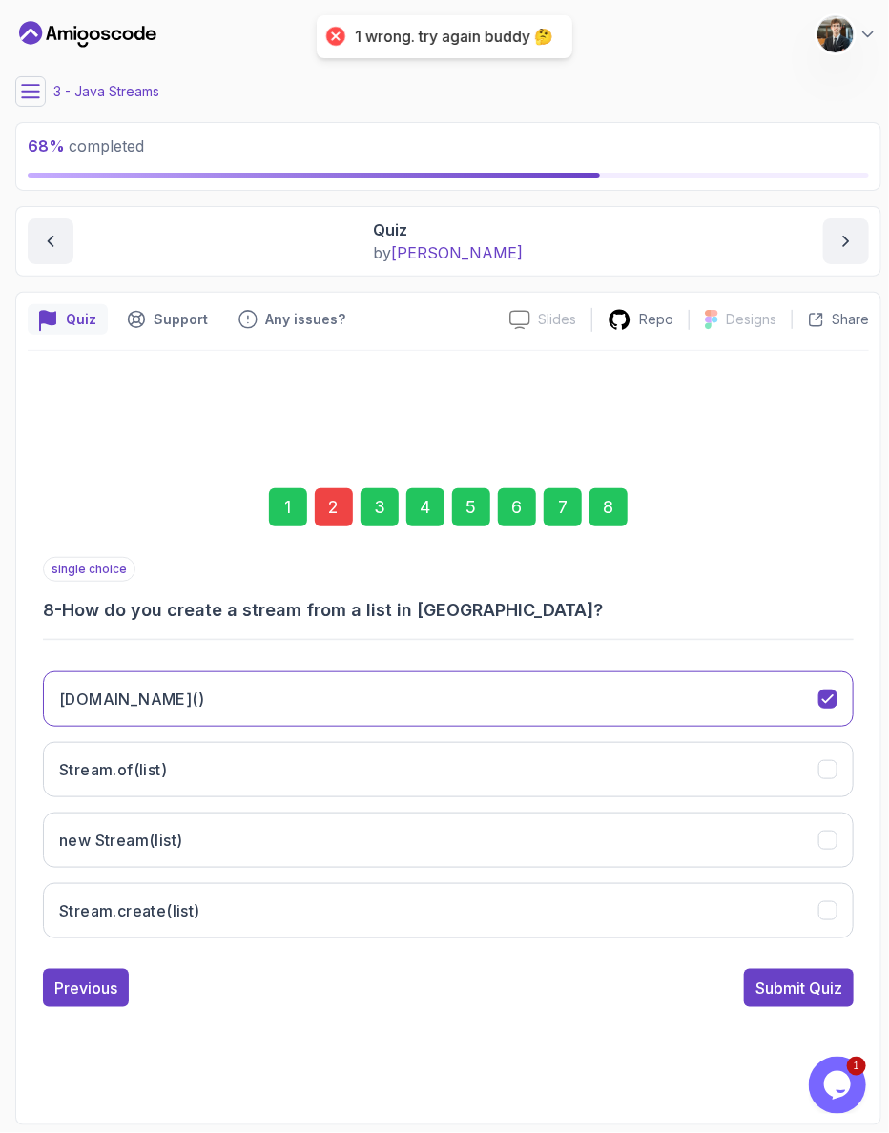
click at [374, 509] on div "3" at bounding box center [379, 507] width 38 height 38
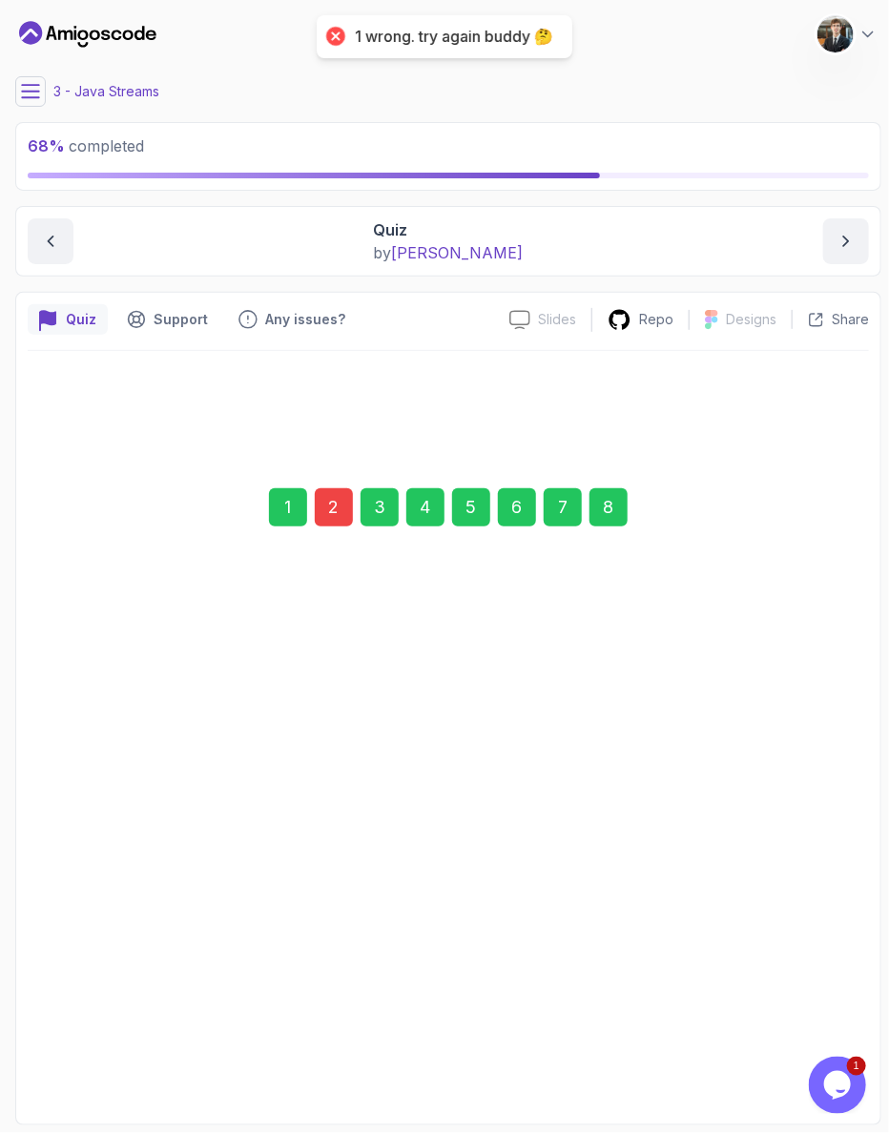
click at [353, 518] on div "2" at bounding box center [334, 507] width 38 height 38
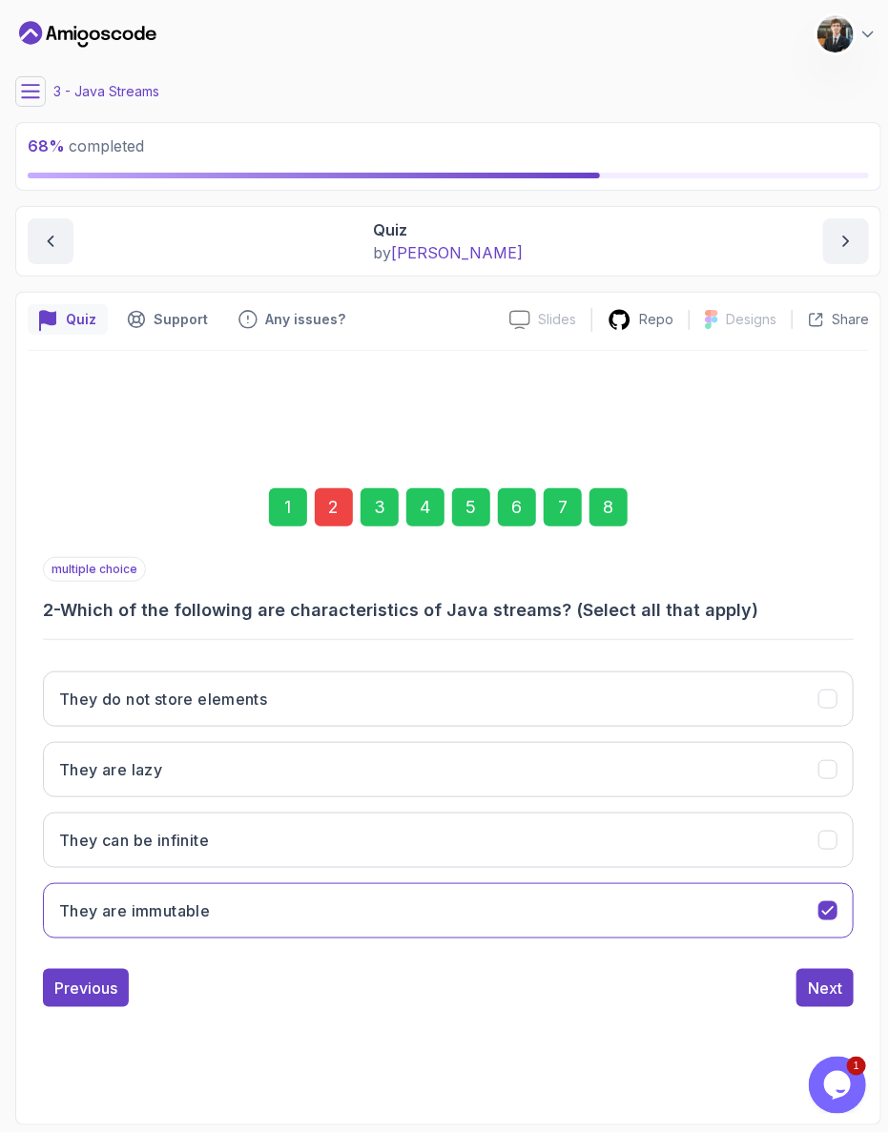
click at [873, 982] on div "Quiz Support Any issues? Slides Slides not available Repo Designs Design not av…" at bounding box center [448, 708] width 866 height 833
drag, startPoint x: 195, startPoint y: 709, endPoint x: 203, endPoint y: 738, distance: 30.5
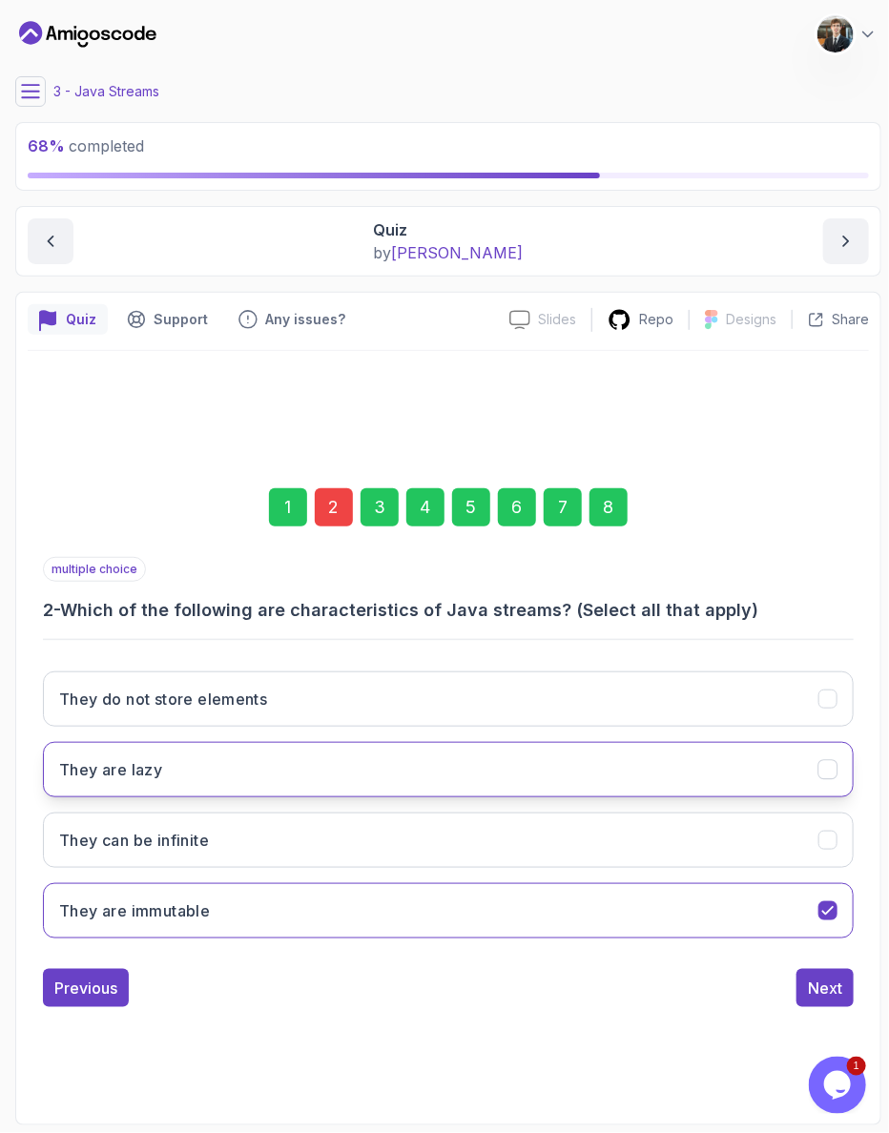
click at [197, 709] on div "They do not store elements They are lazy They can be infinite They are immutable" at bounding box center [448, 805] width 811 height 298
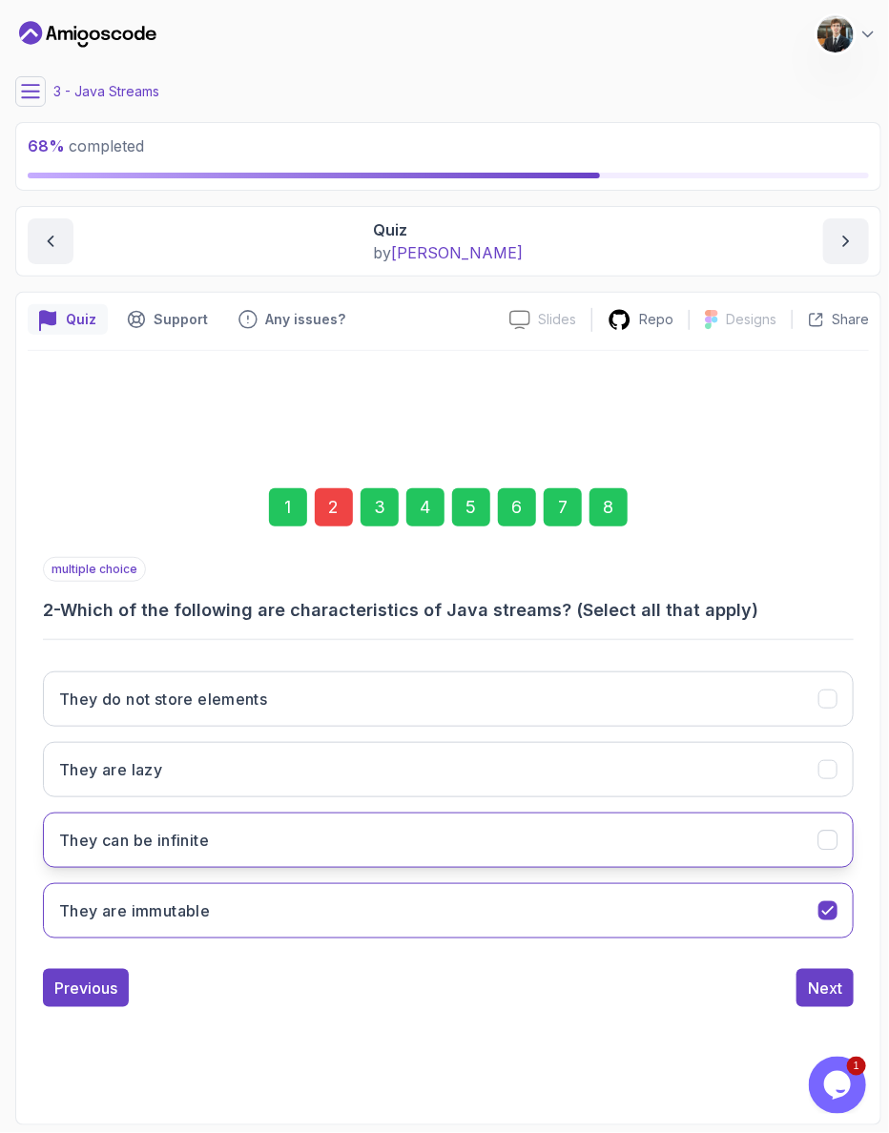
click at [194, 812] on button "They can be infinite" at bounding box center [448, 839] width 811 height 55
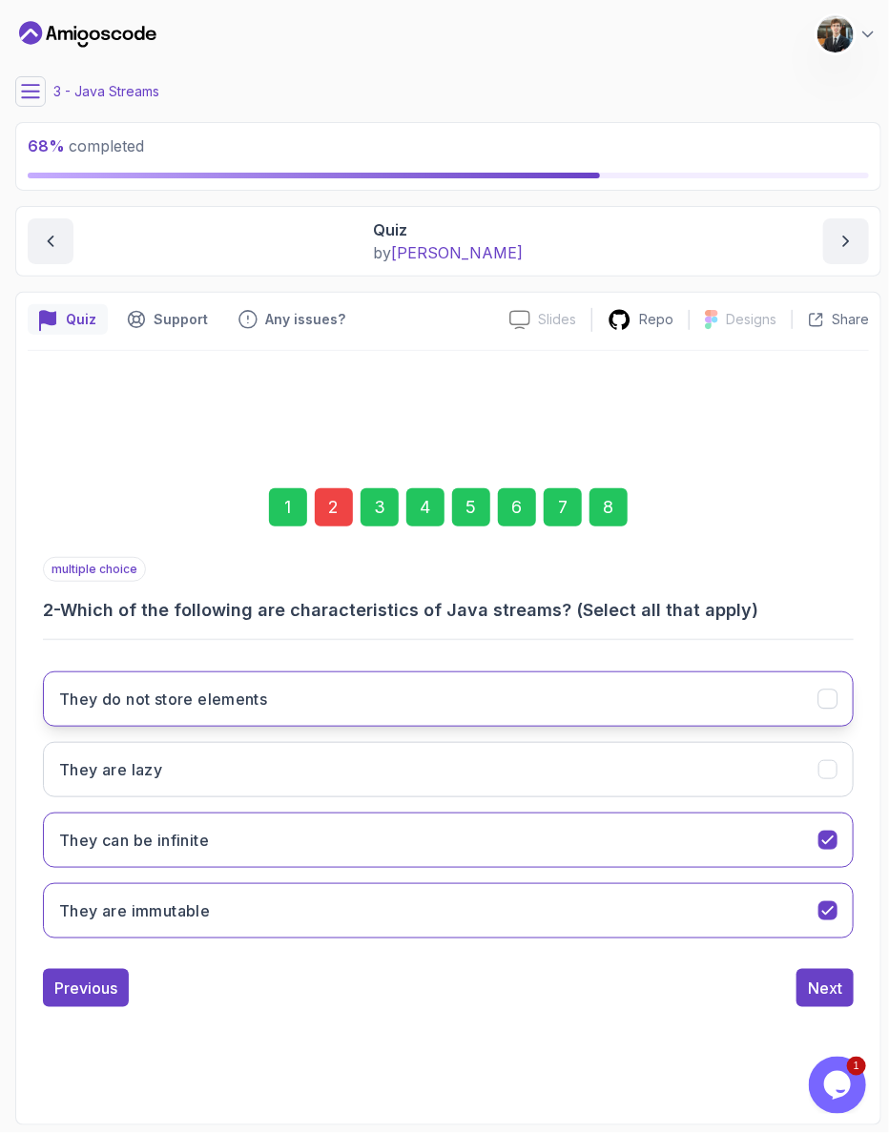
click at [212, 688] on h3 "They do not store elements" at bounding box center [163, 699] width 208 height 23
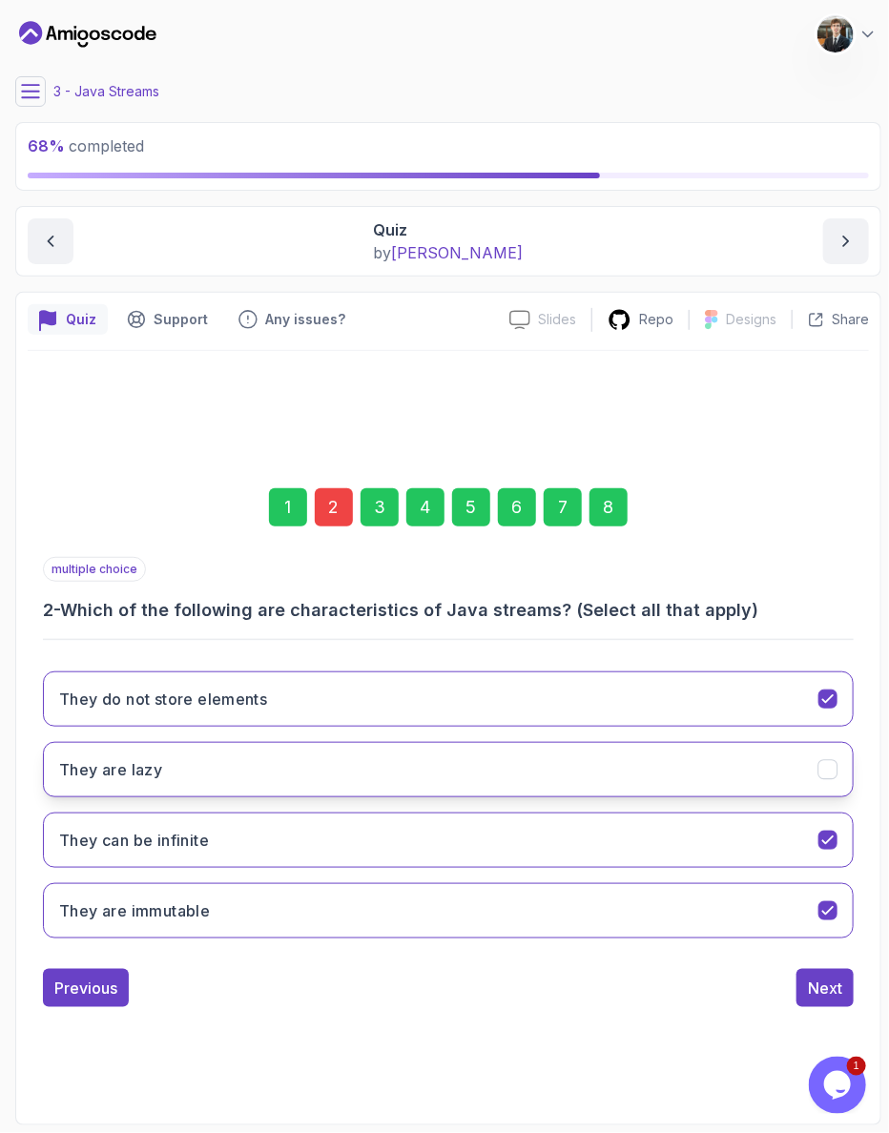
click at [207, 742] on button "They are lazy" at bounding box center [448, 769] width 811 height 55
drag, startPoint x: 572, startPoint y: 517, endPoint x: 586, endPoint y: 729, distance: 212.2
click at [589, 520] on div "8" at bounding box center [608, 507] width 38 height 38
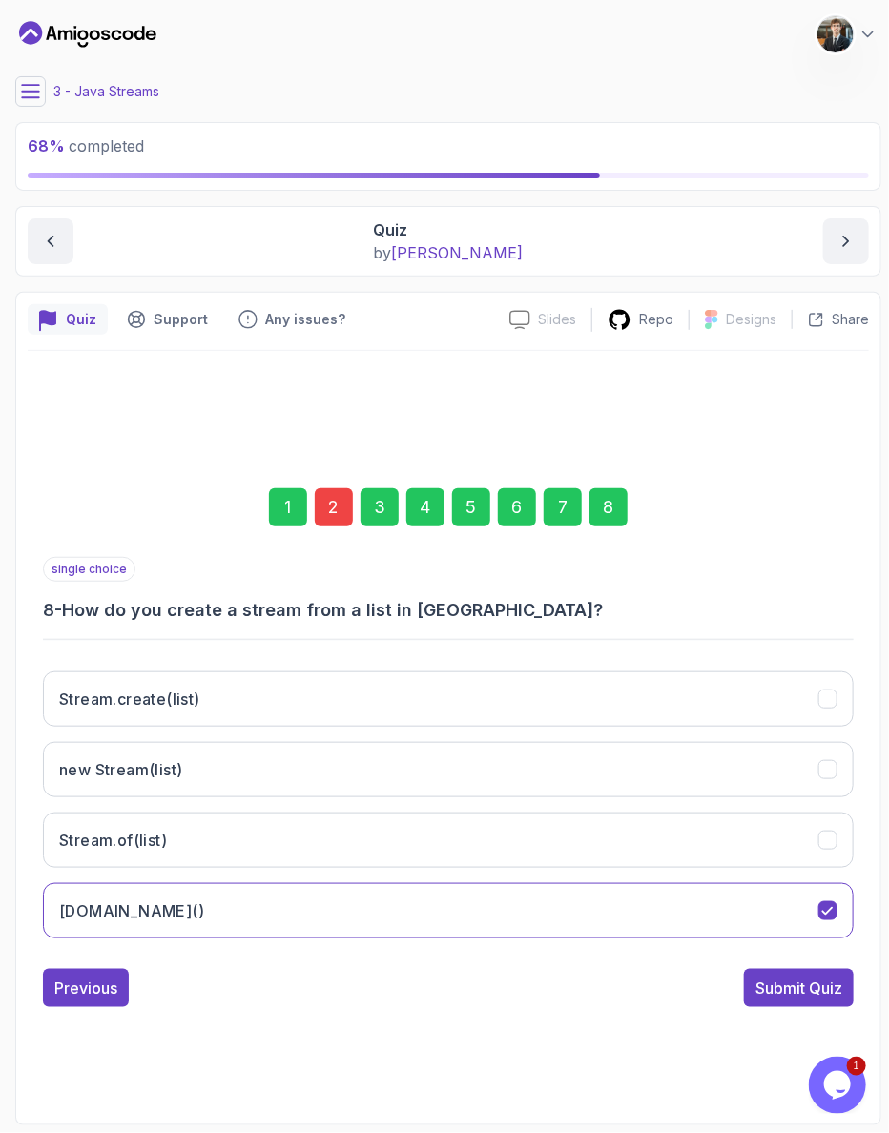
click at [782, 969] on button "Submit Quiz" at bounding box center [799, 988] width 110 height 38
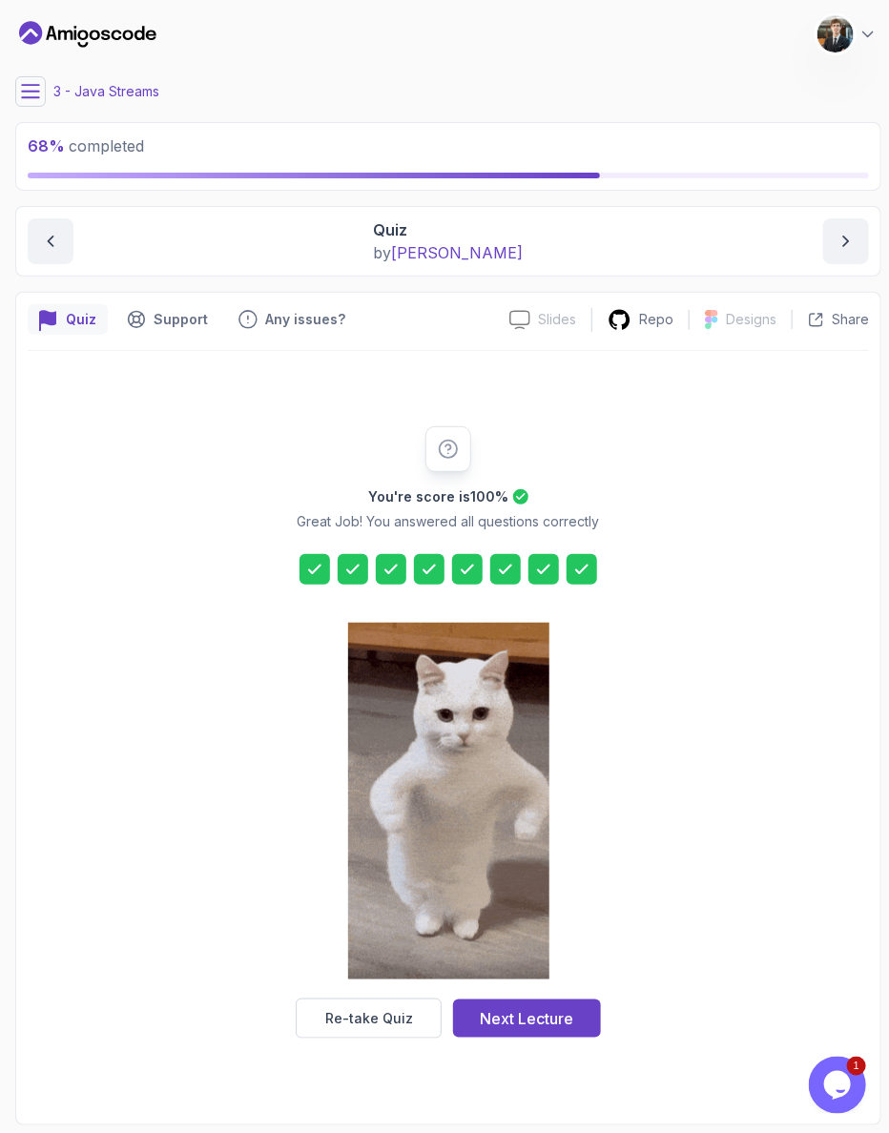
click at [530, 1007] on div "Next Lecture" at bounding box center [527, 1018] width 93 height 23
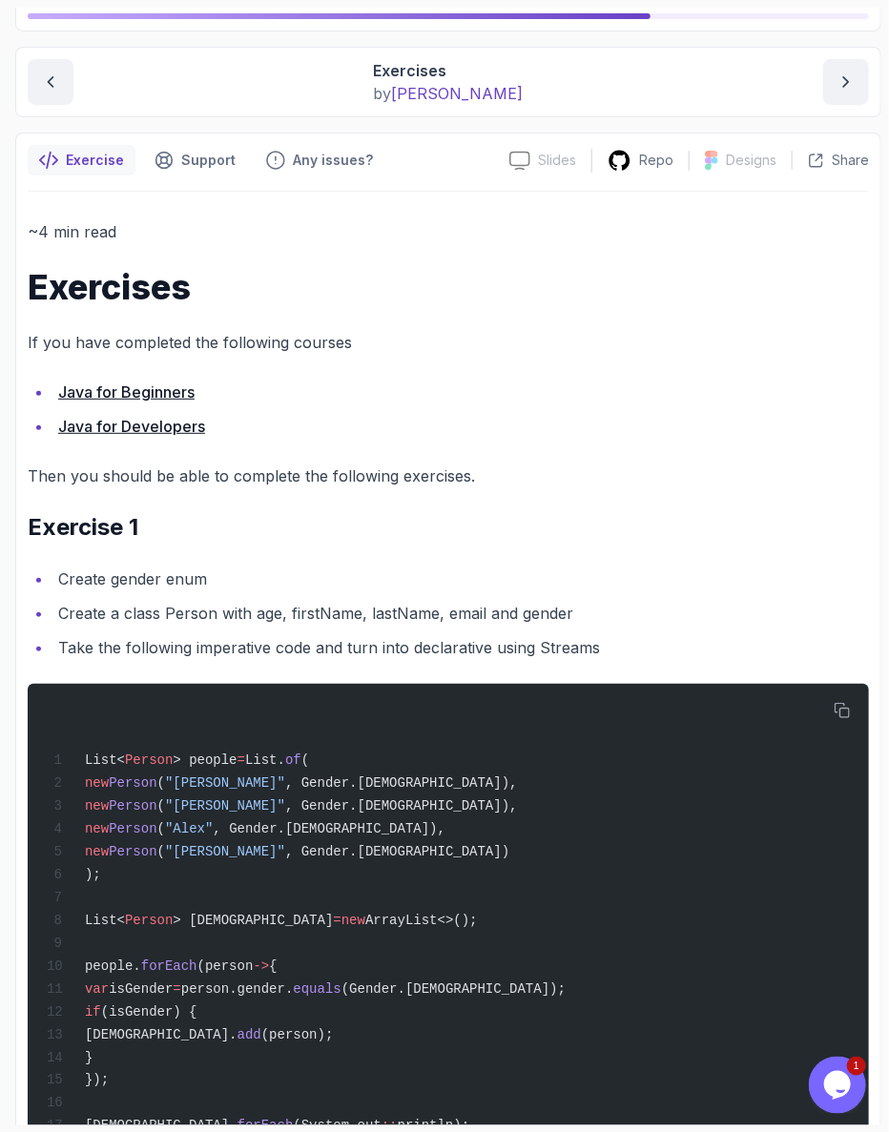
scroll to position [102, 0]
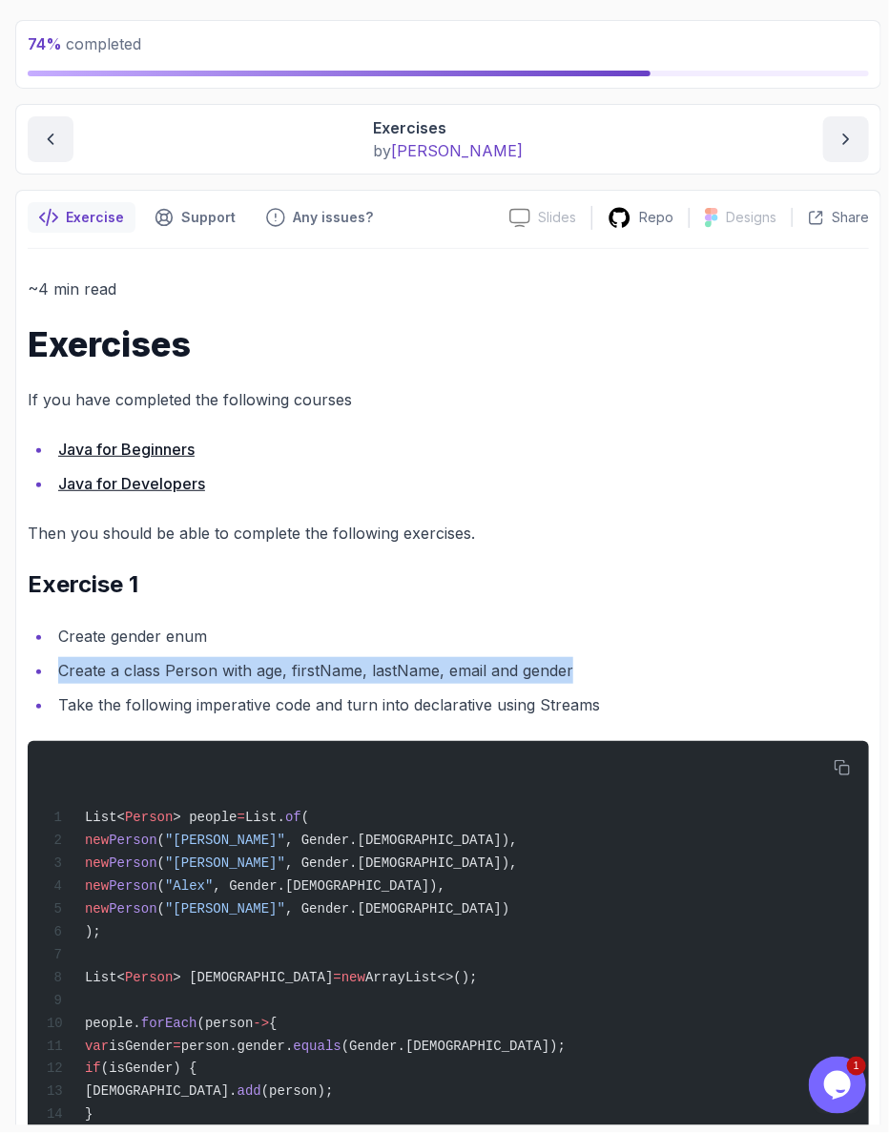
drag, startPoint x: 74, startPoint y: 577, endPoint x: 513, endPoint y: 575, distance: 438.7
click at [511, 657] on li "Create a class Person with age, firstName, lastName, email and gender" at bounding box center [460, 670] width 816 height 27
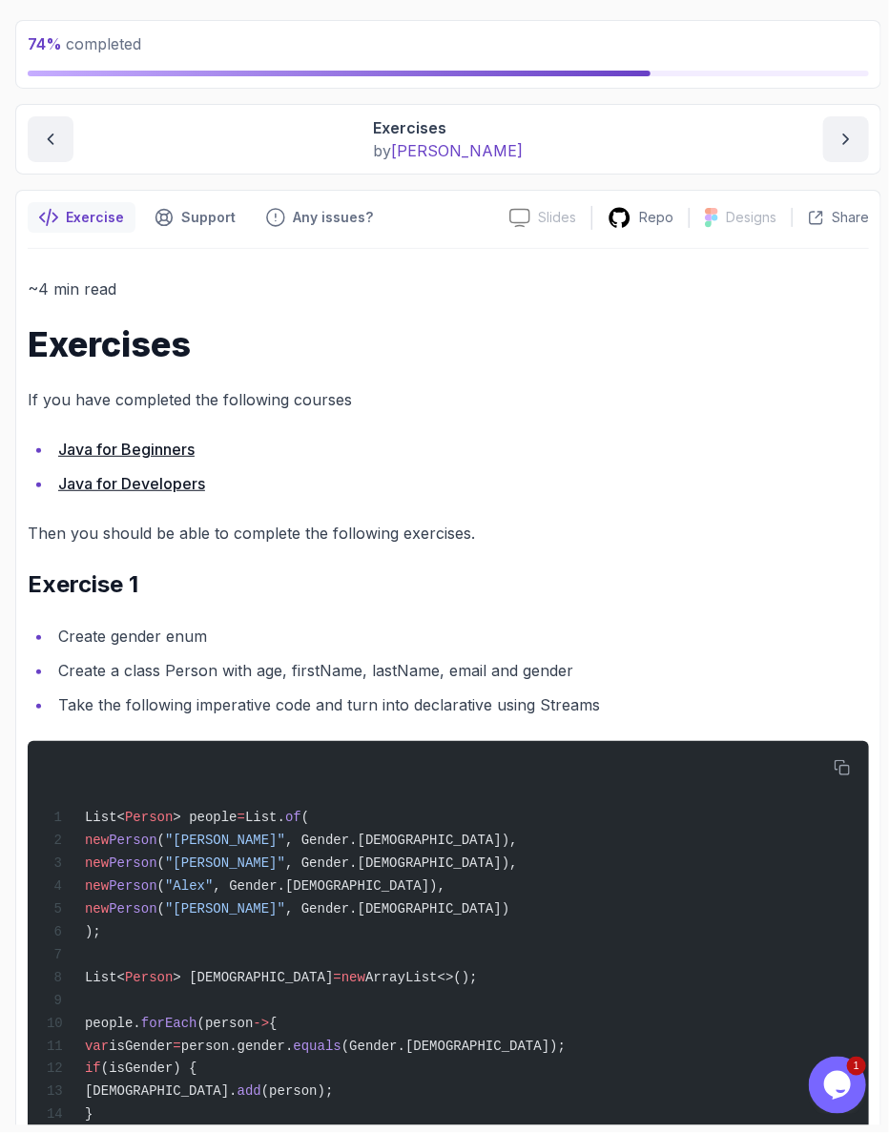
click at [513, 657] on li "Create a class Person with age, firstName, lastName, email and gender" at bounding box center [460, 670] width 816 height 27
drag, startPoint x: 72, startPoint y: 607, endPoint x: 358, endPoint y: 601, distance: 285.2
click at [321, 691] on li "Take the following imperative code and turn into declarative using Streams" at bounding box center [460, 704] width 816 height 27
click at [369, 691] on li "Take the following imperative code and turn into declarative using Streams" at bounding box center [460, 704] width 816 height 27
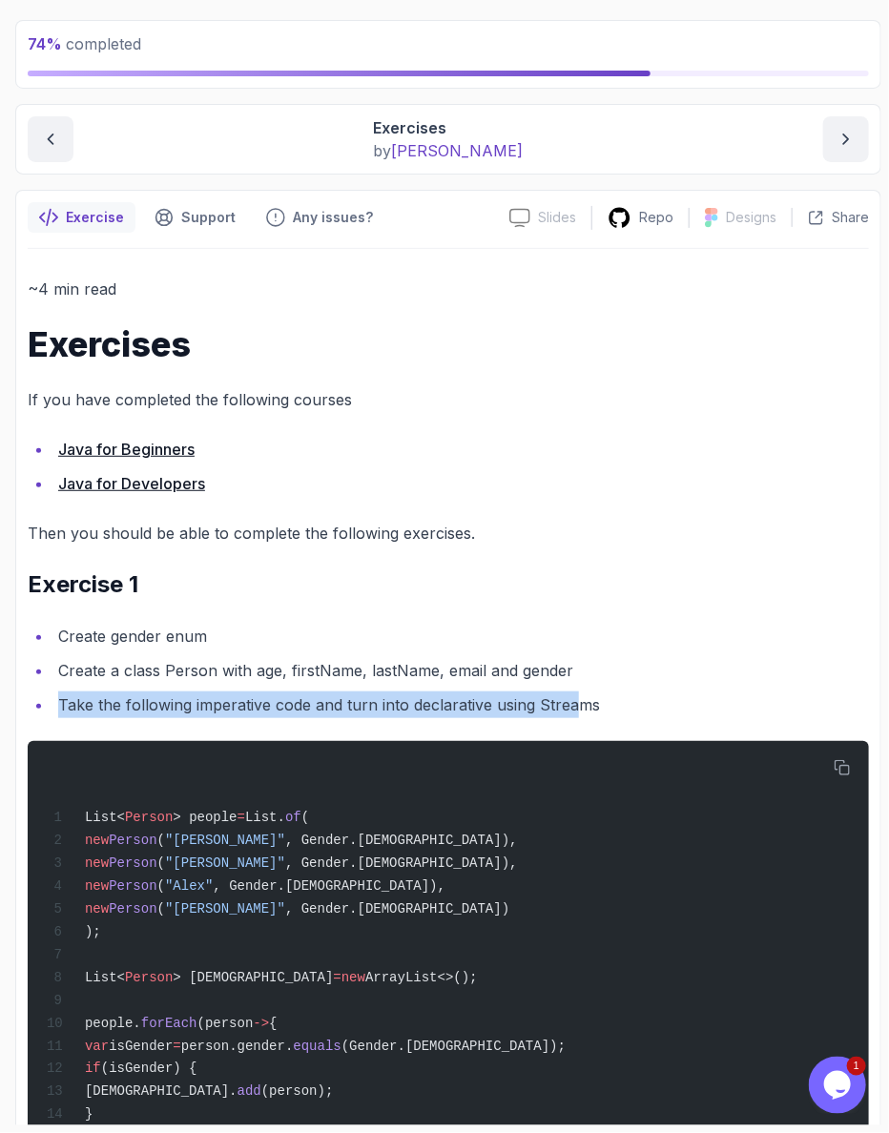
drag, startPoint x: 478, startPoint y: 611, endPoint x: 1, endPoint y: 618, distance: 476.8
click at [15, 618] on main "My Courses Java Streams Essentials 777 Points 1 [PERSON_NAME] Student 4 - Exerc…" at bounding box center [448, 567] width 866 height 1118
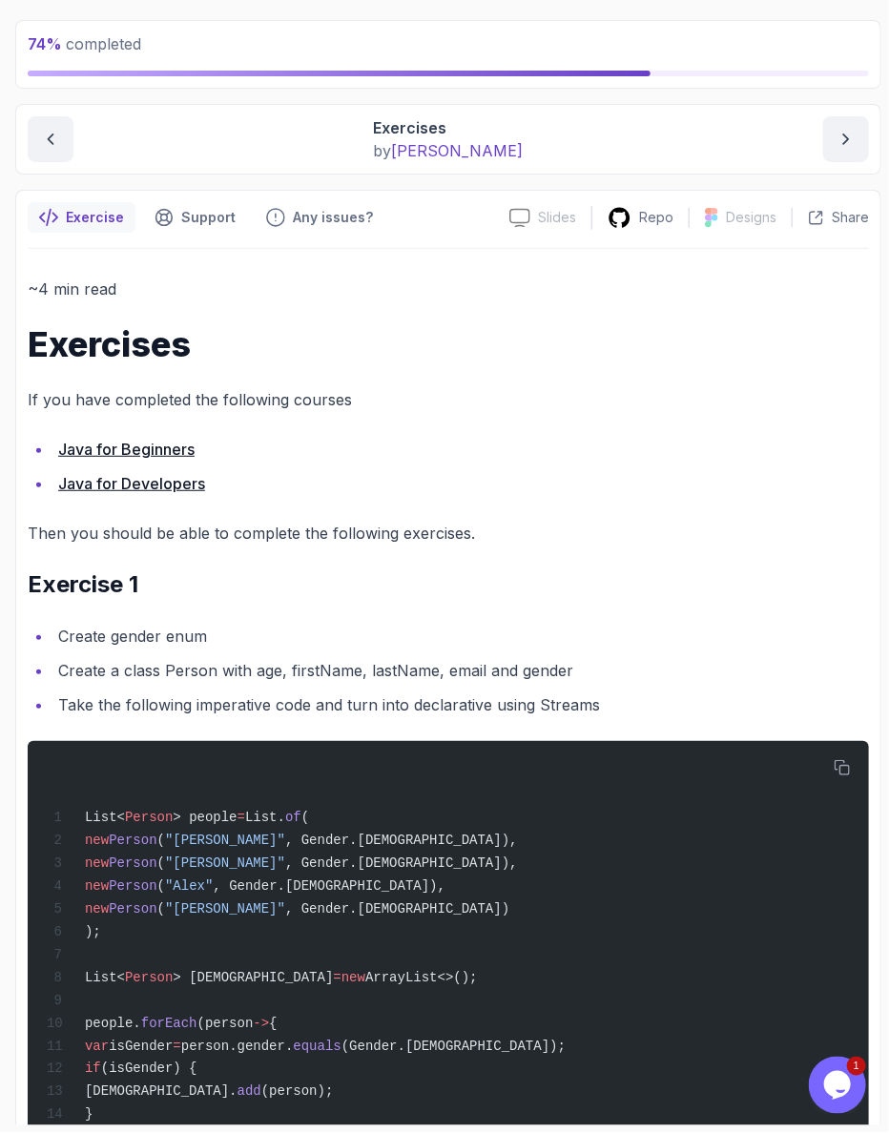
click at [1, 617] on section "74 % completed 1 - Intro 2 - Java Streams 3 - Exercises 1 - Exercises exercise …" at bounding box center [444, 566] width 889 height 1133
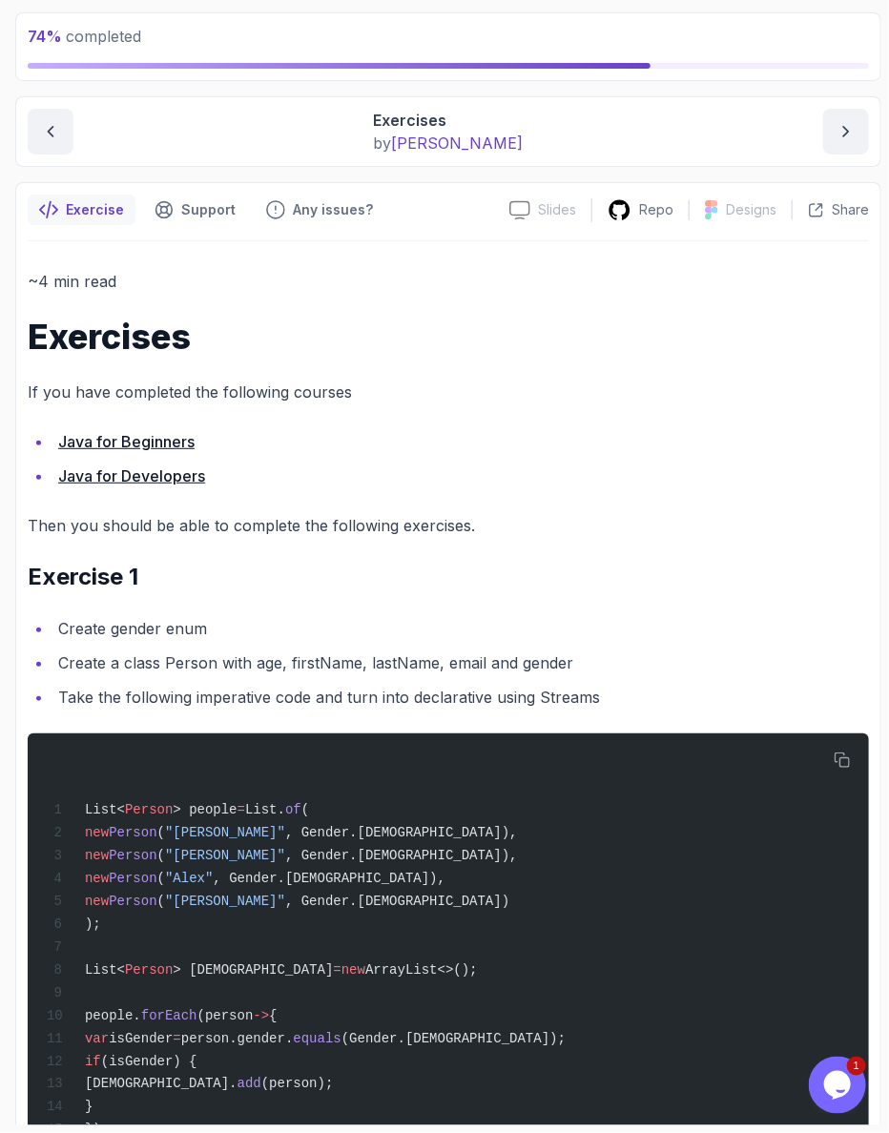
scroll to position [120, 0]
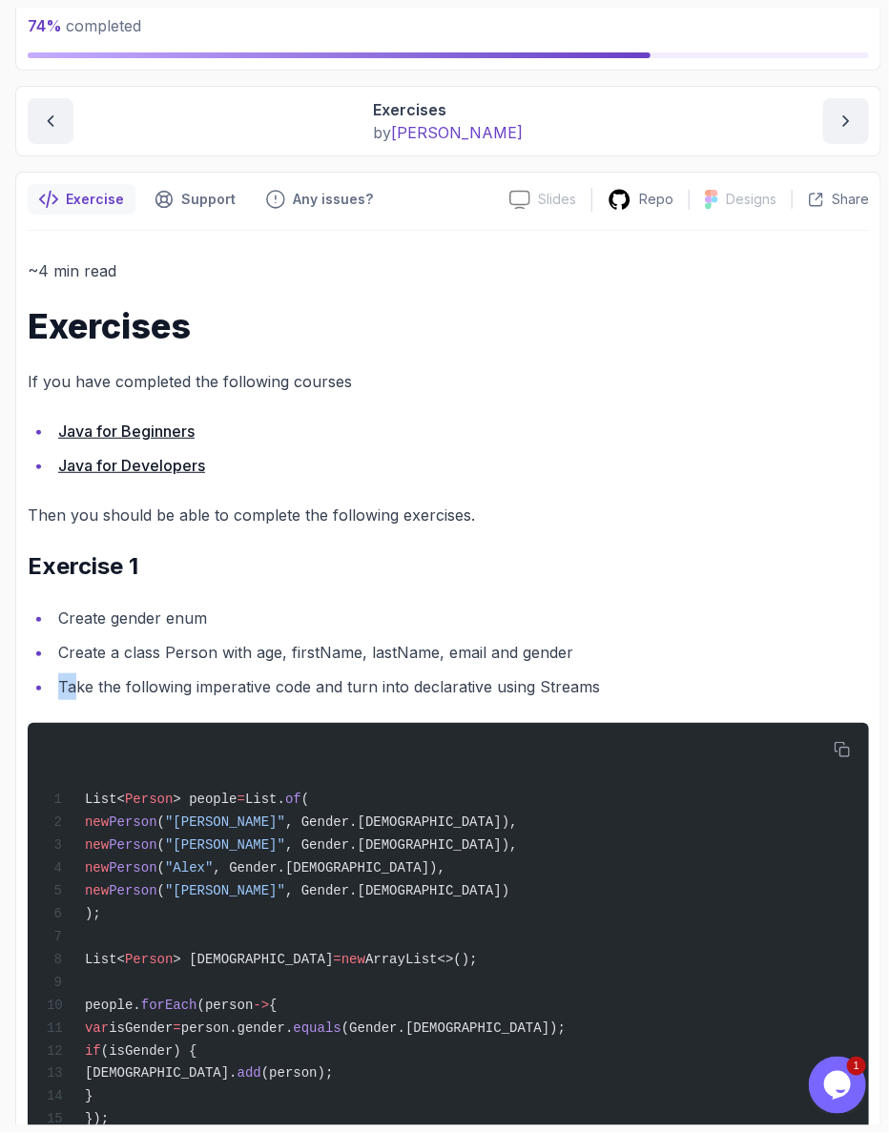
drag, startPoint x: 155, startPoint y: 585, endPoint x: 464, endPoint y: 572, distance: 309.2
click at [458, 605] on ul "Create gender enum Create a class Person with age, firstName, lastName, email a…" at bounding box center [448, 652] width 841 height 95
drag, startPoint x: 464, startPoint y: 572, endPoint x: 544, endPoint y: 536, distance: 87.0
click at [464, 605] on ul "Create gender enum Create a class Person with age, firstName, lastName, email a…" at bounding box center [448, 652] width 841 height 95
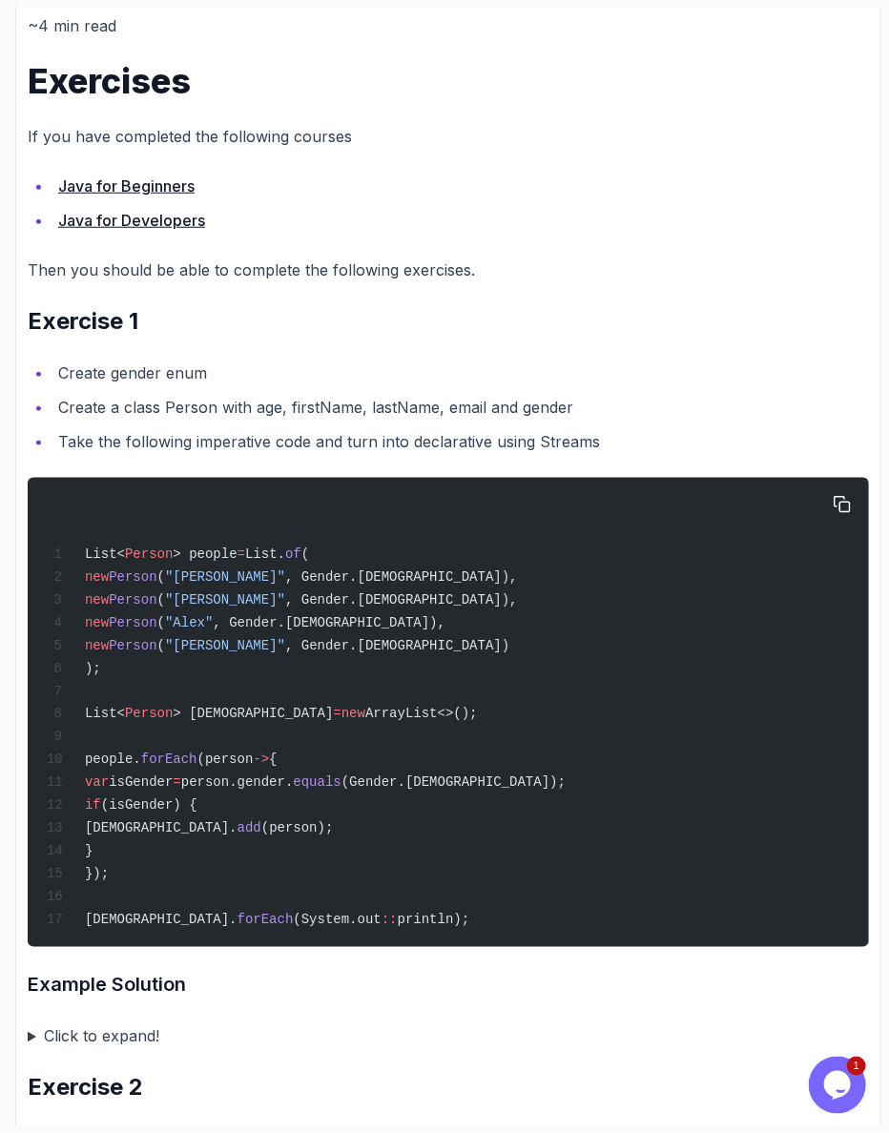
scroll to position [337, 0]
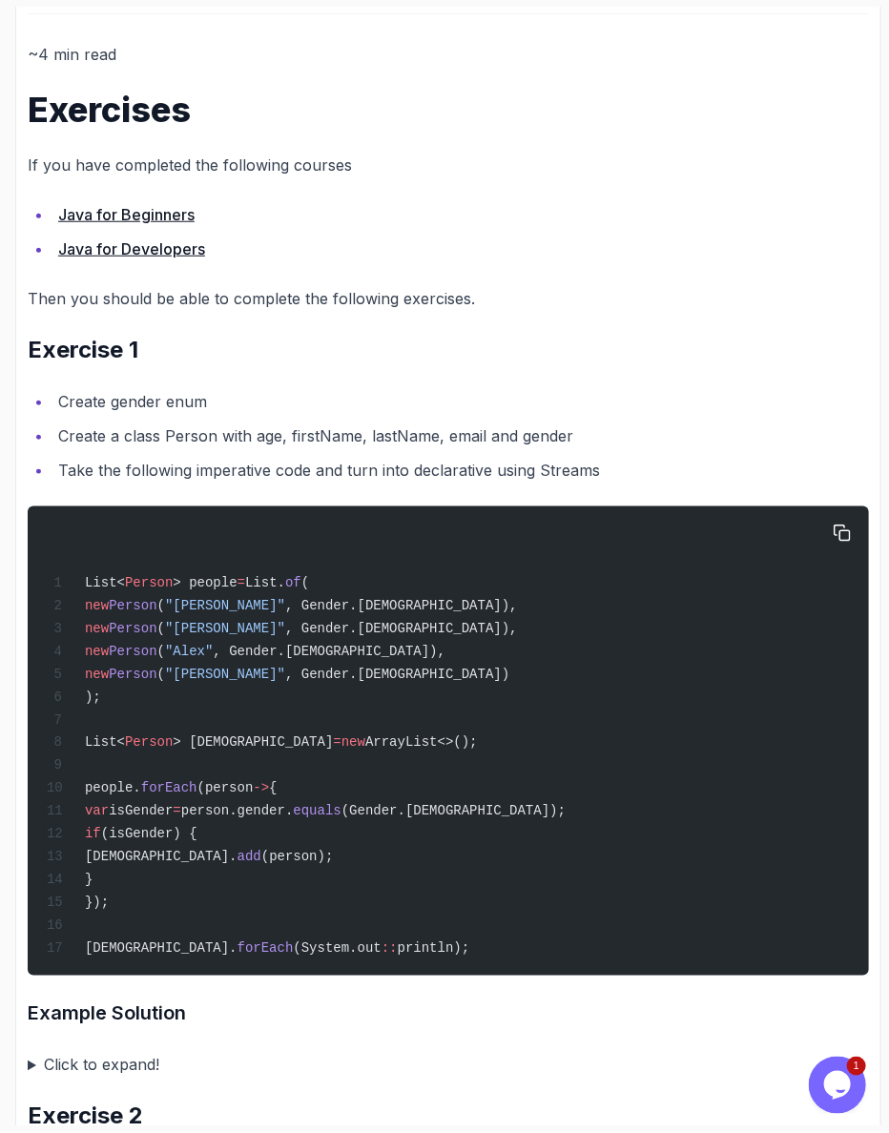
click at [405, 645] on div "List< Person > people = List. of ( new Person ( "[PERSON_NAME]" , Gender.[DEMOG…" at bounding box center [448, 741] width 811 height 446
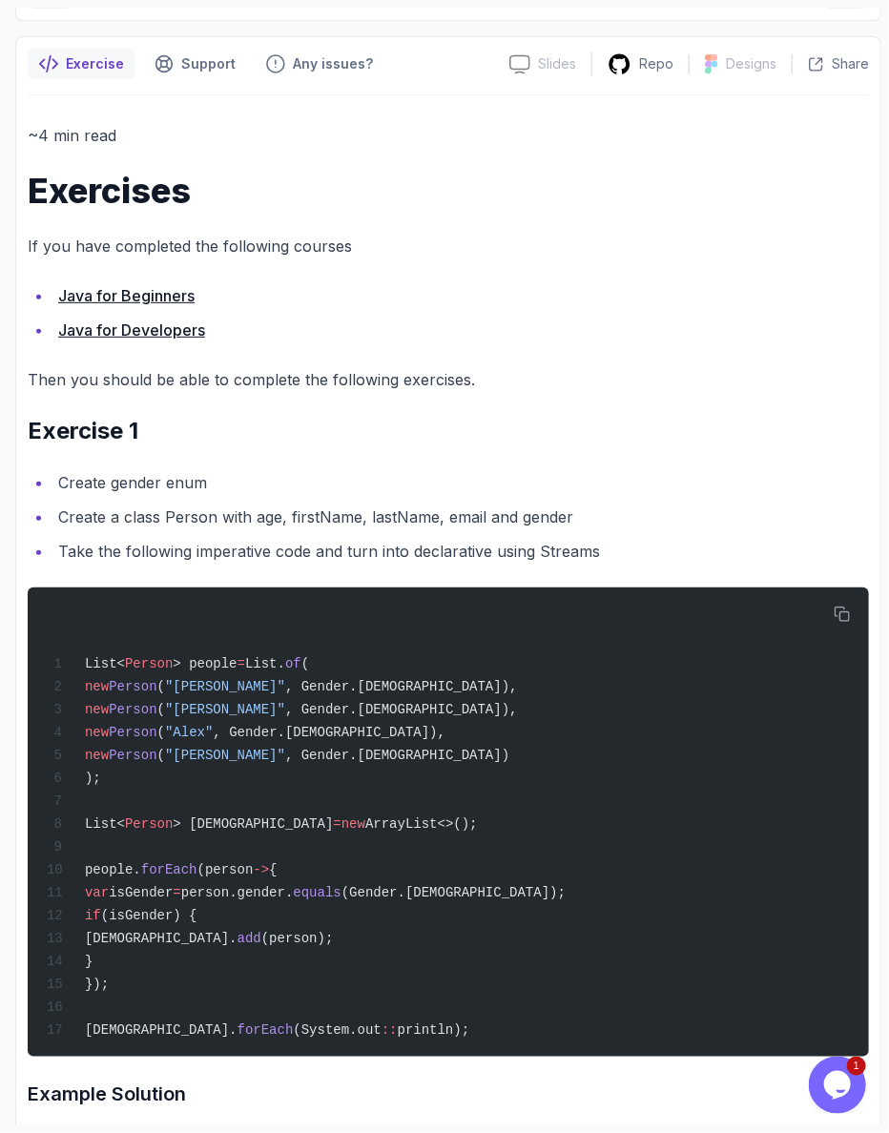
scroll to position [247, 0]
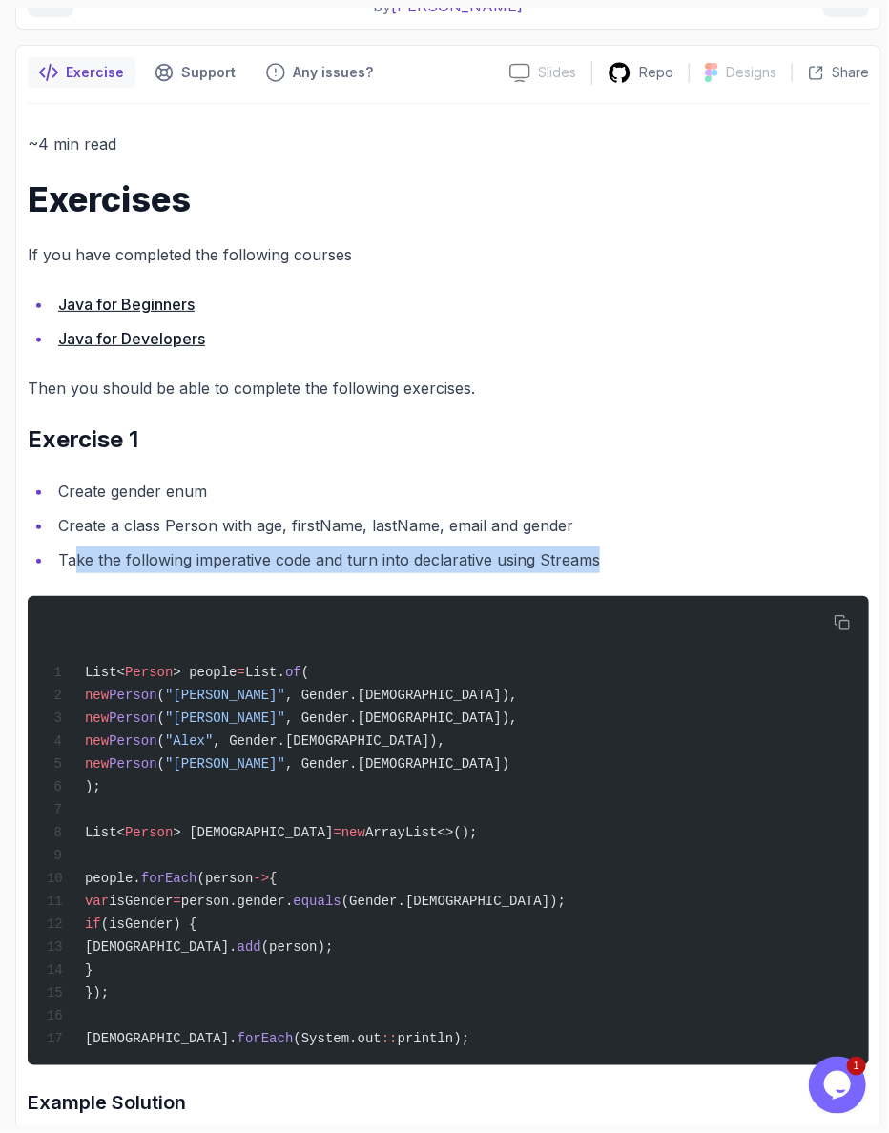
drag, startPoint x: 67, startPoint y: 462, endPoint x: 533, endPoint y: 471, distance: 466.4
click at [531, 546] on li "Take the following imperative code and turn into declarative using Streams" at bounding box center [460, 559] width 816 height 27
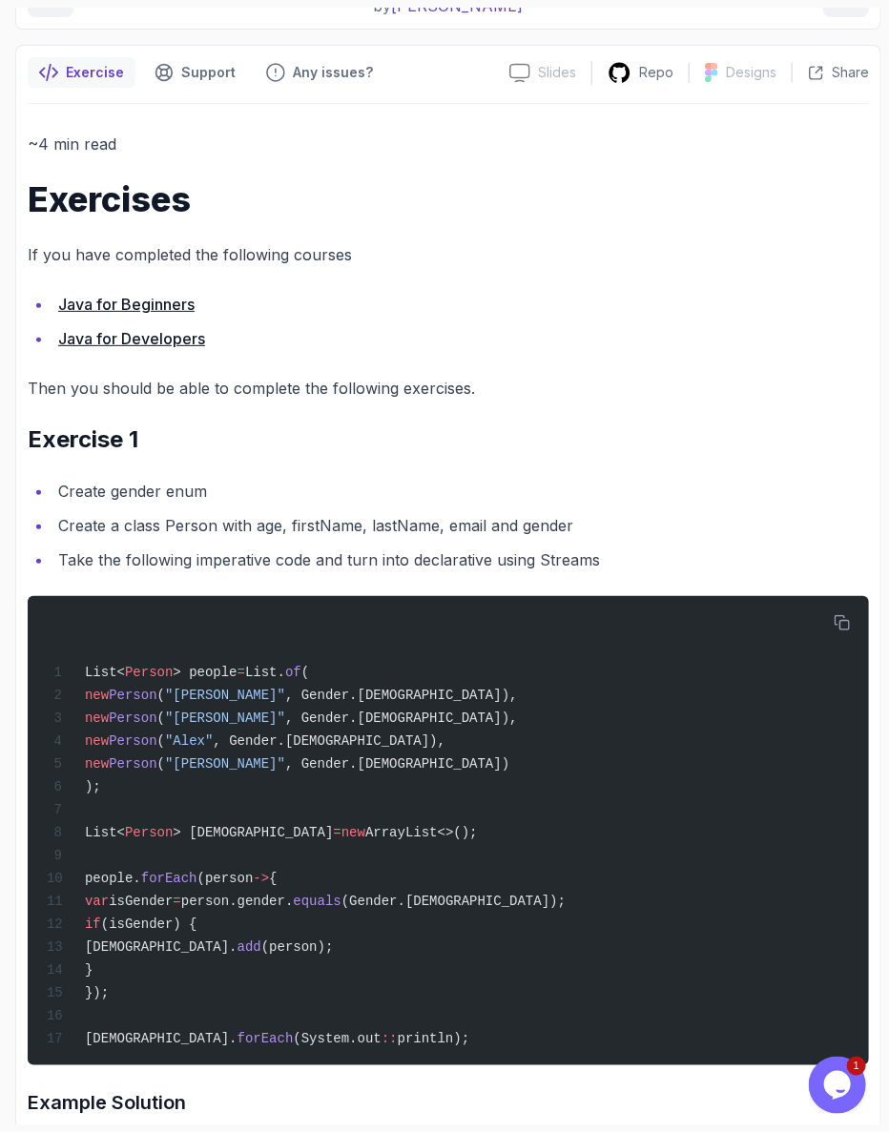
click at [533, 546] on li "Take the following imperative code and turn into declarative using Streams" at bounding box center [460, 559] width 816 height 27
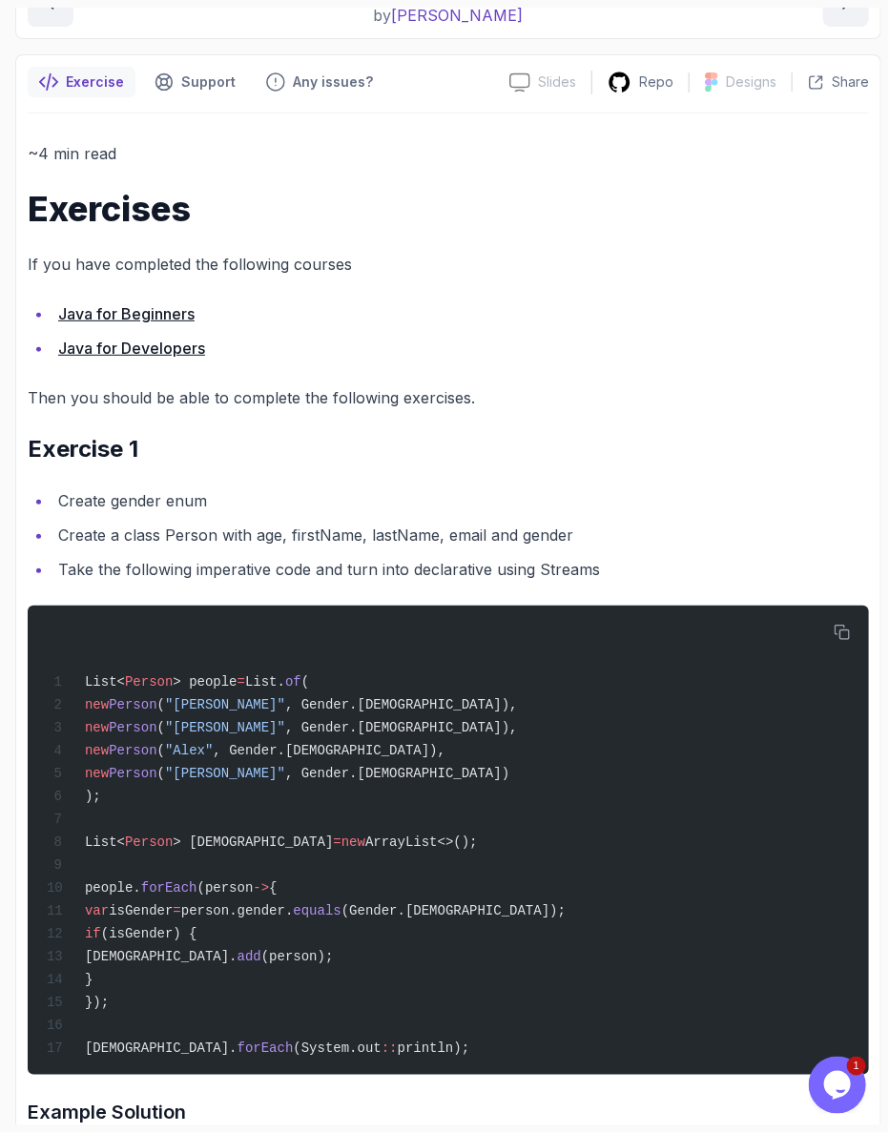
scroll to position [229, 0]
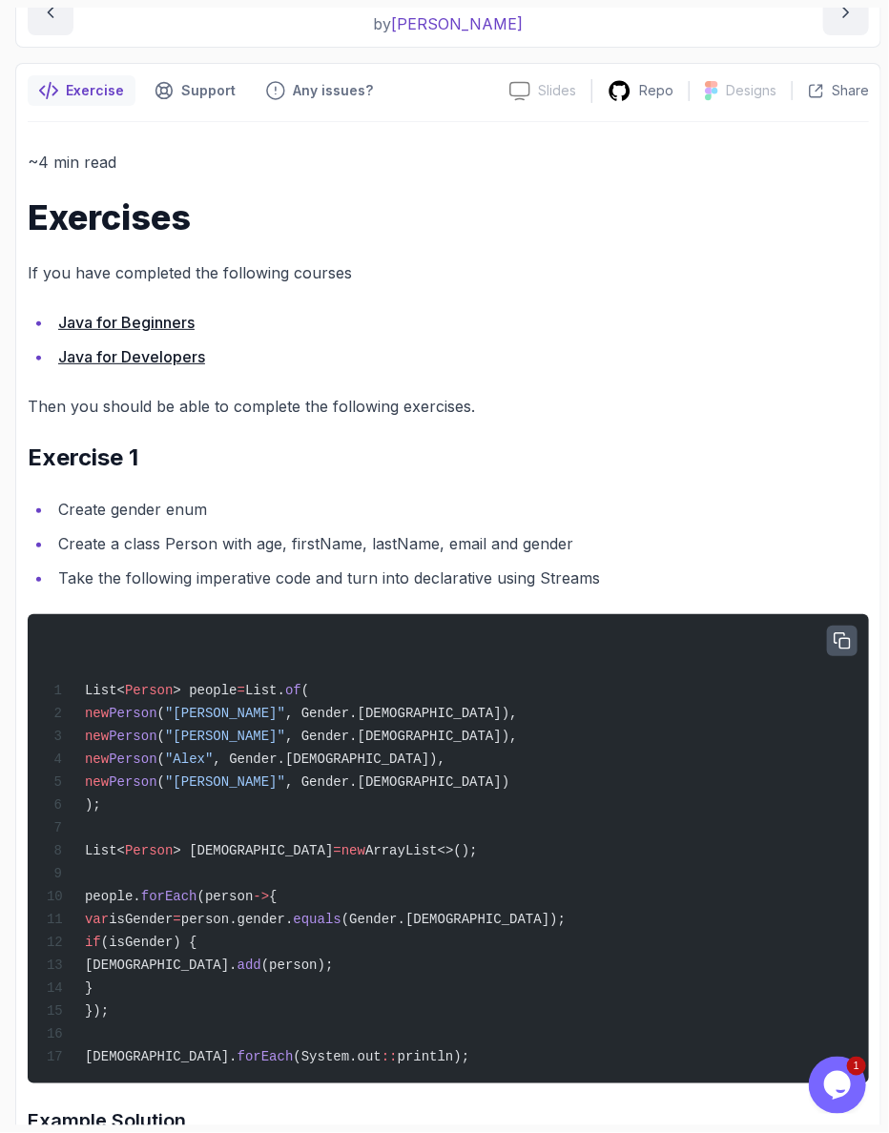
click at [851, 632] on icon "button" at bounding box center [841, 640] width 17 height 17
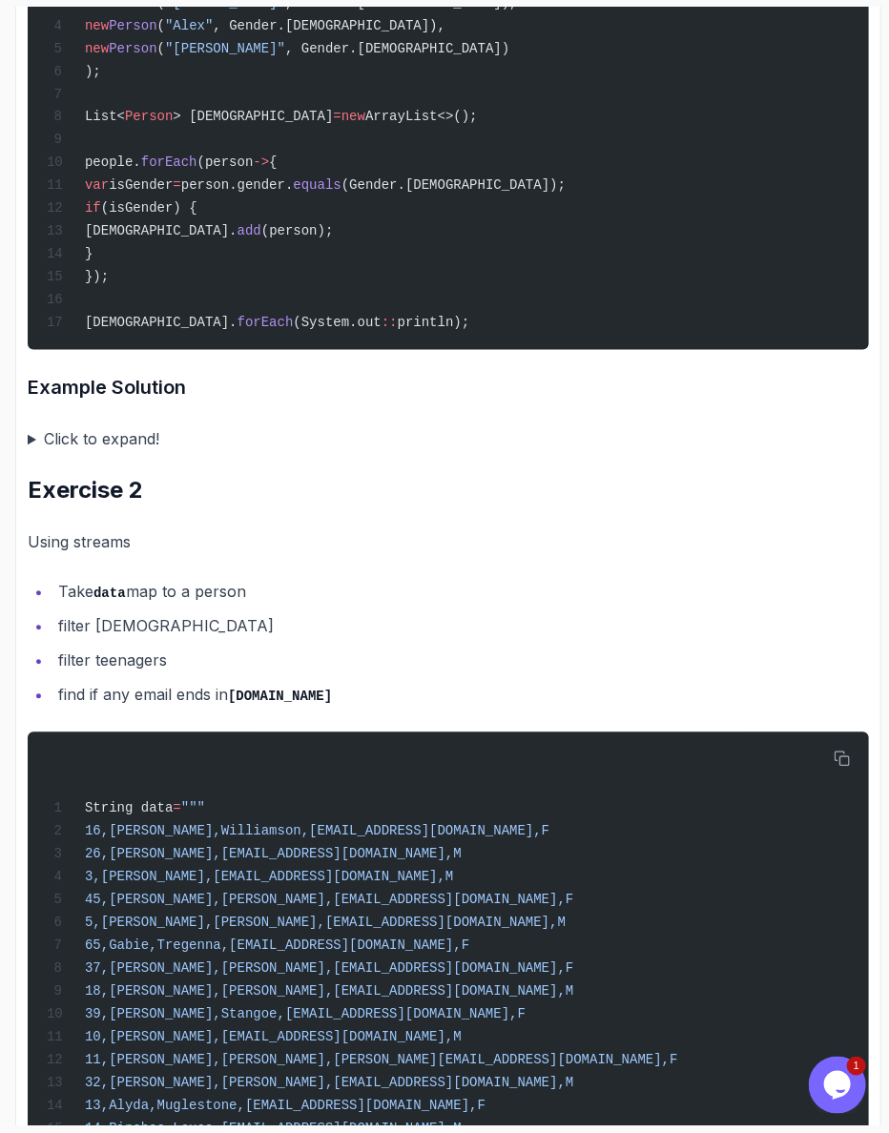
scroll to position [1061, 0]
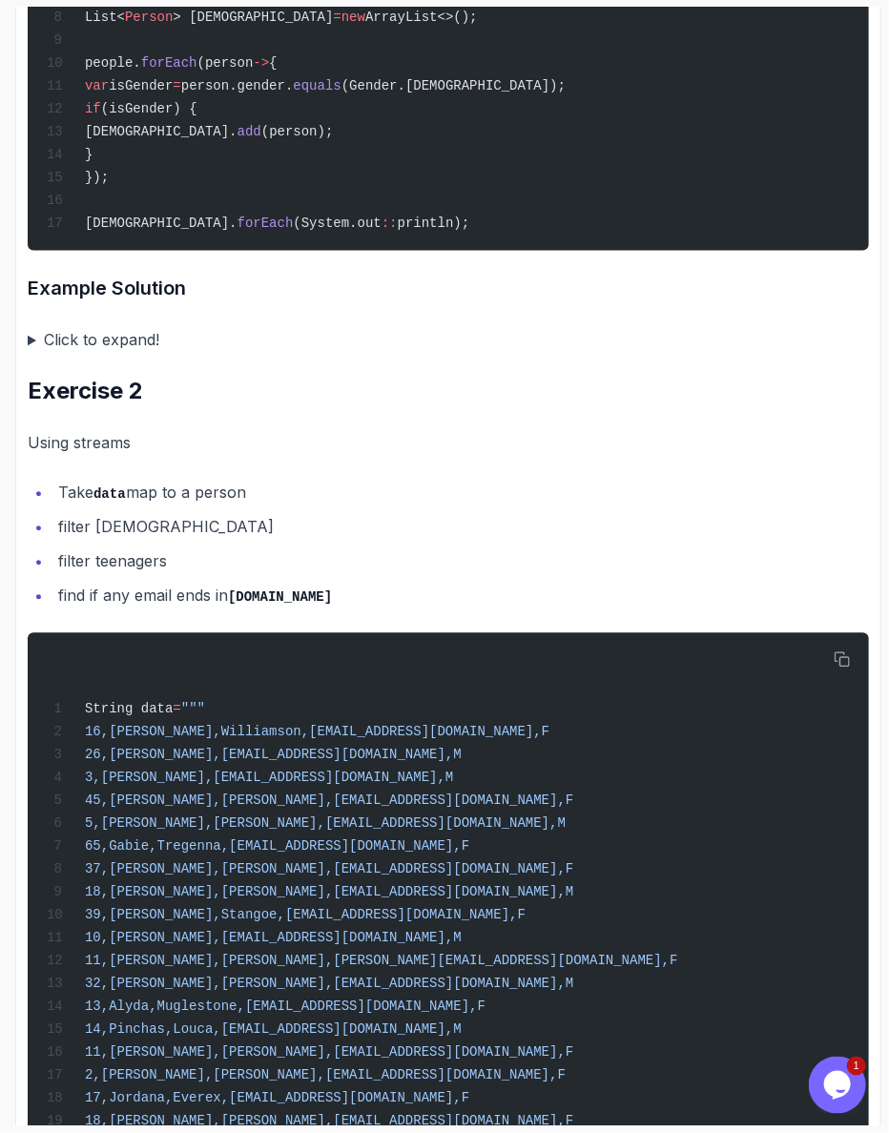
drag, startPoint x: 276, startPoint y: 996, endPoint x: 299, endPoint y: 995, distance: 23.9
drag, startPoint x: 432, startPoint y: 995, endPoint x: 208, endPoint y: 997, distance: 224.1
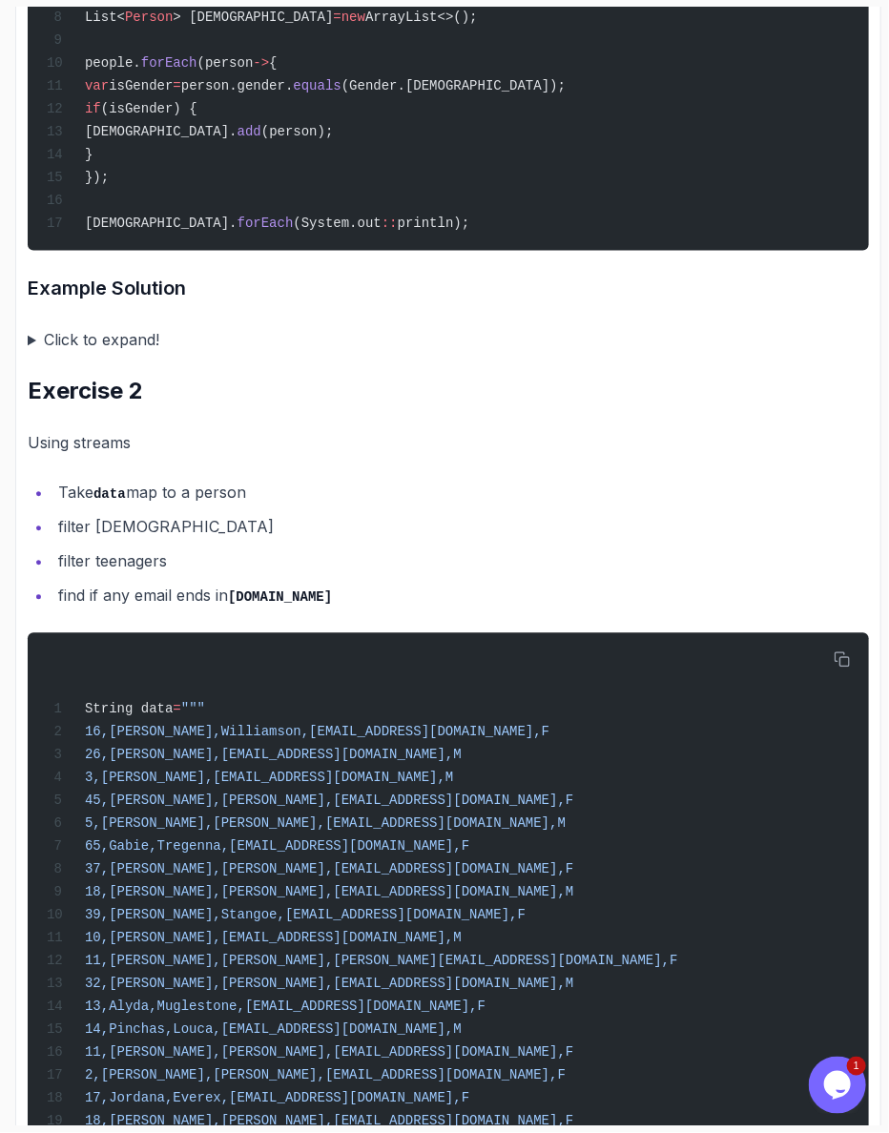
drag, startPoint x: 197, startPoint y: 993, endPoint x: 432, endPoint y: 996, distance: 234.6
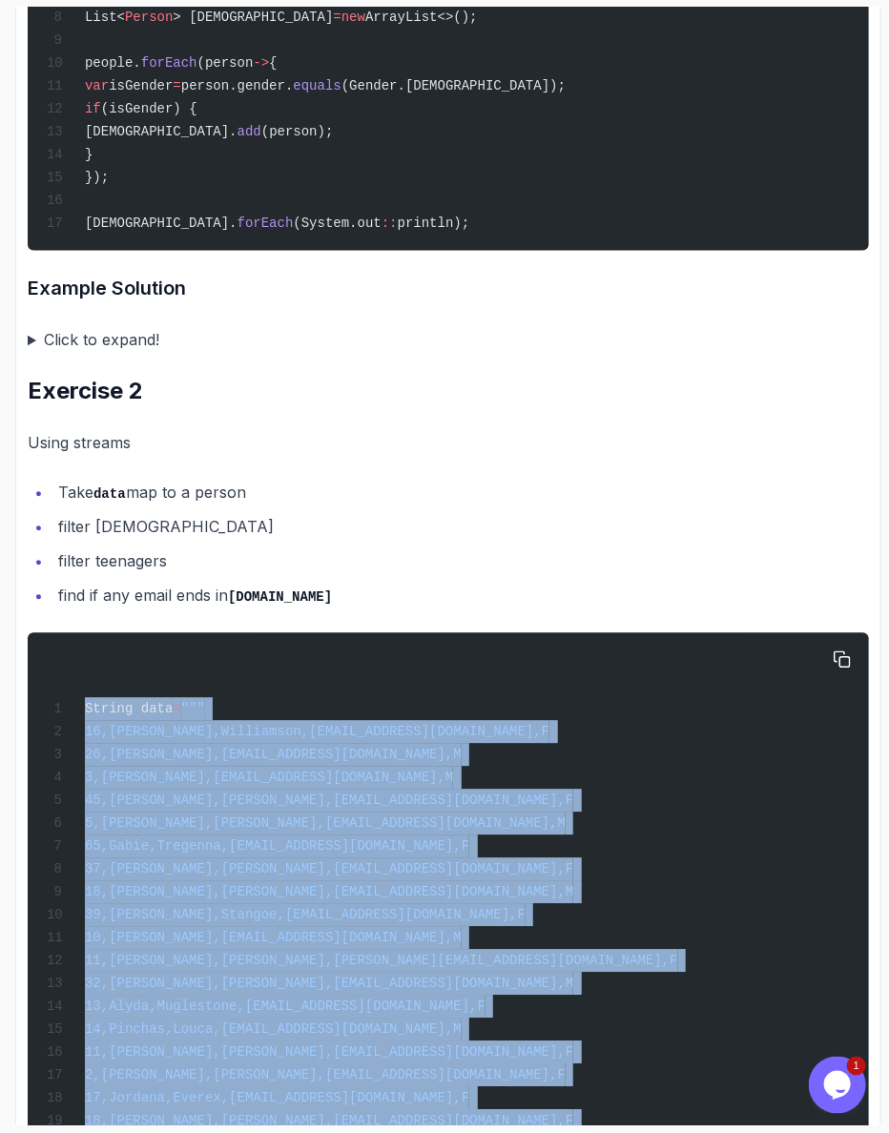
drag, startPoint x: 134, startPoint y: 932, endPoint x: 57, endPoint y: 494, distance: 444.5
click at [57, 645] on div "String data = """ 16,[PERSON_NAME],[PERSON_NAME],[EMAIL_ADDRESS][DOMAIN_NAME],F…" at bounding box center [448, 925] width 811 height 561
copy code "String data = """ 16,[PERSON_NAME],[PERSON_NAME],[EMAIL_ADDRESS][DOMAIN_NAME],F…"
click at [843, 651] on icon "button" at bounding box center [841, 659] width 17 height 17
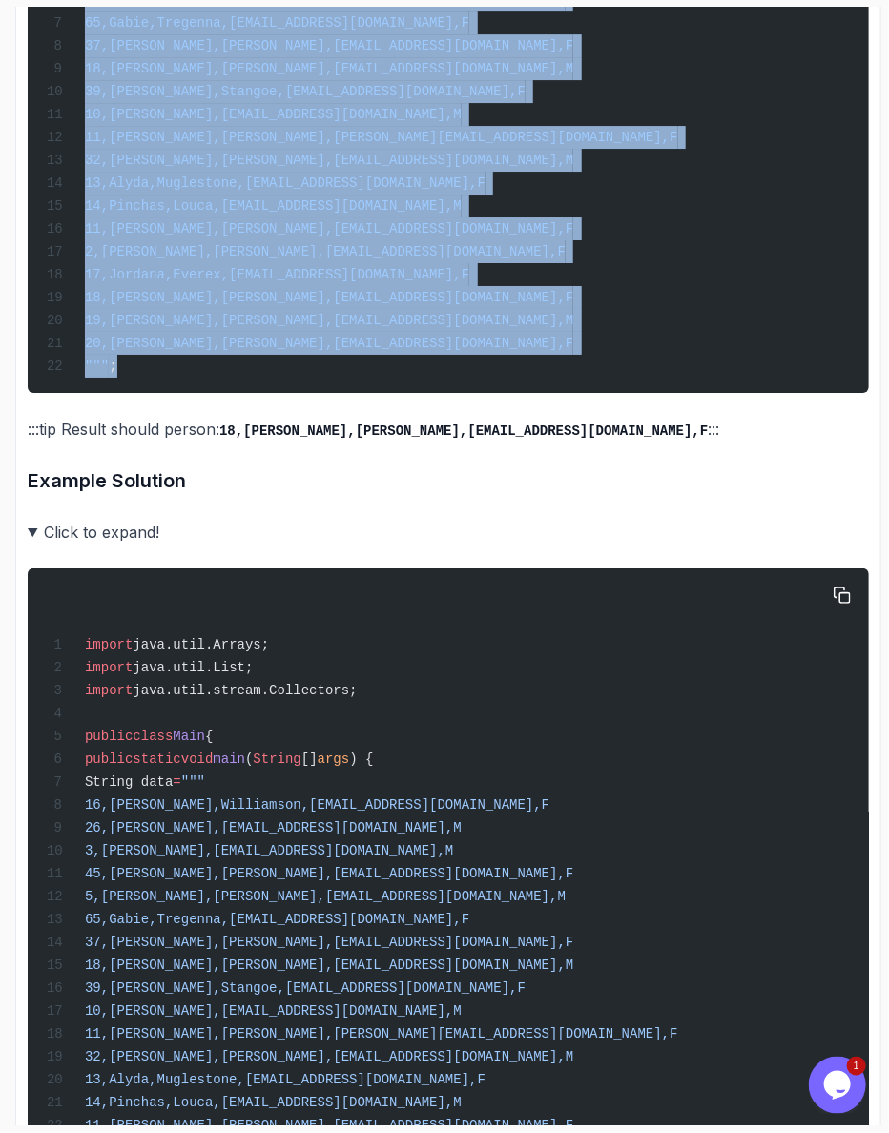
scroll to position [1876, 0]
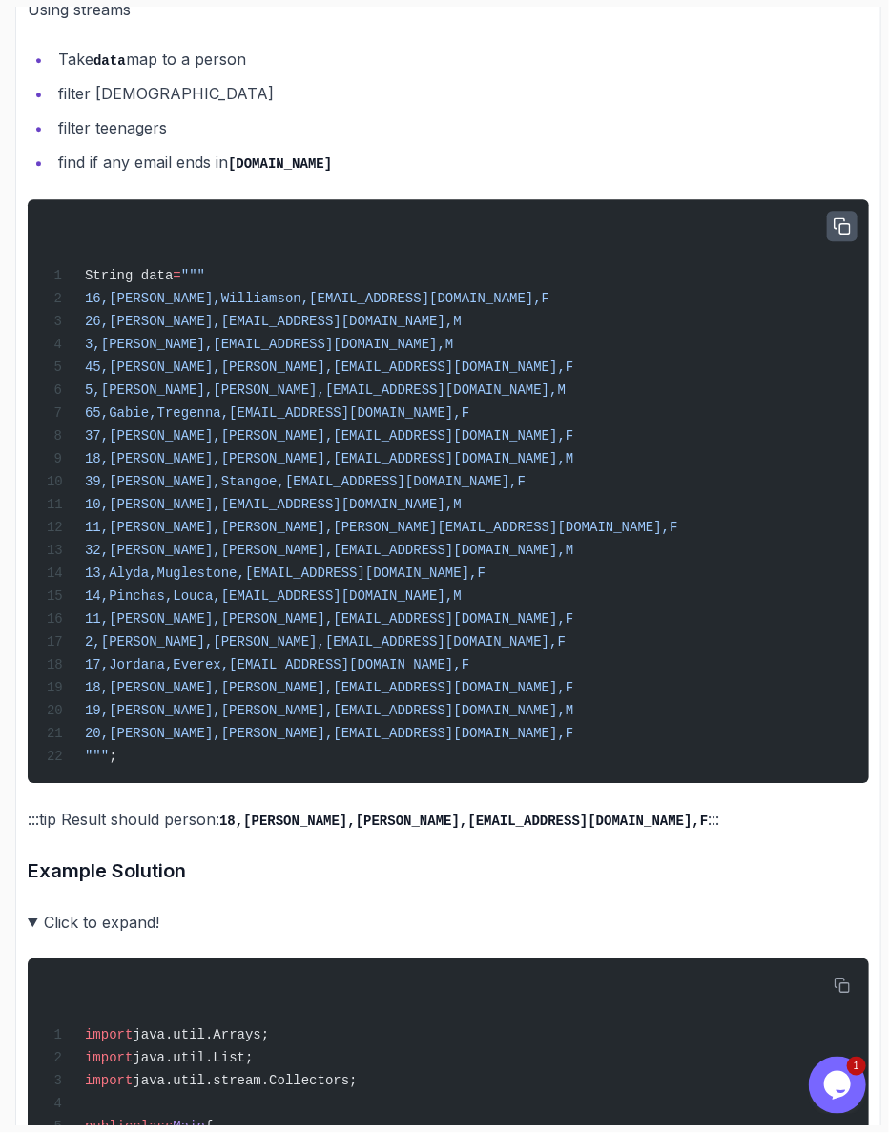
drag, startPoint x: 42, startPoint y: 645, endPoint x: 28, endPoint y: 646, distance: 14.3
click at [39, 909] on summary "Click to expand!" at bounding box center [448, 922] width 841 height 27
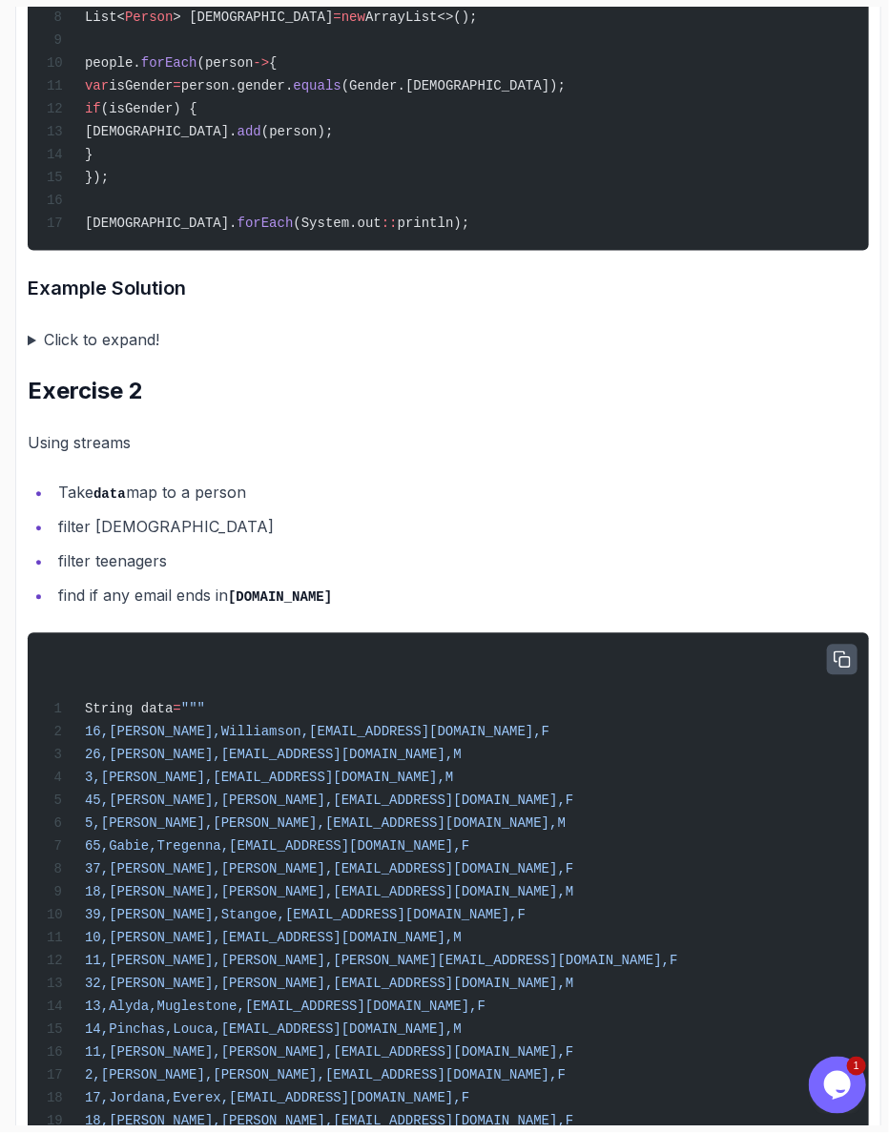
click at [28, 646] on pre "String data = """ 16,[PERSON_NAME],[PERSON_NAME],[EMAIL_ADDRESS][DOMAIN_NAME],F…" at bounding box center [448, 925] width 841 height 584
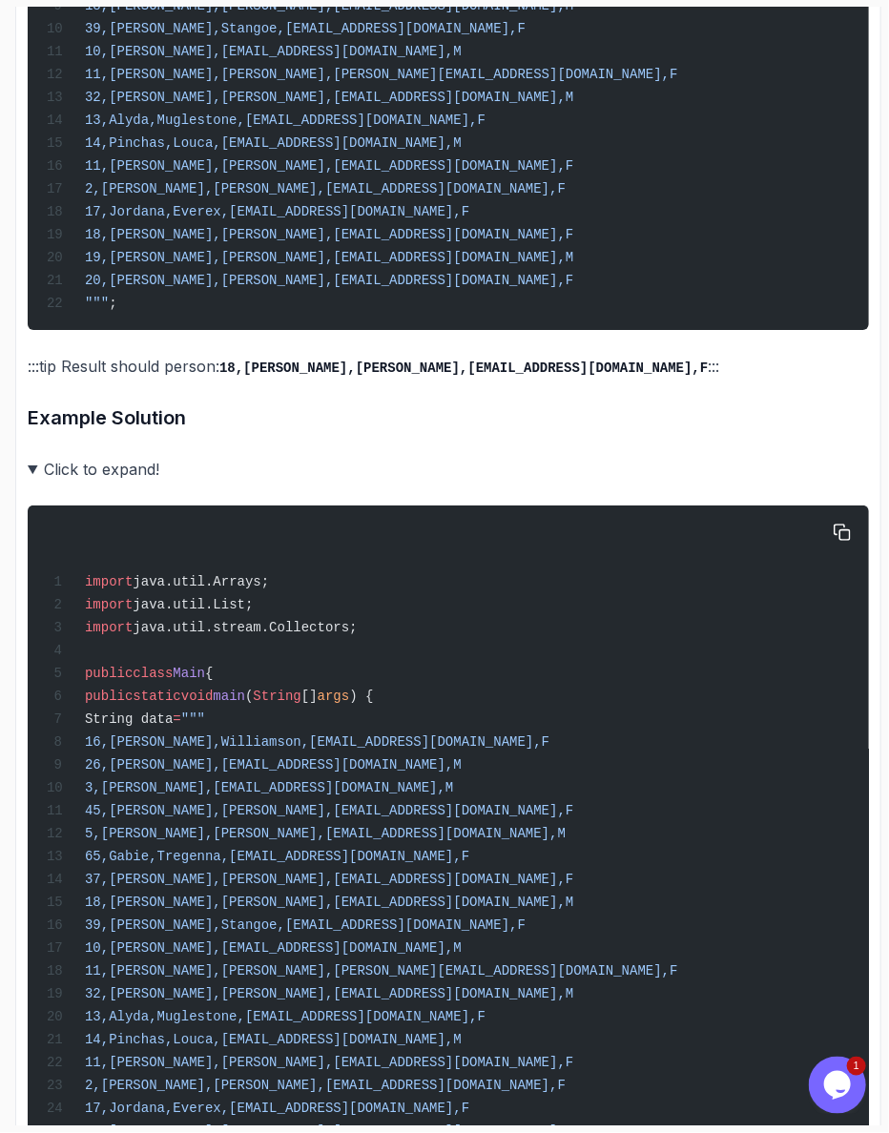
scroll to position [1731, 0]
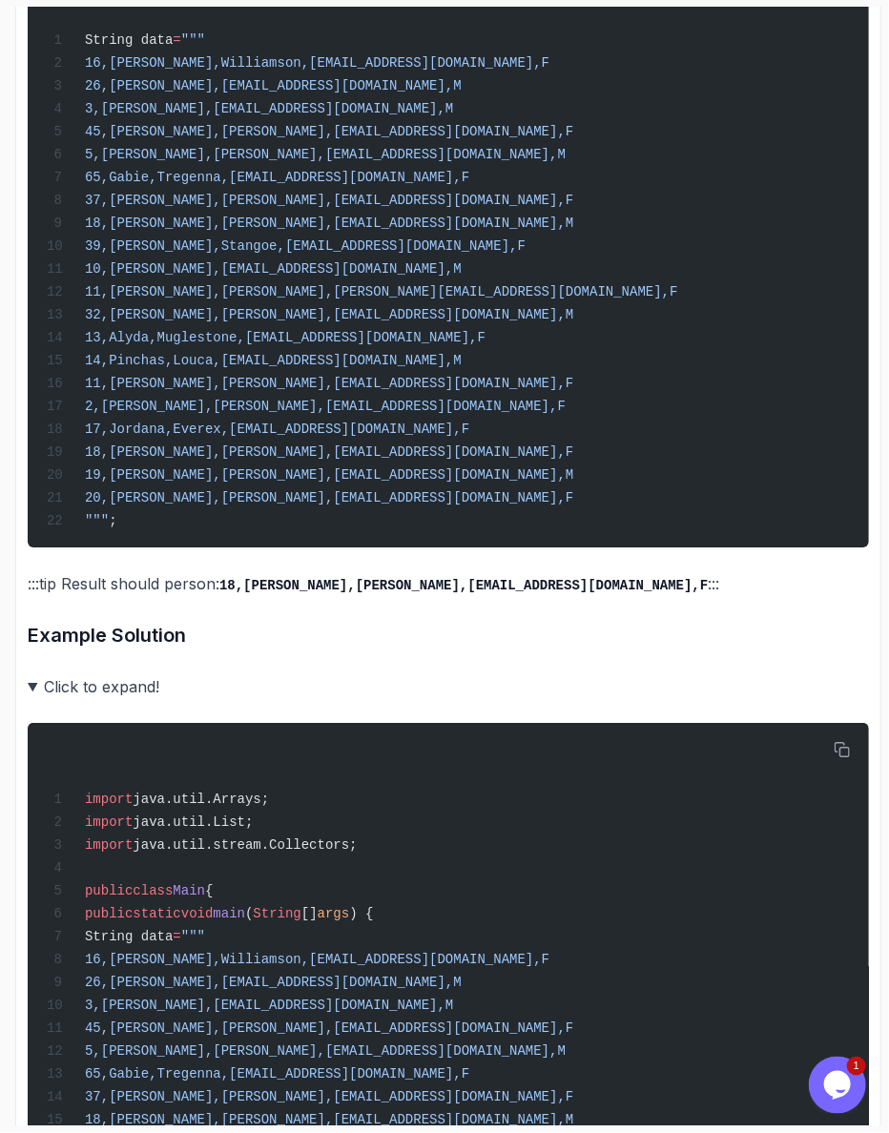
click at [19, 401] on div "Exercise Support Any issues? Slides Slides not available Repo Designs Design no…" at bounding box center [448, 743] width 866 height 4364
click at [29, 673] on summary "Click to expand!" at bounding box center [448, 686] width 841 height 27
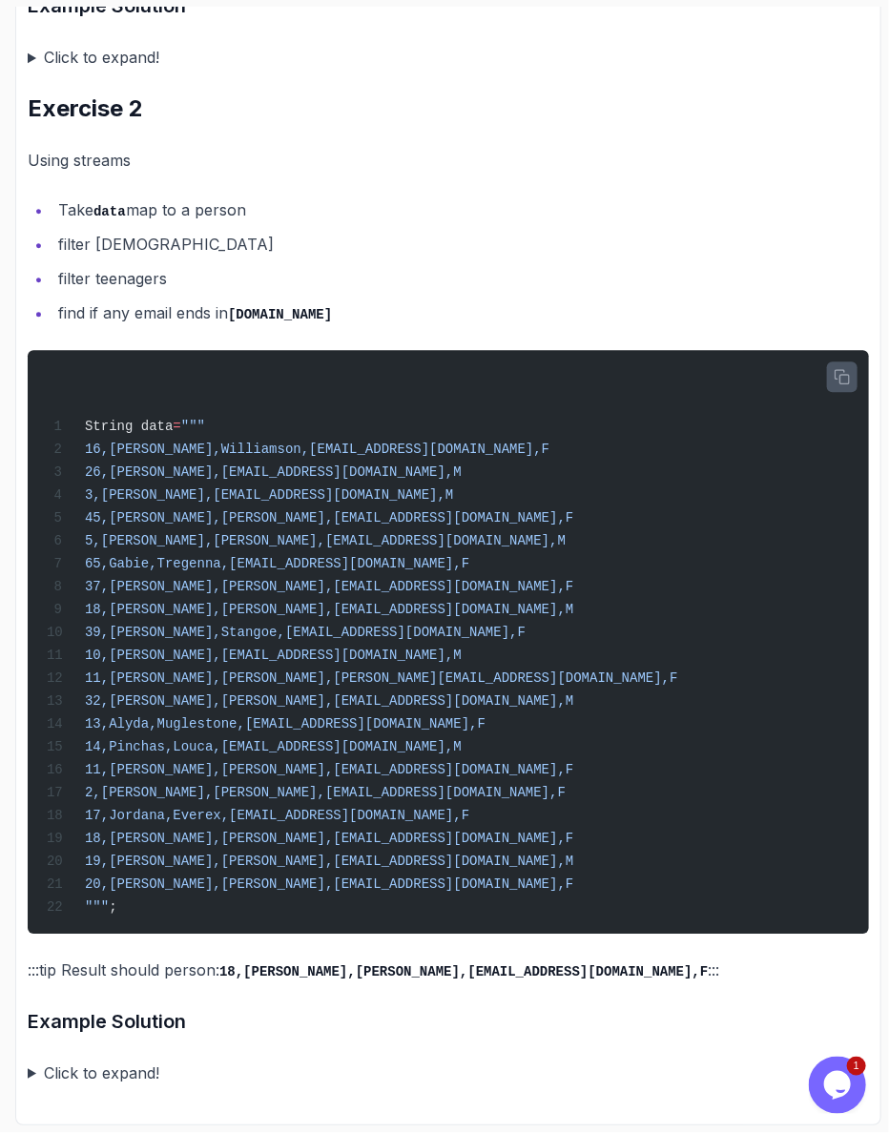
scroll to position [1061, 0]
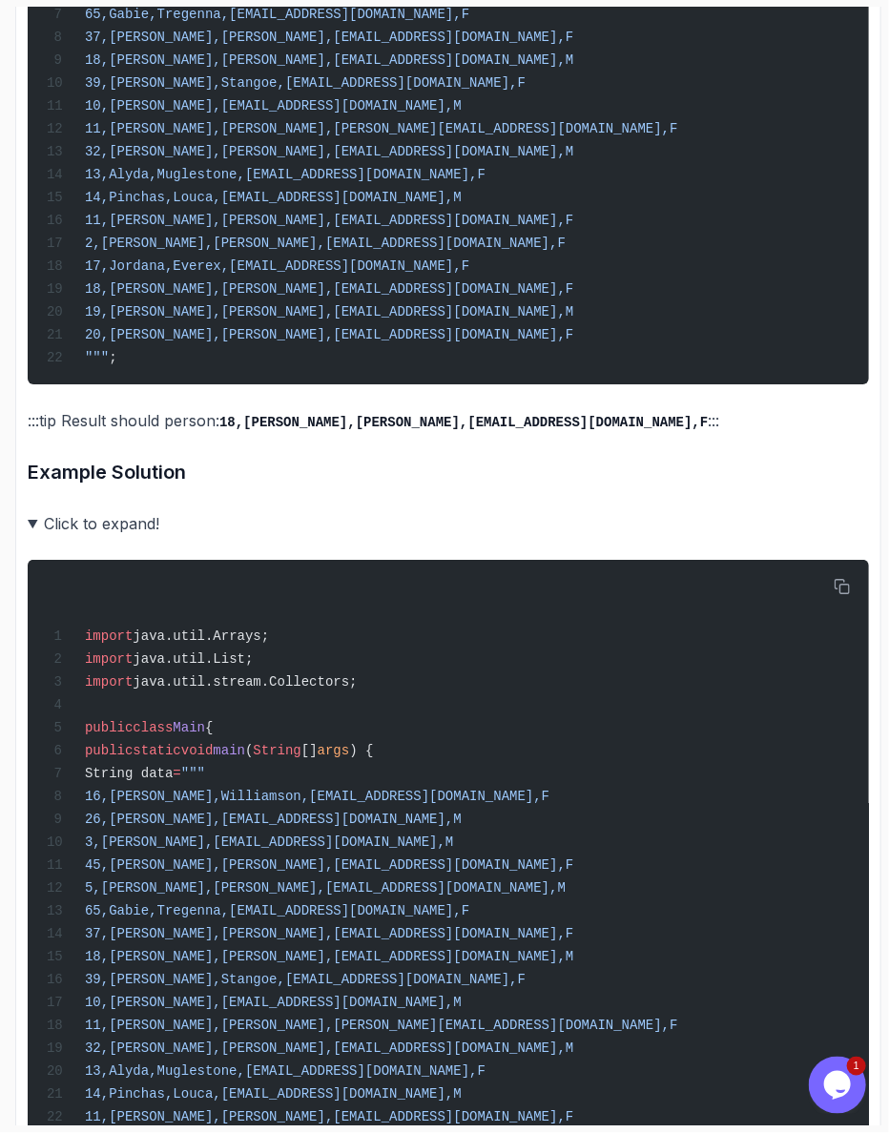
scroll to position [1876, 0]
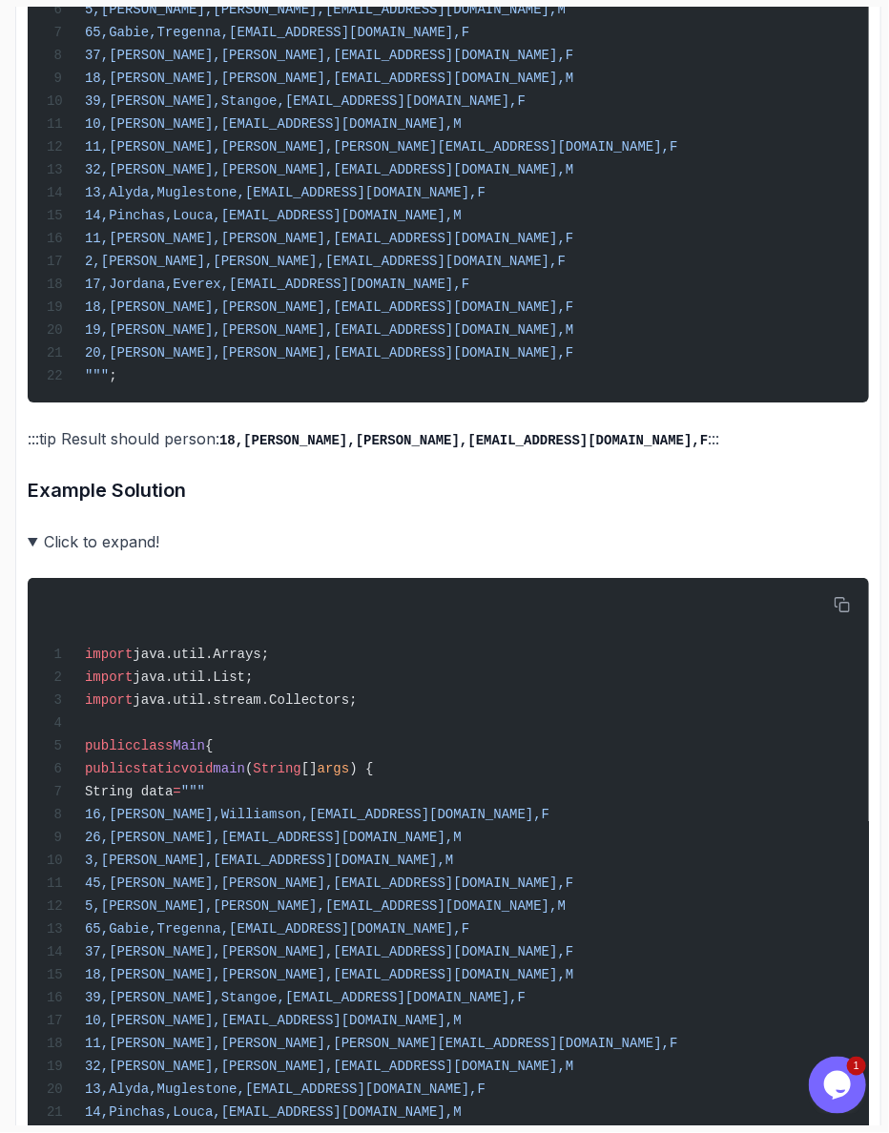
click at [28, 528] on summary "Click to expand!" at bounding box center [448, 541] width 841 height 27
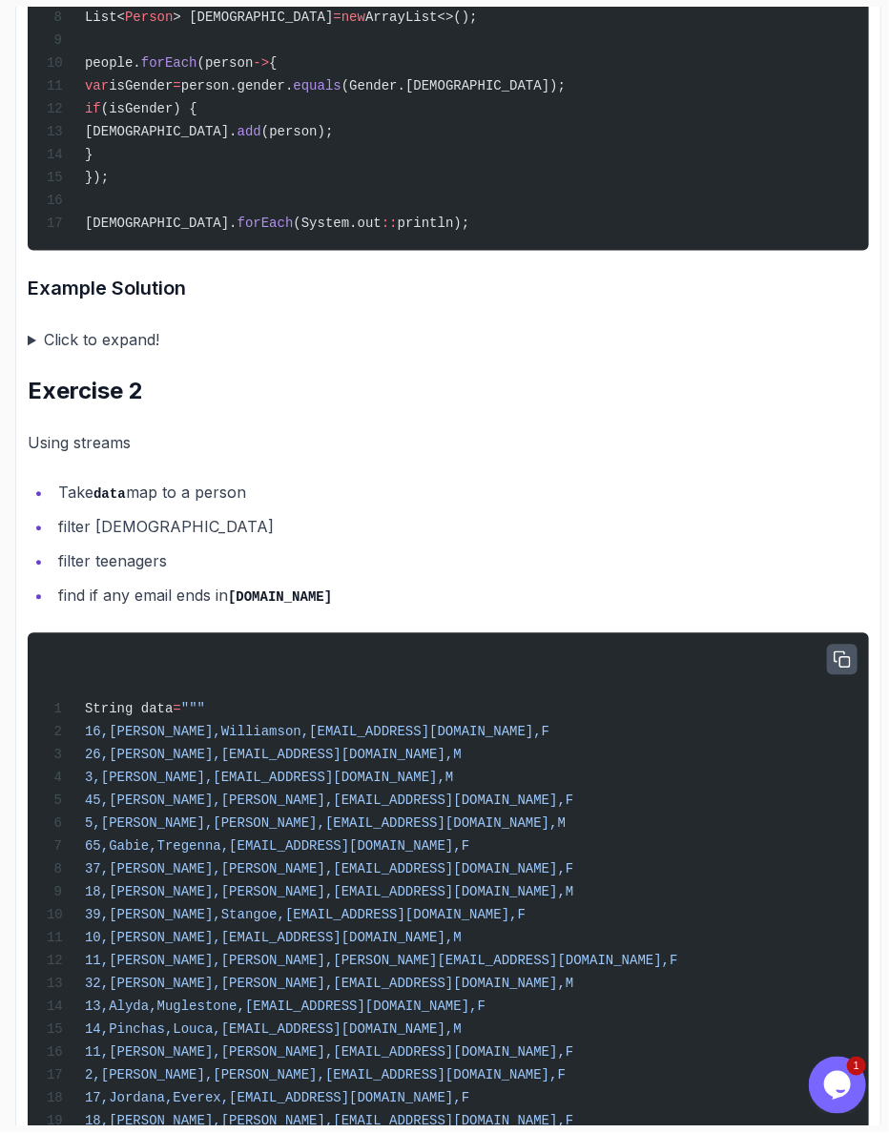
click at [376, 944] on div "String data = """ 16,[PERSON_NAME],[PERSON_NAME],[EMAIL_ADDRESS][DOMAIN_NAME],F…" at bounding box center [448, 925] width 811 height 561
click at [423, 327] on summary "Click to expand!" at bounding box center [448, 340] width 841 height 27
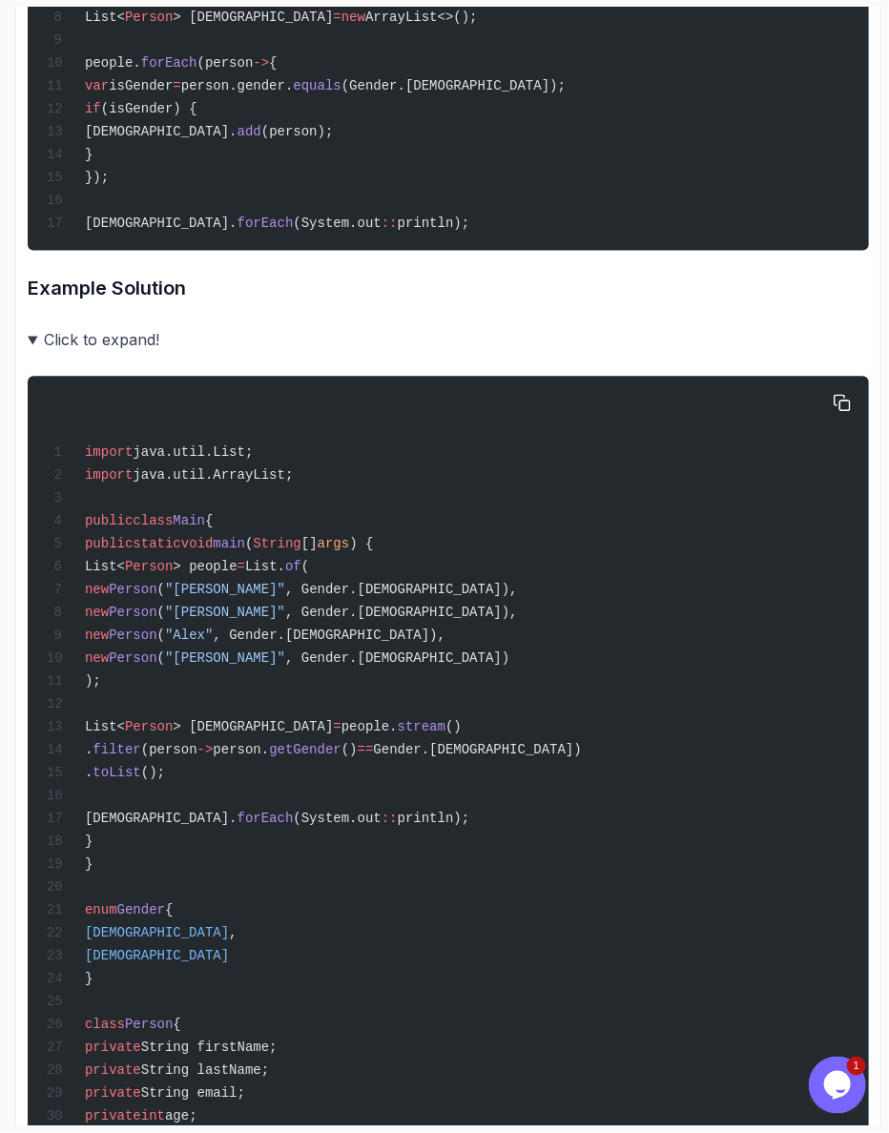
click at [521, 732] on div "import java.util.List; import java.util.ArrayList; public class Main { public s…" at bounding box center [448, 1011] width 811 height 1247
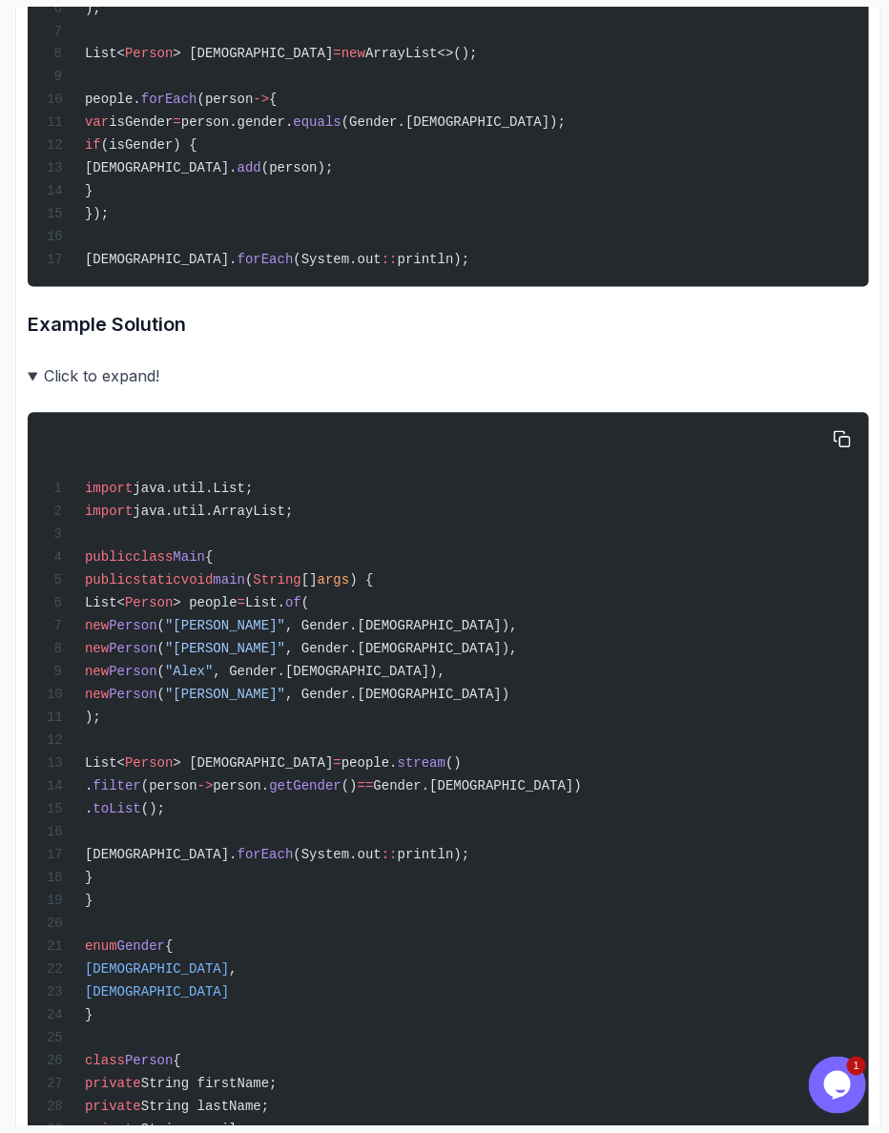
scroll to position [808, 0]
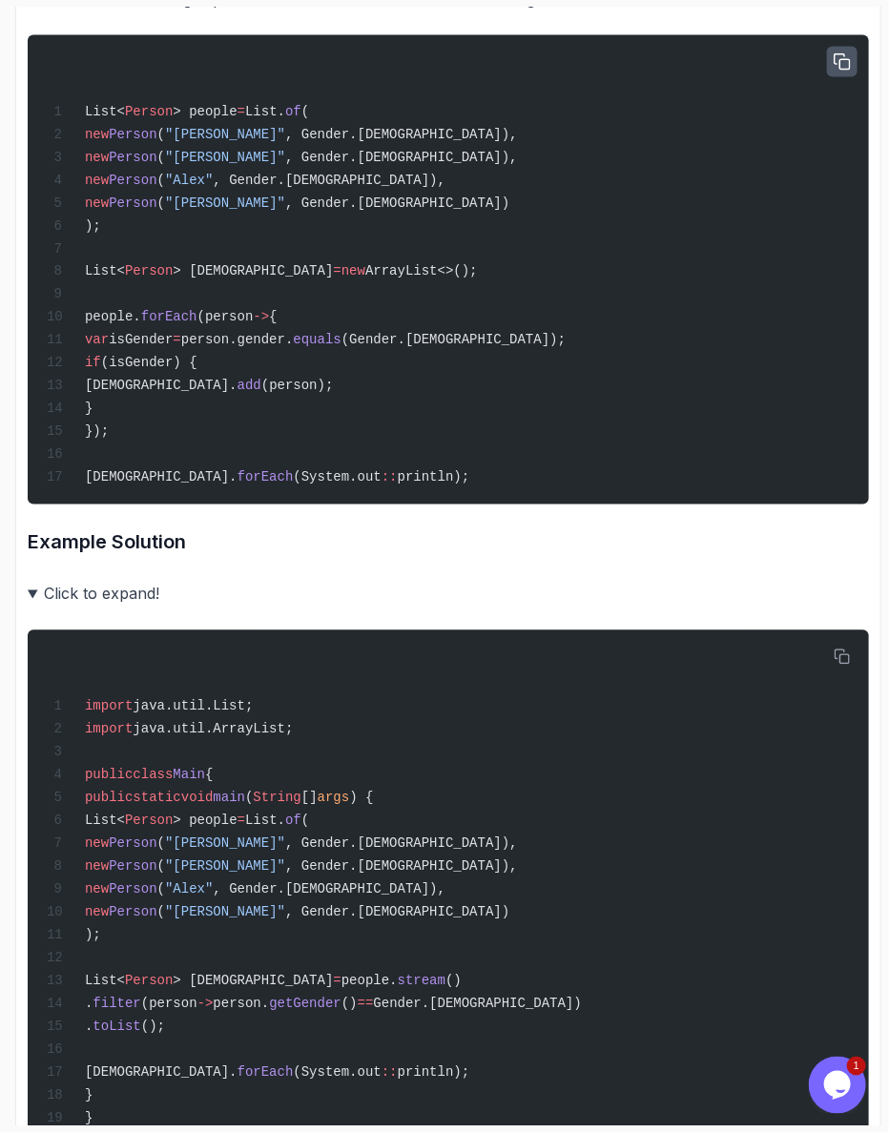
click at [31, 581] on summary "Click to expand!" at bounding box center [448, 594] width 841 height 27
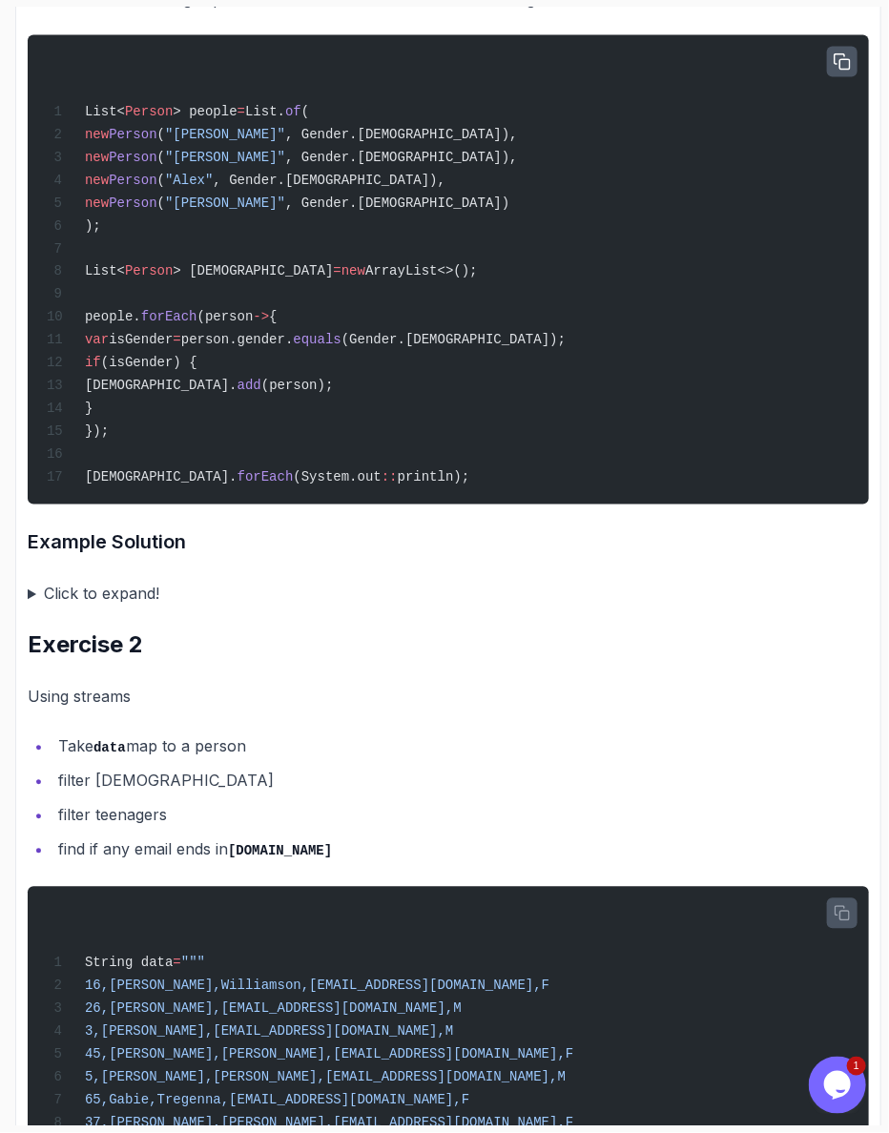
scroll to position [1061, 0]
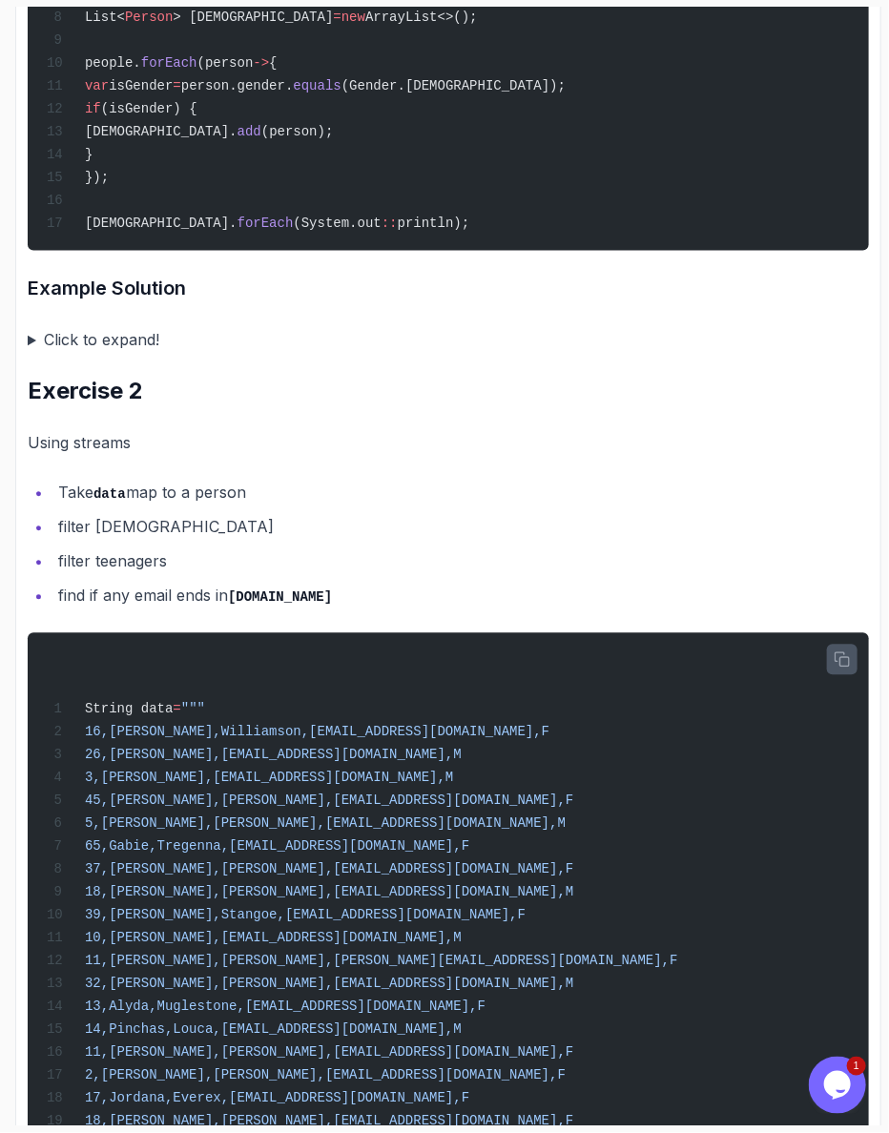
click at [24, 1083] on div "Exercise Support Any issues? Slides Slides not available Repo Designs Design no…" at bounding box center [448, 319] width 866 height 2178
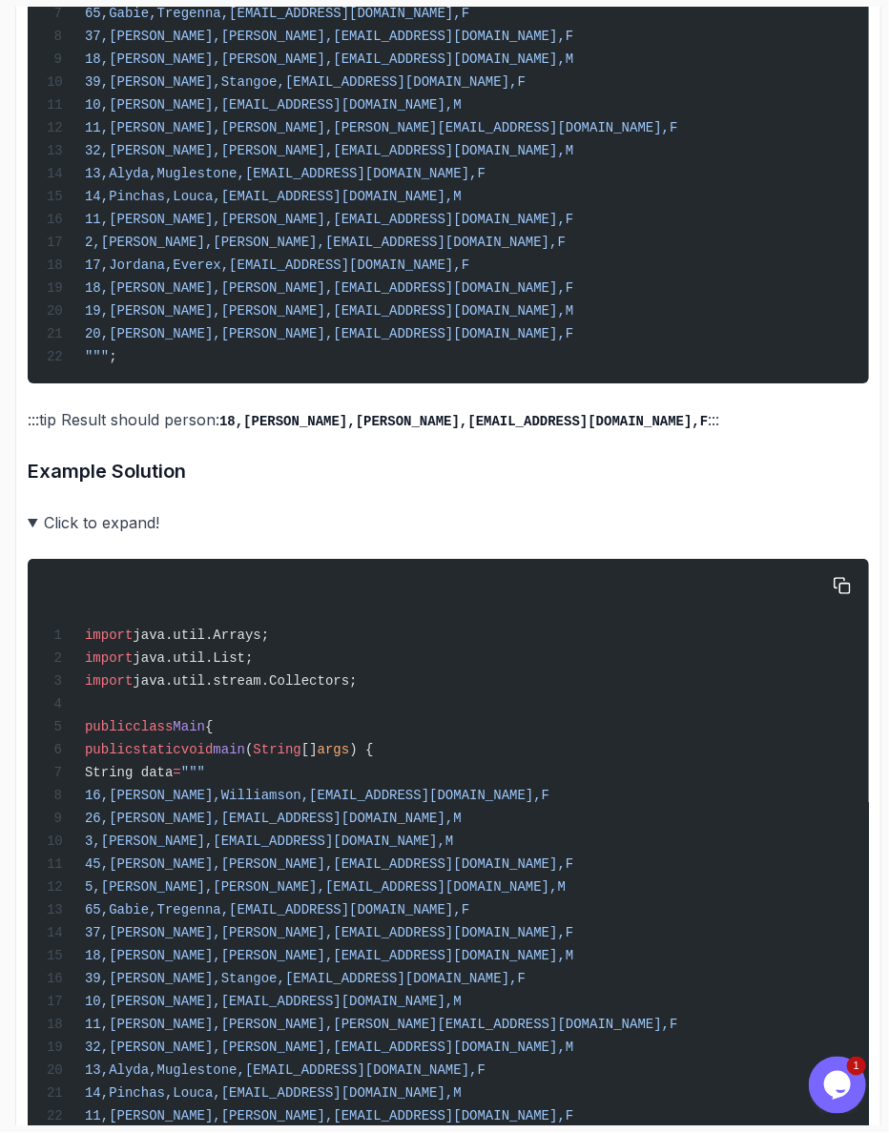
scroll to position [1894, 0]
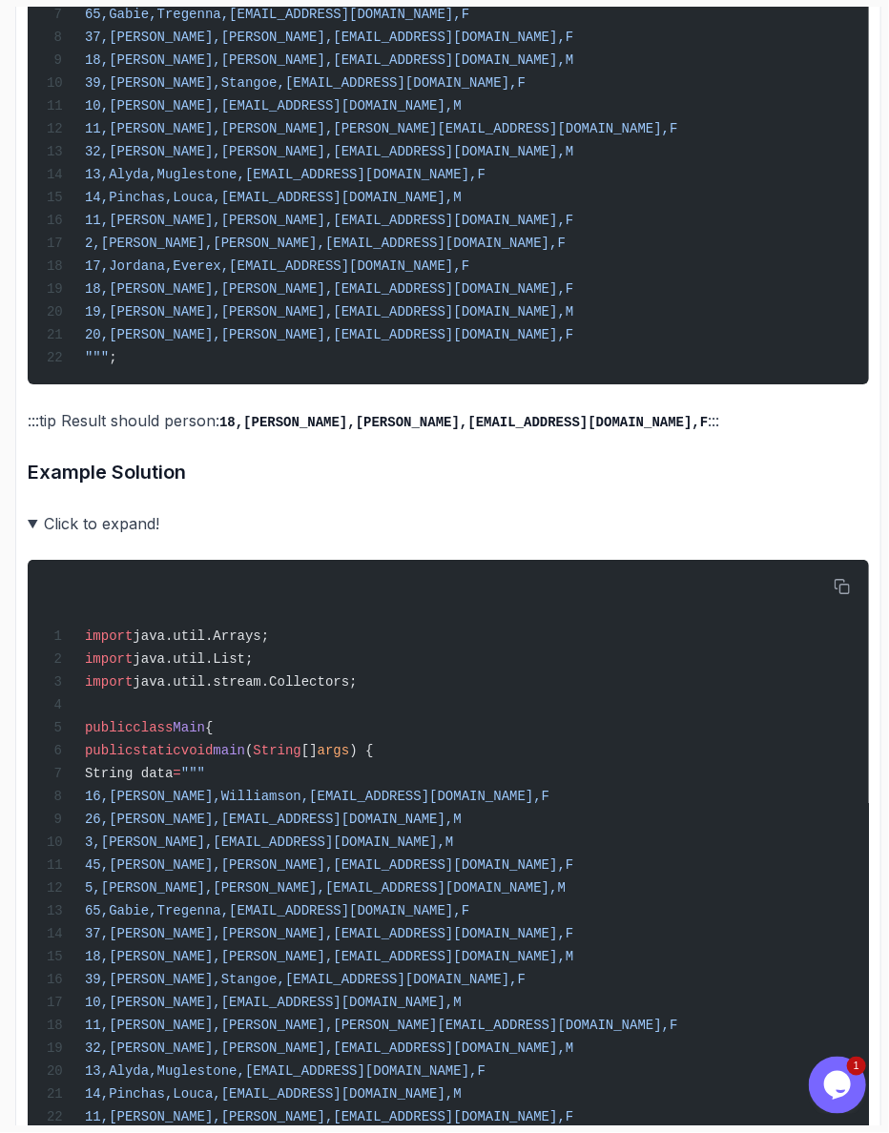
click at [28, 510] on summary "Click to expand!" at bounding box center [448, 523] width 841 height 27
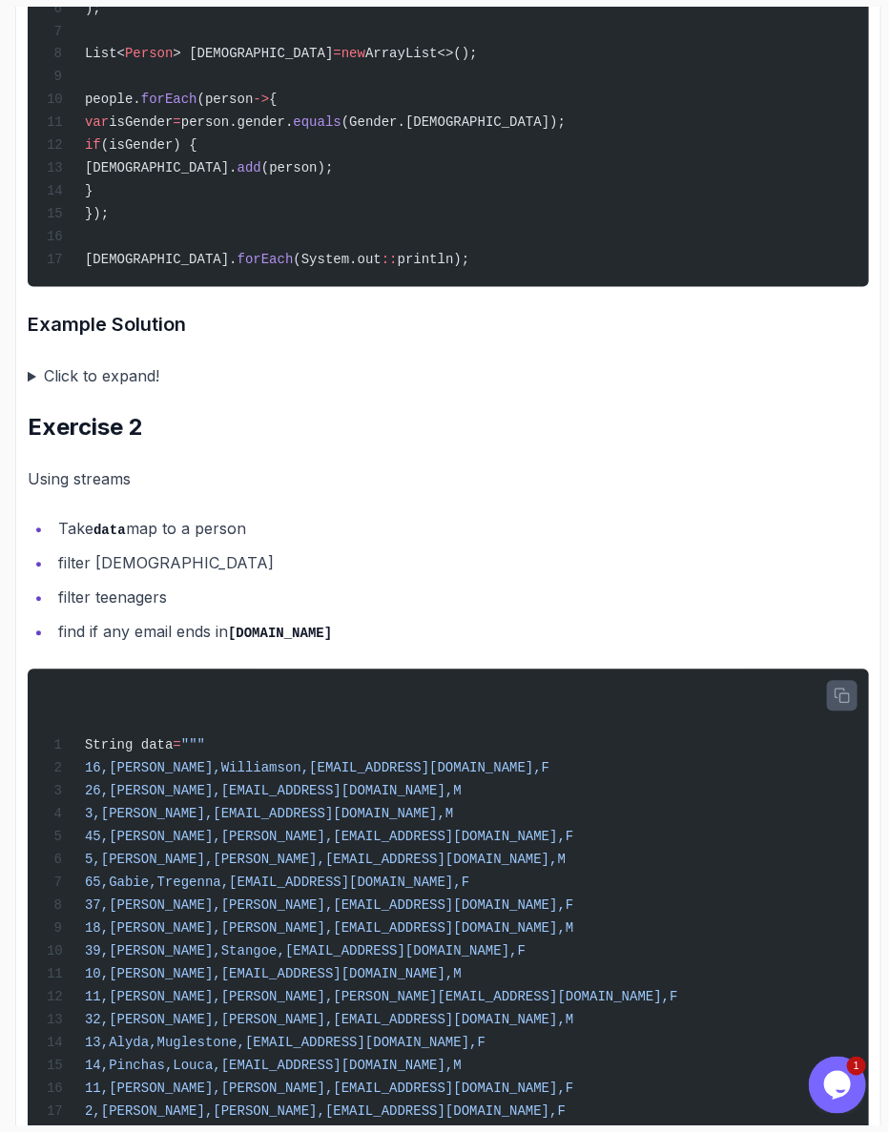
scroll to position [1061, 0]
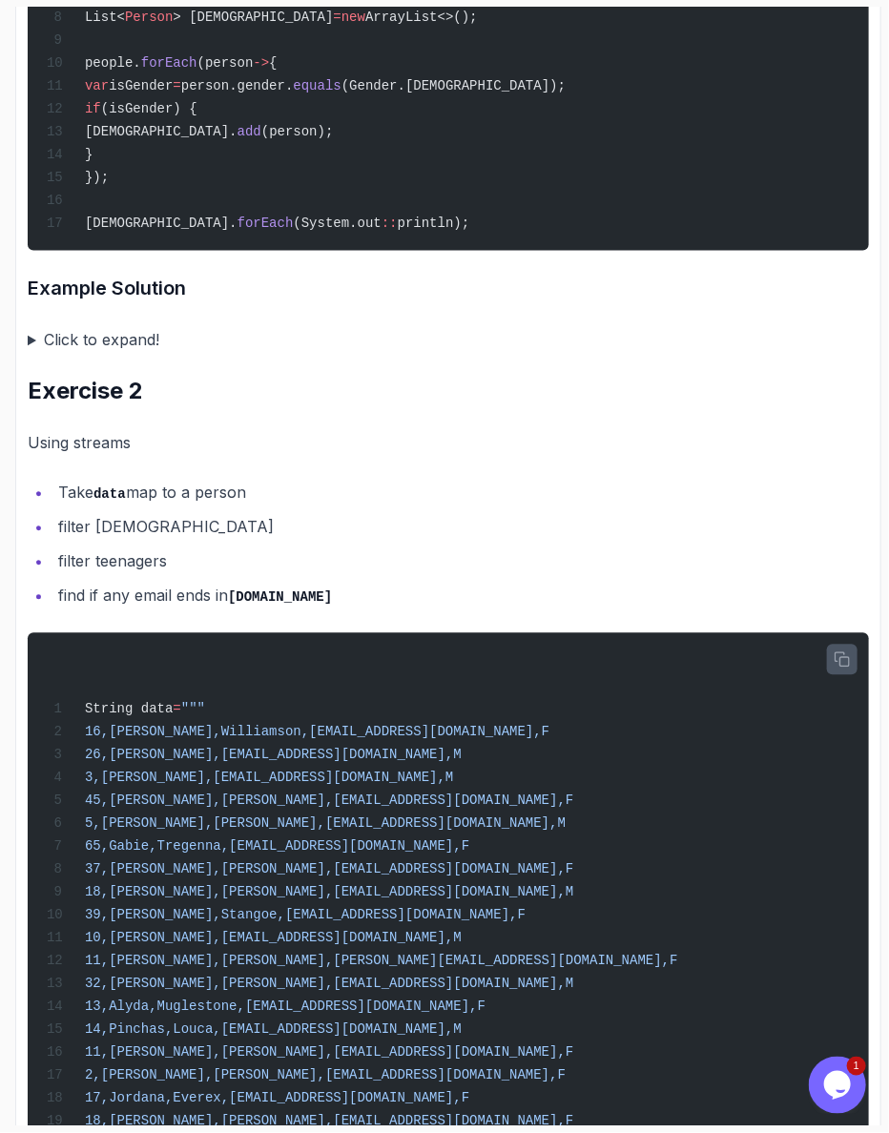
drag, startPoint x: 30, startPoint y: 1083, endPoint x: 108, endPoint y: 1050, distance: 85.0
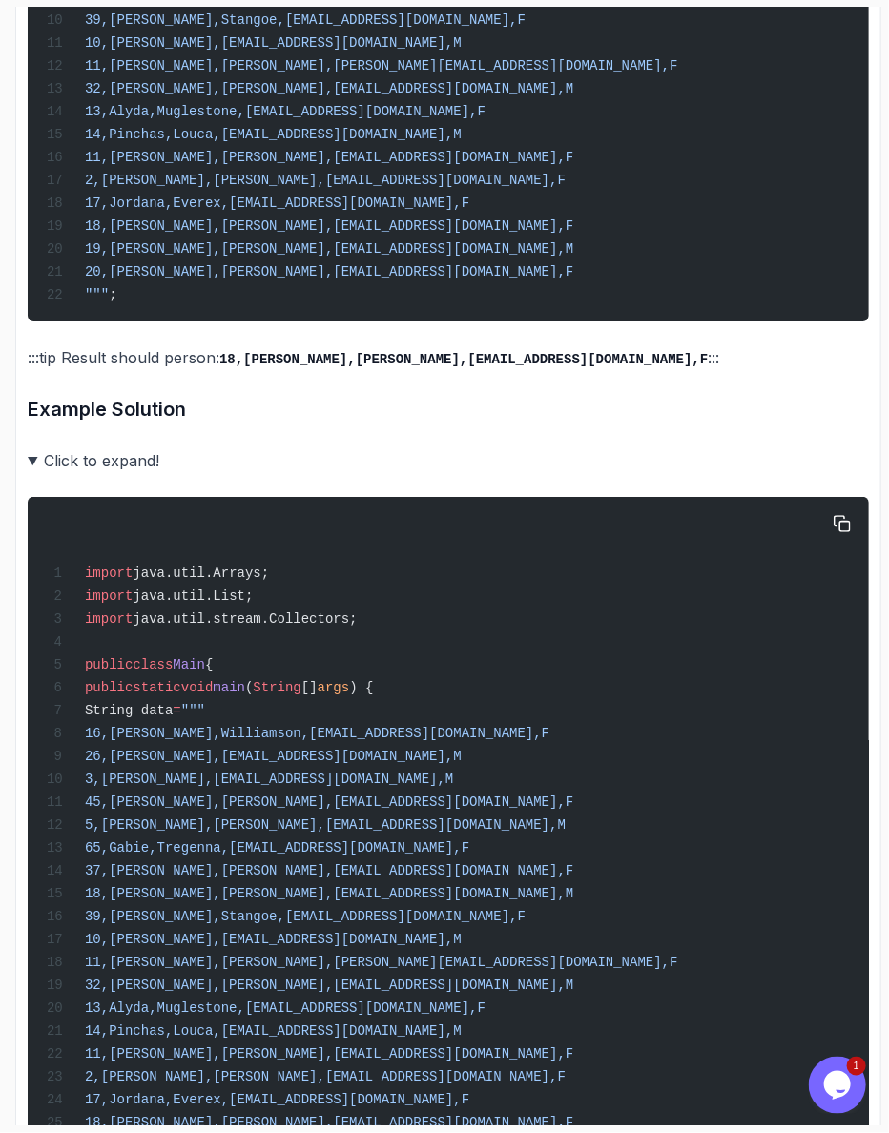
scroll to position [1912, 0]
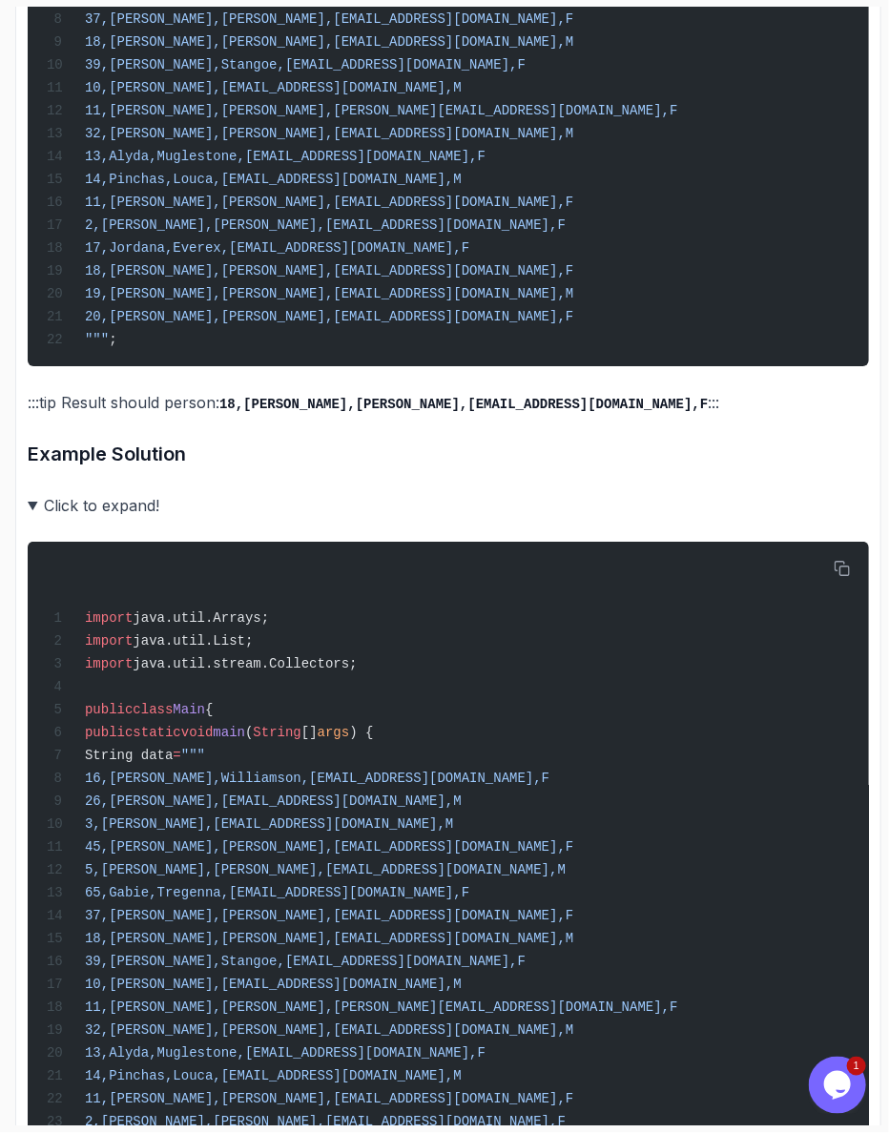
drag, startPoint x: 24, startPoint y: 238, endPoint x: 24, endPoint y: 226, distance: 12.4
click at [24, 237] on div "Exercise Support Any issues? Slides Slides not available Repo Designs Design no…" at bounding box center [448, 562] width 866 height 4364
click at [24, 226] on div "Exercise Support Any issues? Slides Slides not available Repo Designs Design no…" at bounding box center [448, 562] width 866 height 4364
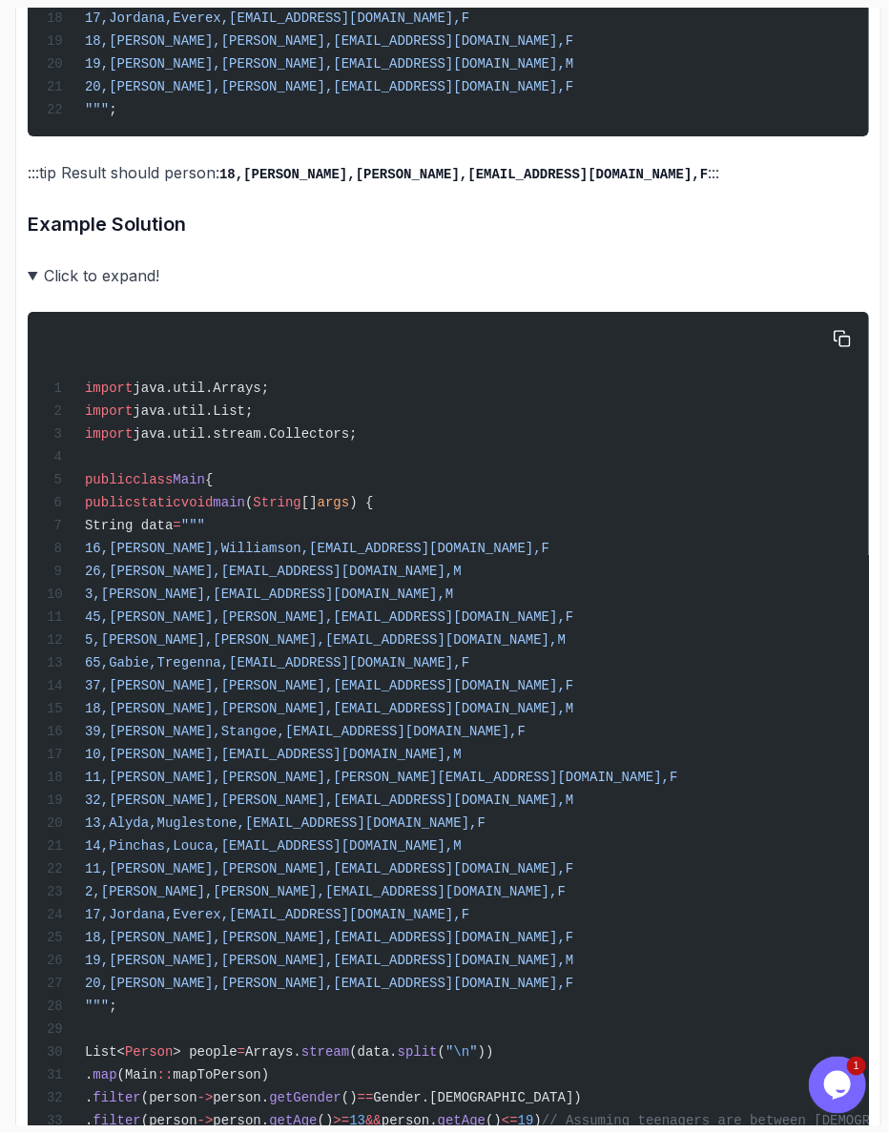
scroll to position [2039, 0]
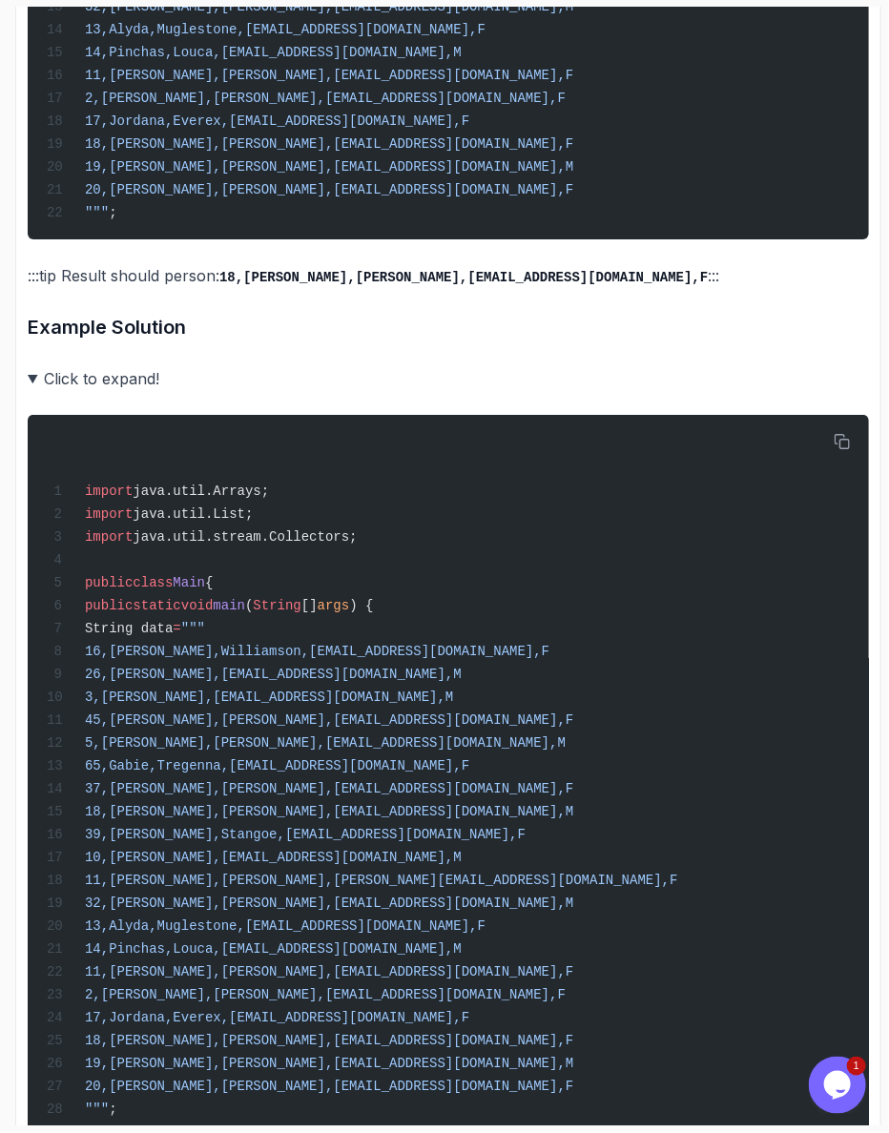
click at [31, 365] on summary "Click to expand!" at bounding box center [448, 378] width 841 height 27
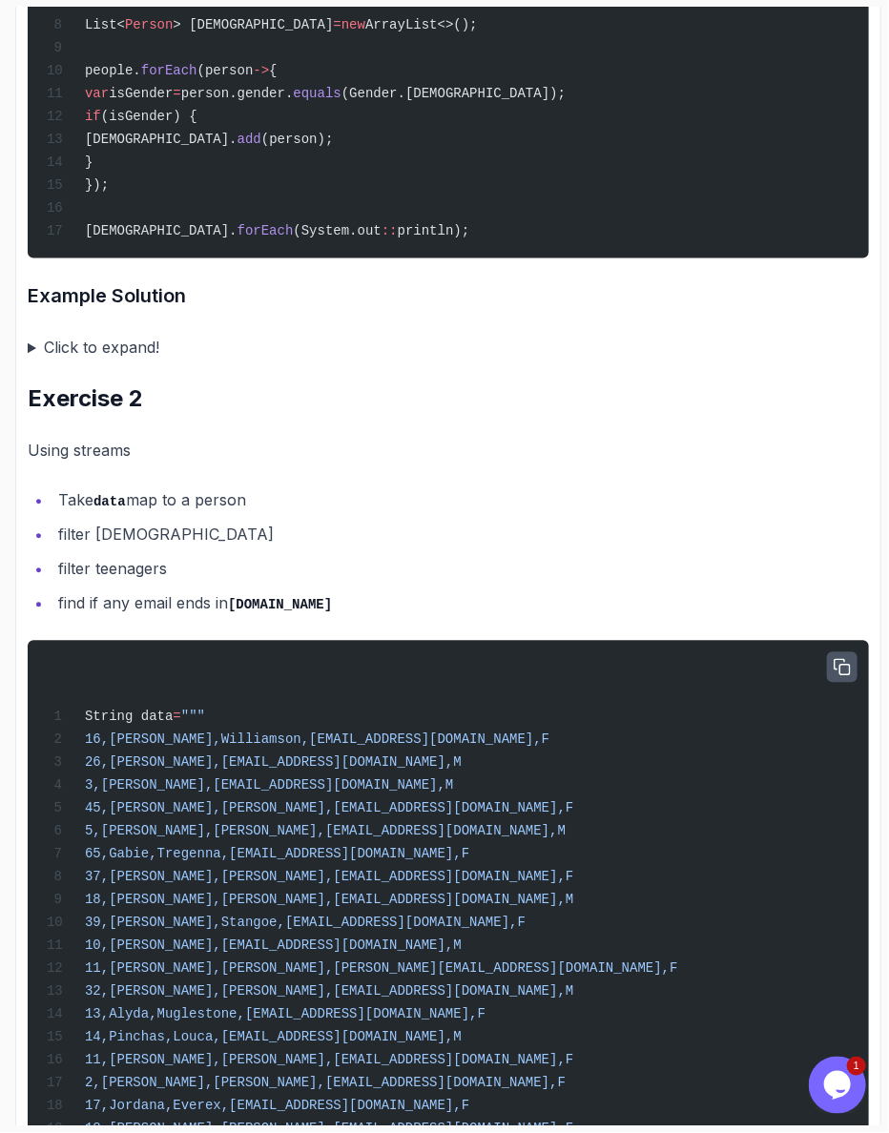
scroll to position [1061, 0]
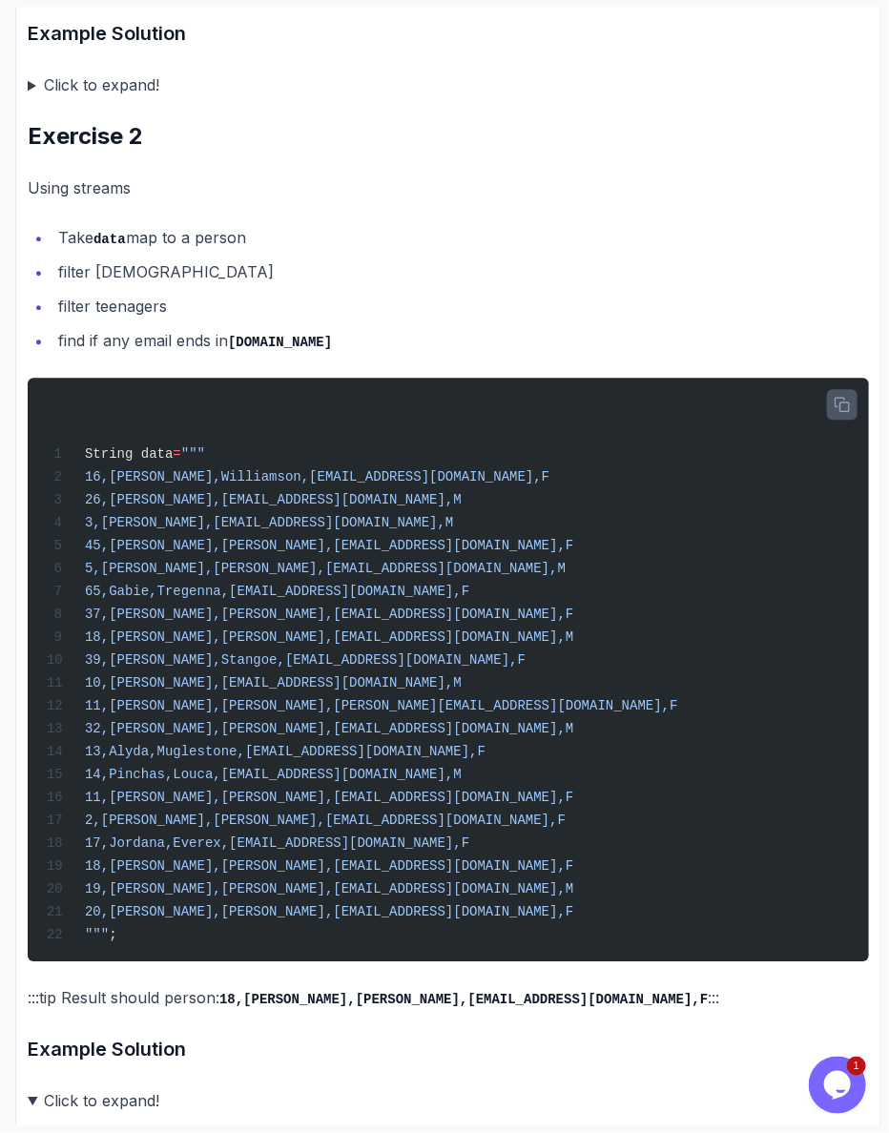
scroll to position [1279, 0]
